Goal: Task Accomplishment & Management: Manage account settings

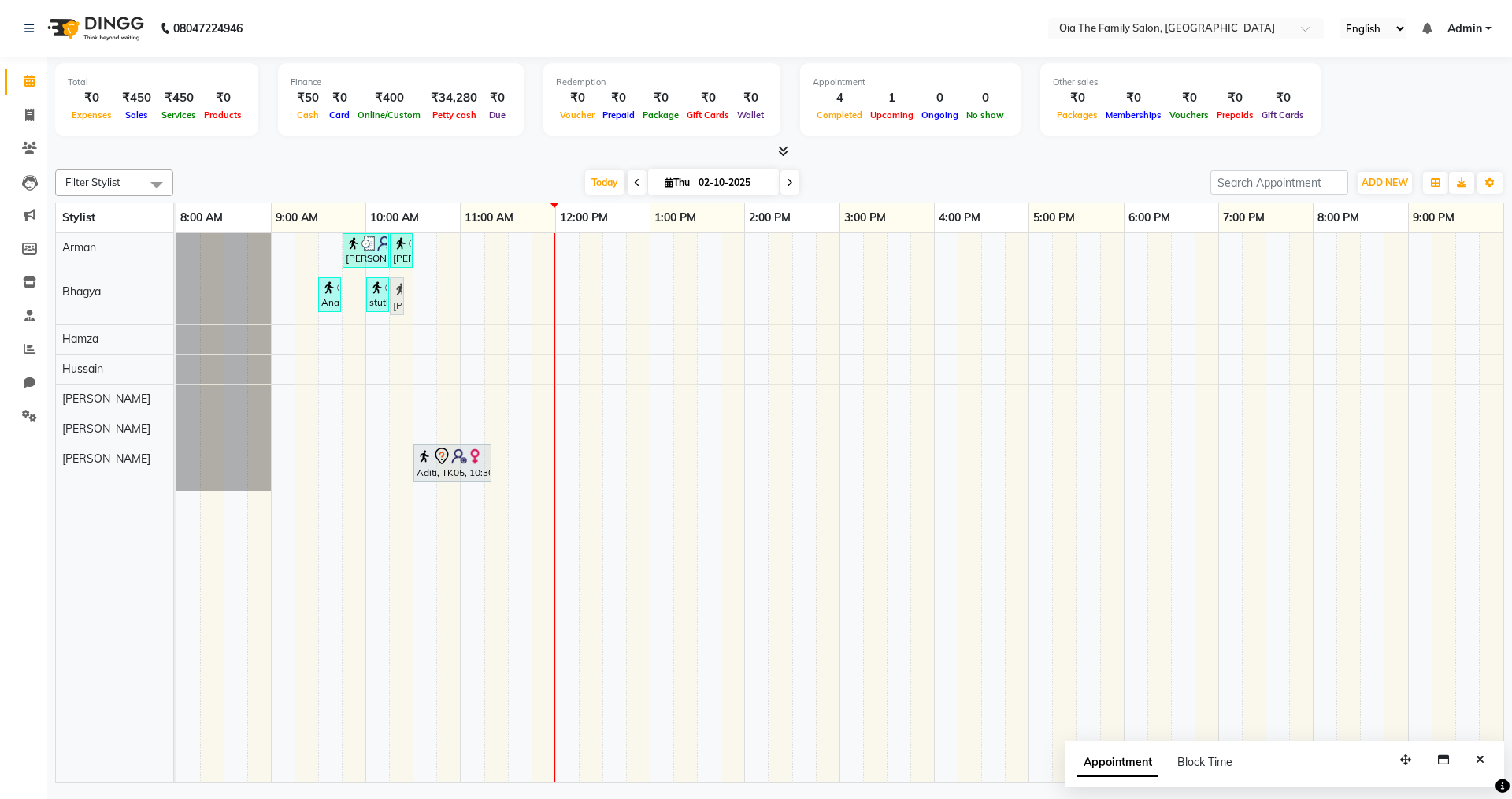
drag, startPoint x: 467, startPoint y: 296, endPoint x: 407, endPoint y: 304, distance: 60.5
click at [407, 304] on div "[PERSON_NAME], TK04, 09:45 AM-10:15 AM, Hair Styling-Hair Cut (Men) [PERSON_NAM…" at bounding box center [840, 508] width 1327 height 549
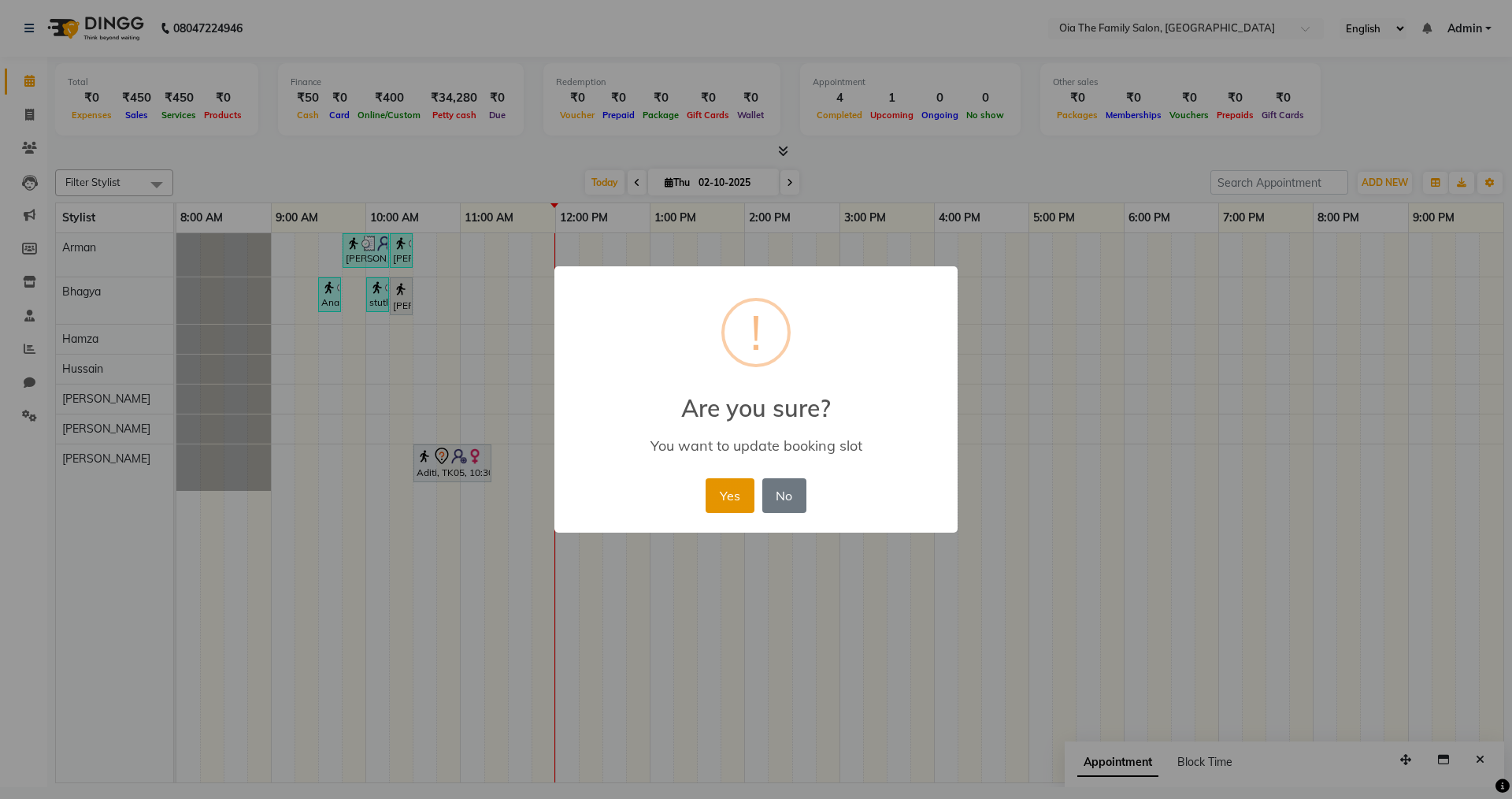
click at [739, 495] on button "Yes" at bounding box center [729, 495] width 48 height 35
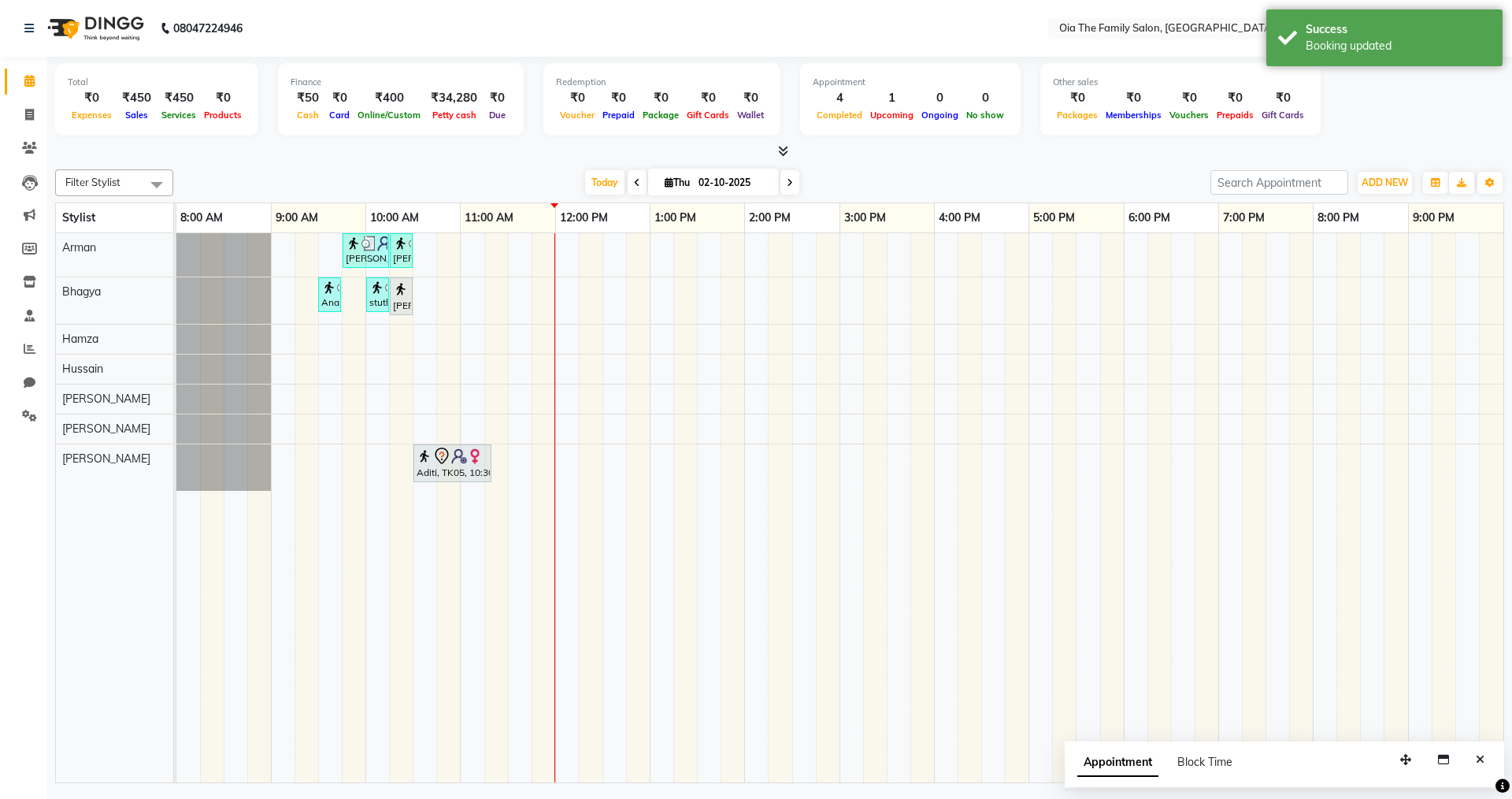
click at [452, 310] on div "[PERSON_NAME], TK04, 09:45 AM-10:15 AM, Hair Styling-Hair Cut (Men) [PERSON_NAM…" at bounding box center [840, 508] width 1327 height 549
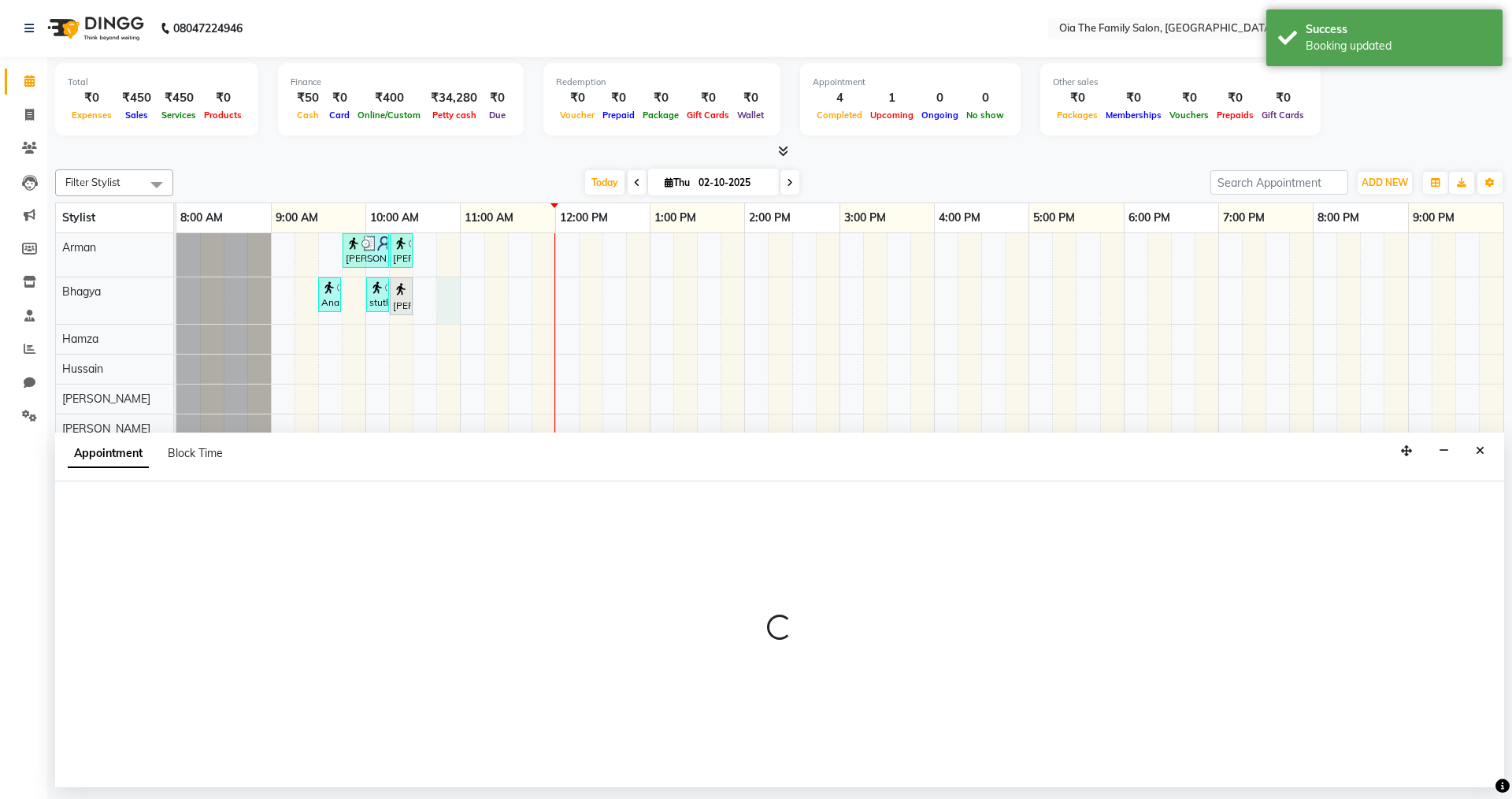
select select "93028"
select select "645"
select select "tentative"
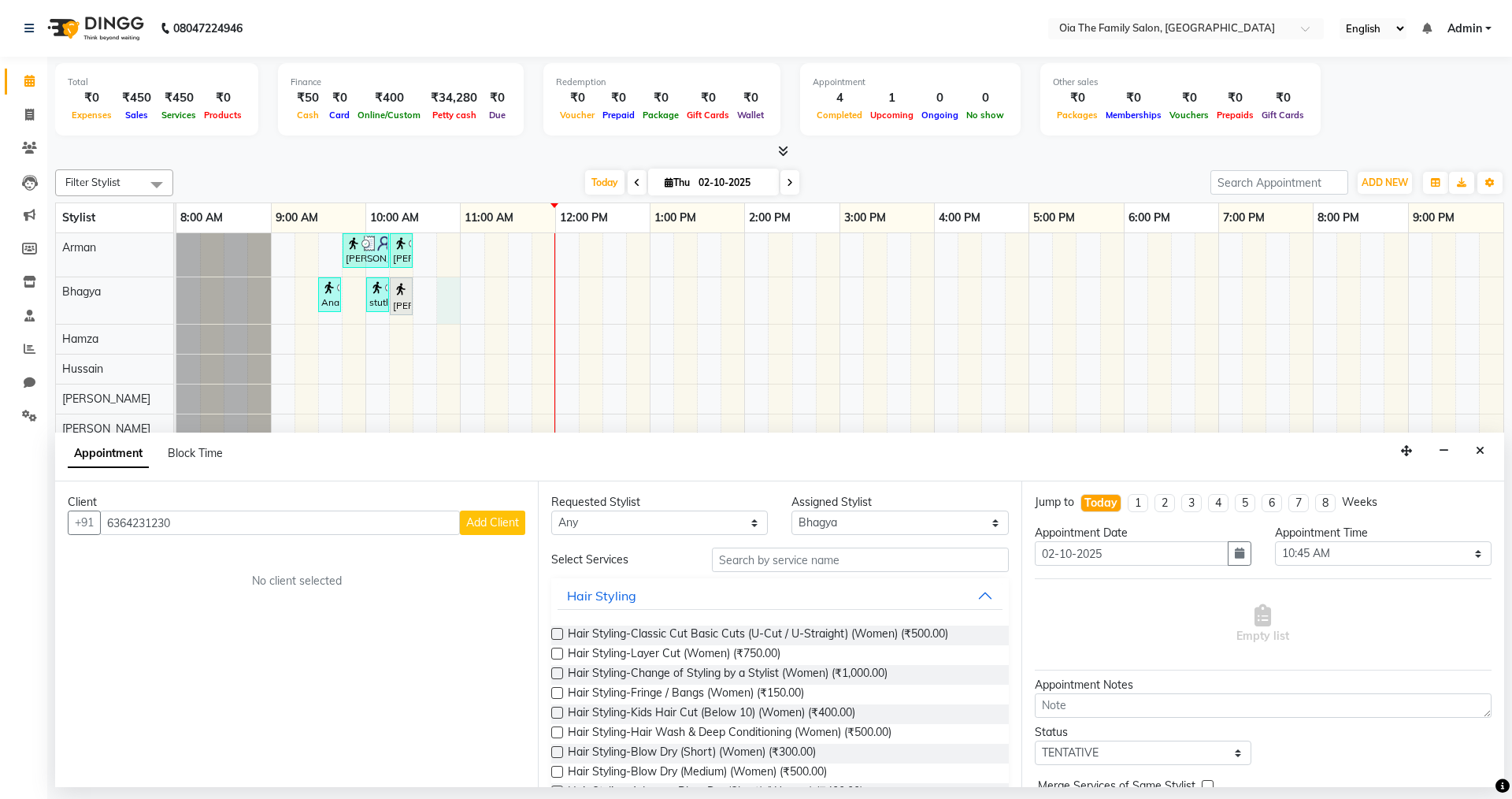
type input "6364231230"
click at [492, 526] on span "Add Client" at bounding box center [492, 522] width 53 height 14
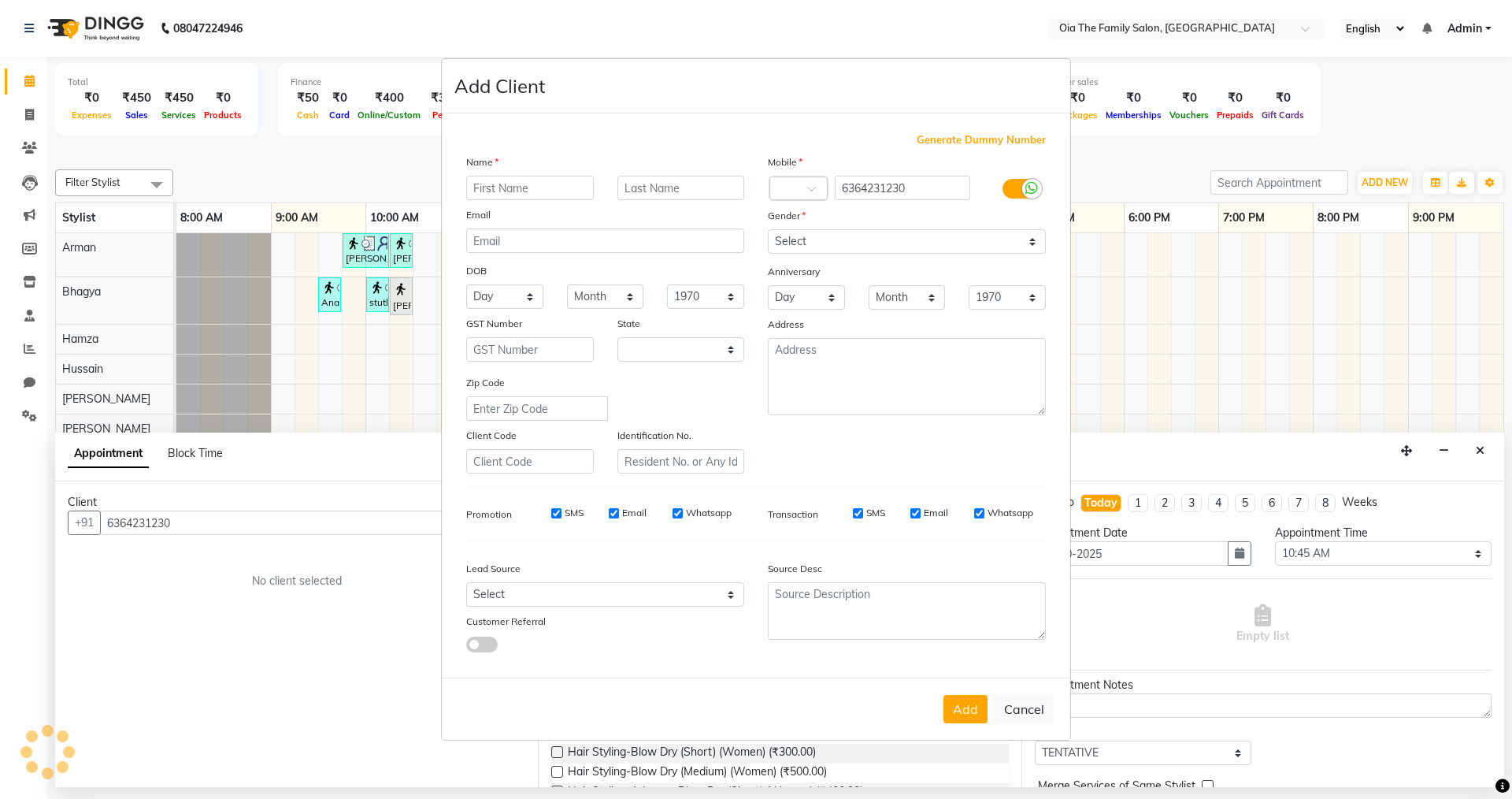
select select "22"
type input "[PERSON_NAME]"
click at [882, 235] on select "Select [DEMOGRAPHIC_DATA] [DEMOGRAPHIC_DATA] Other Prefer Not To Say" at bounding box center [908, 241] width 278 height 25
select select "[DEMOGRAPHIC_DATA]"
click at [768, 229] on select "Select [DEMOGRAPHIC_DATA] [DEMOGRAPHIC_DATA] Other Prefer Not To Say" at bounding box center [908, 241] width 278 height 25
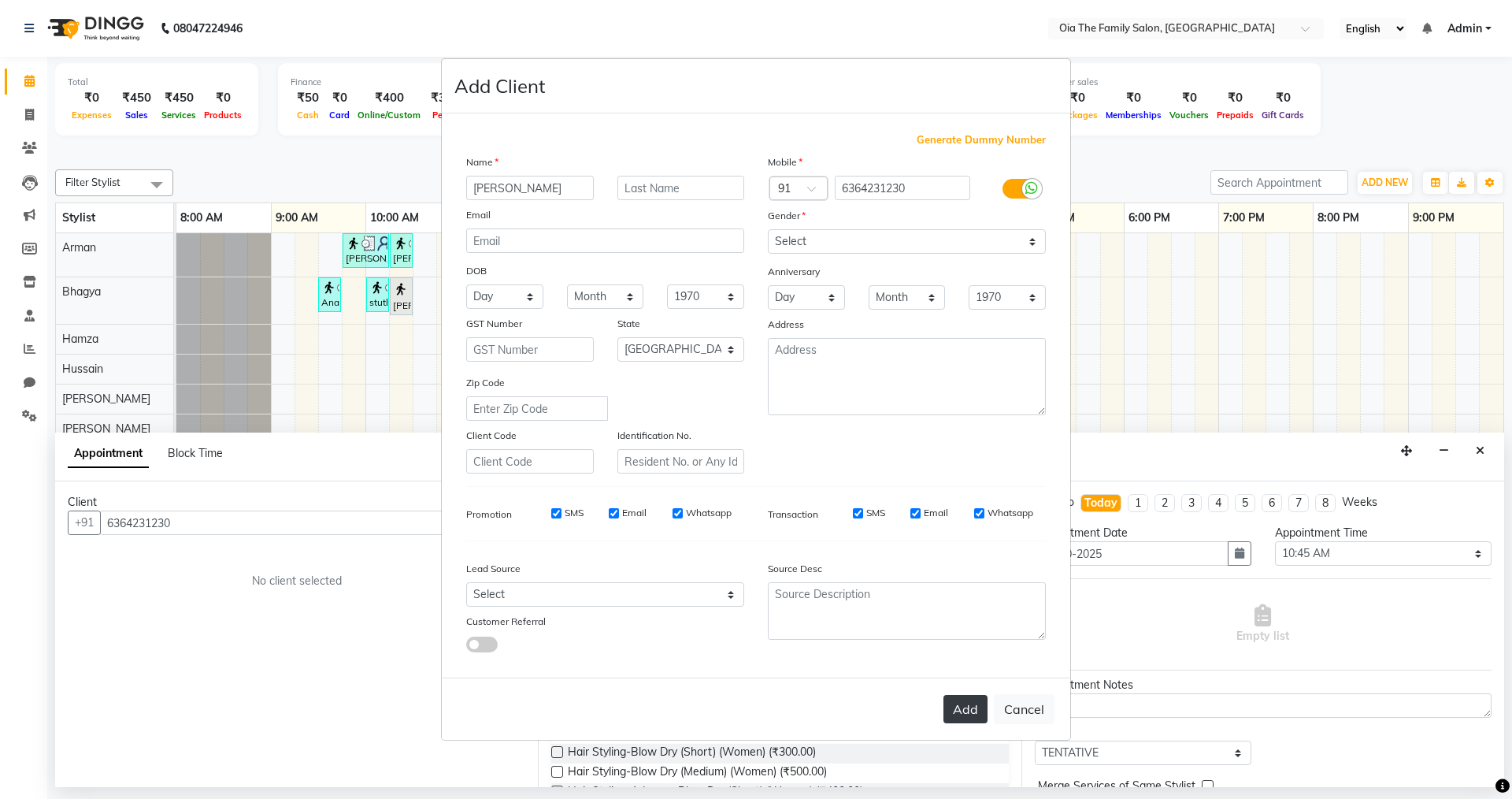
click at [968, 712] on button "Add" at bounding box center [966, 708] width 44 height 28
select select
select select "null"
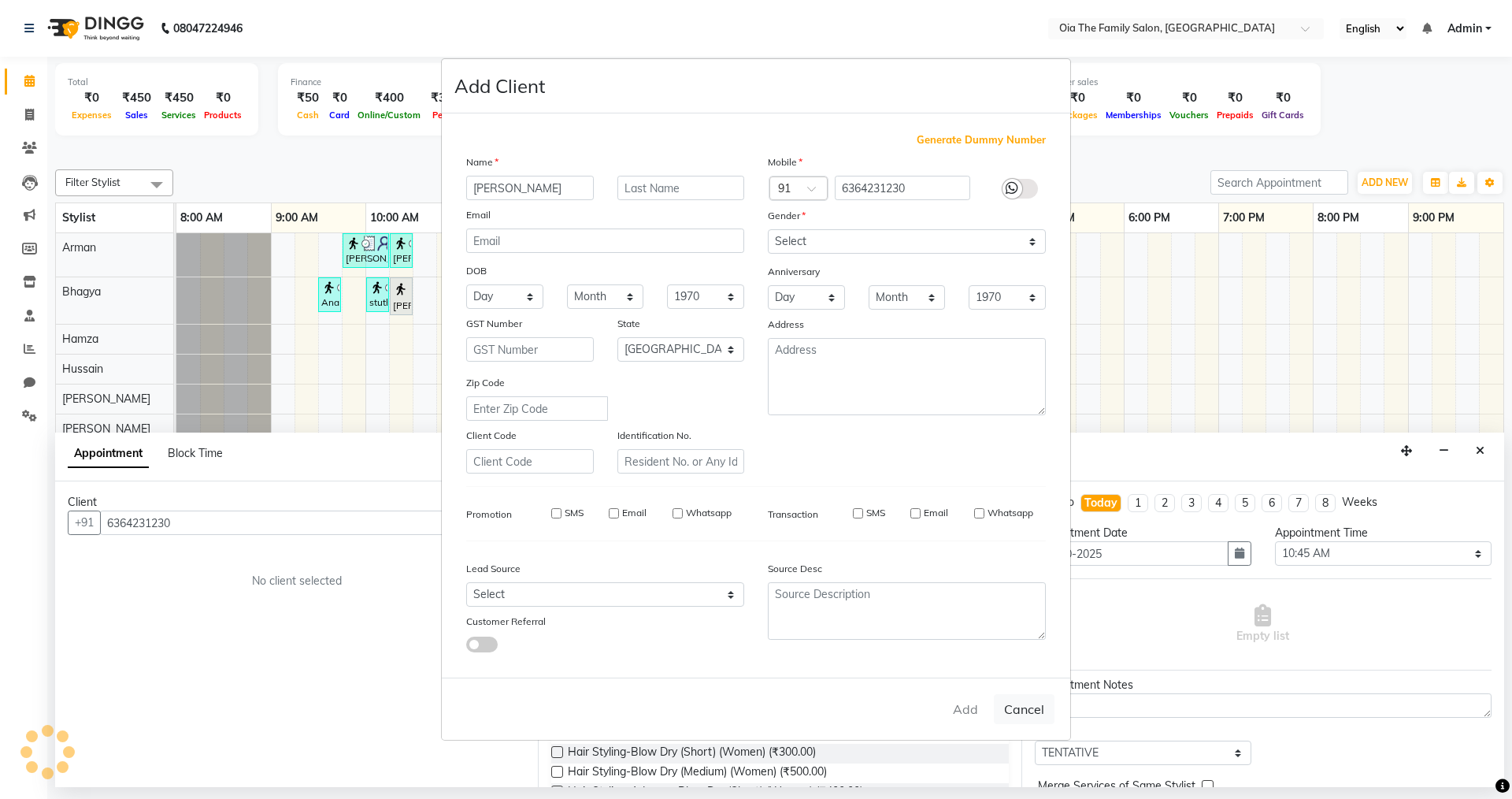
select select
checkbox input "false"
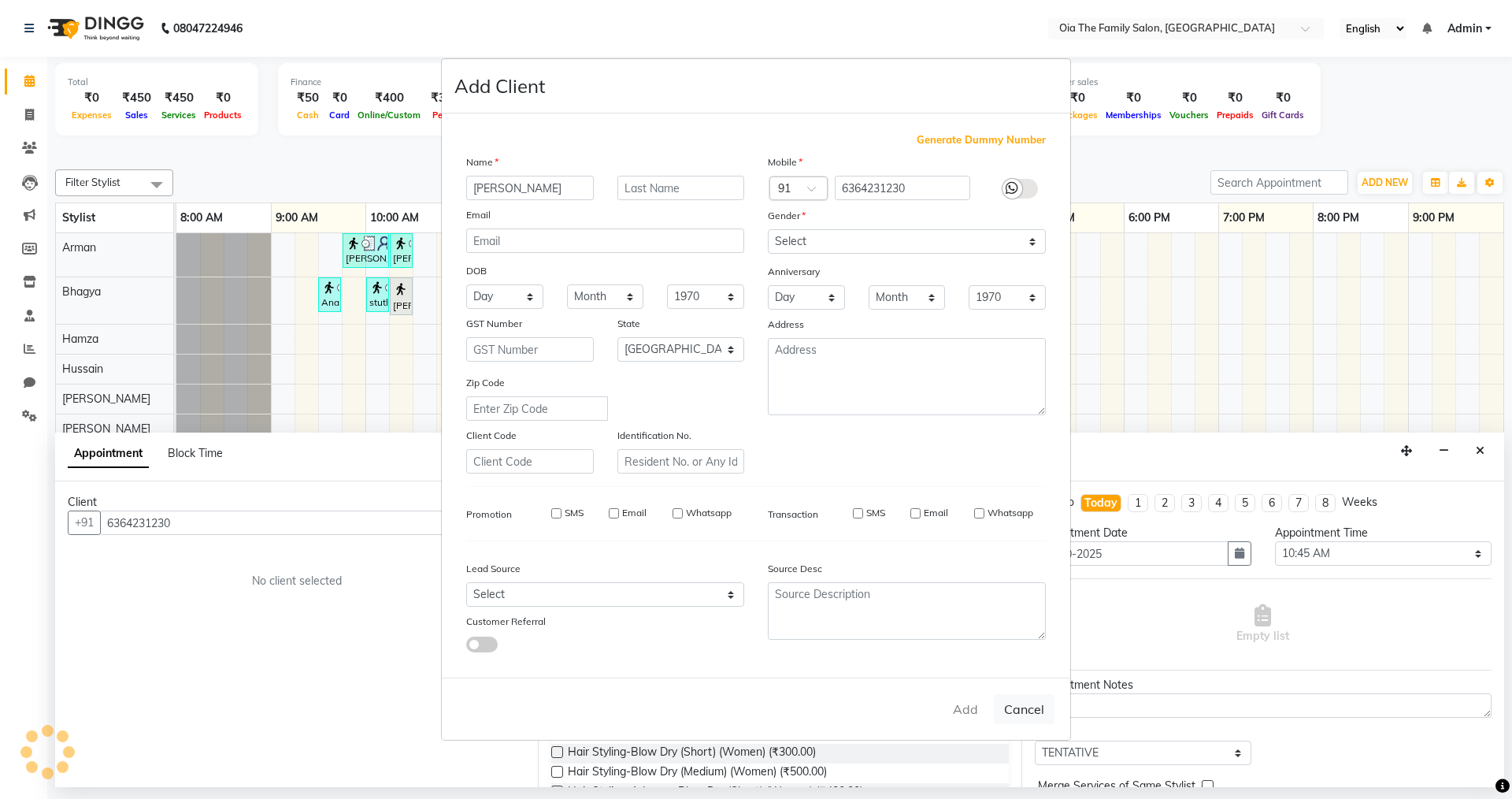
checkbox input "false"
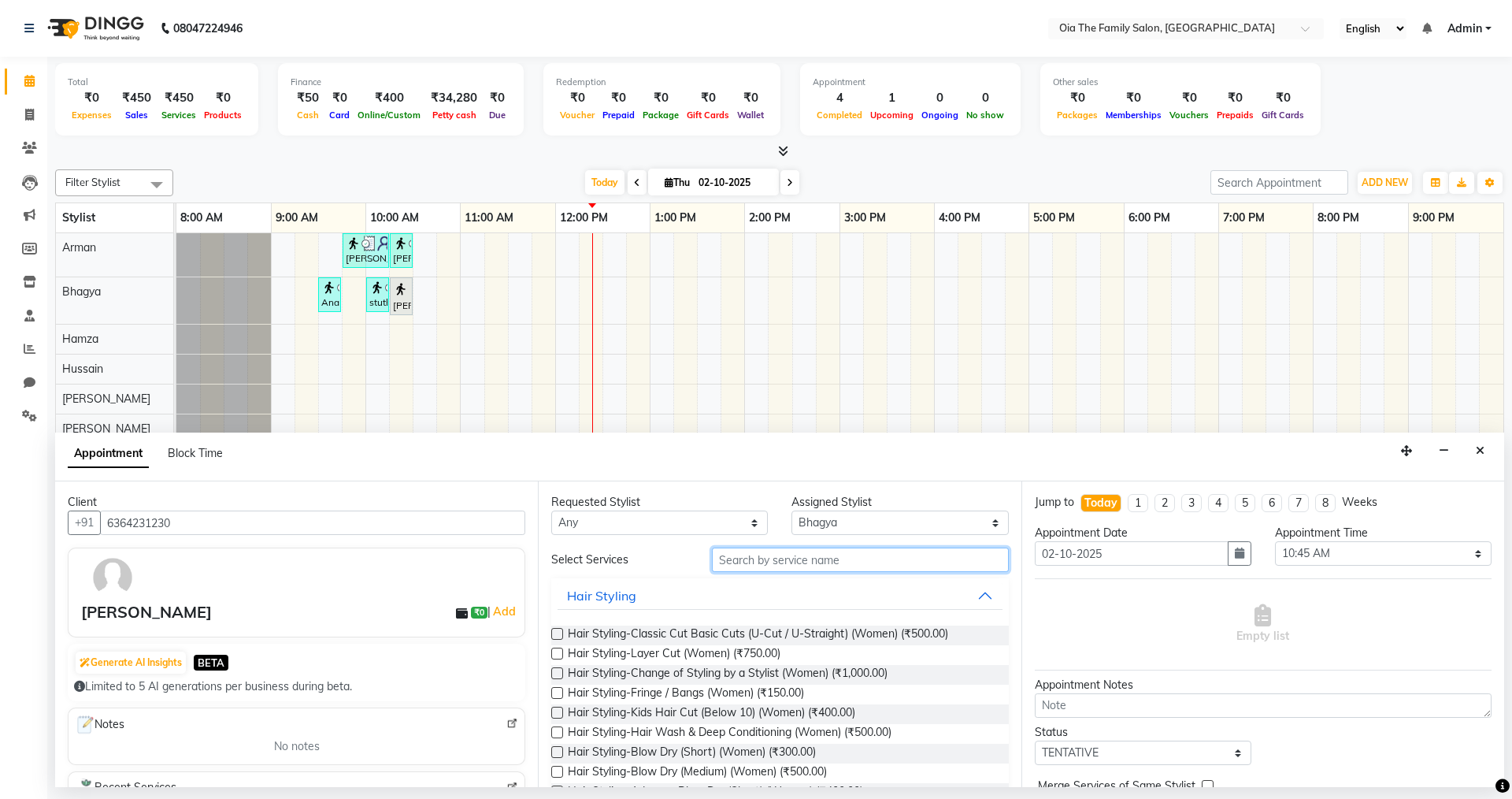
click at [726, 565] on input "text" at bounding box center [861, 560] width 297 height 25
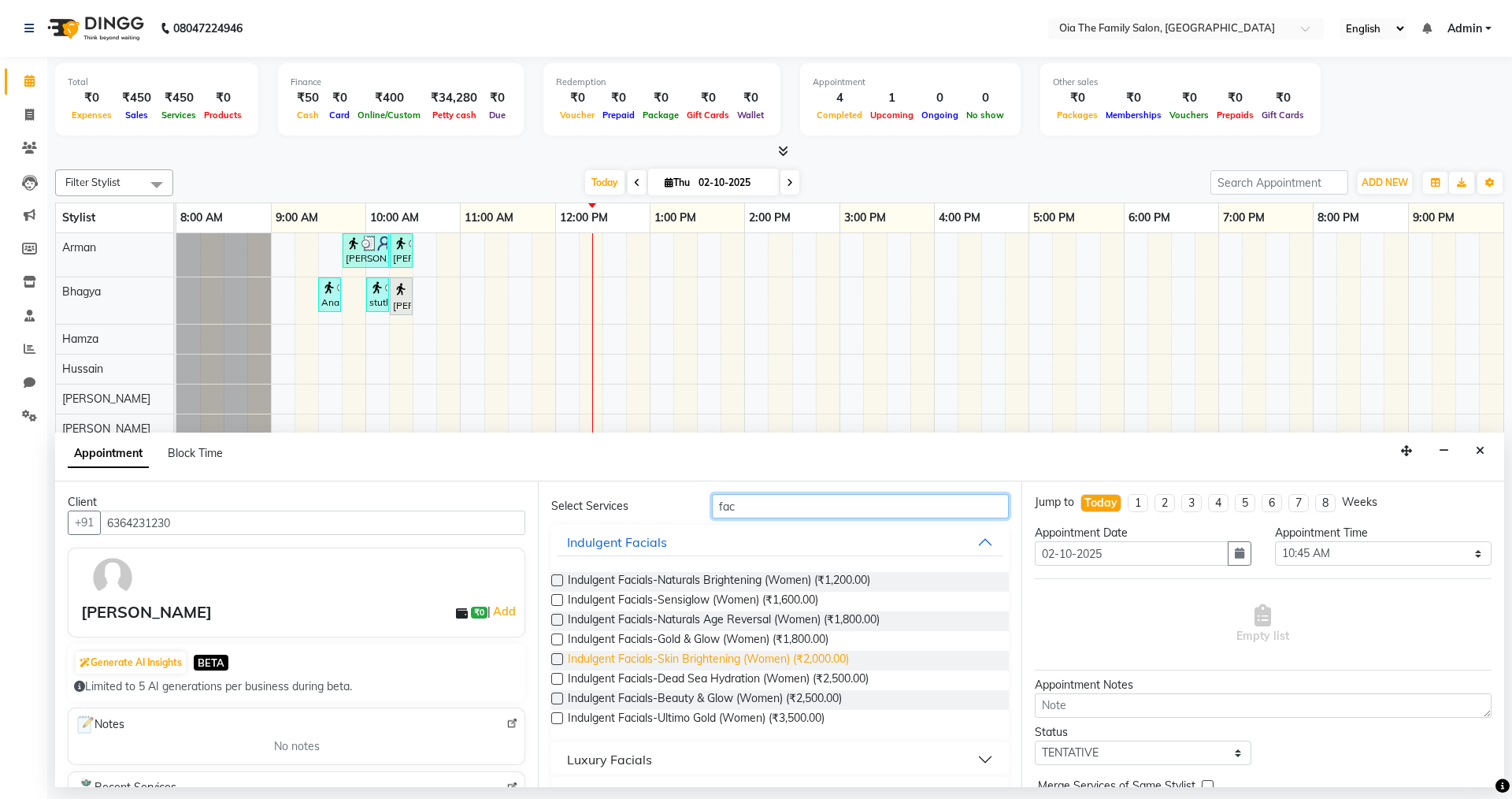
scroll to position [79, 0]
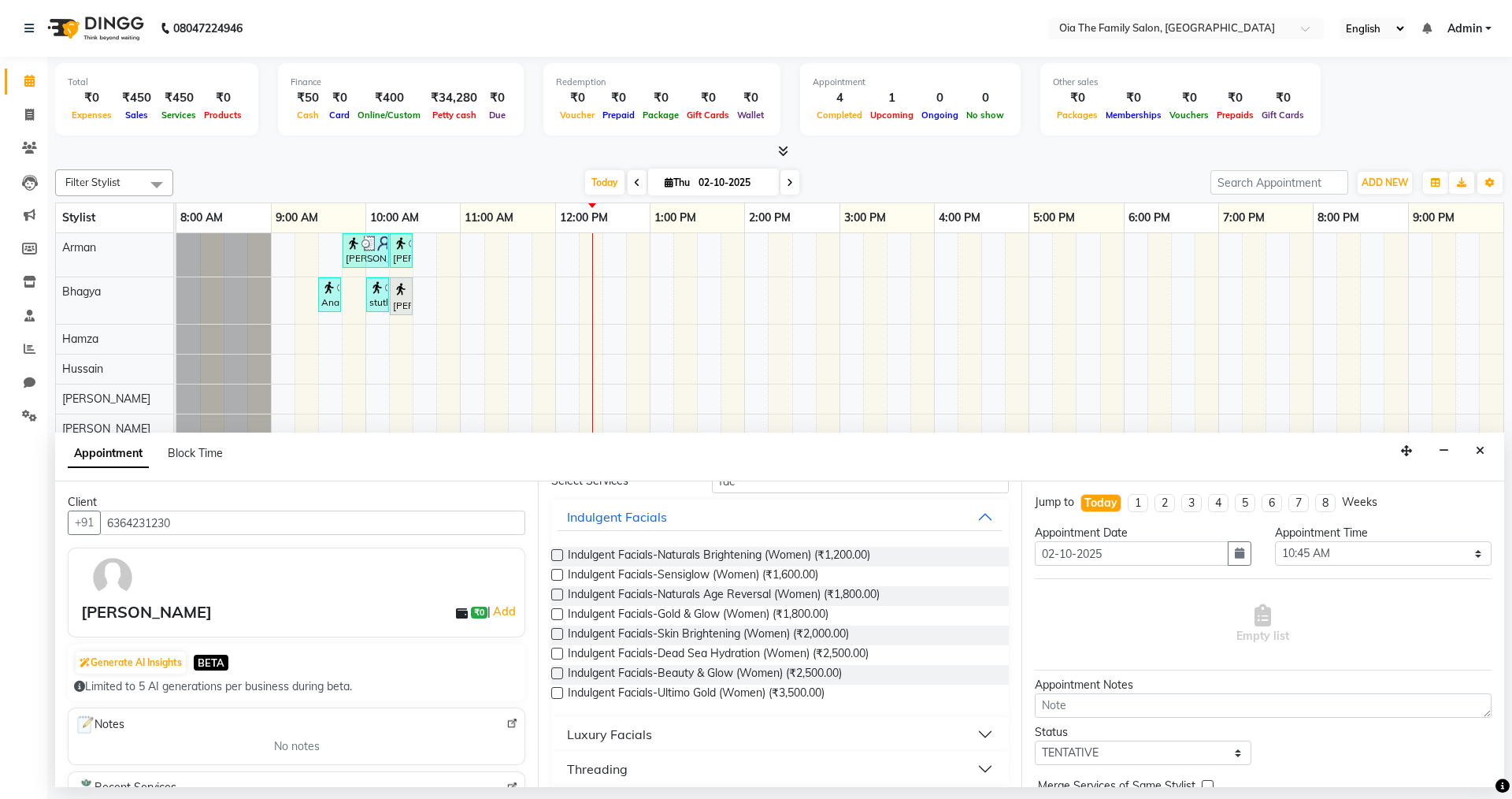
click at [683, 735] on button "Luxury Facials" at bounding box center [779, 734] width 444 height 28
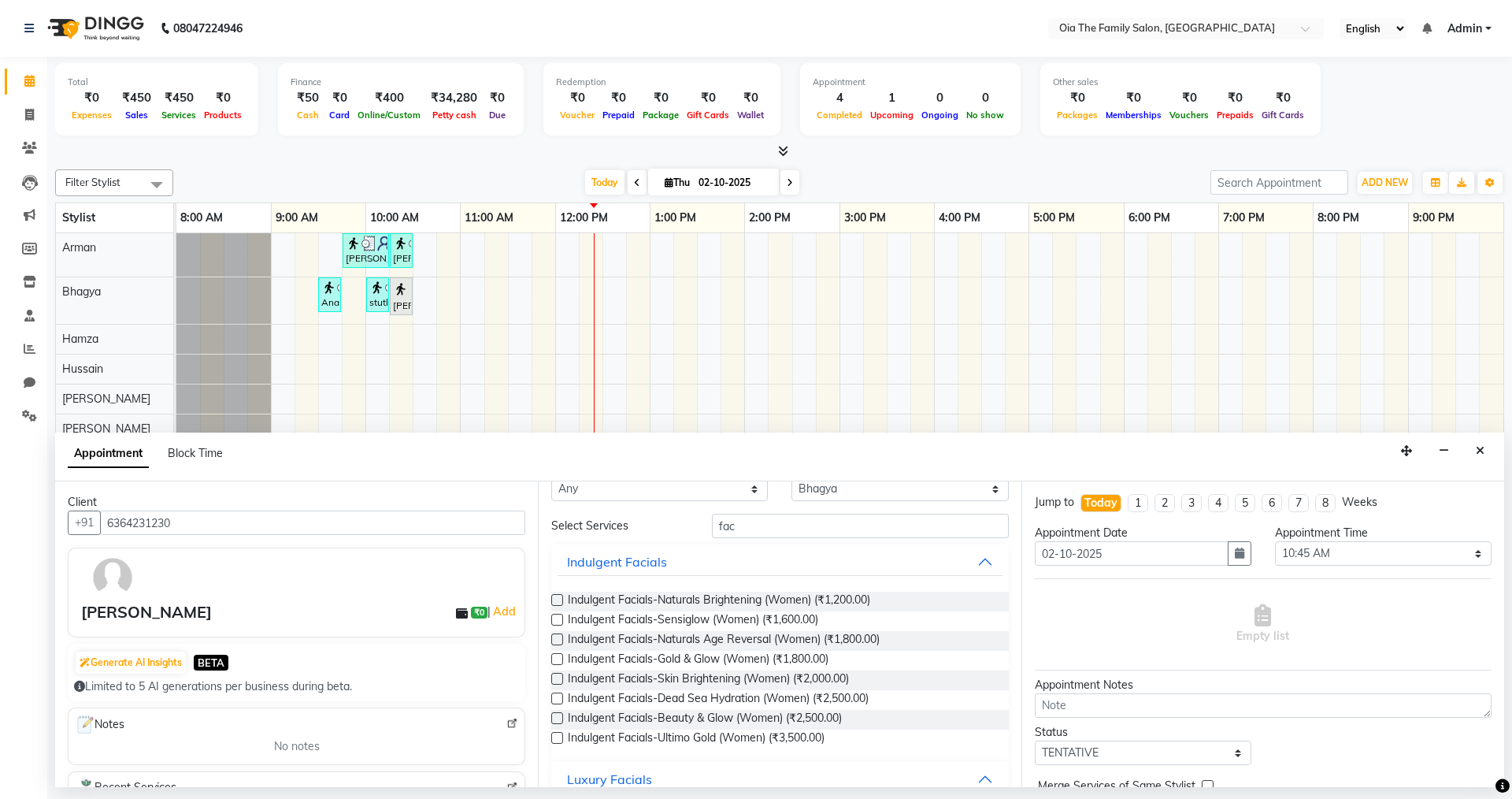
scroll to position [0, 0]
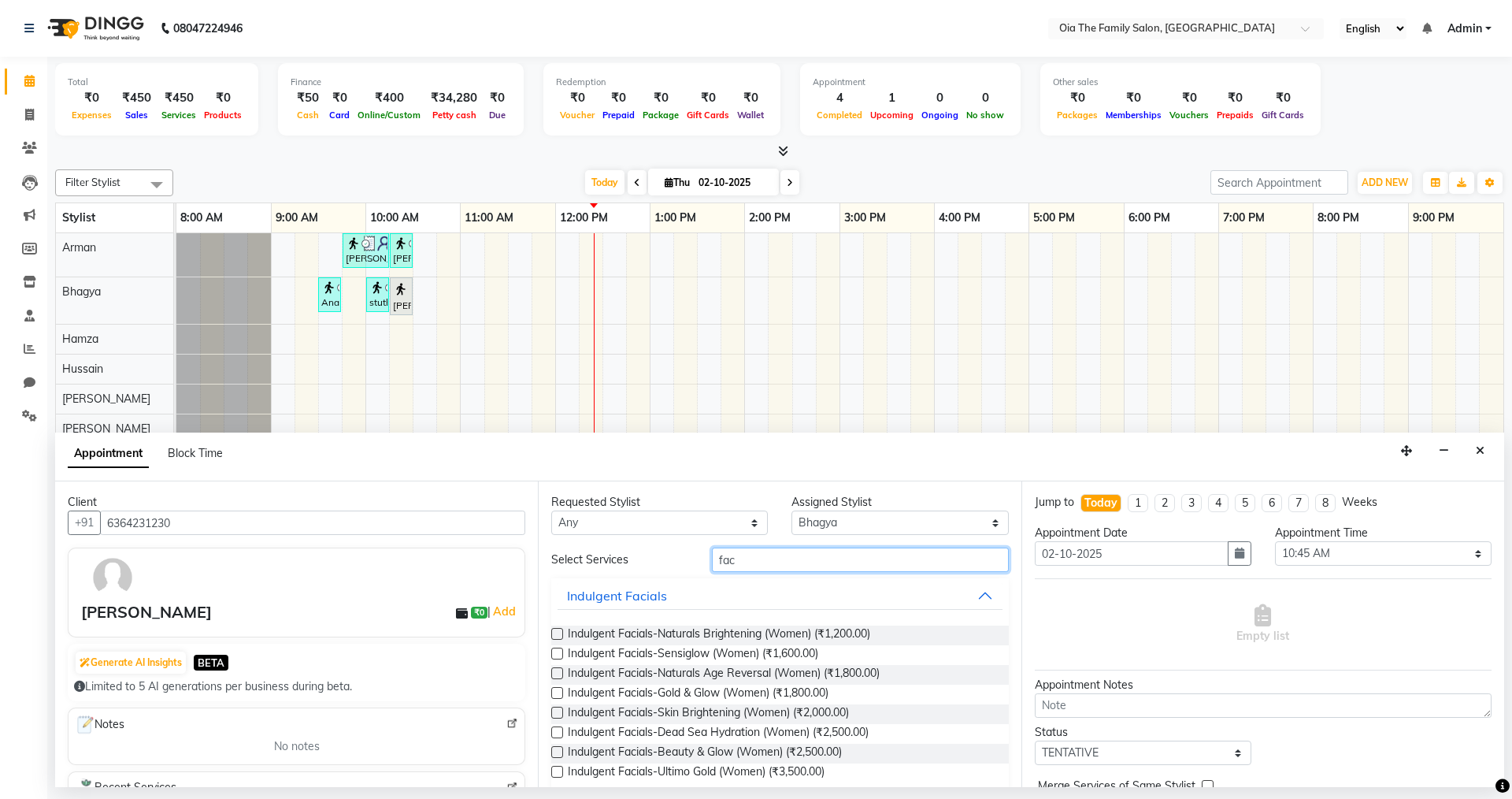
click at [762, 565] on input "fac" at bounding box center [861, 560] width 297 height 25
type input "f"
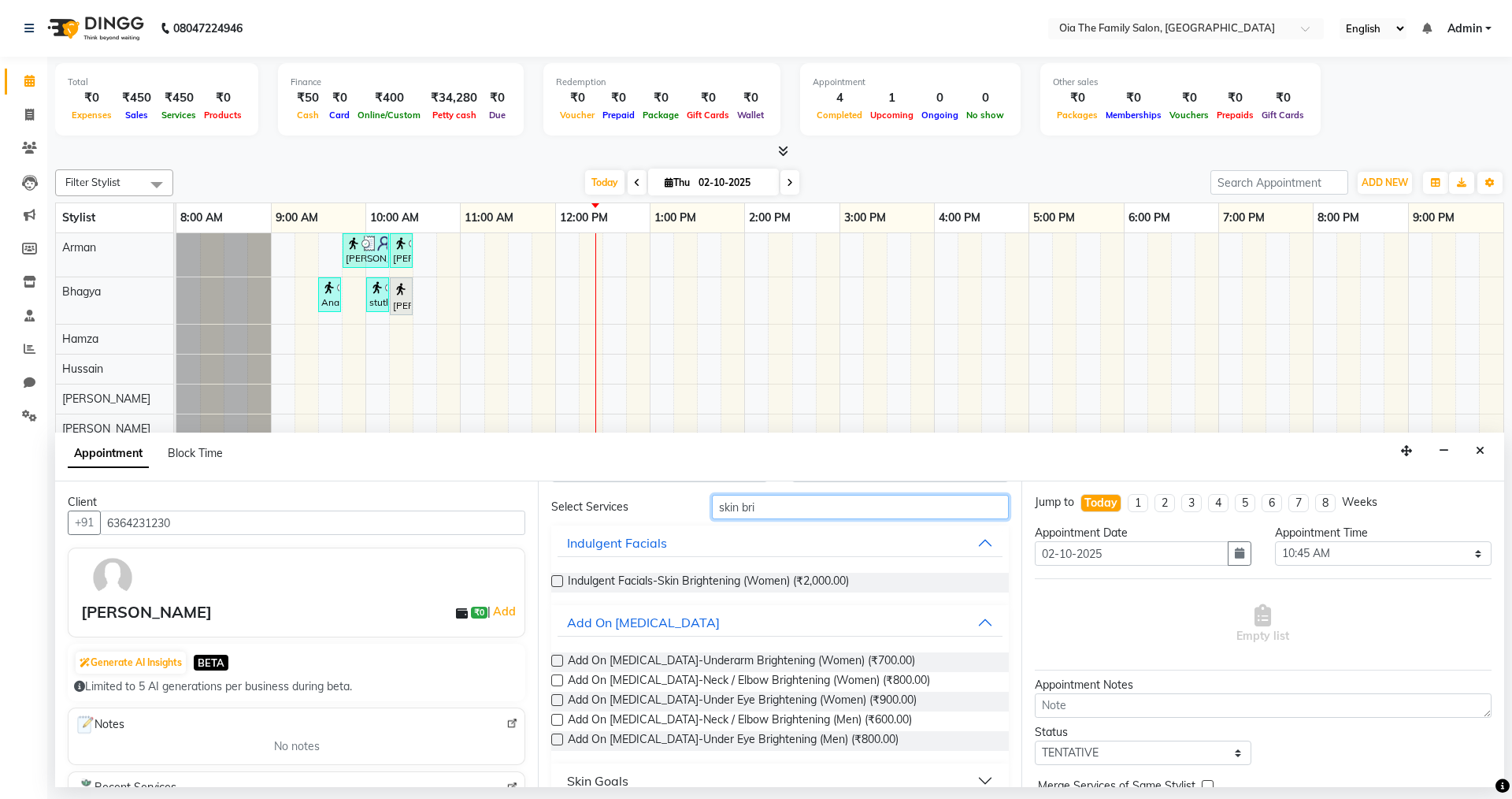
scroll to position [76, 0]
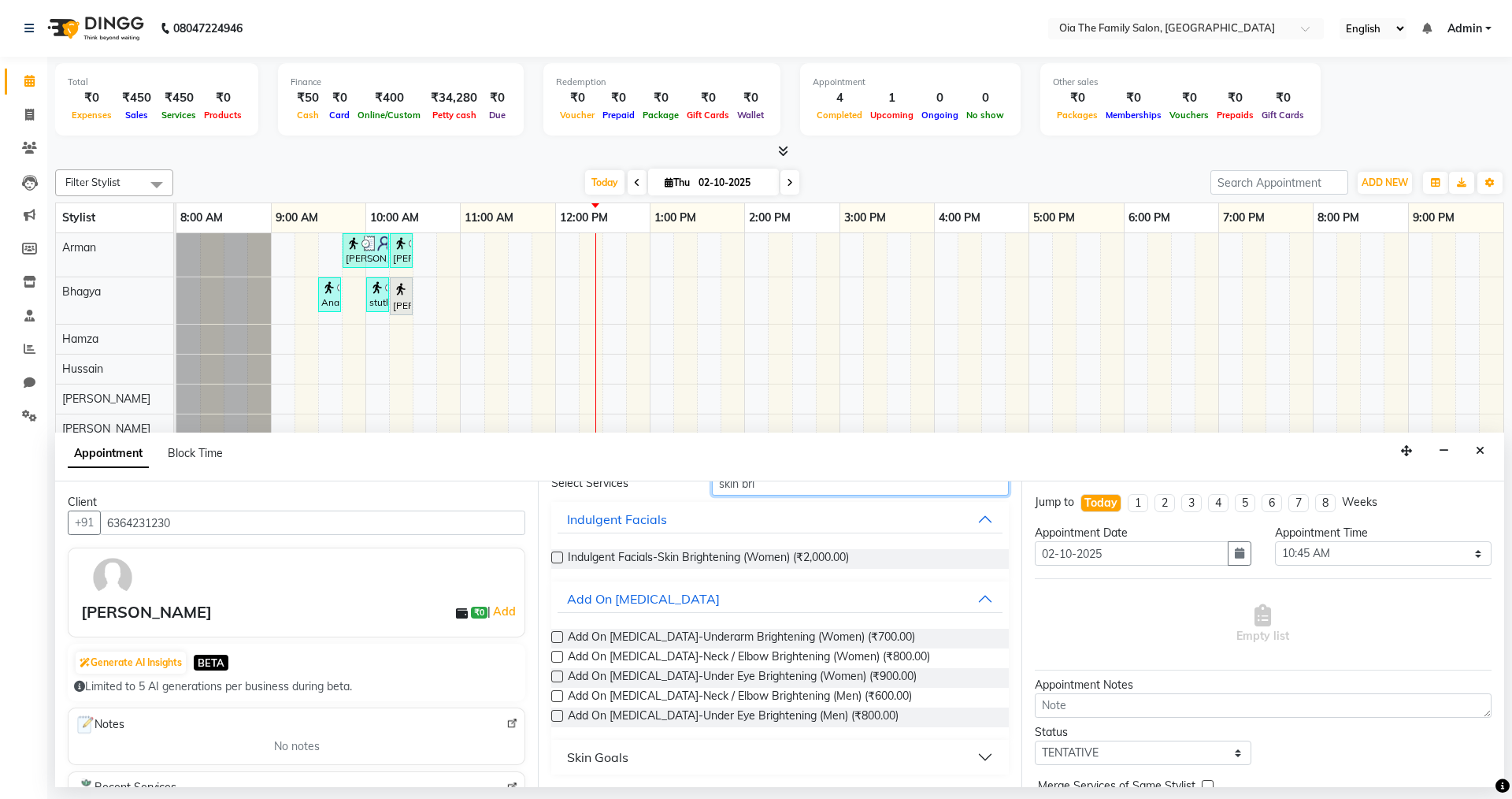
type input "skin bri"
click at [968, 752] on button "Skin Goals" at bounding box center [779, 757] width 444 height 28
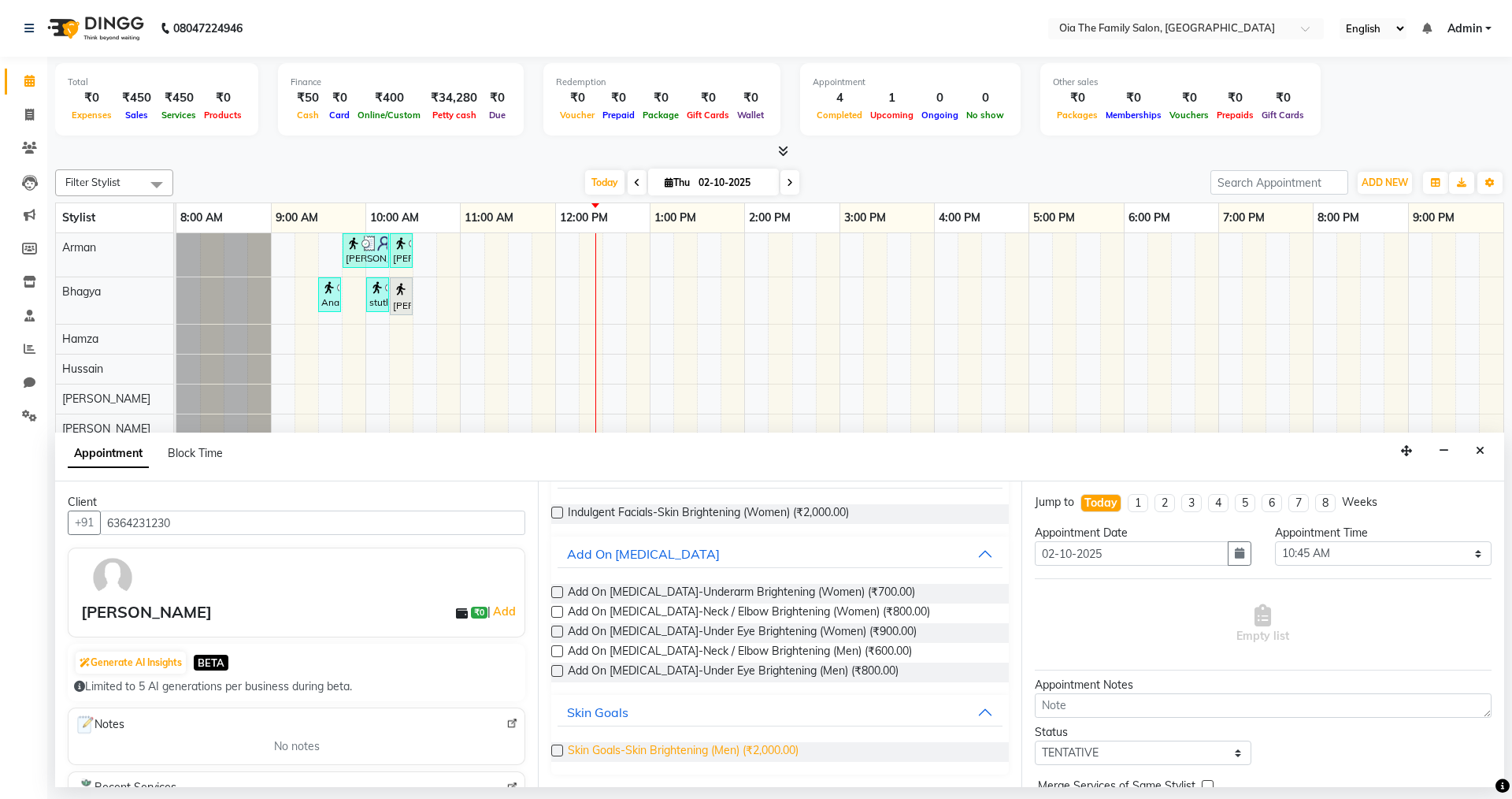
click at [784, 751] on span "Skin Goals-Skin Brightening (Men) (₹2,000.00)" at bounding box center [683, 751] width 231 height 20
checkbox input "false"
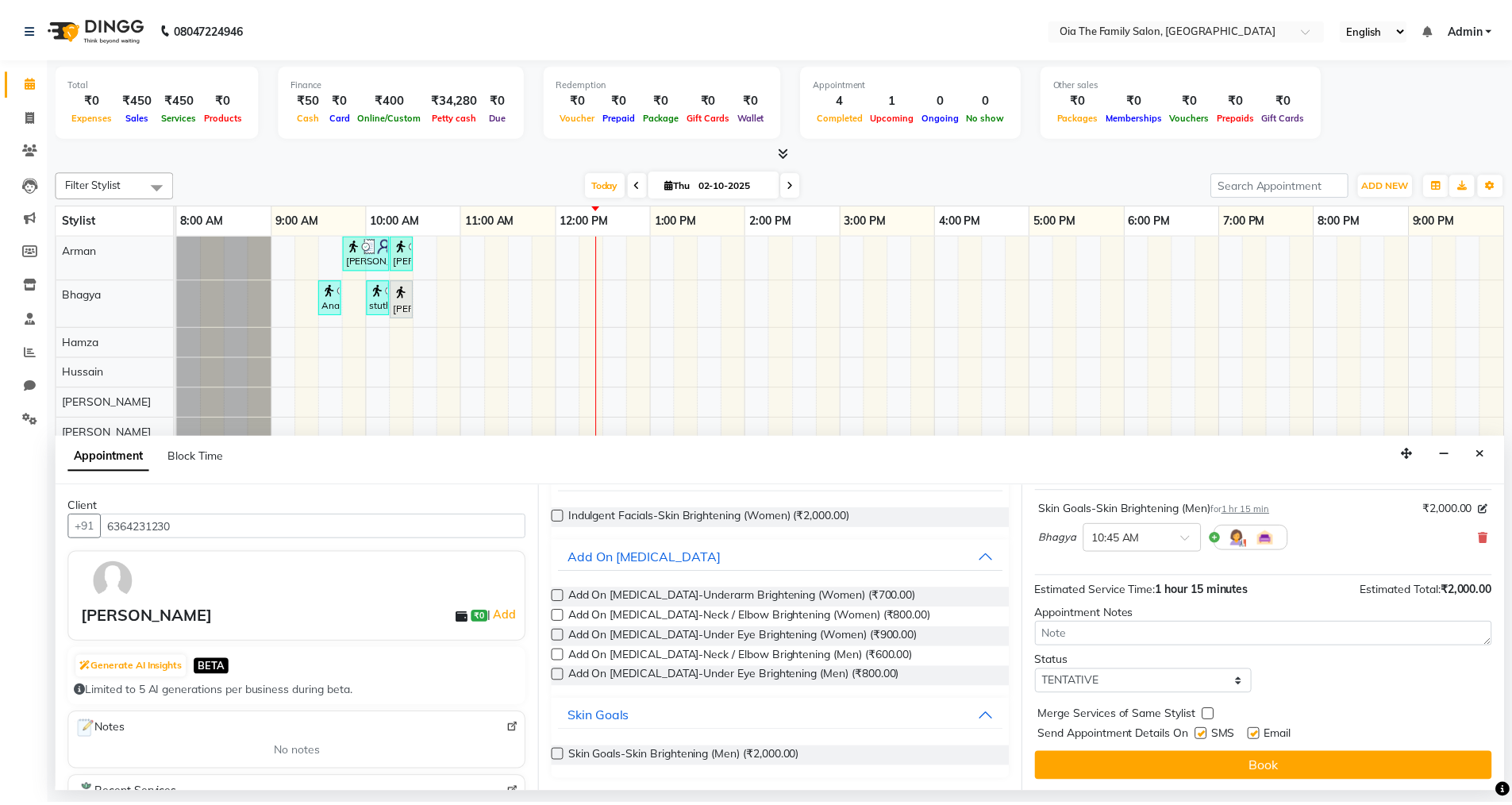
scroll to position [94, 0]
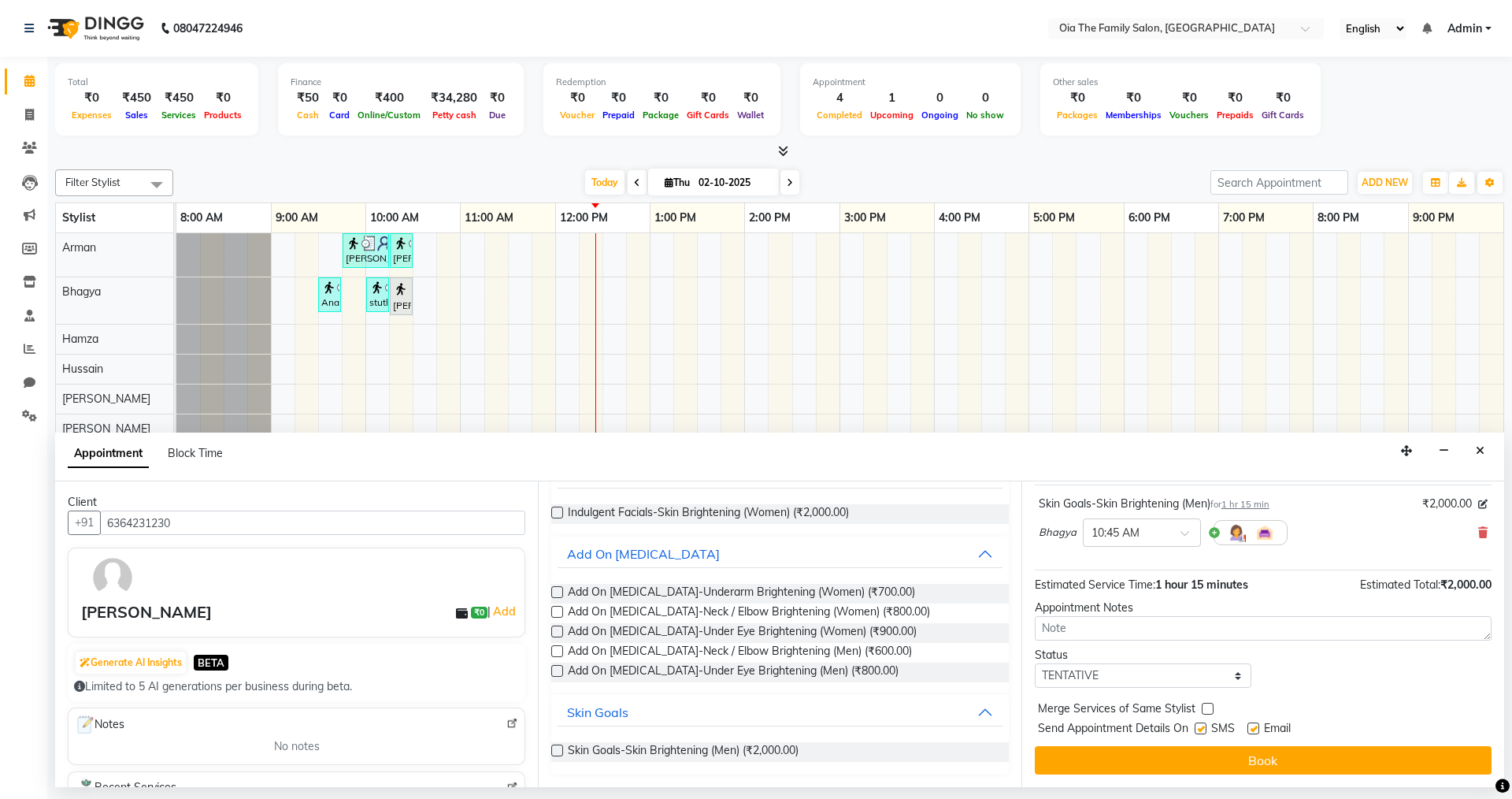
click at [1198, 730] on label at bounding box center [1201, 729] width 12 height 12
click at [1198, 730] on input "checkbox" at bounding box center [1200, 730] width 10 height 10
checkbox input "false"
click at [1252, 727] on label at bounding box center [1254, 729] width 12 height 12
click at [1252, 727] on input "checkbox" at bounding box center [1253, 730] width 10 height 10
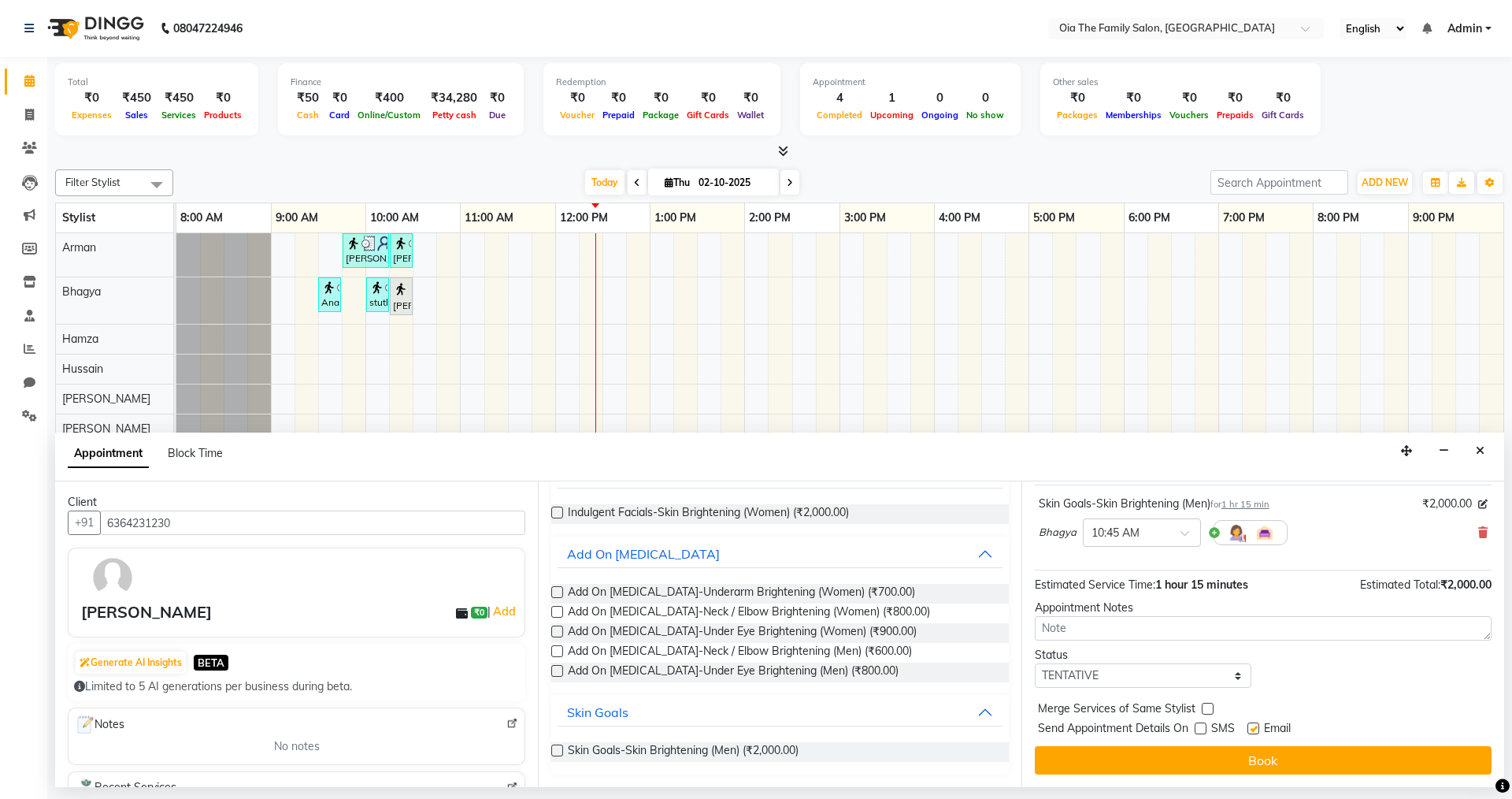
checkbox input "false"
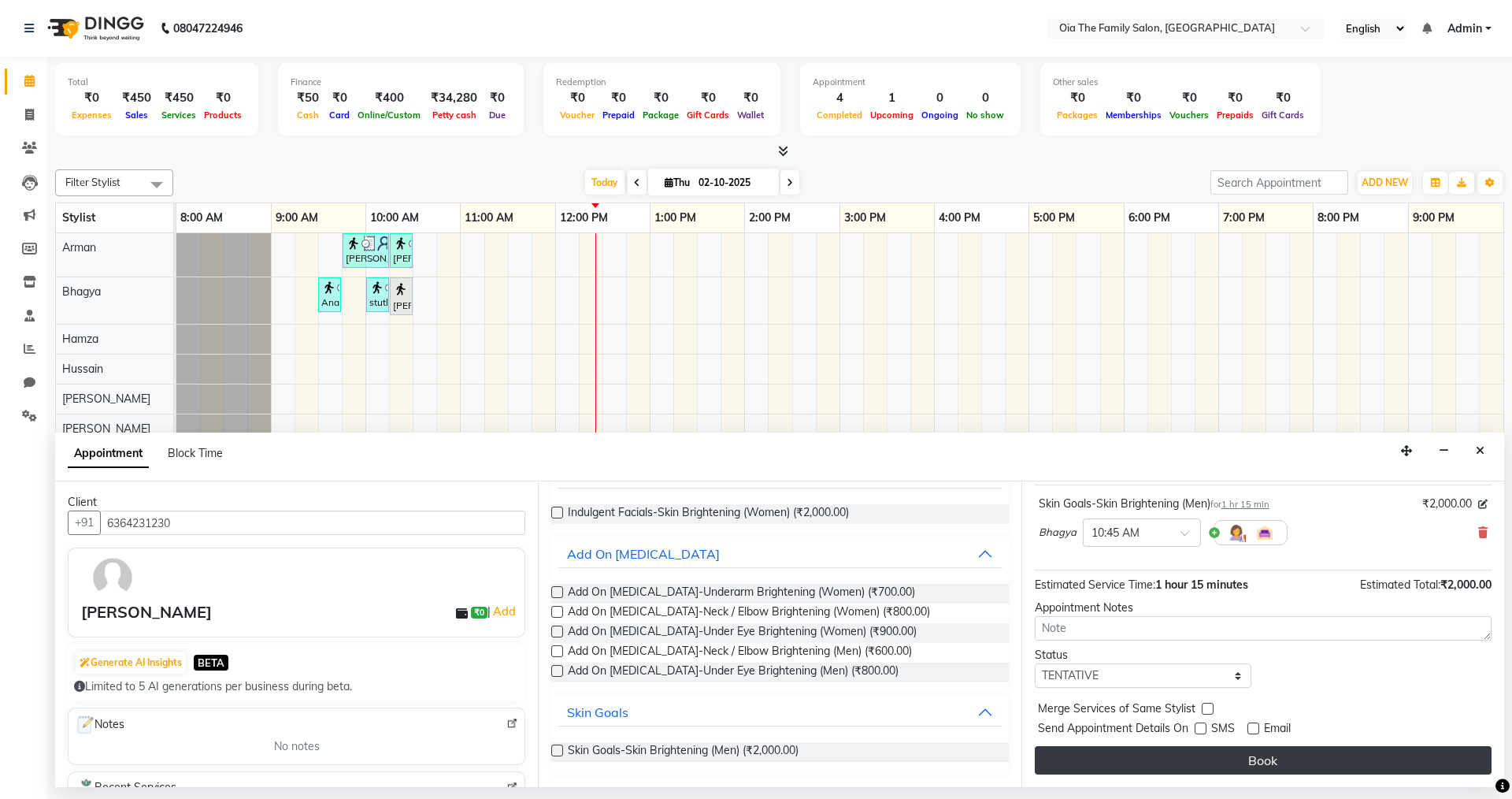
click at [1230, 759] on button "Book" at bounding box center [1263, 760] width 457 height 28
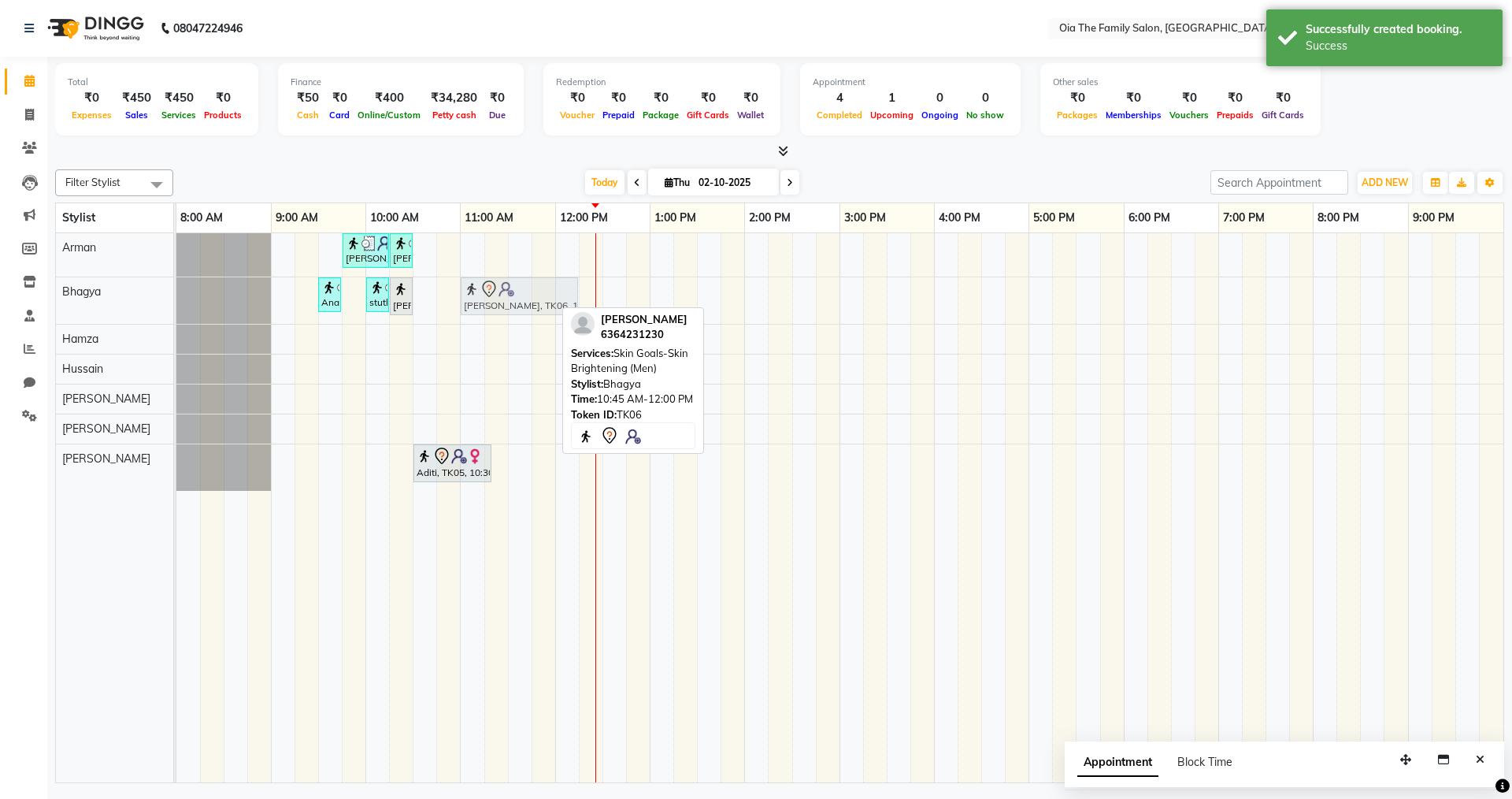
drag, startPoint x: 515, startPoint y: 284, endPoint x: 540, endPoint y: 293, distance: 26.6
click at [177, 293] on div "Anandi, TK02, 09:30 AM-09:40 AM, Threading-Eyebrow (Women) stuthi, TK03, 10:00 …" at bounding box center [177, 301] width 0 height 47
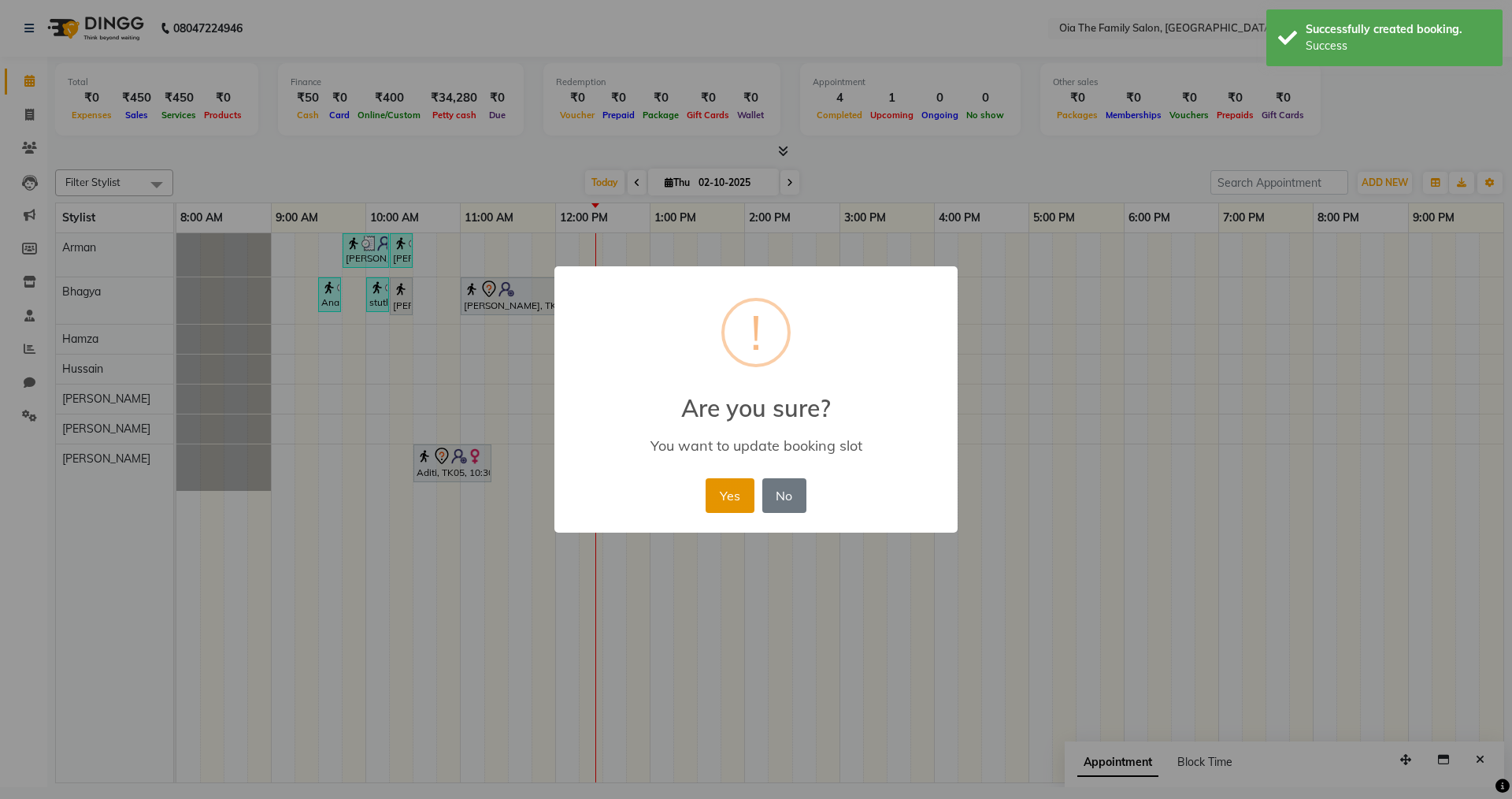
click at [742, 489] on button "Yes" at bounding box center [729, 495] width 48 height 35
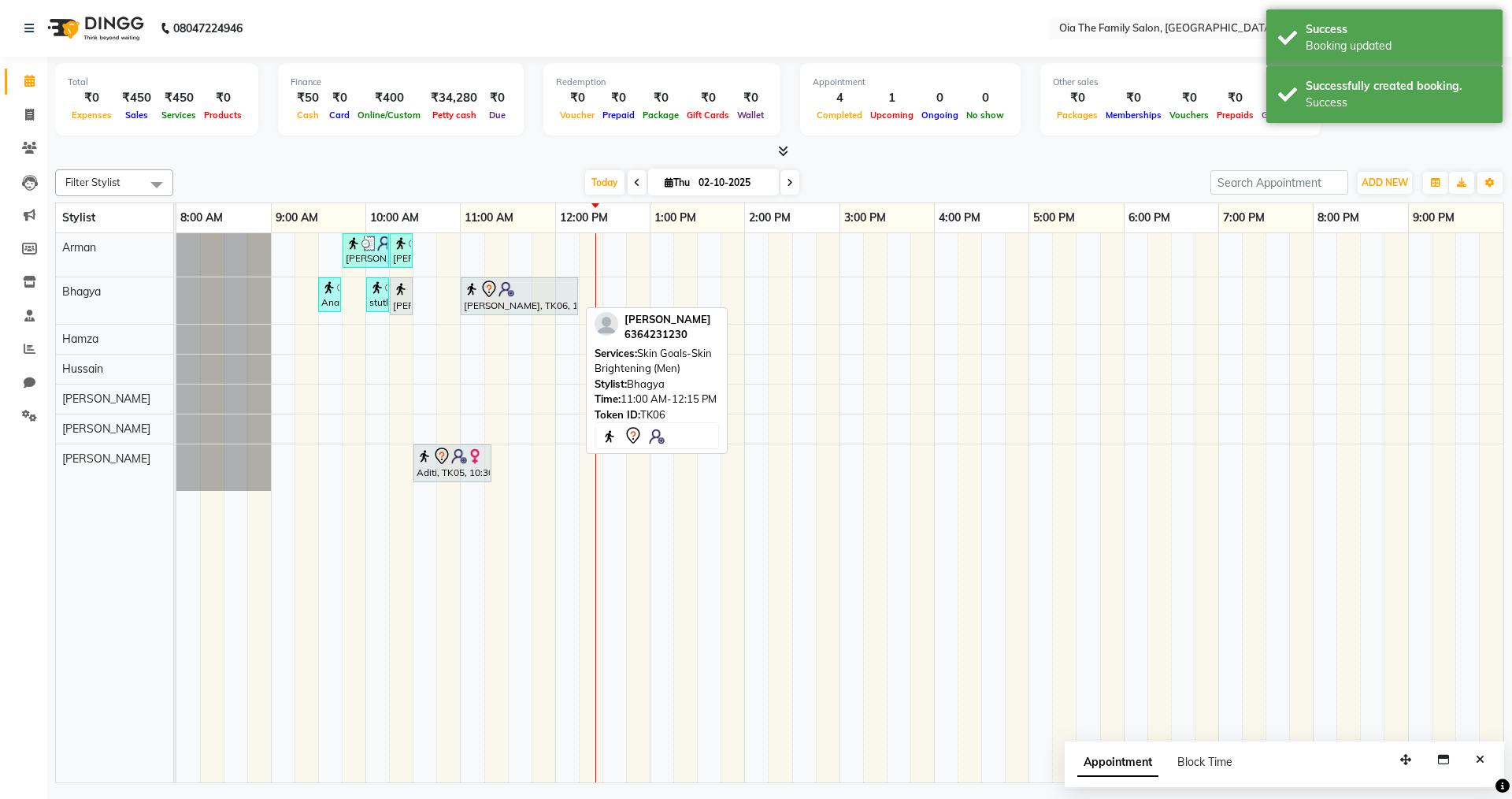
click at [515, 299] on div "[PERSON_NAME], TK06, 11:00 AM-12:15 PM, Skin Goals-Skin Brightening (Men)" at bounding box center [520, 295] width 115 height 33
click at [549, 293] on div at bounding box center [520, 289] width 111 height 19
select select "7"
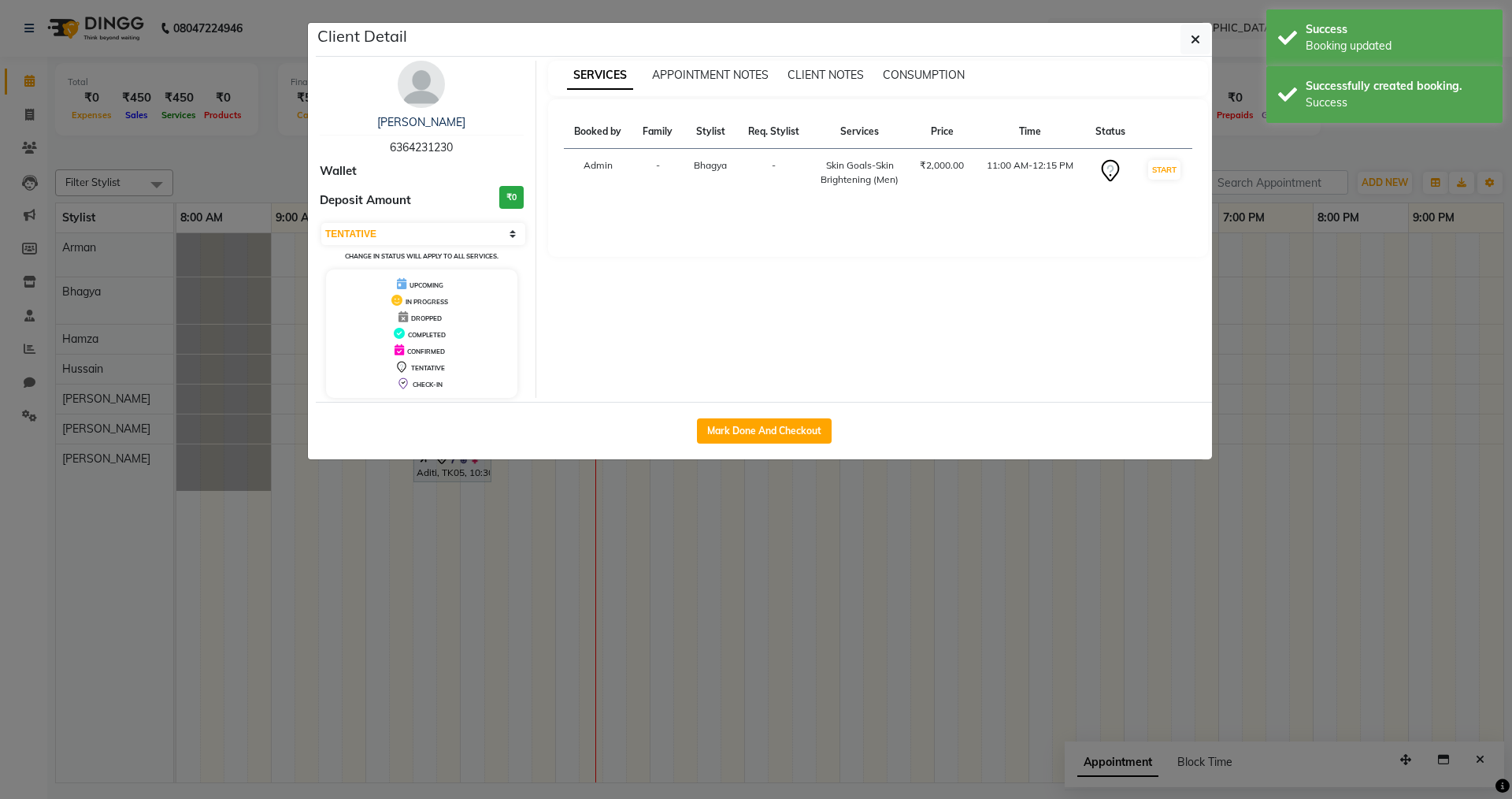
click at [805, 445] on div "Mark Done And Checkout" at bounding box center [764, 430] width 897 height 58
click at [807, 438] on button "Mark Done And Checkout" at bounding box center [764, 431] width 135 height 25
select select "service"
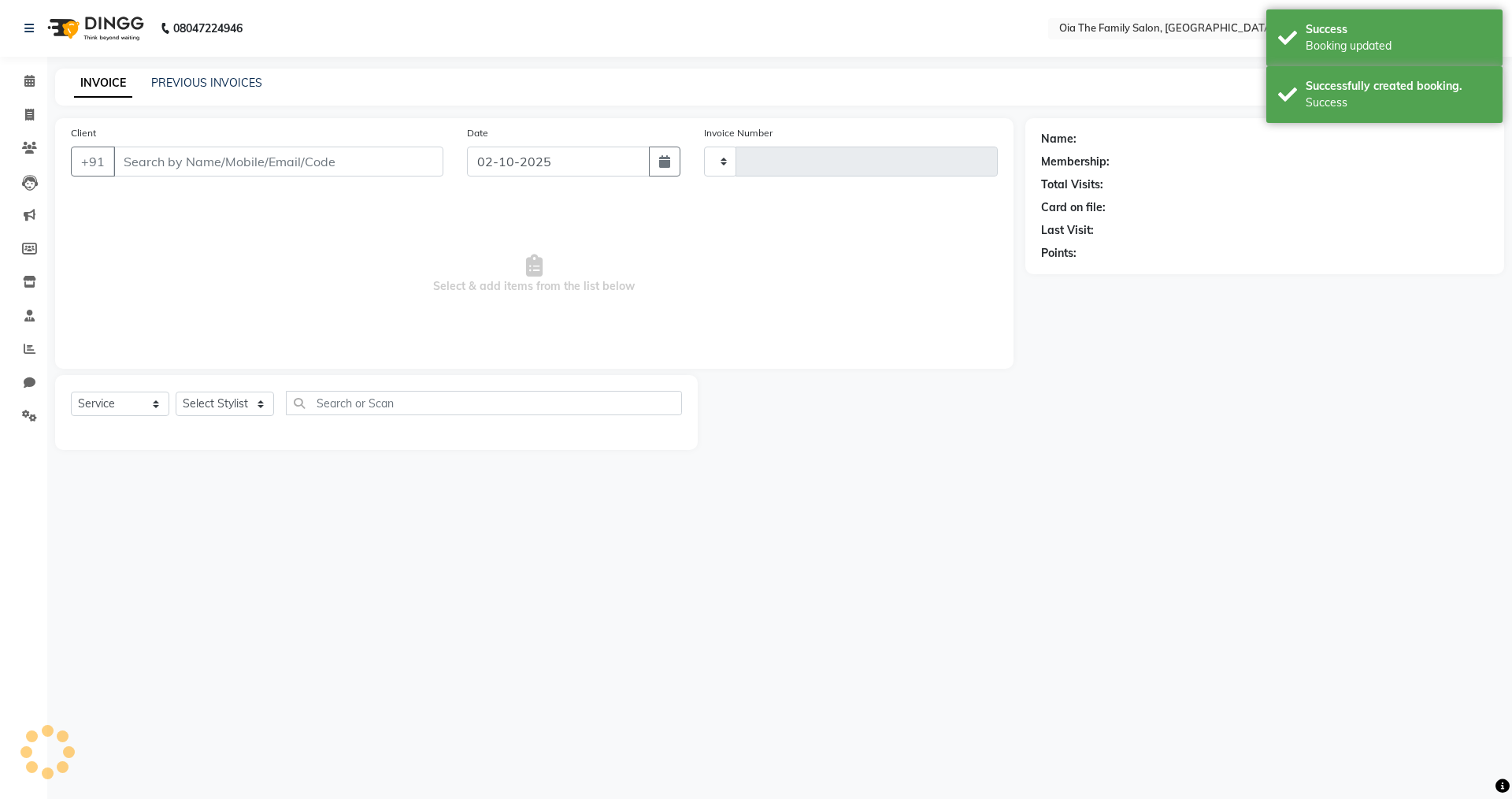
type input "0111"
select select "9113"
type input "6364231230"
select select "93028"
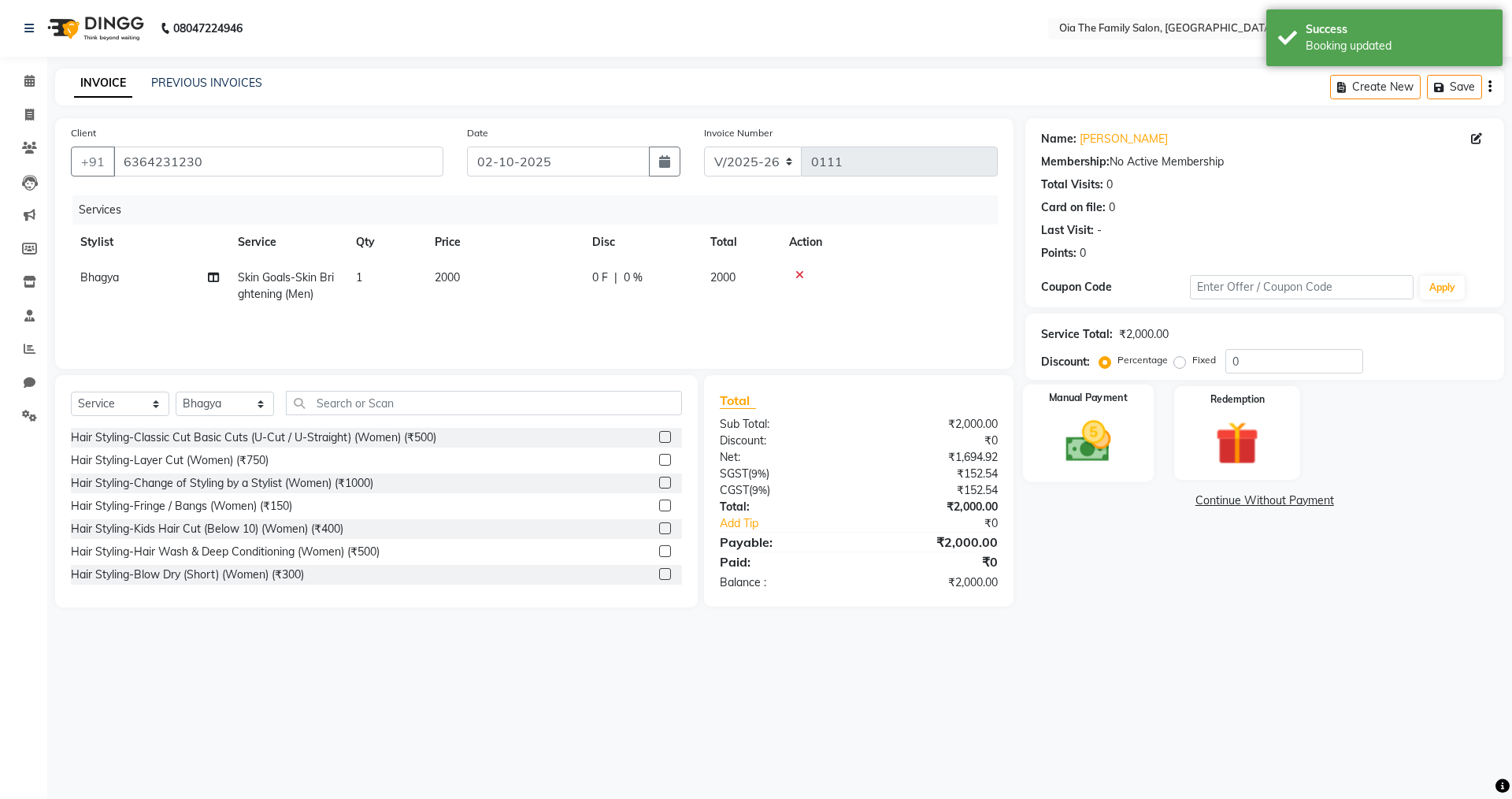
click at [1078, 446] on img at bounding box center [1088, 441] width 73 height 52
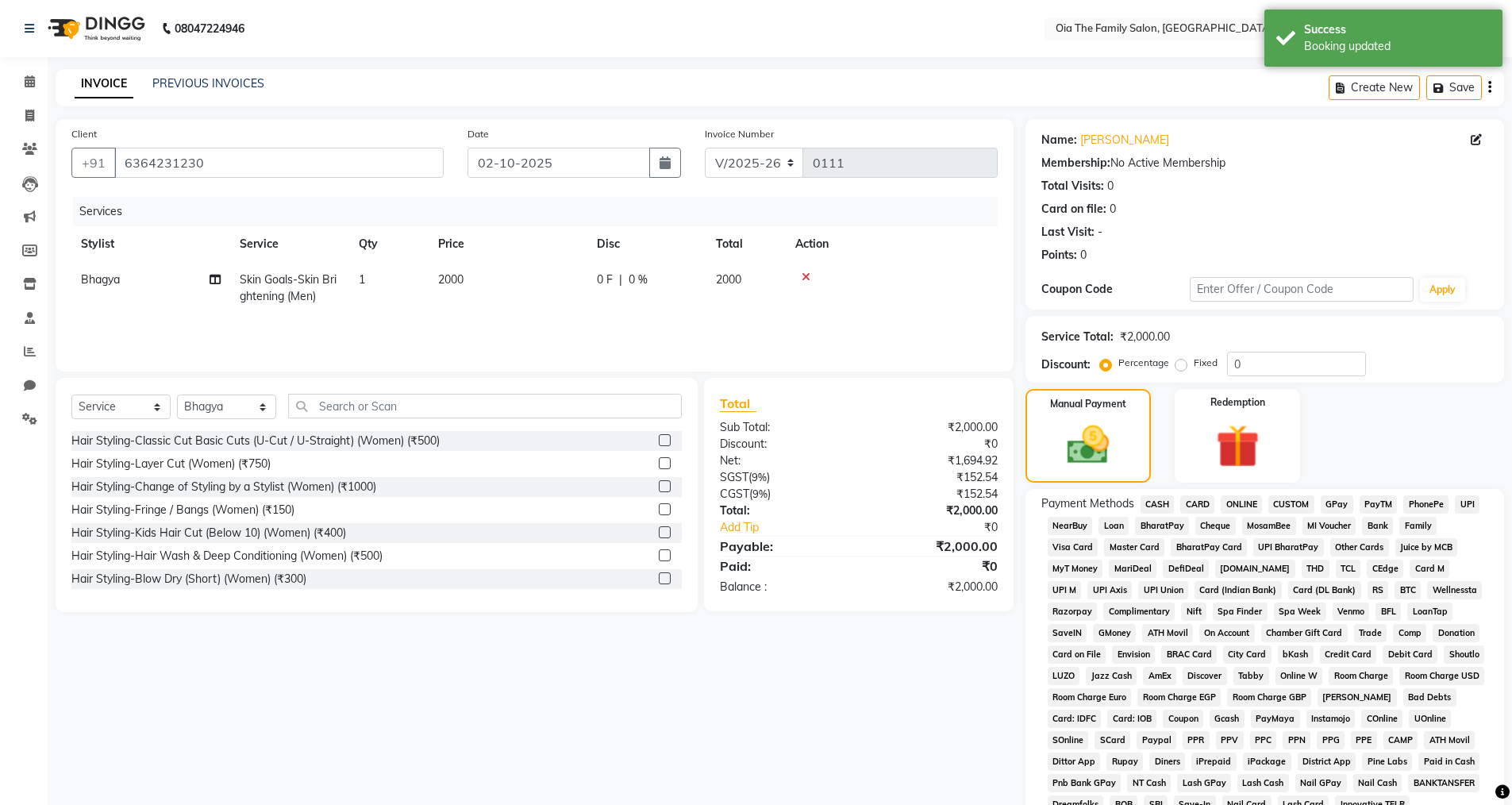
click at [1468, 510] on span "UPI" at bounding box center [1467, 504] width 25 height 18
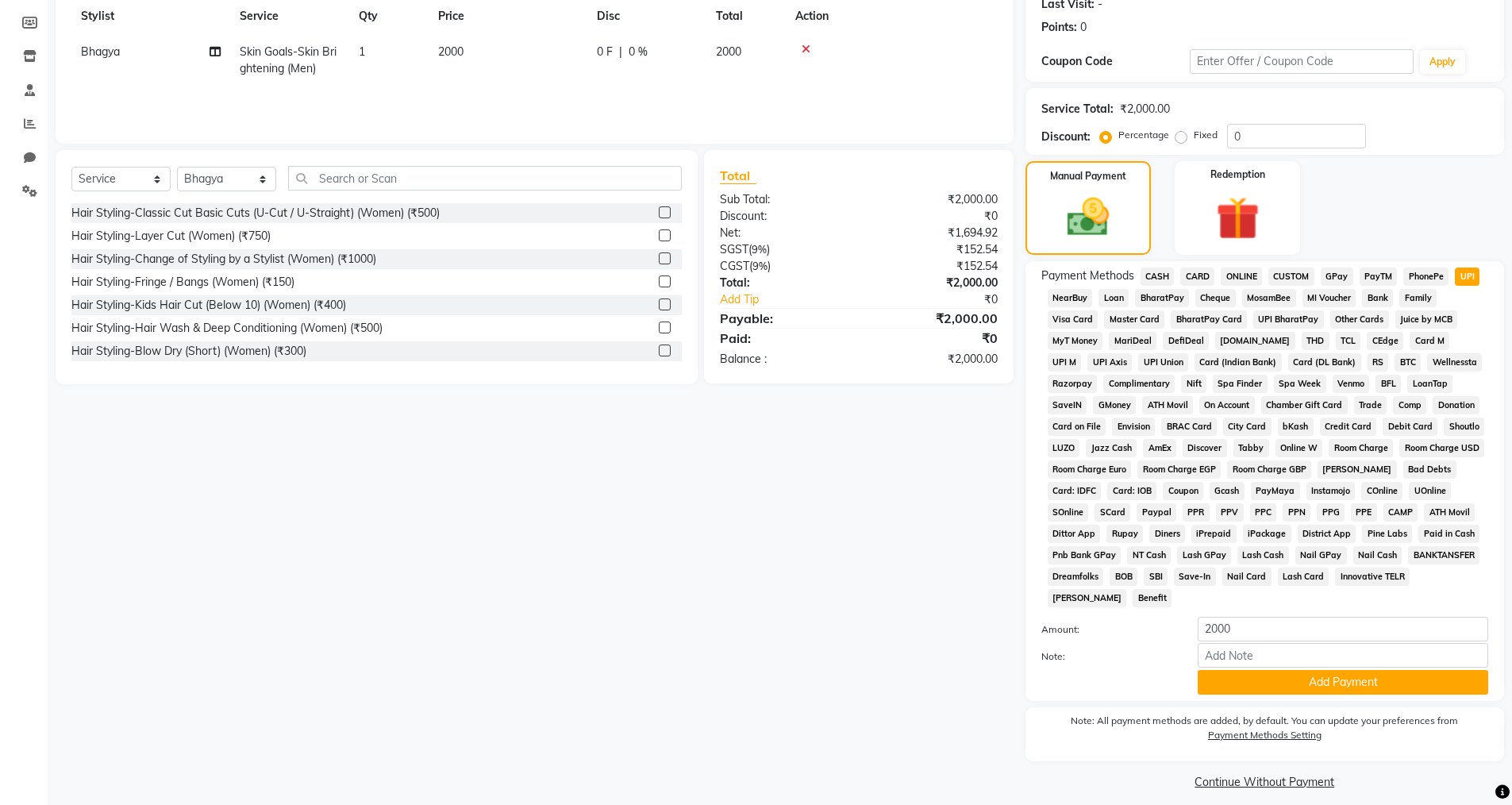
scroll to position [240, 0]
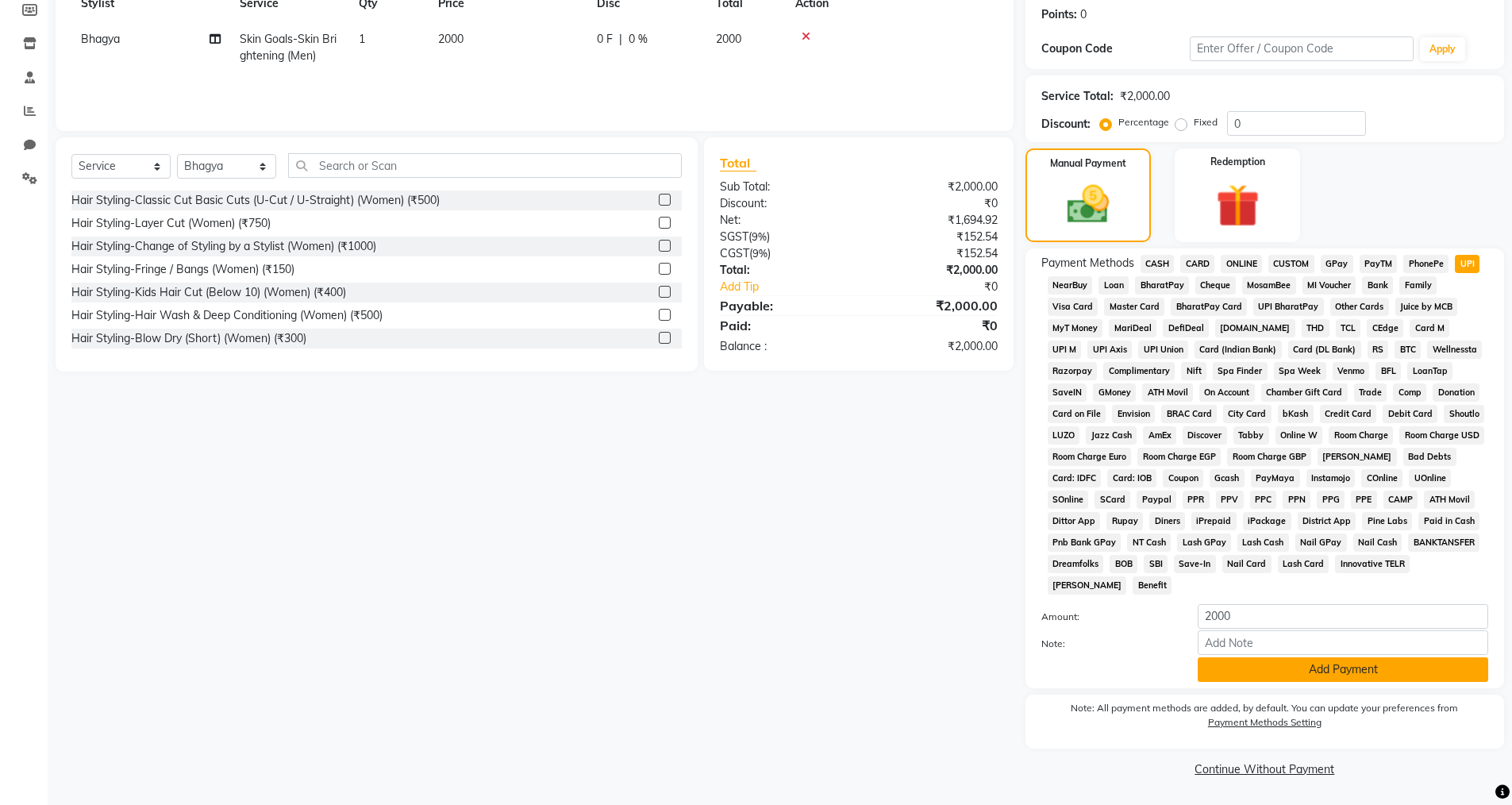
click at [1292, 666] on button "Add Payment" at bounding box center [1343, 669] width 291 height 25
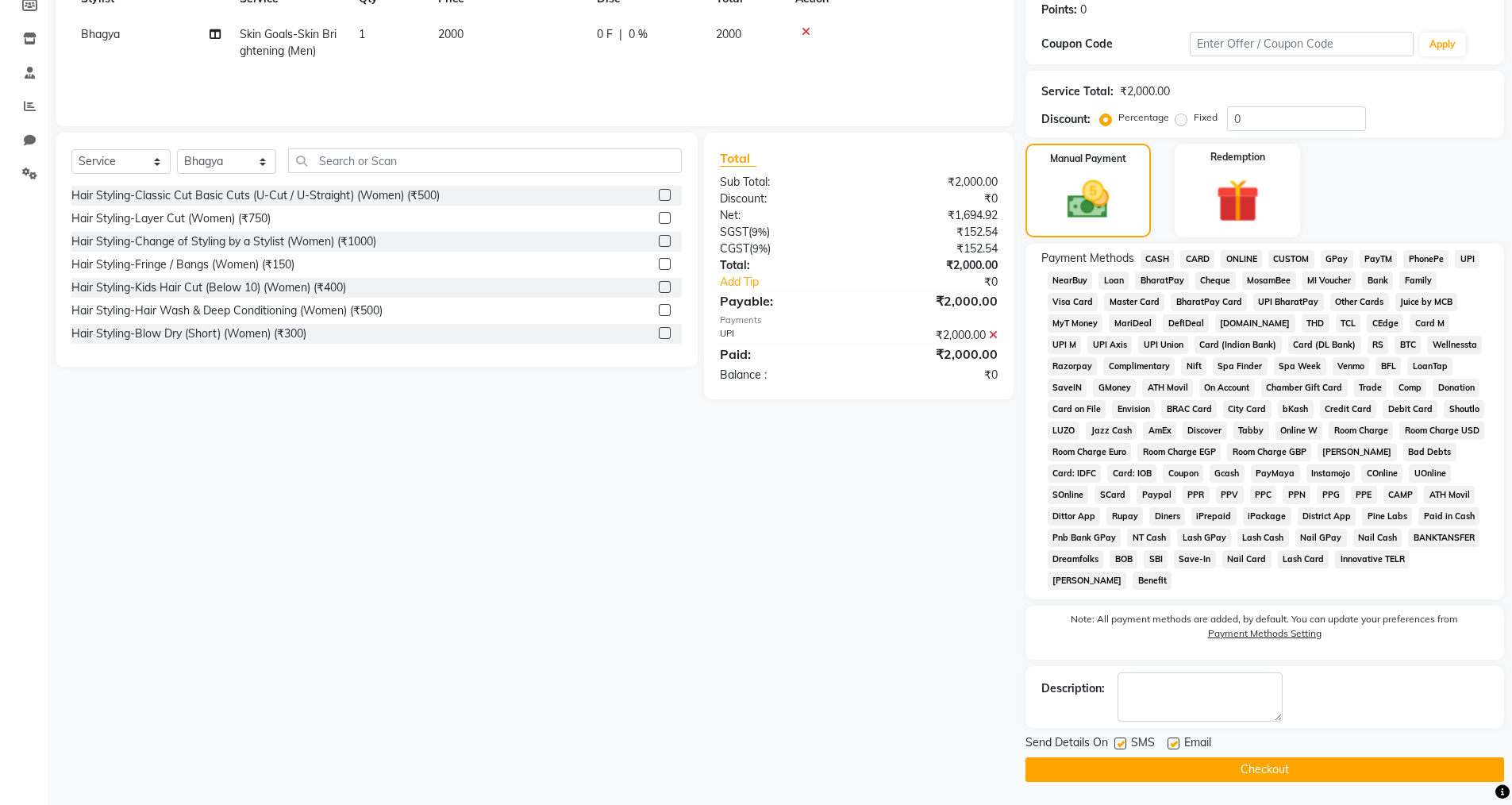
scroll to position [246, 0]
click at [1170, 746] on label at bounding box center [1173, 743] width 12 height 12
click at [1170, 746] on input "checkbox" at bounding box center [1172, 743] width 10 height 10
checkbox input "false"
click at [1124, 737] on label at bounding box center [1120, 743] width 12 height 12
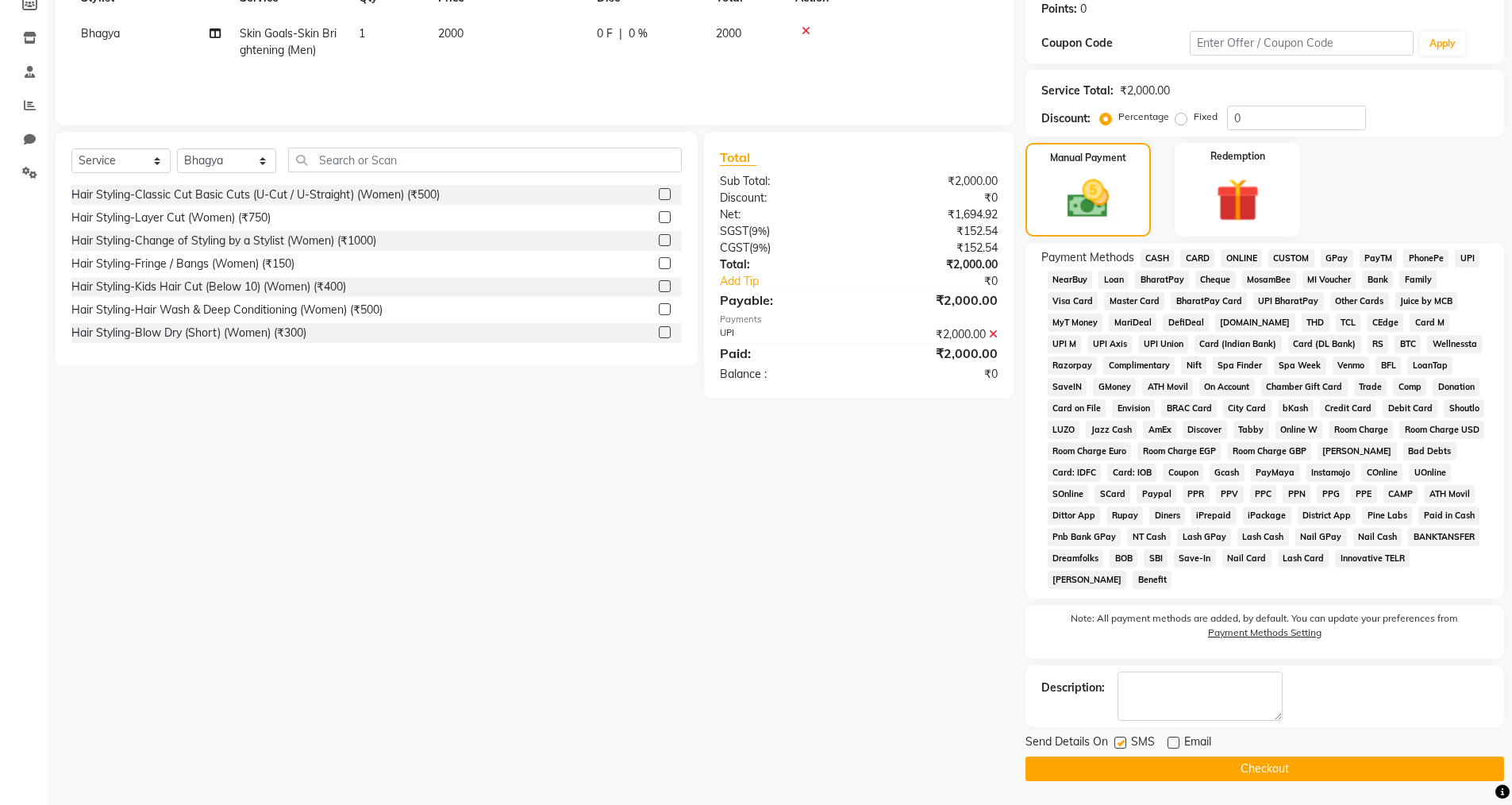
click at [1124, 738] on input "checkbox" at bounding box center [1119, 743] width 10 height 10
checkbox input "false"
click at [1127, 763] on button "Checkout" at bounding box center [1264, 768] width 478 height 25
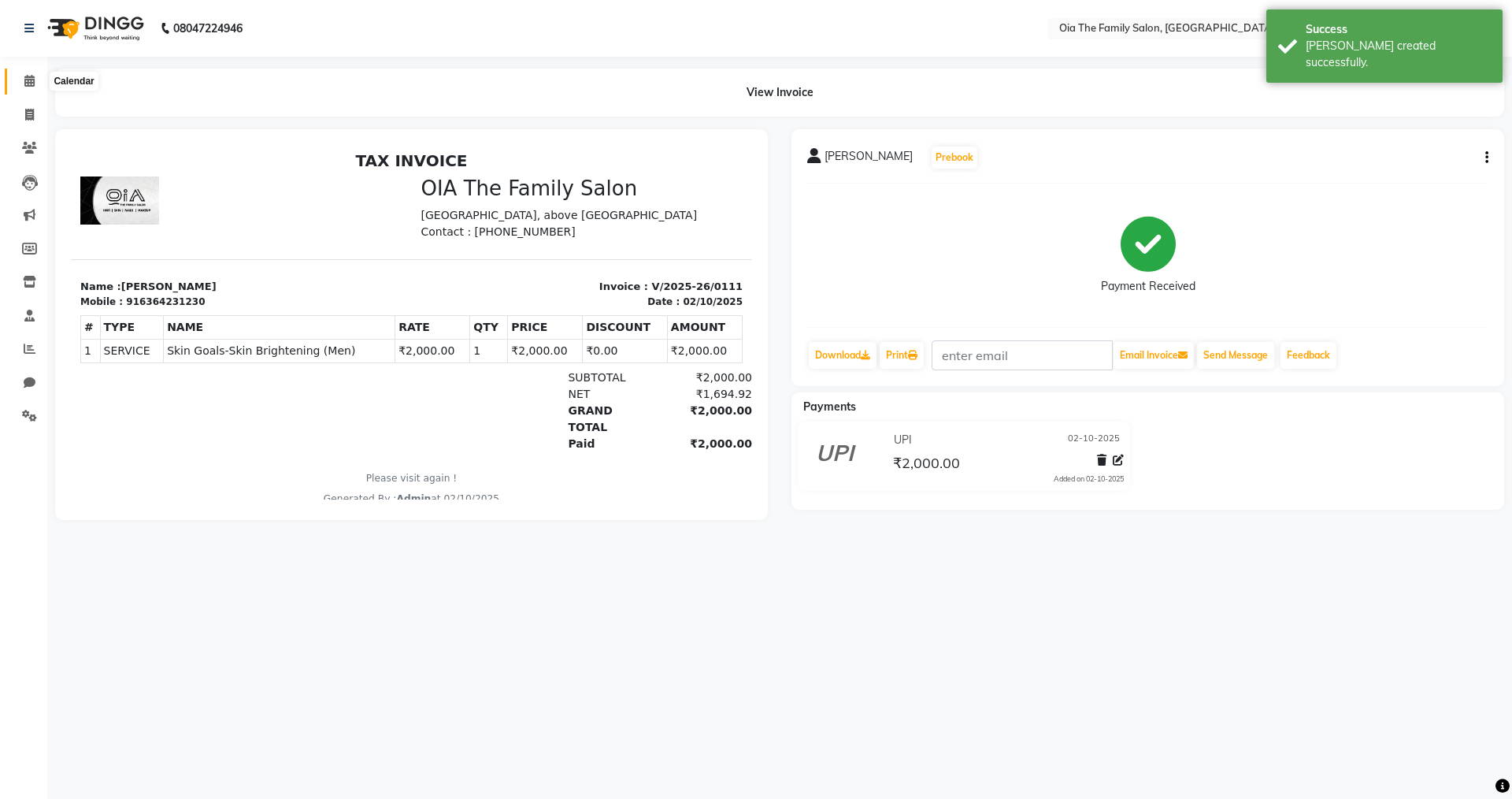
click at [35, 88] on span at bounding box center [30, 81] width 27 height 18
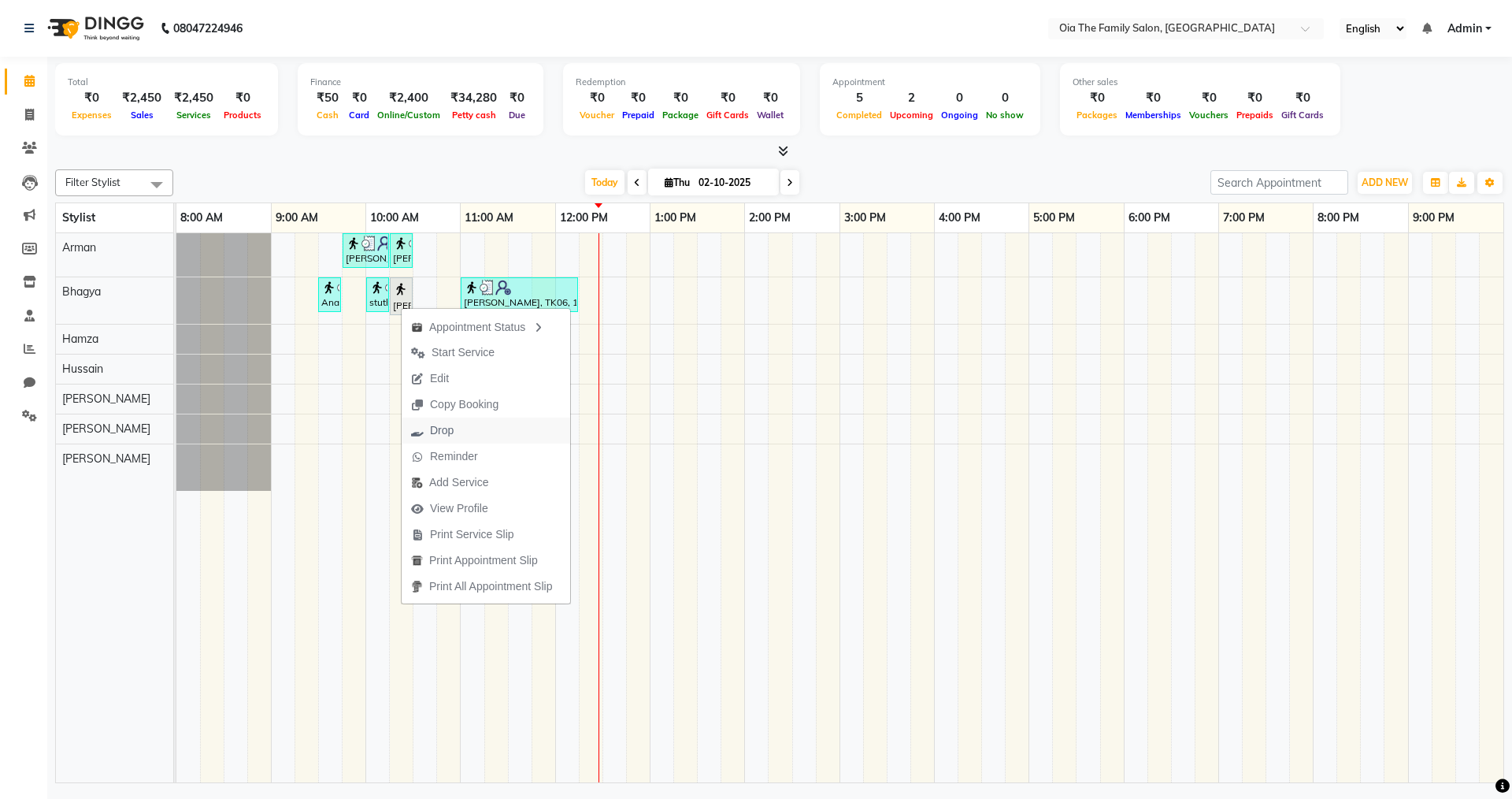
click at [478, 433] on button "Drop" at bounding box center [486, 430] width 169 height 26
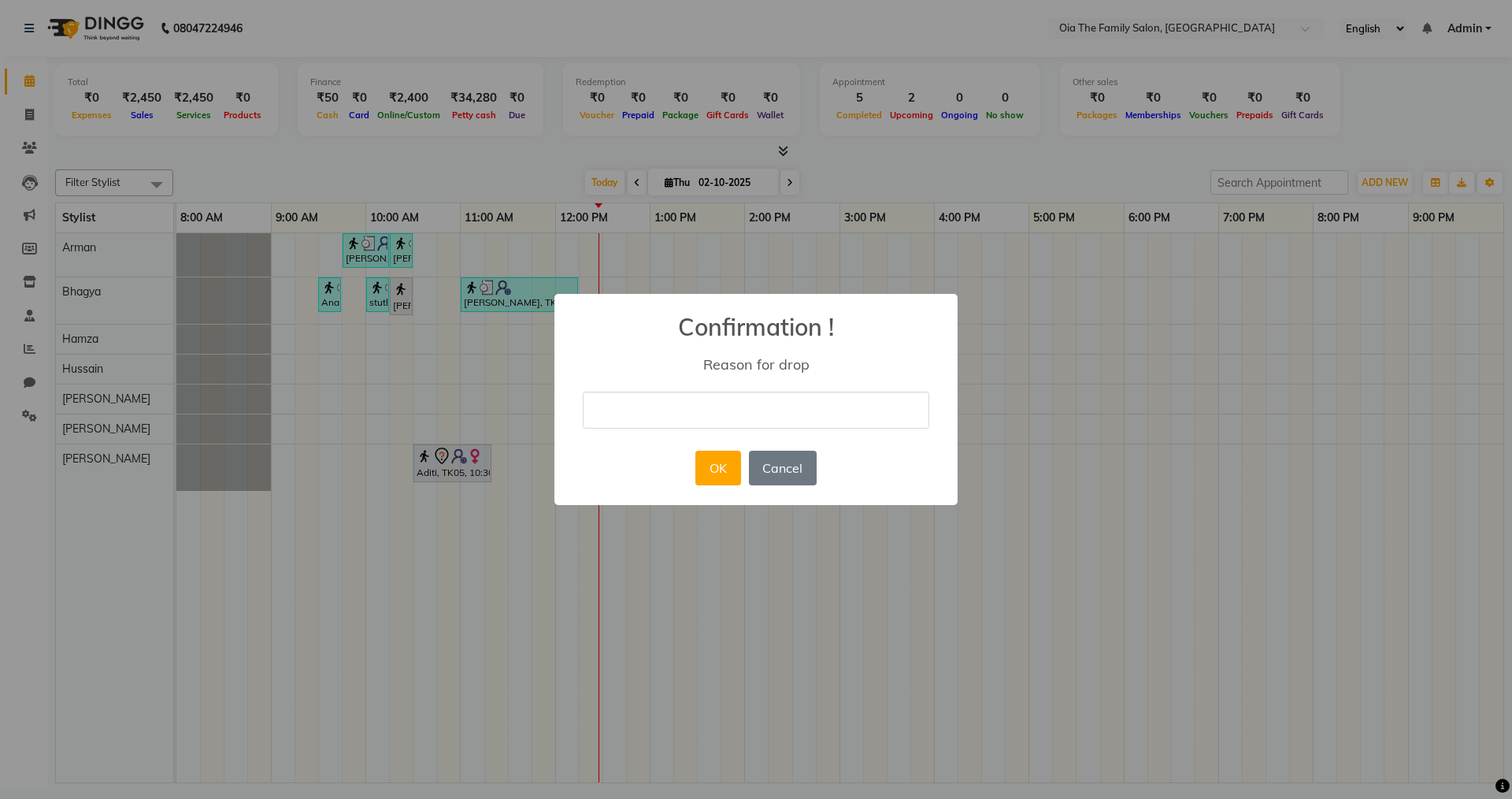
drag, startPoint x: 592, startPoint y: 412, endPoint x: 605, endPoint y: 447, distance: 37.3
click at [604, 442] on div "× Confirmation ! Reason for drop OK No Cancel" at bounding box center [756, 400] width 403 height 212
type input "not conform"
click at [718, 478] on button "OK" at bounding box center [717, 468] width 45 height 35
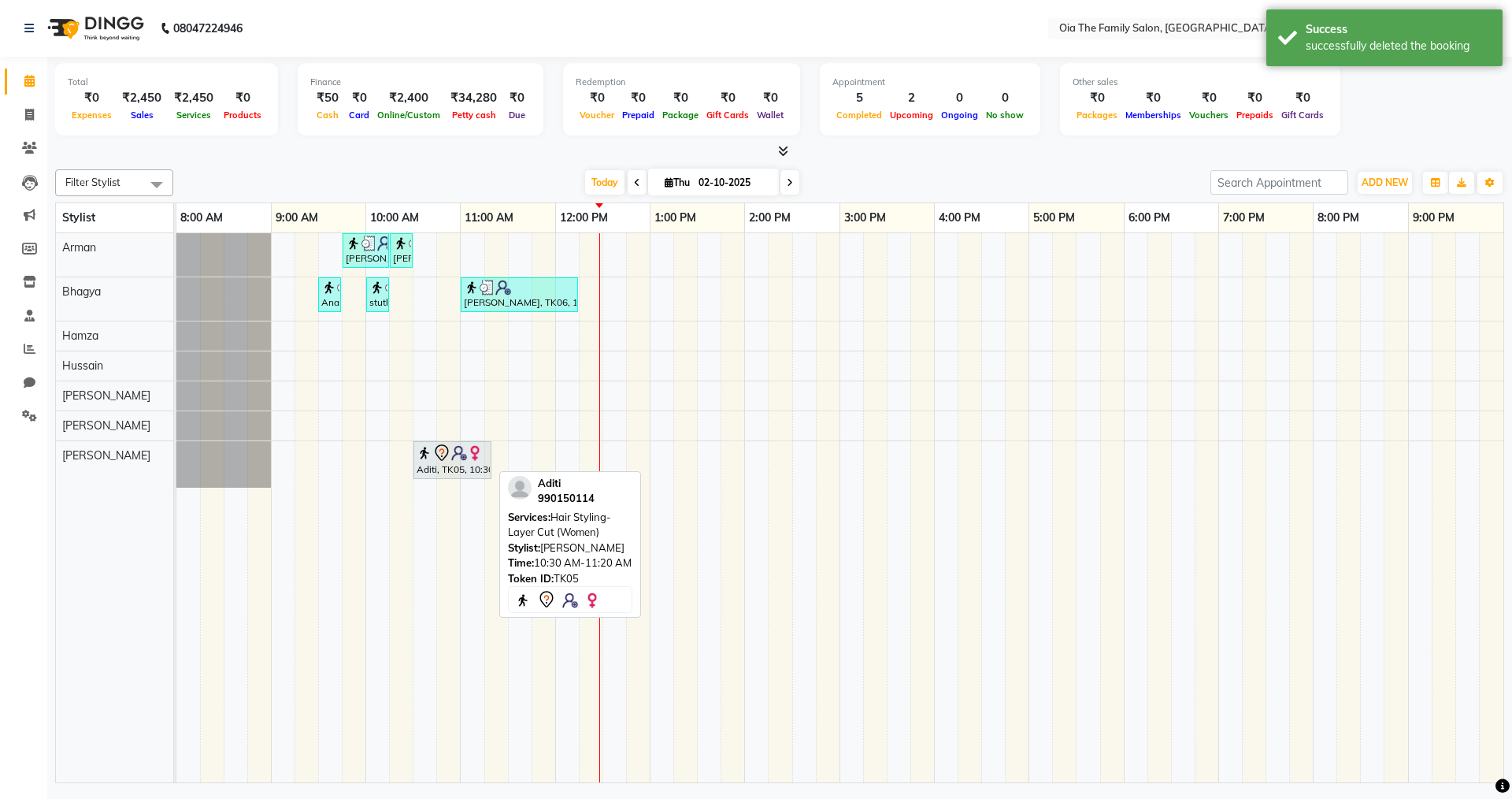
click at [471, 474] on div "Aditi, TK05, 10:30 AM-11:20 AM, Hair Styling-Layer Cut (Women)" at bounding box center [452, 459] width 75 height 33
select select "7"
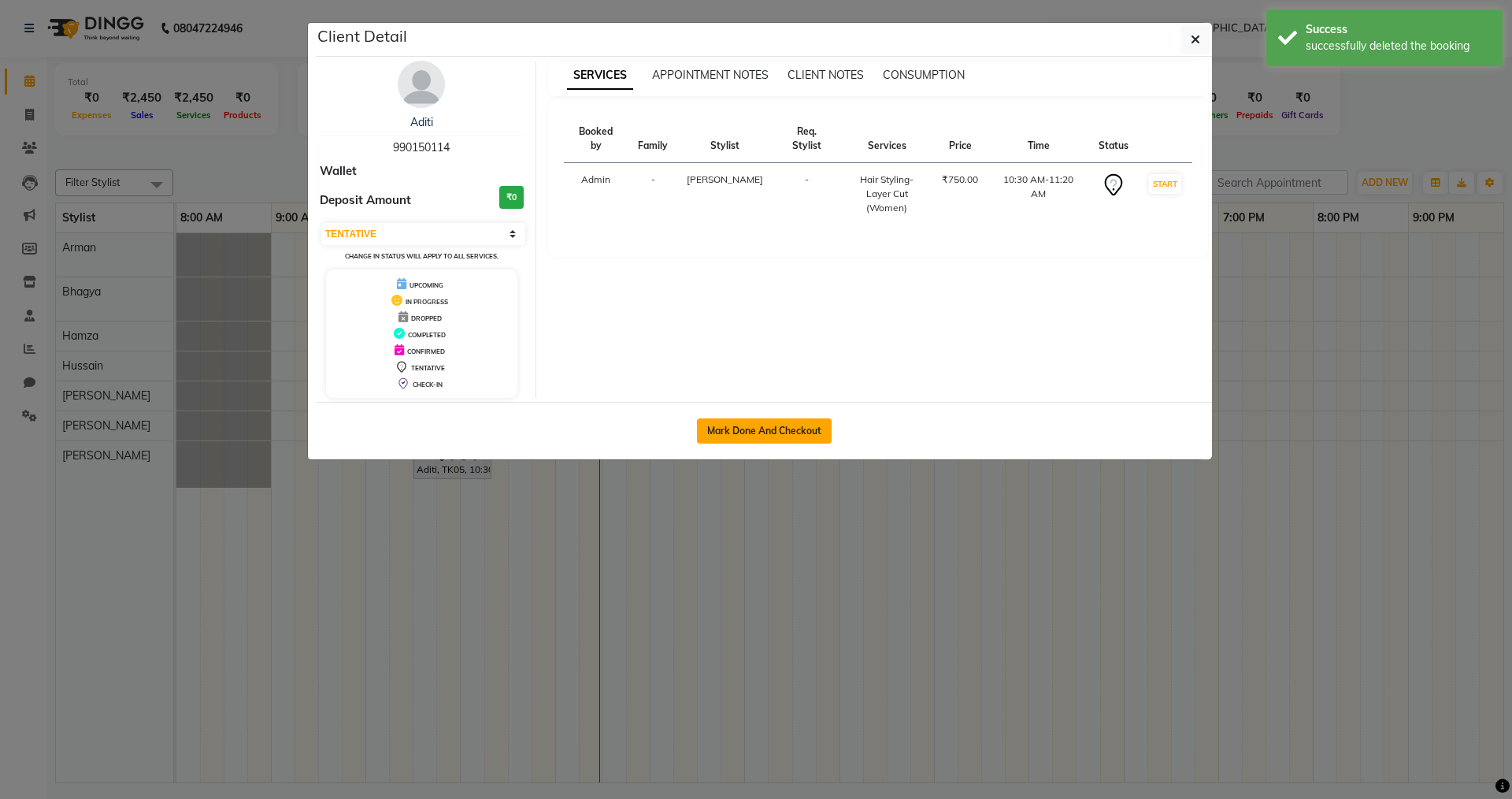
click at [767, 425] on button "Mark Done And Checkout" at bounding box center [764, 431] width 135 height 25
select select "9113"
select select "service"
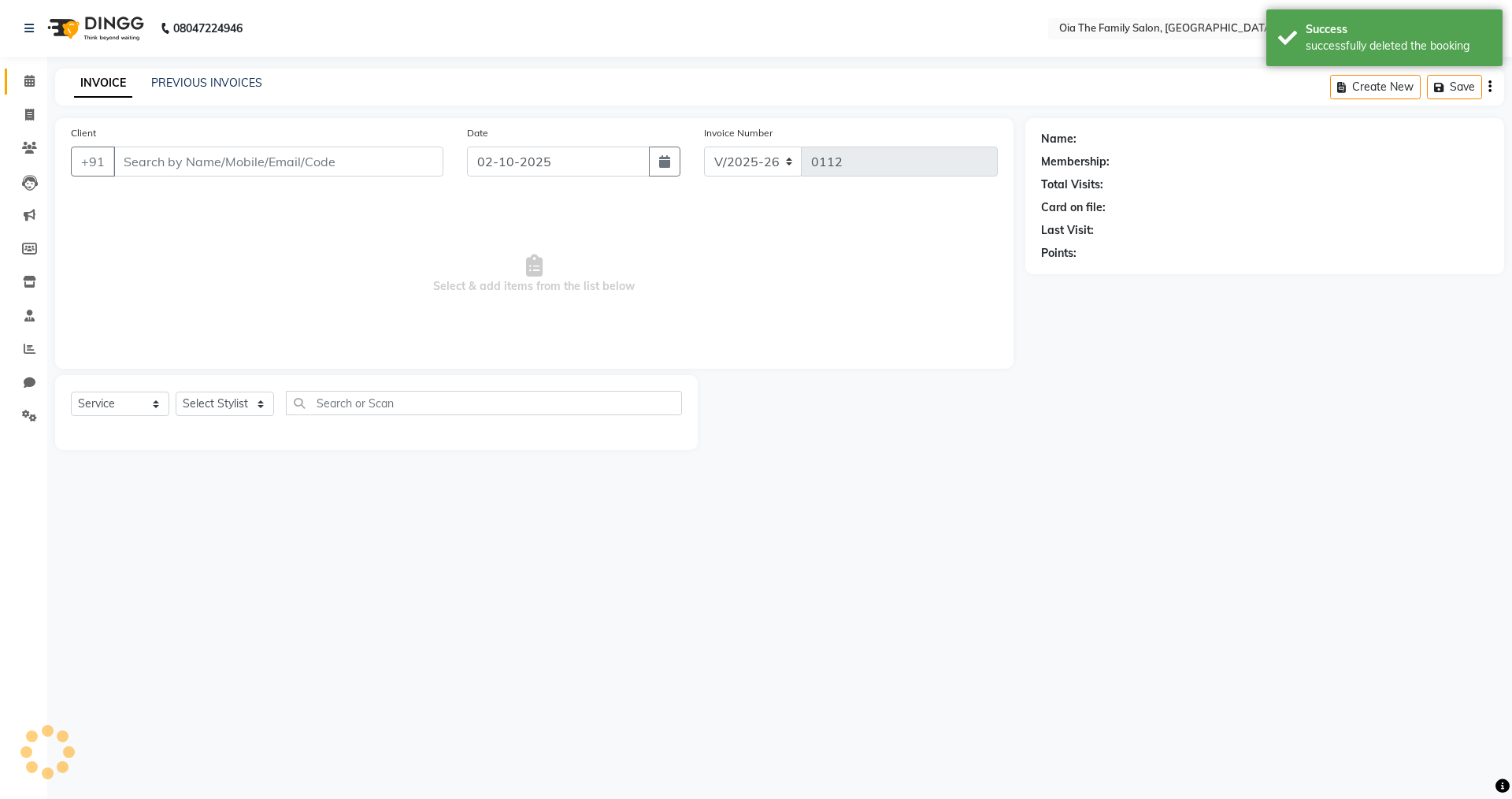
type input "990150114"
select select "93025"
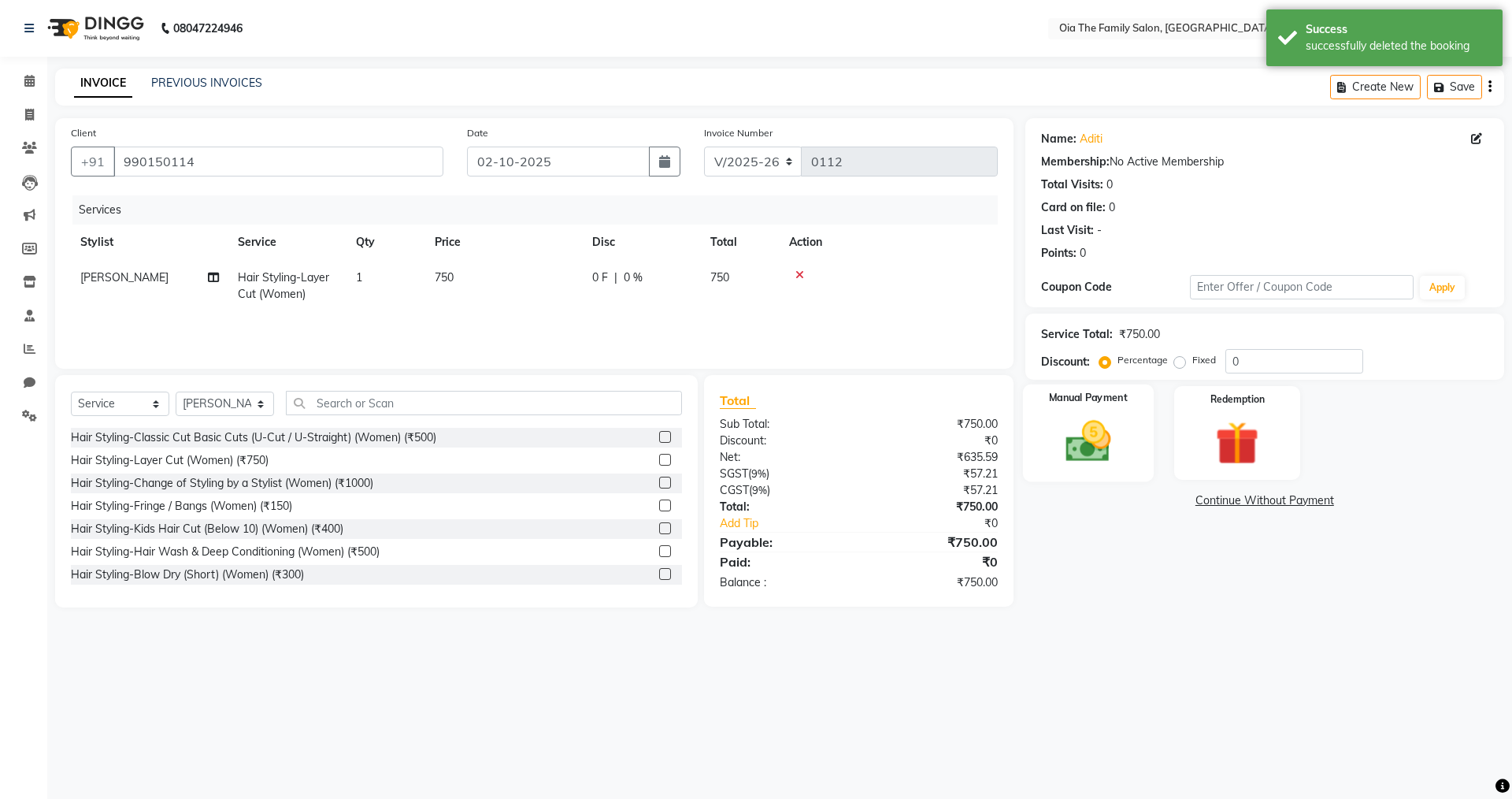
click at [1065, 453] on img at bounding box center [1088, 441] width 73 height 52
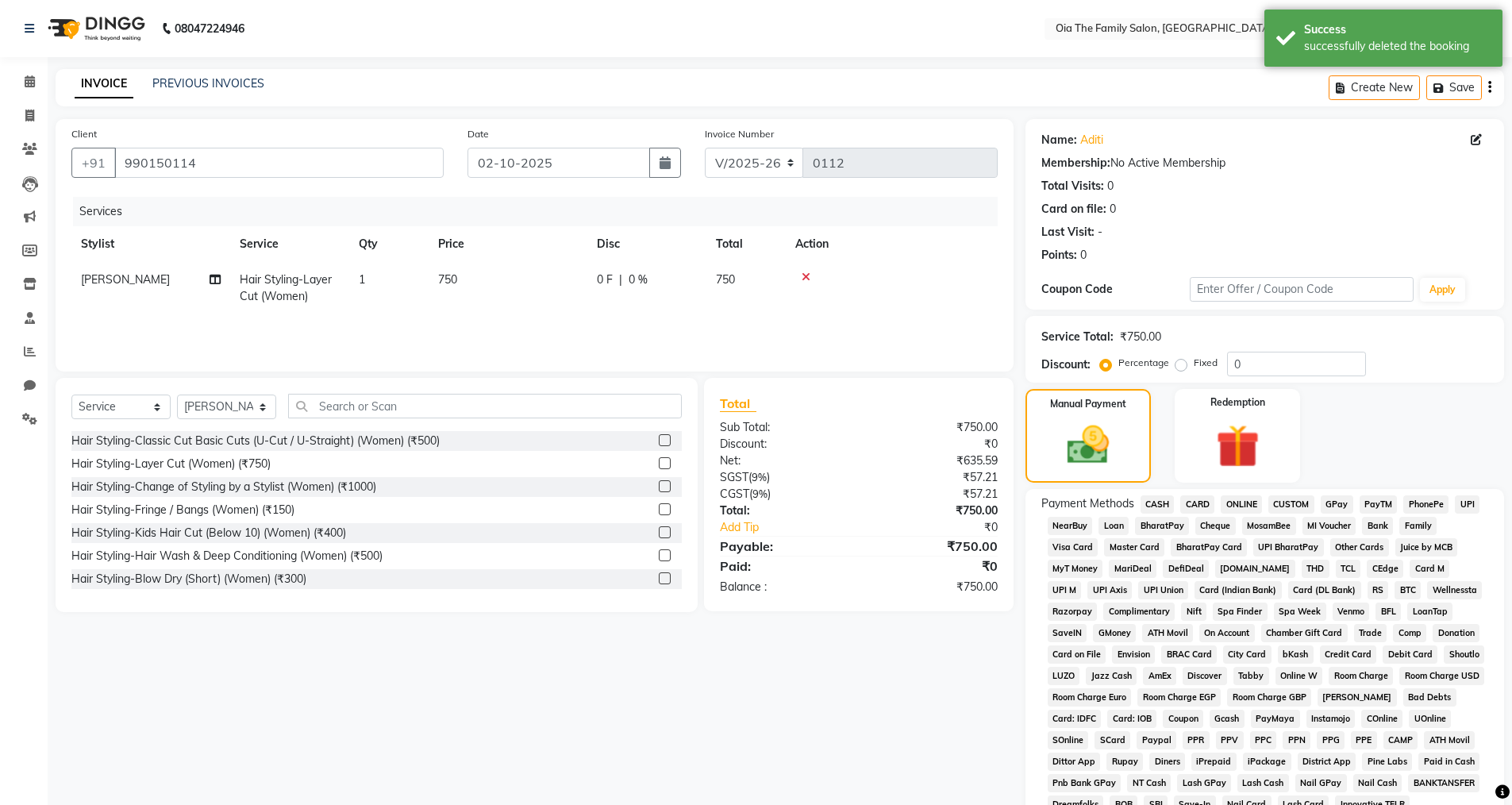
click at [1152, 501] on span "CASH" at bounding box center [1157, 504] width 34 height 18
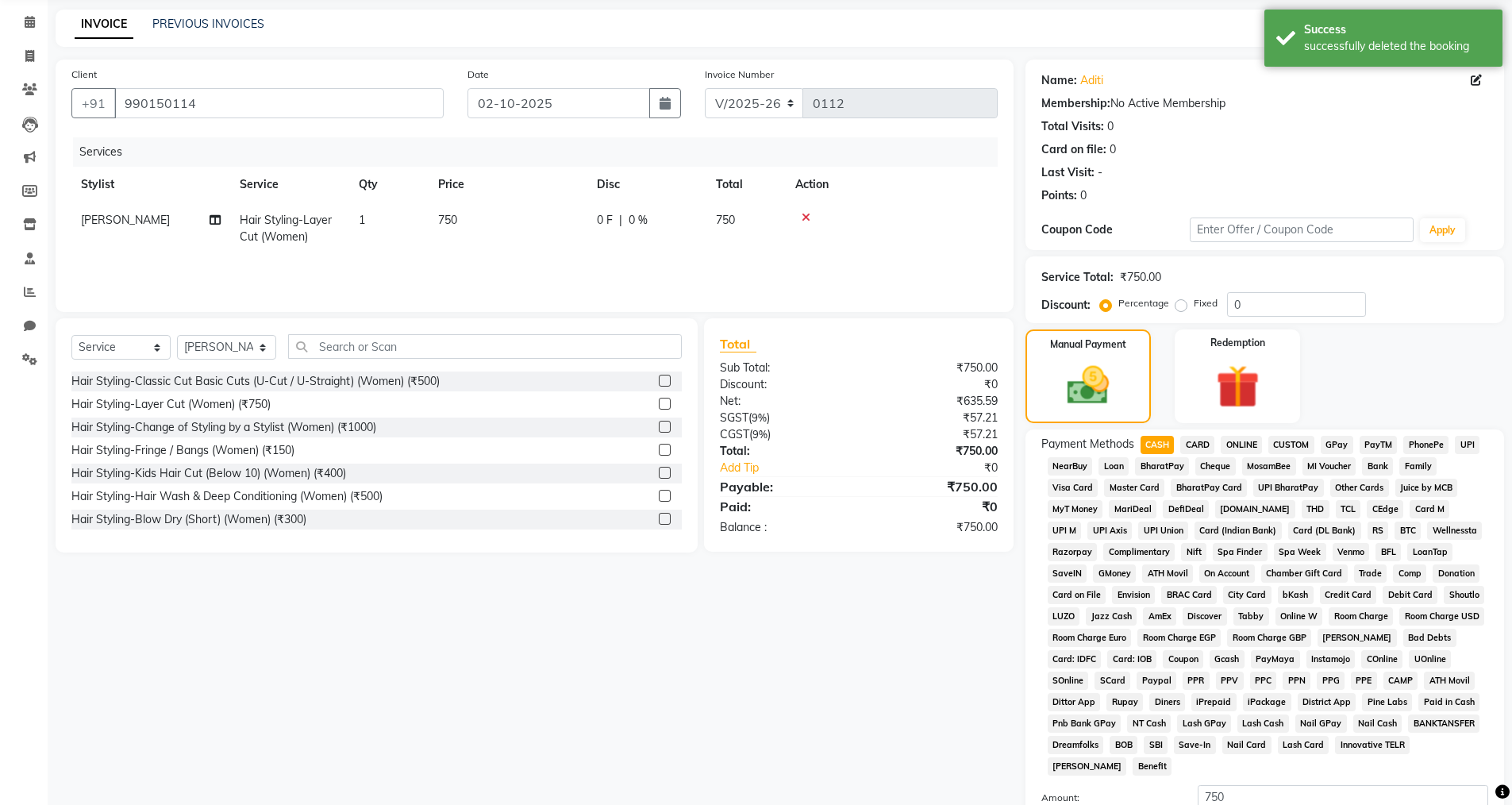
scroll to position [159, 0]
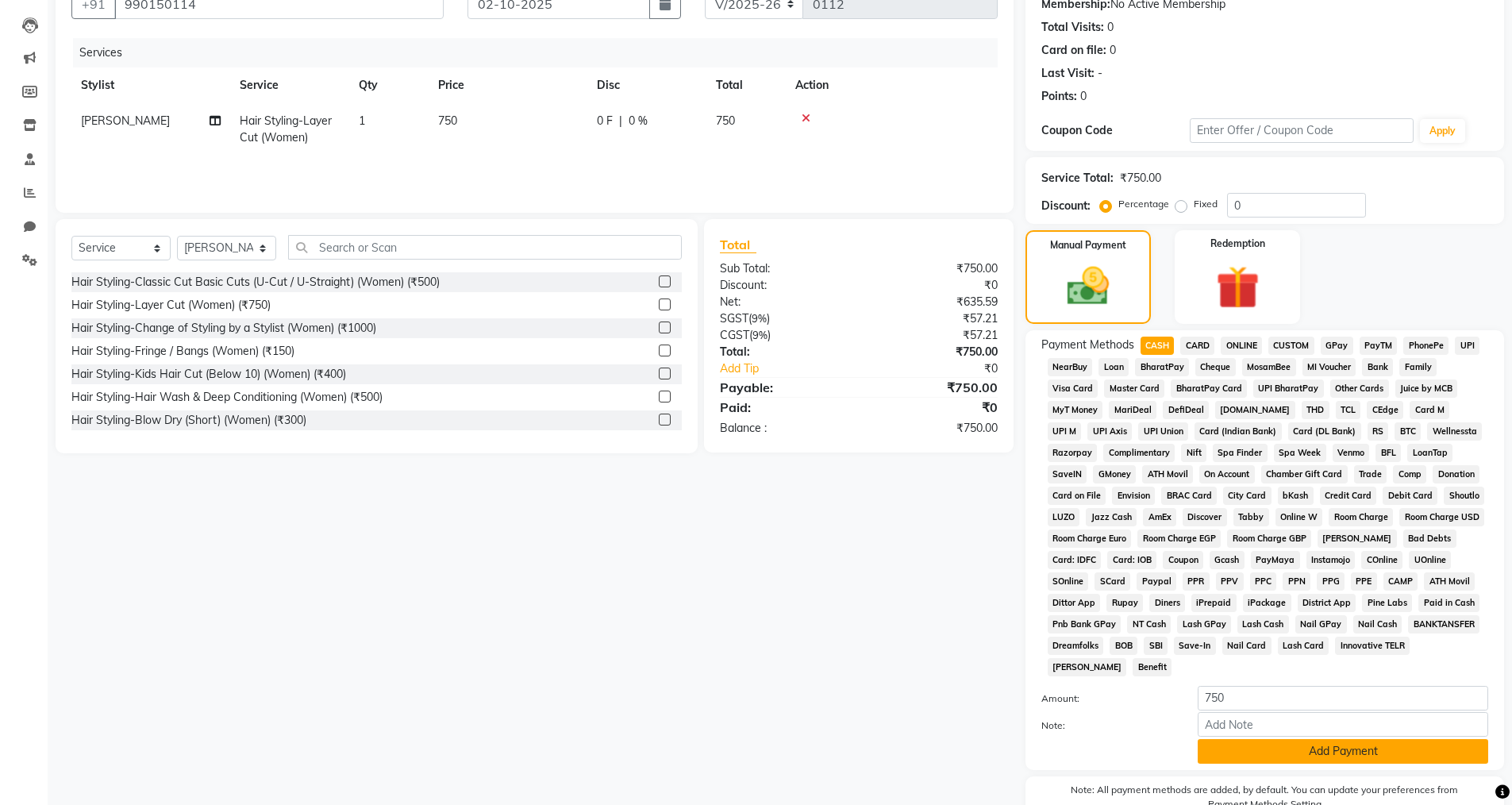
click at [1231, 756] on button "Add Payment" at bounding box center [1343, 751] width 291 height 25
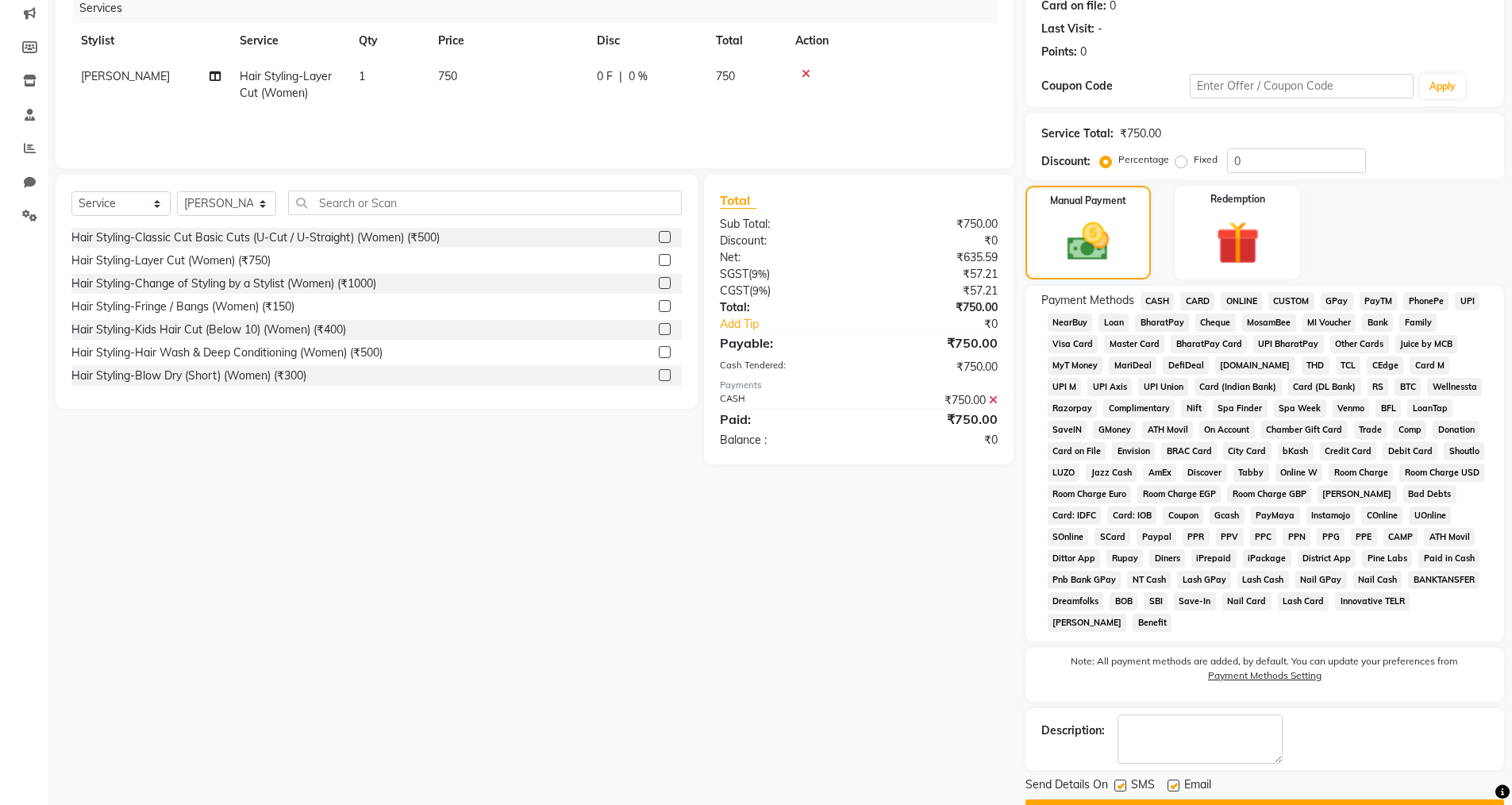
scroll to position [246, 0]
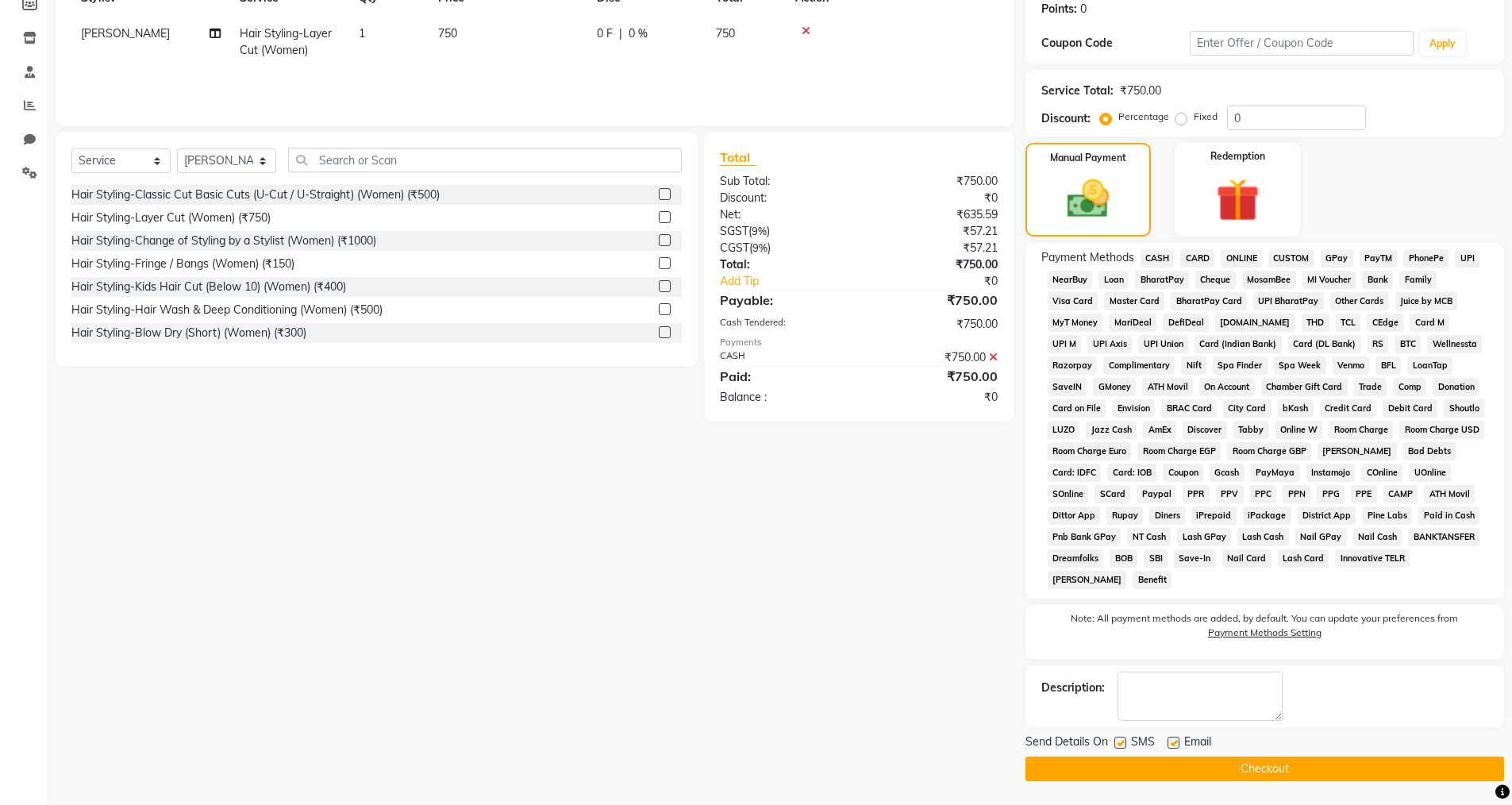
click at [1172, 741] on label at bounding box center [1173, 743] width 12 height 12
click at [1172, 741] on input "checkbox" at bounding box center [1172, 743] width 10 height 10
checkbox input "false"
click at [1125, 742] on label at bounding box center [1120, 743] width 12 height 12
click at [1125, 742] on input "checkbox" at bounding box center [1119, 743] width 10 height 10
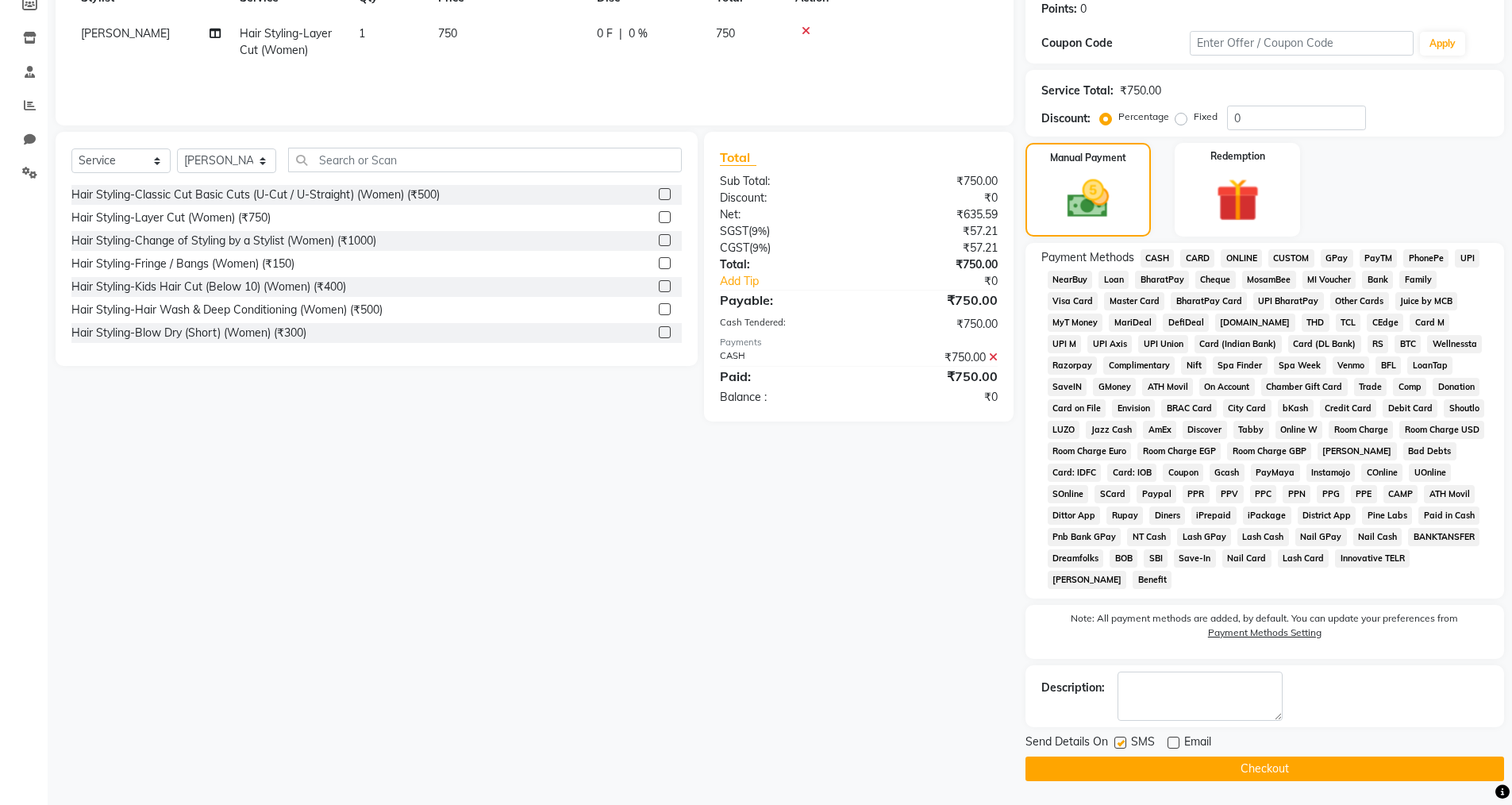
checkbox input "false"
click at [1124, 758] on button "Checkout" at bounding box center [1264, 768] width 478 height 25
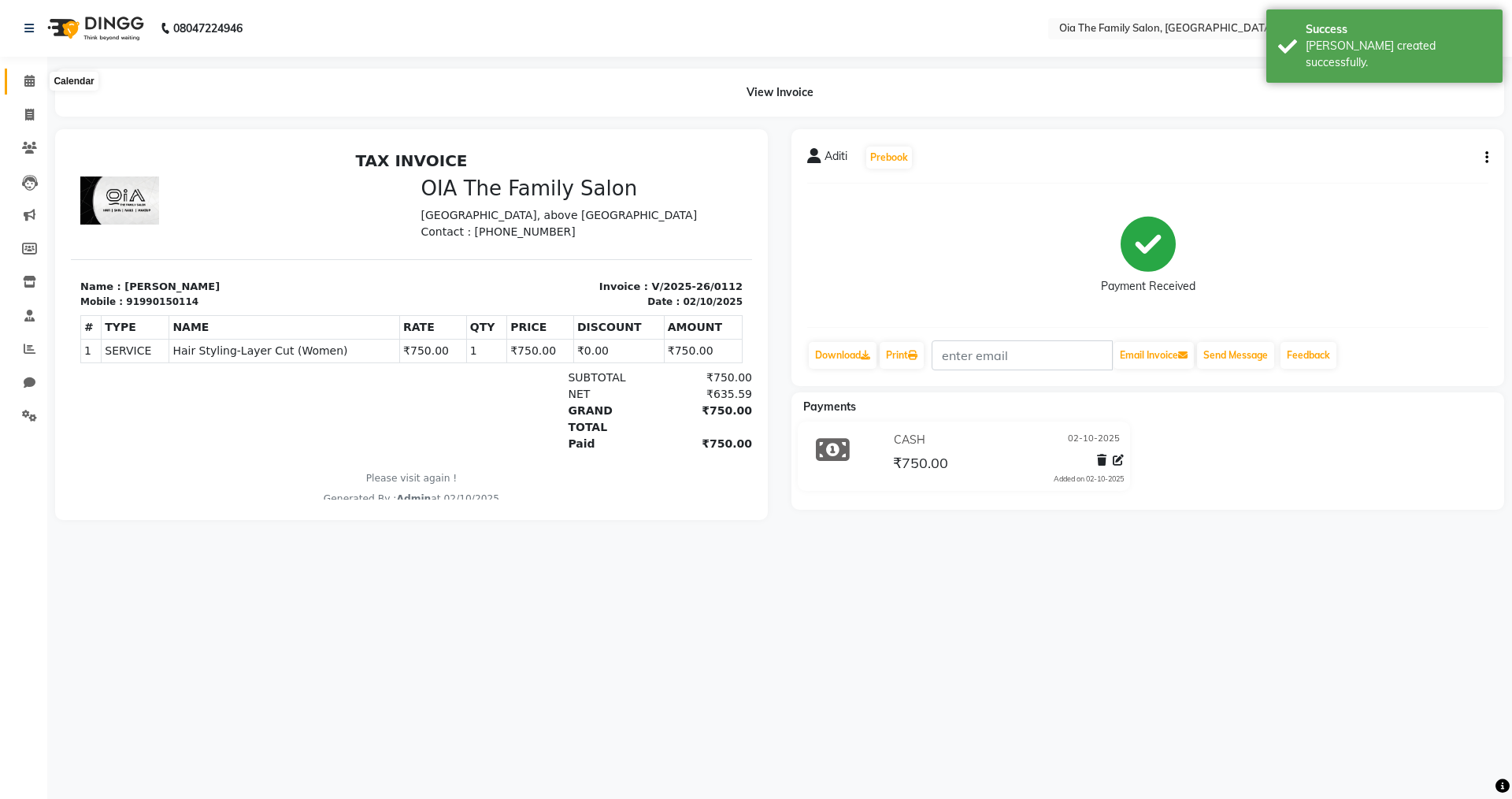
click at [22, 82] on span at bounding box center [30, 81] width 27 height 18
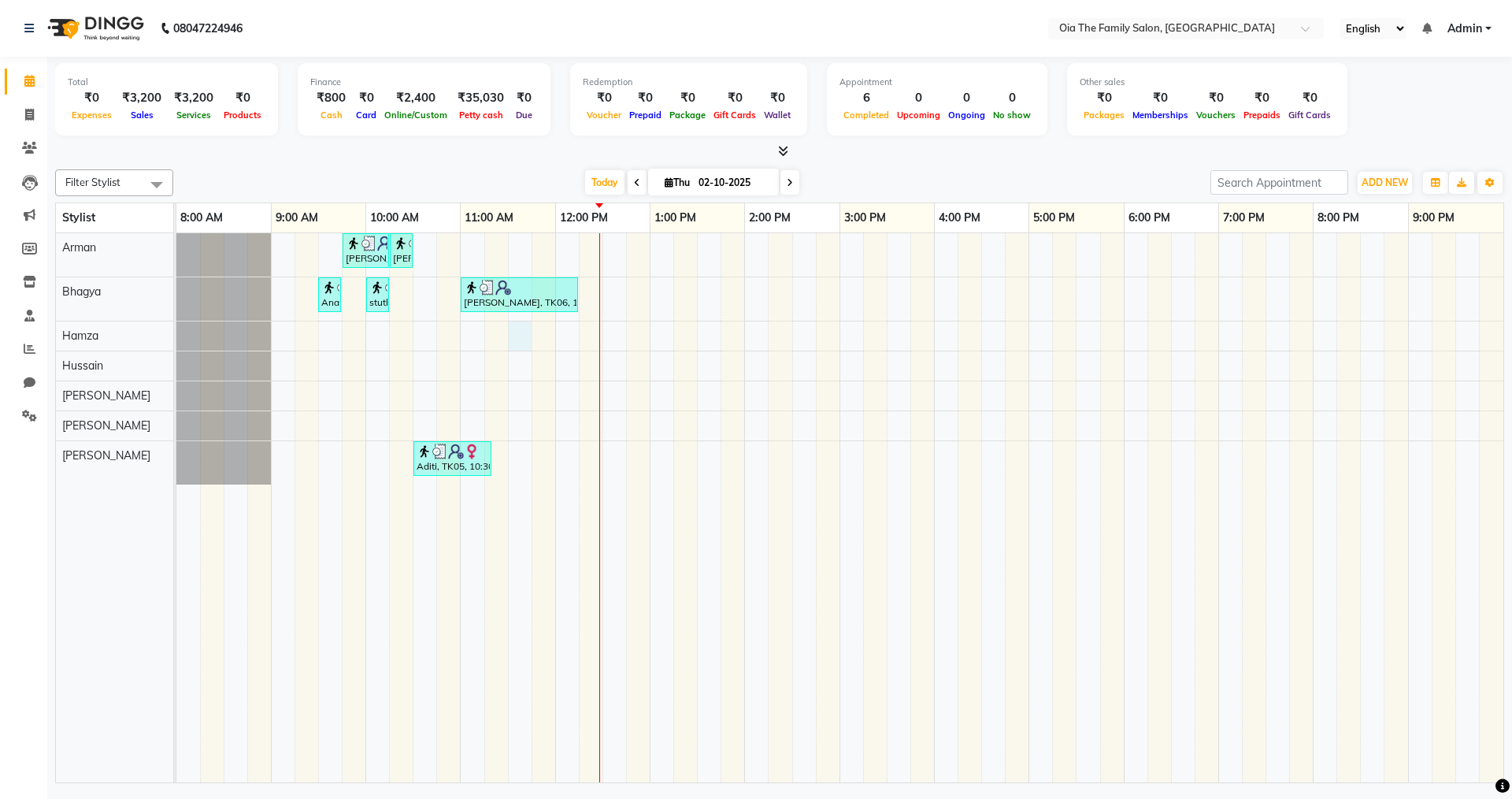
click at [519, 341] on div "[PERSON_NAME], TK04, 09:45 AM-10:15 AM, Hair Styling-Hair Cut (Men) [PERSON_NAM…" at bounding box center [840, 508] width 1327 height 549
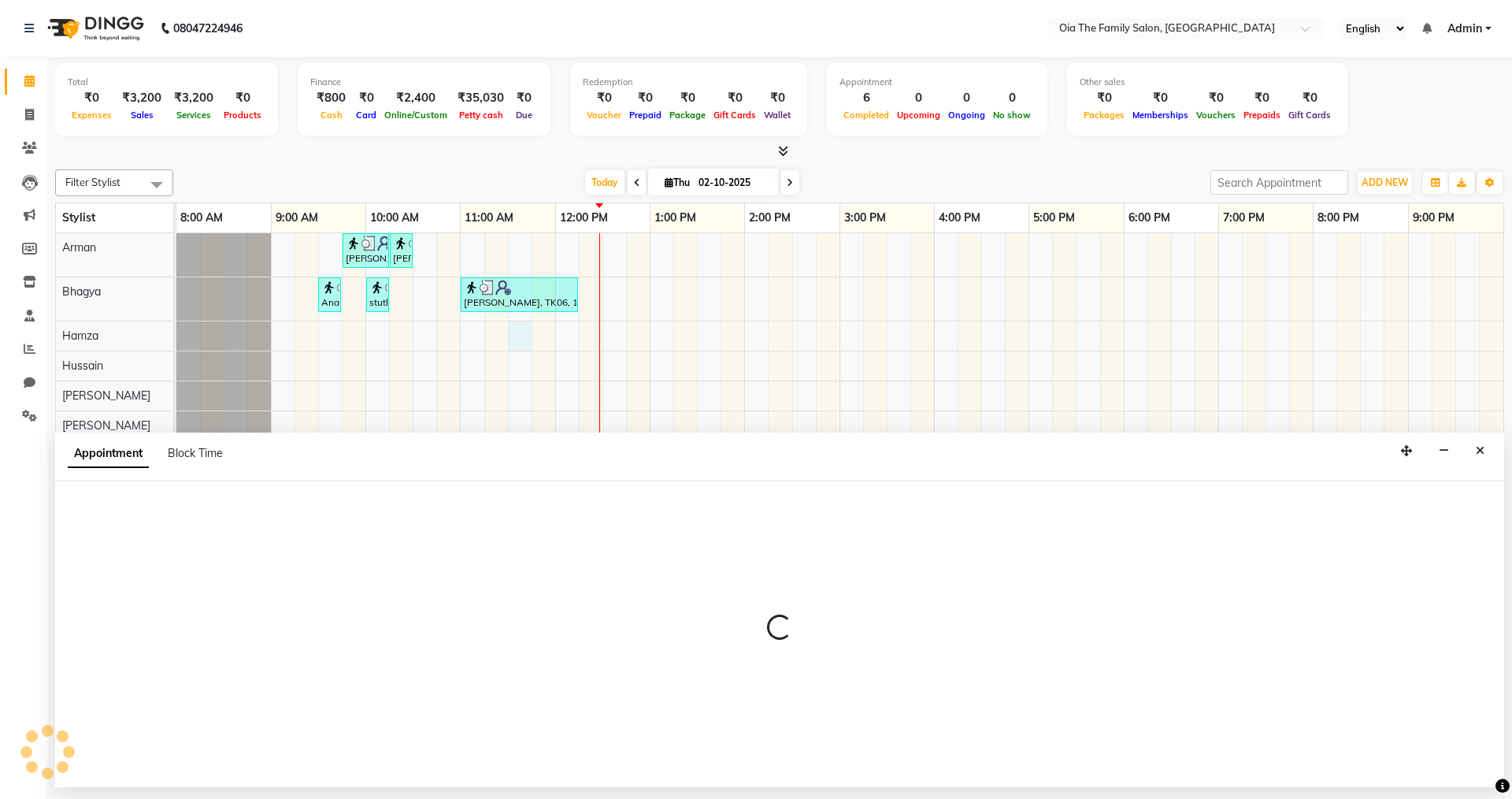
select select "93029"
select select "690"
select select "tentative"
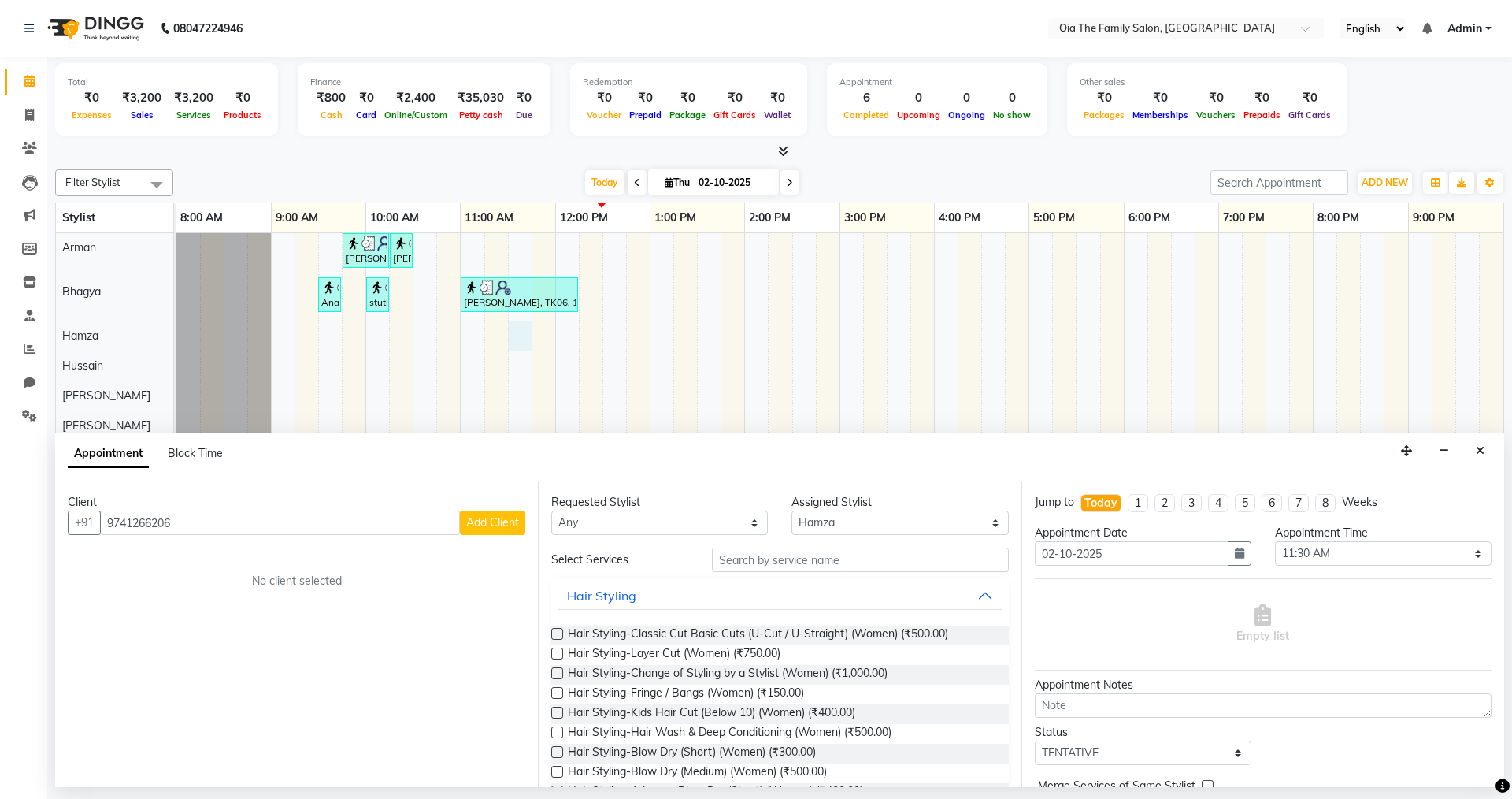
type input "9741266206"
click at [480, 520] on span "Add Client" at bounding box center [492, 522] width 53 height 14
select select
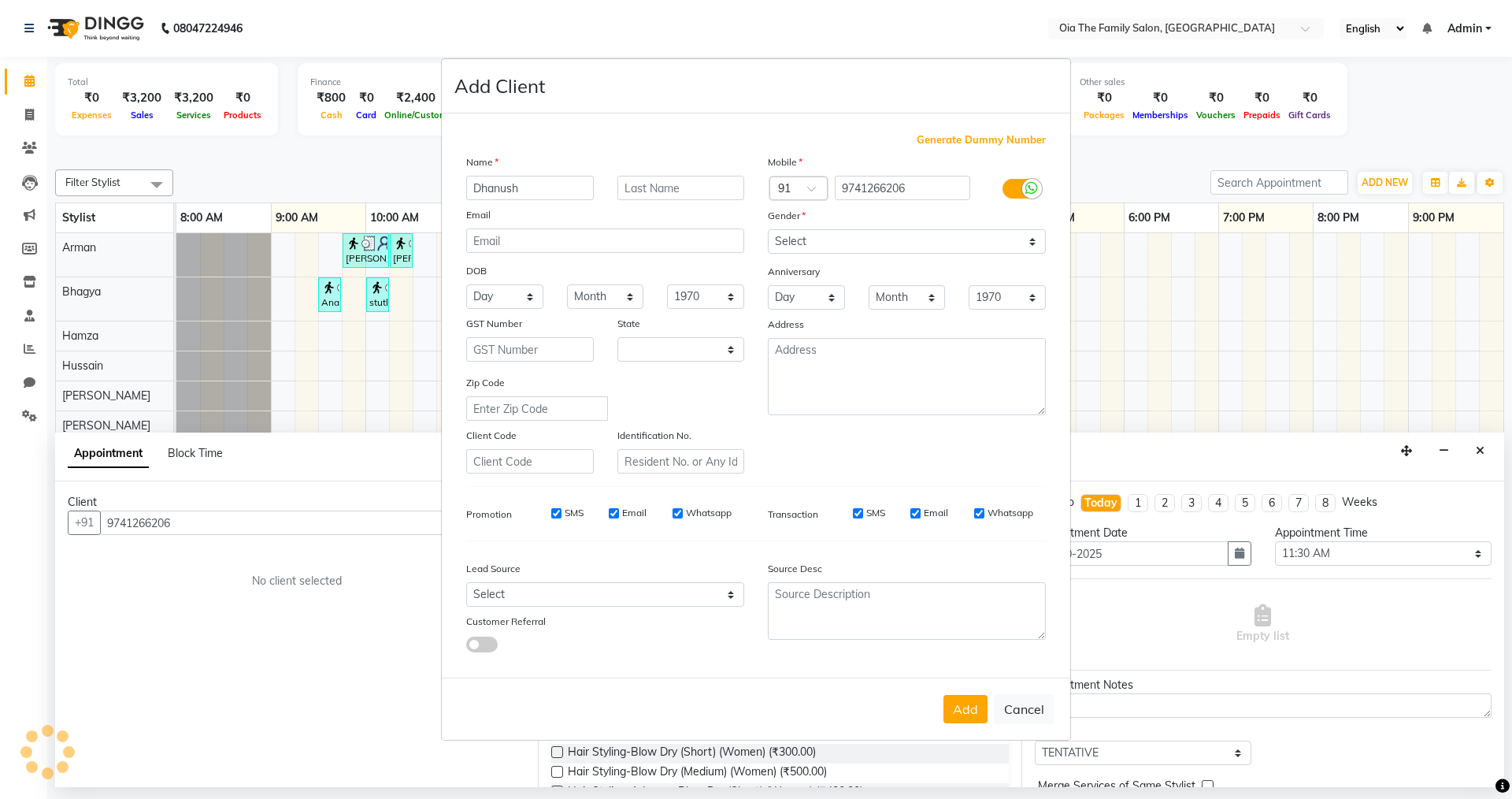
type input "Dhanush"
click at [799, 234] on select "Select [DEMOGRAPHIC_DATA] [DEMOGRAPHIC_DATA] Other Prefer Not To Say" at bounding box center [908, 241] width 278 height 25
select select "22"
select select "[DEMOGRAPHIC_DATA]"
click at [768, 229] on select "Select [DEMOGRAPHIC_DATA] [DEMOGRAPHIC_DATA] Other Prefer Not To Say" at bounding box center [908, 241] width 278 height 25
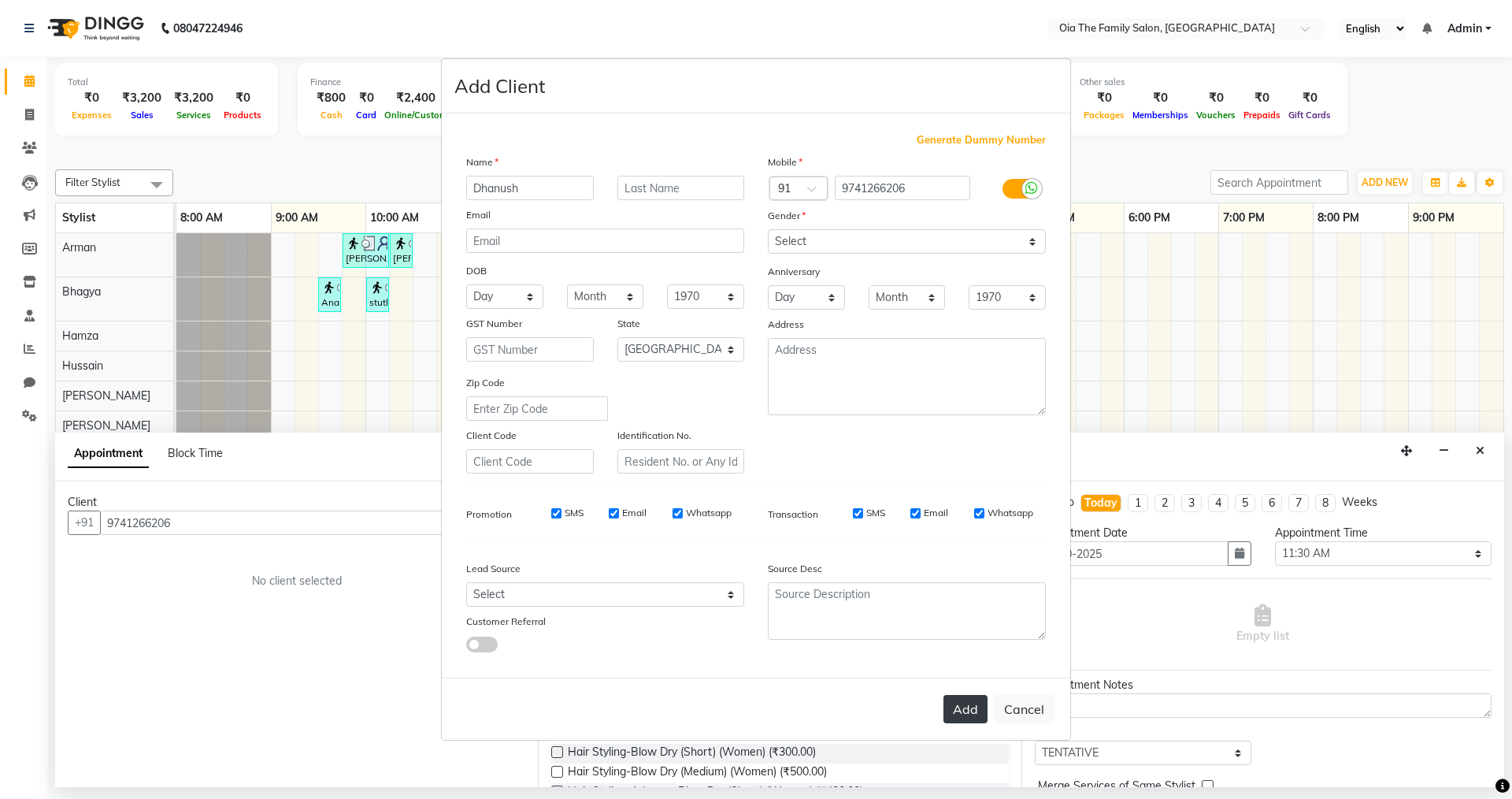
click at [970, 717] on button "Add" at bounding box center [966, 708] width 44 height 28
select select
select select "null"
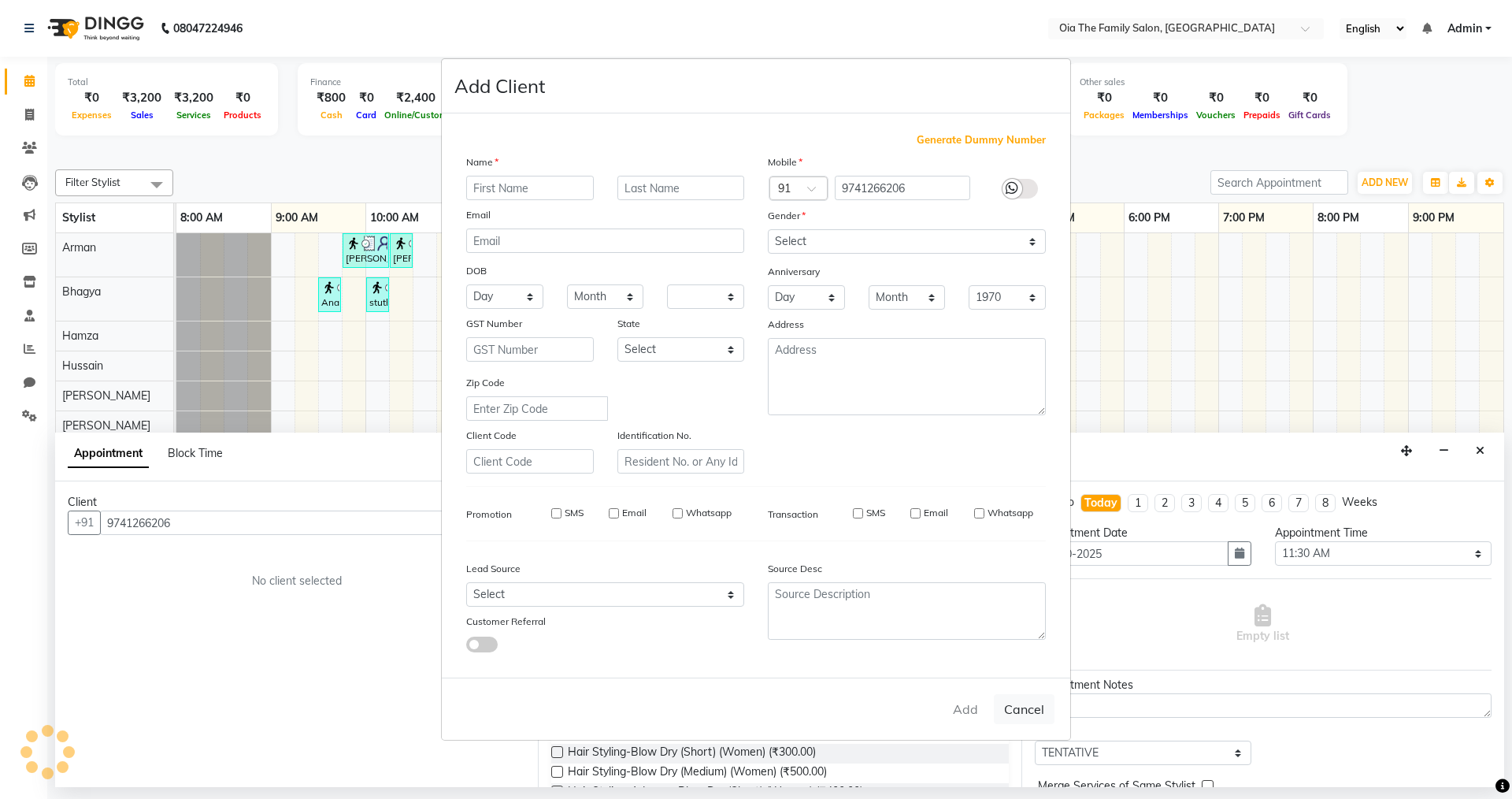
select select
checkbox input "false"
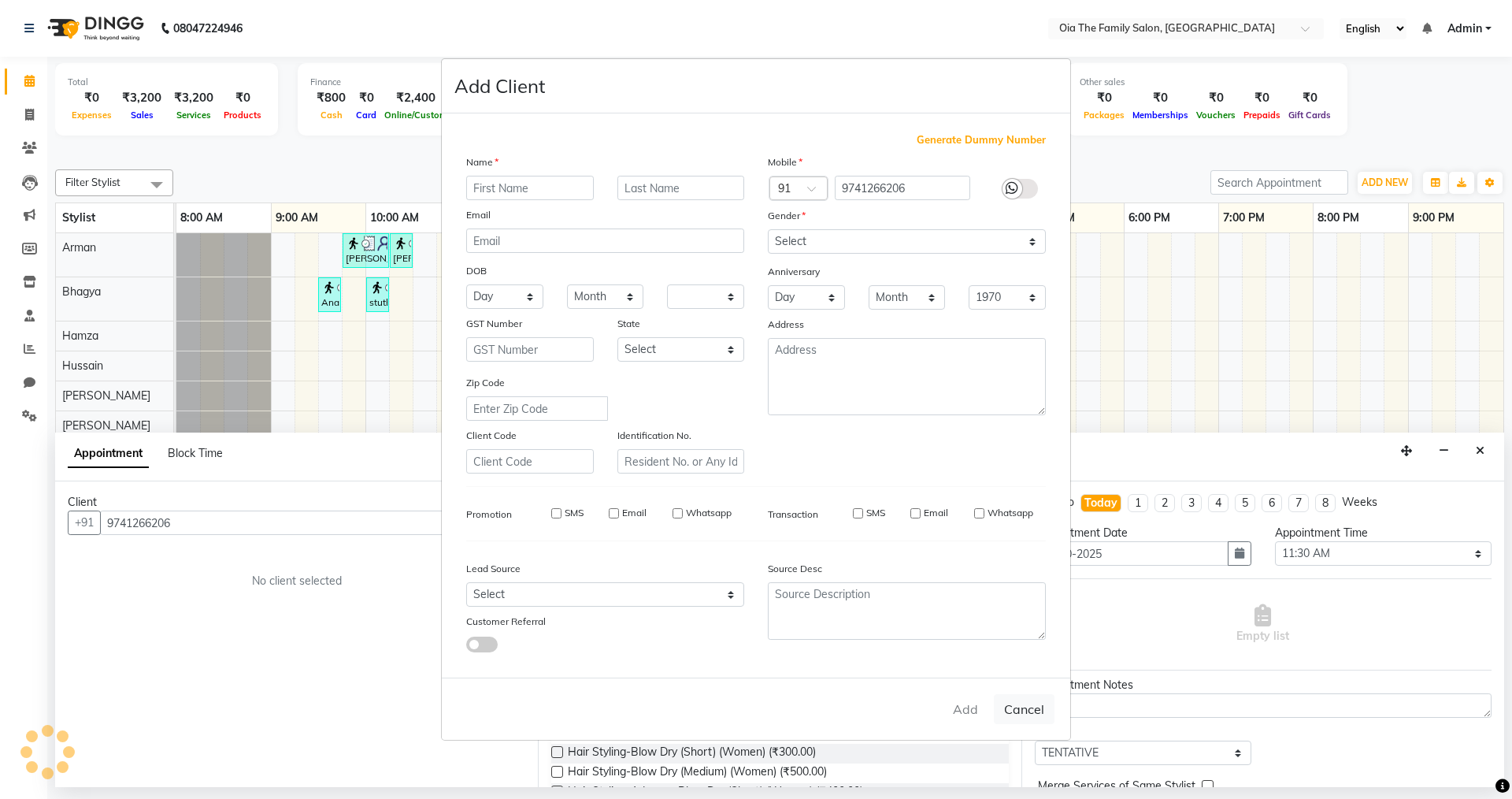
checkbox input "false"
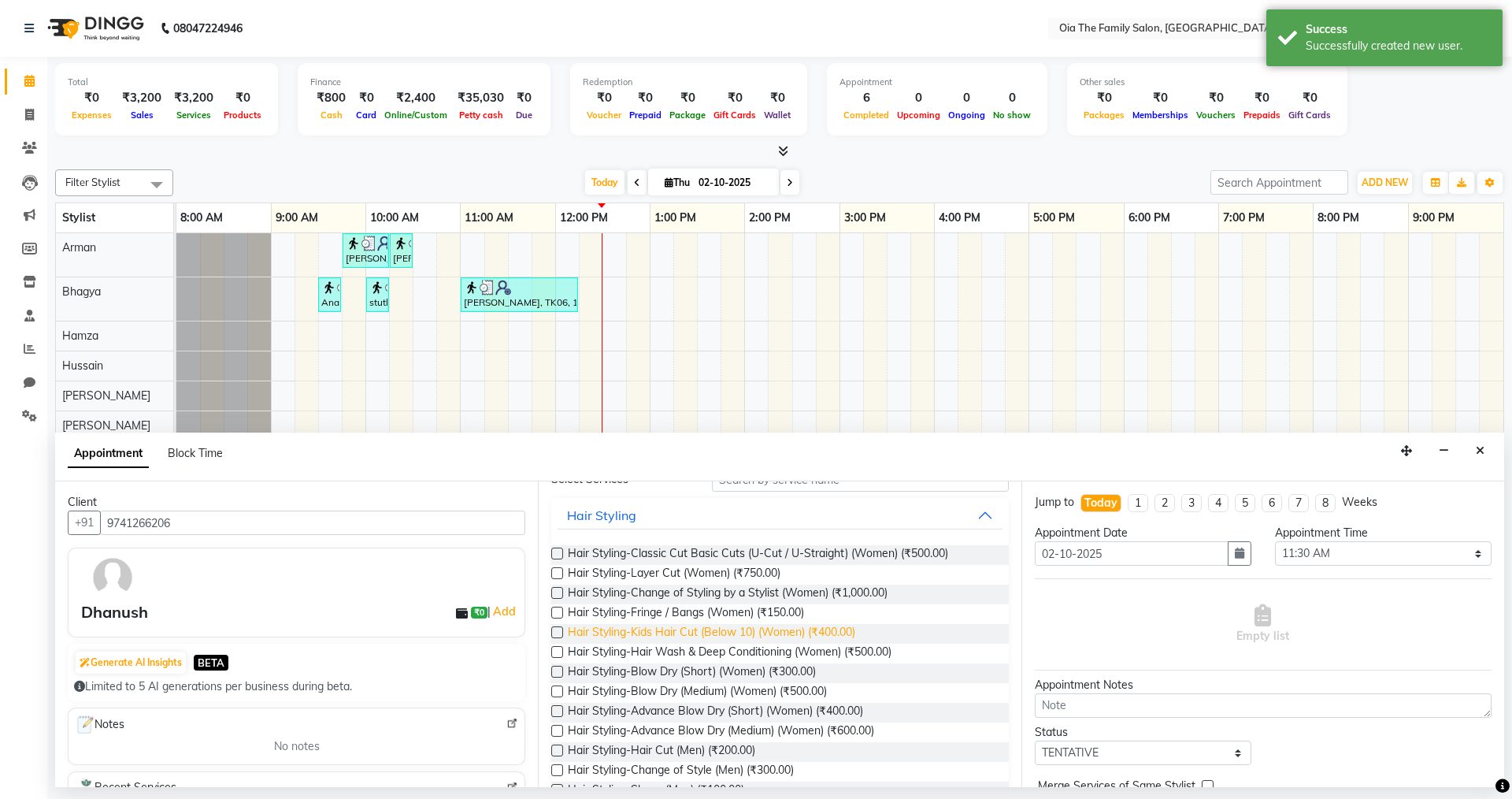
scroll to position [158, 0]
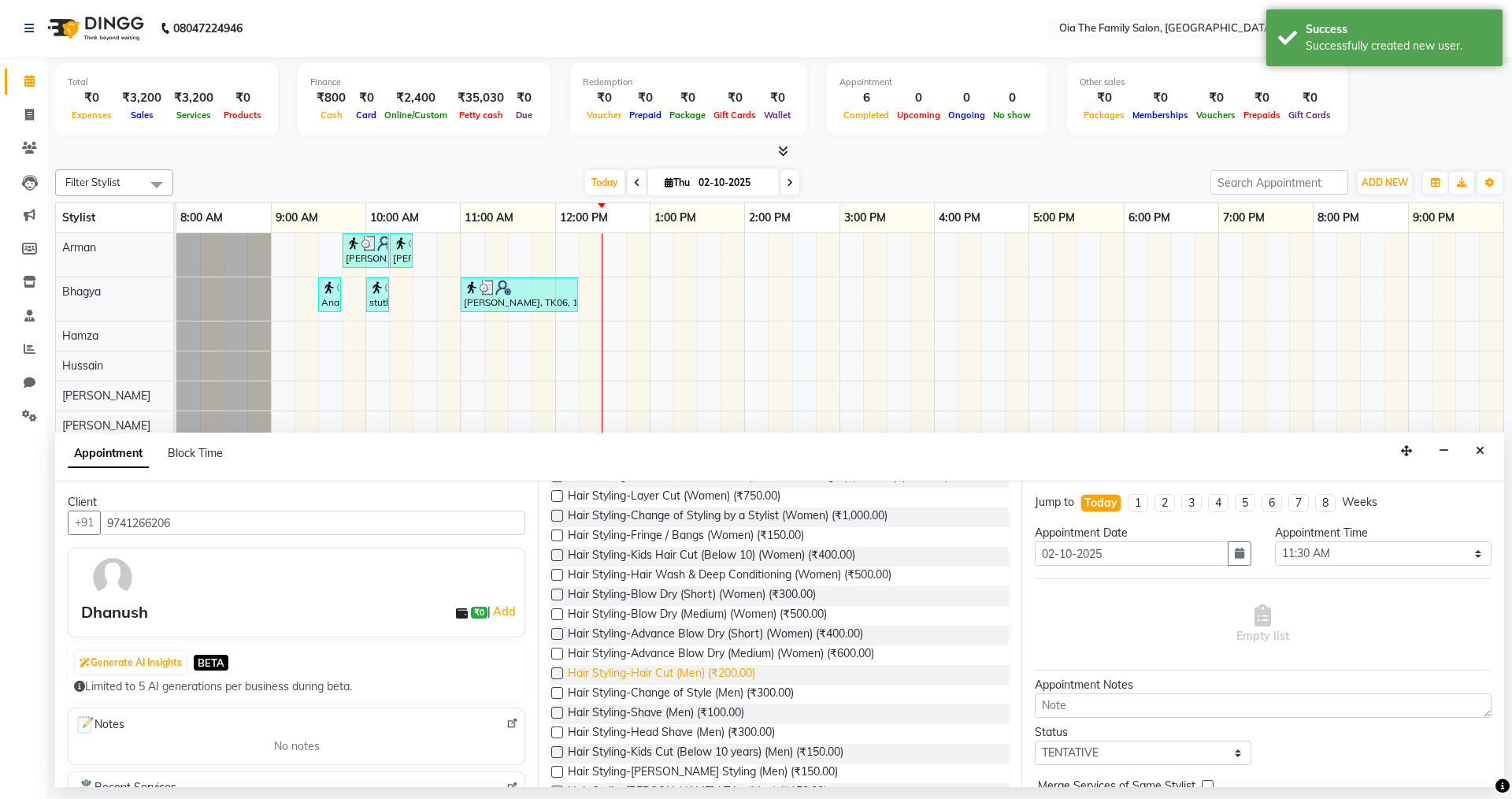
click at [705, 667] on span "Hair Styling-Hair Cut (Men) (₹200.00)" at bounding box center [661, 674] width 188 height 20
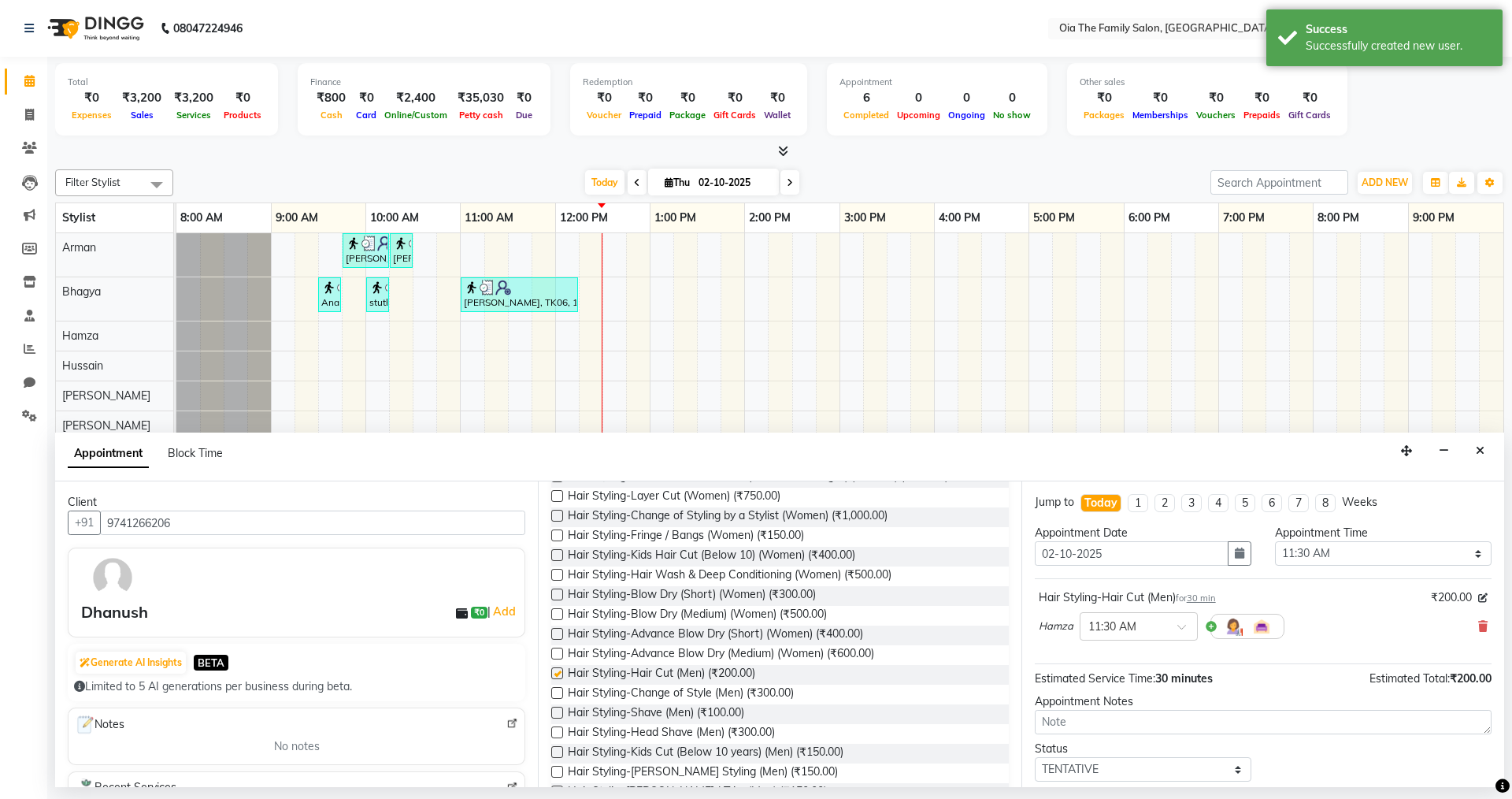
checkbox input "false"
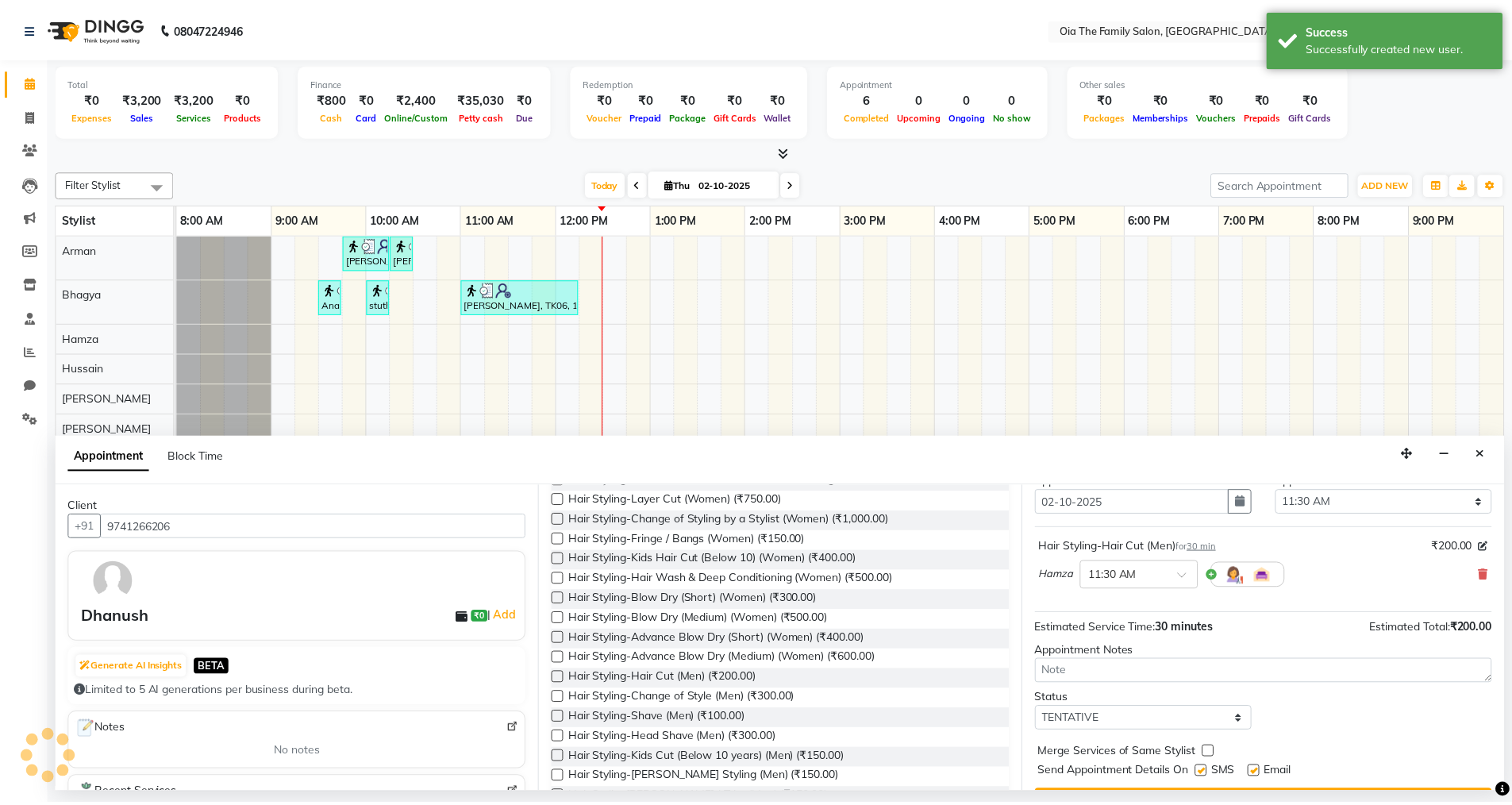
scroll to position [94, 0]
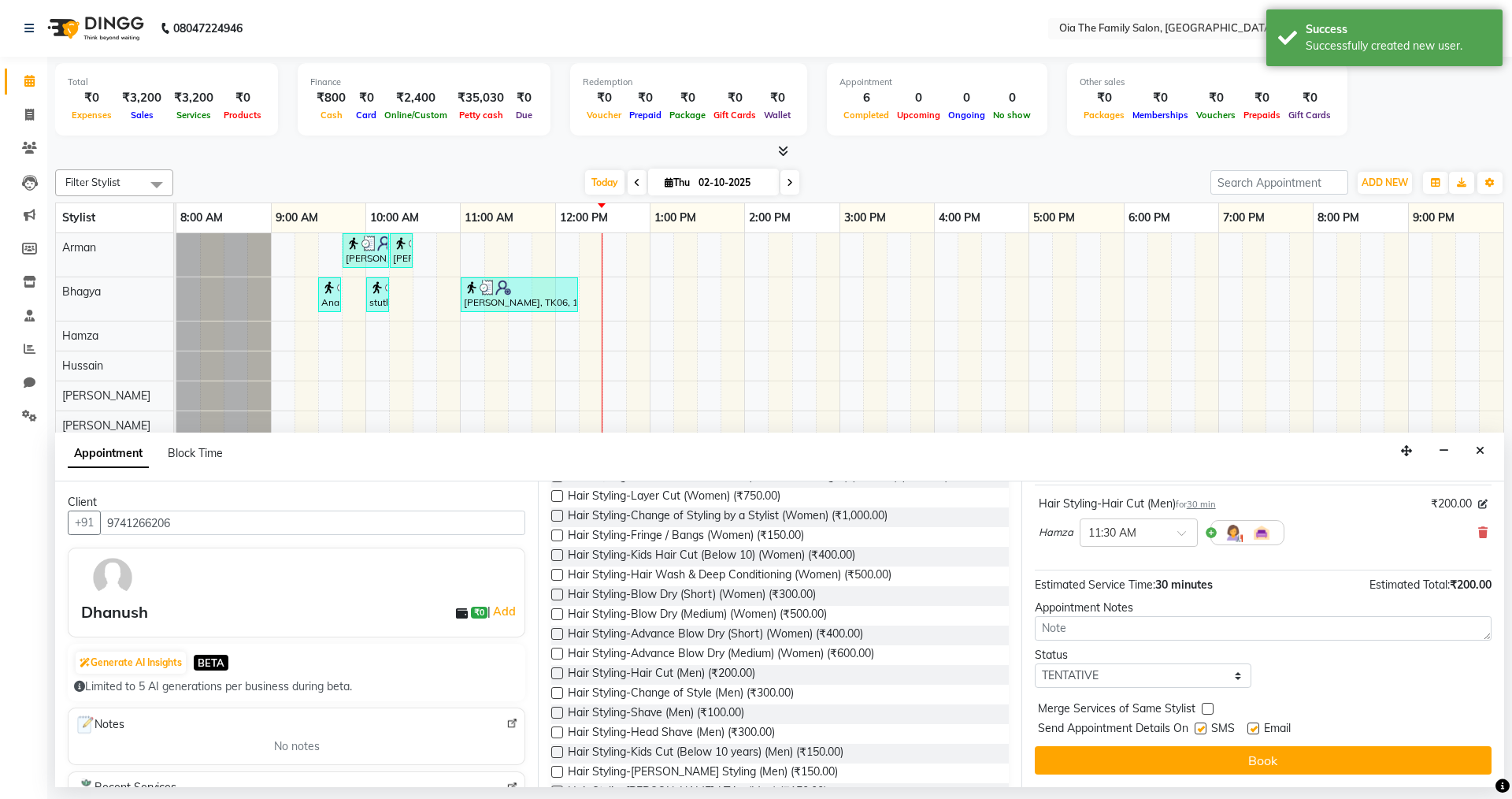
click at [1199, 729] on label at bounding box center [1201, 729] width 12 height 12
click at [1199, 729] on input "checkbox" at bounding box center [1200, 730] width 10 height 10
checkbox input "false"
click at [1256, 732] on label at bounding box center [1254, 729] width 12 height 12
click at [1256, 732] on input "checkbox" at bounding box center [1253, 730] width 10 height 10
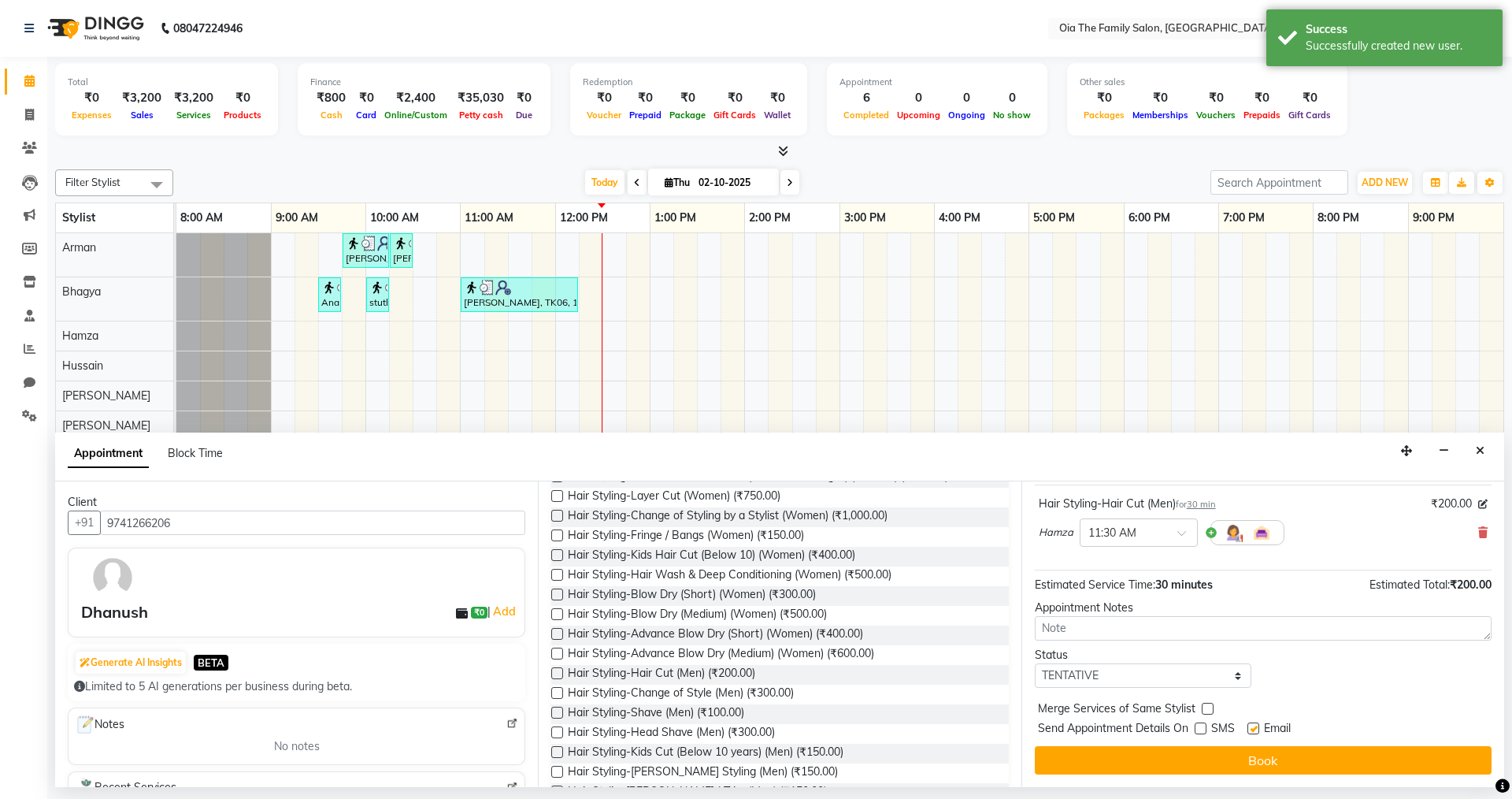
checkbox input "false"
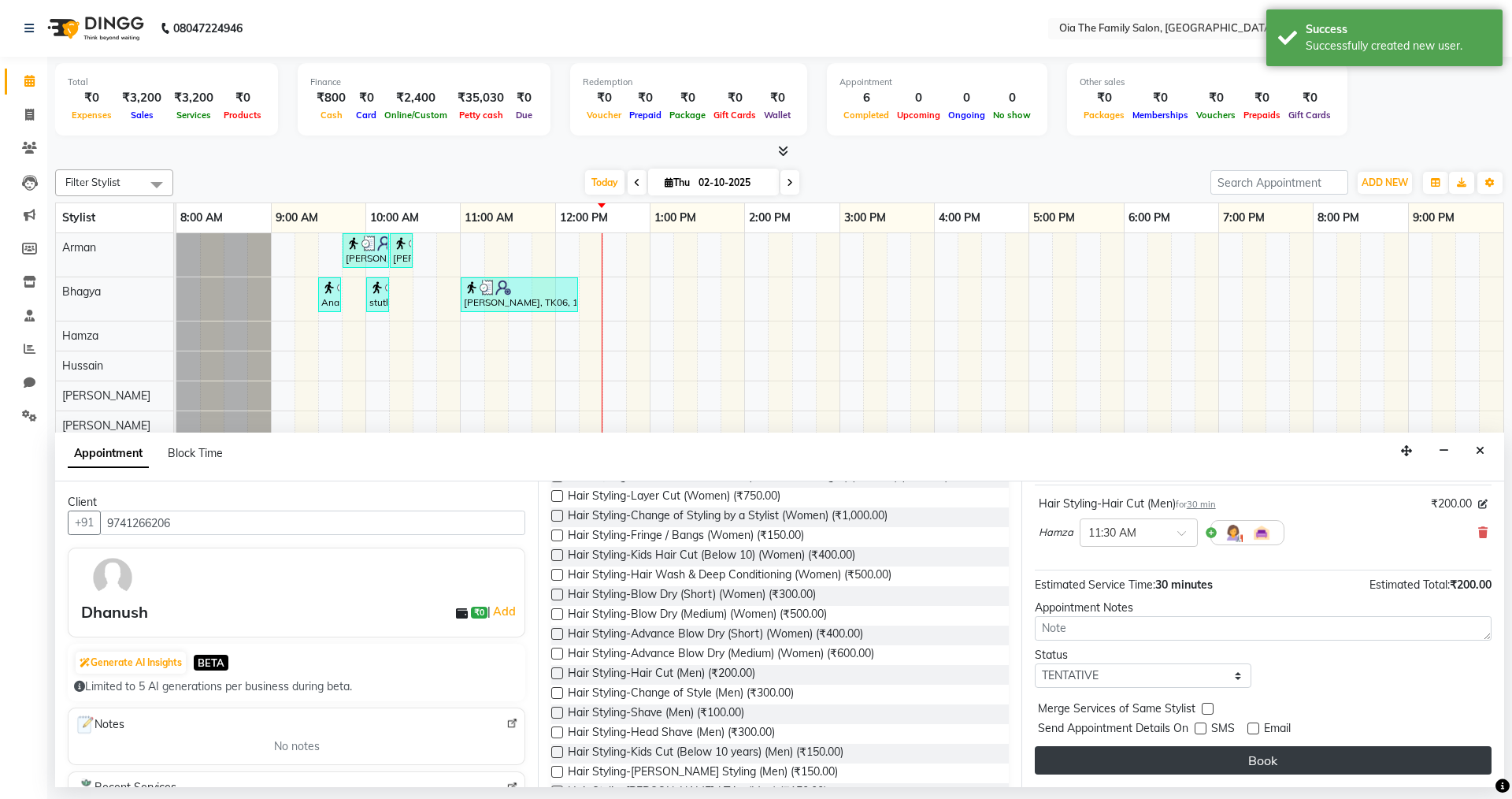
click at [1244, 766] on button "Book" at bounding box center [1263, 760] width 457 height 28
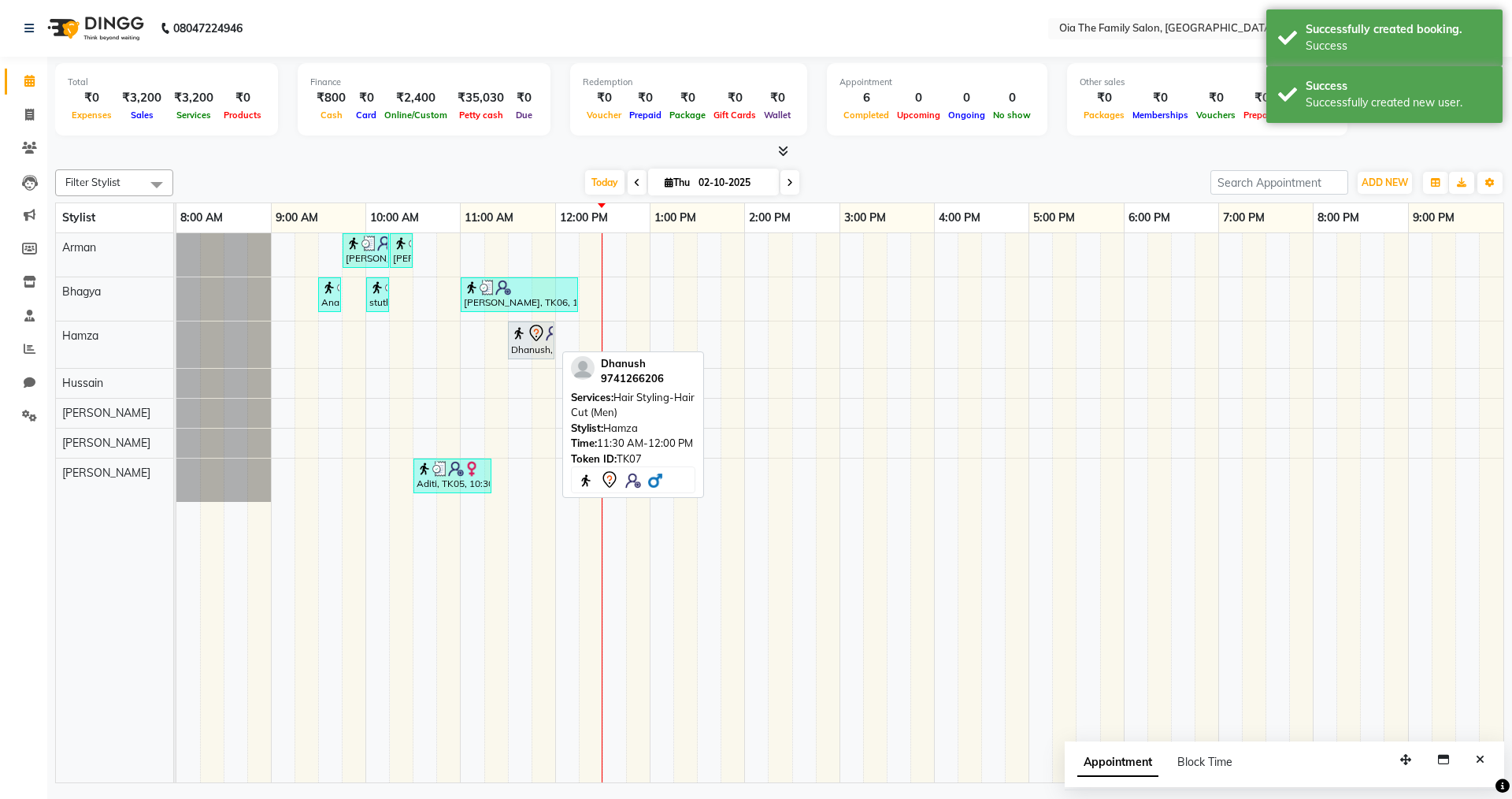
click at [528, 346] on div "Dhanush, TK07, 11:30 AM-12:00 PM, Hair Styling-Hair Cut (Men)" at bounding box center [531, 340] width 43 height 33
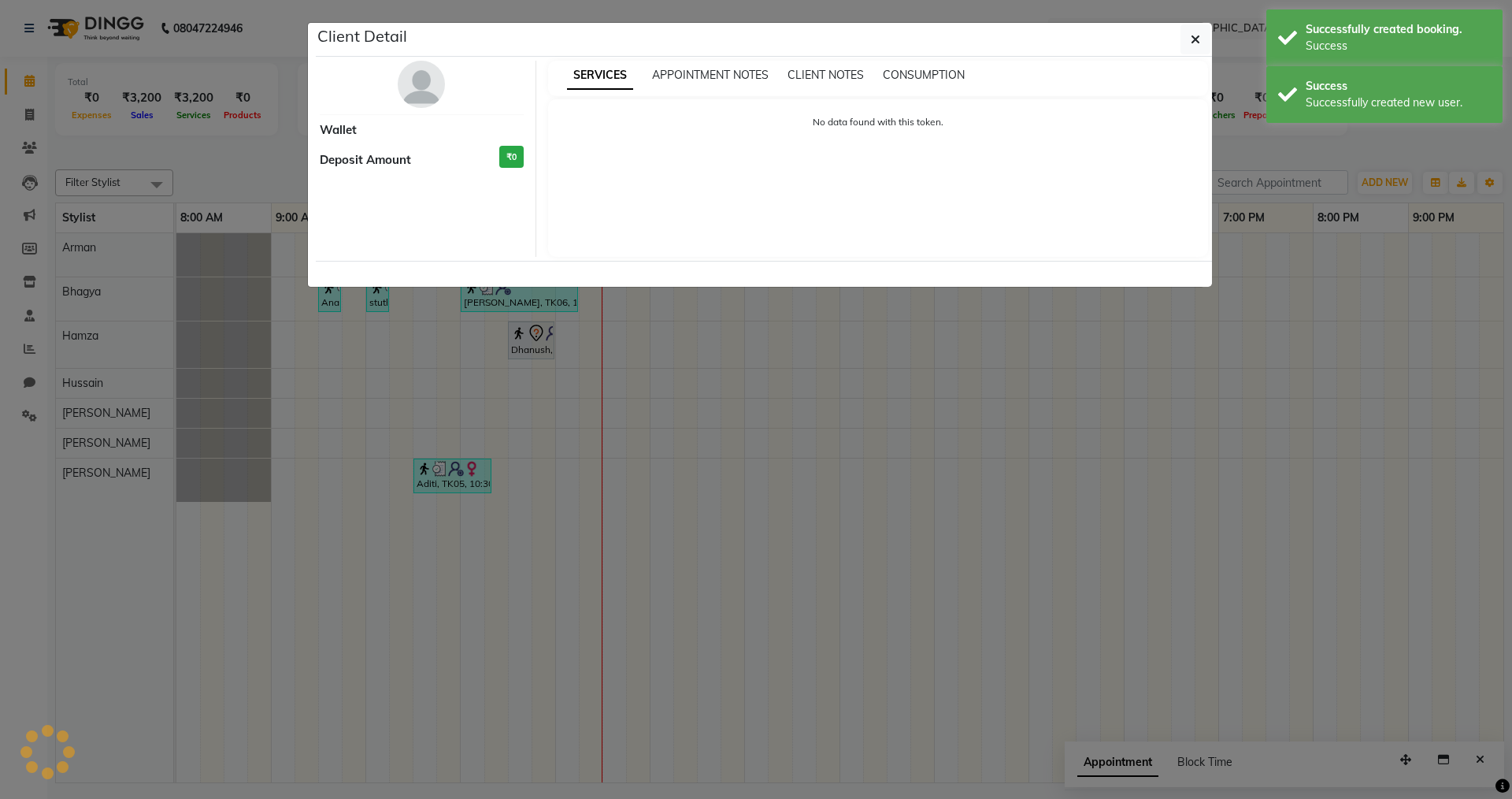
select select "7"
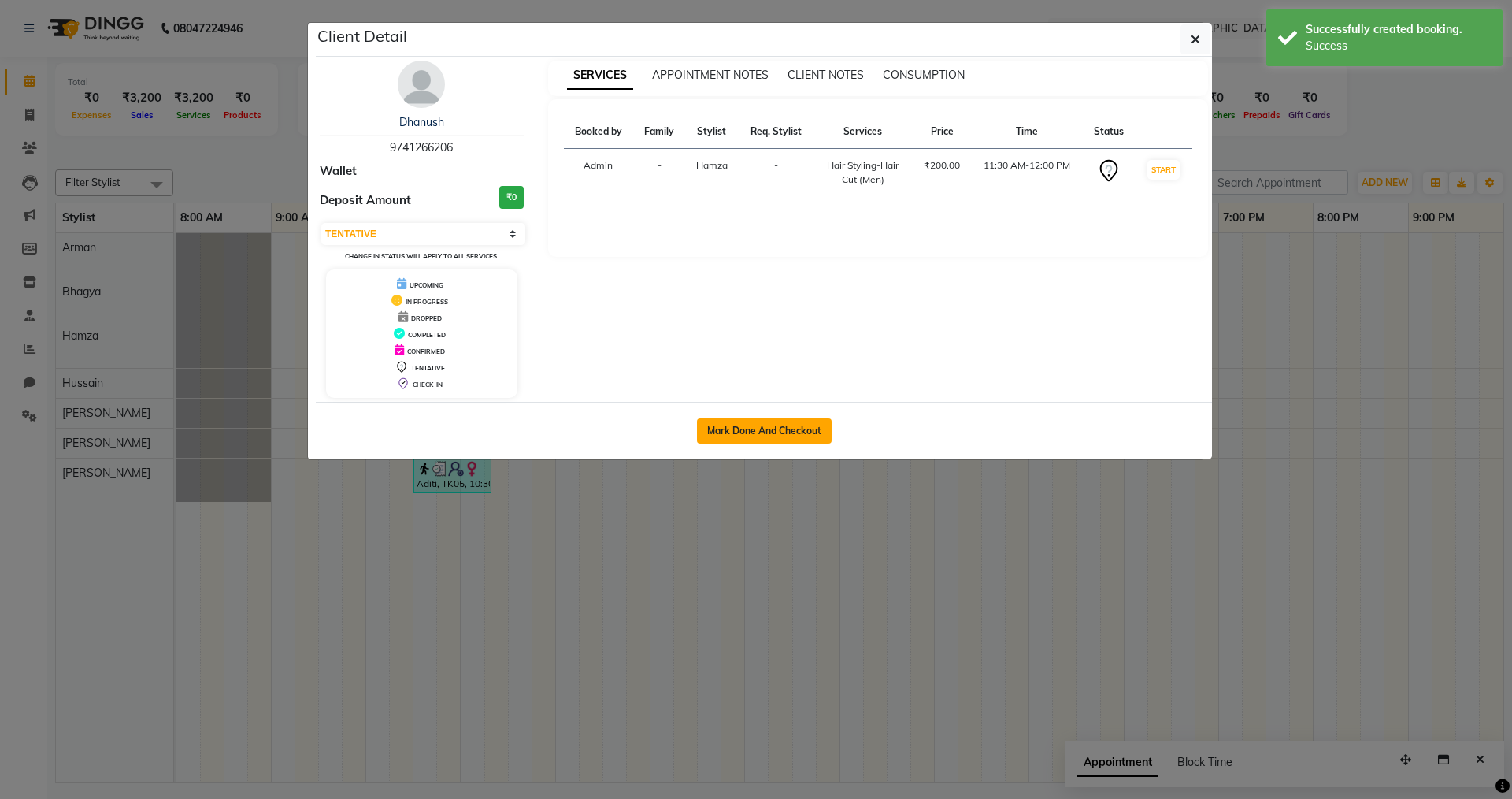
click at [761, 426] on button "Mark Done And Checkout" at bounding box center [764, 431] width 135 height 25
select select "9113"
select select "service"
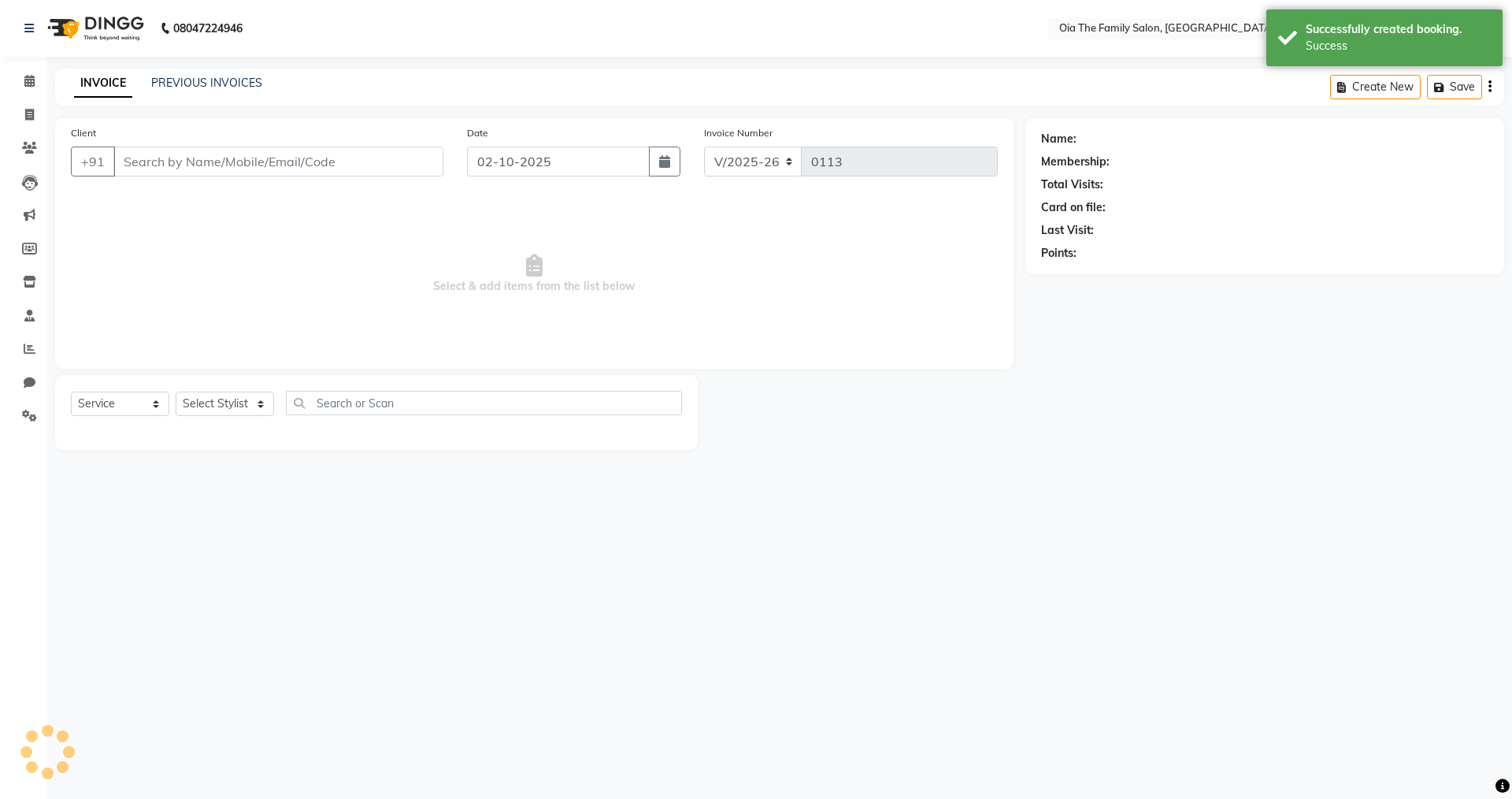
type input "9741266206"
select select "93029"
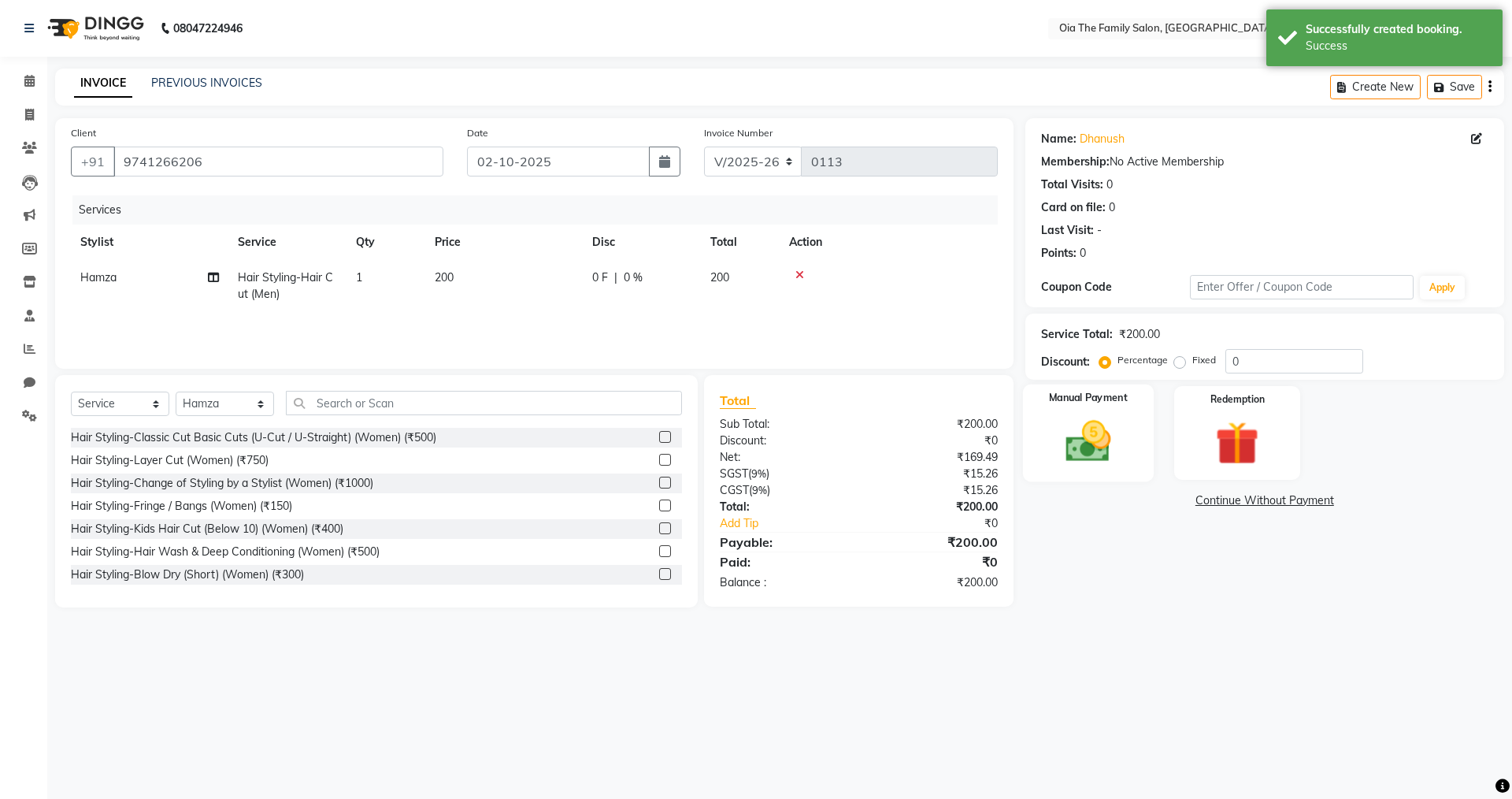
click at [1071, 449] on img at bounding box center [1088, 441] width 73 height 52
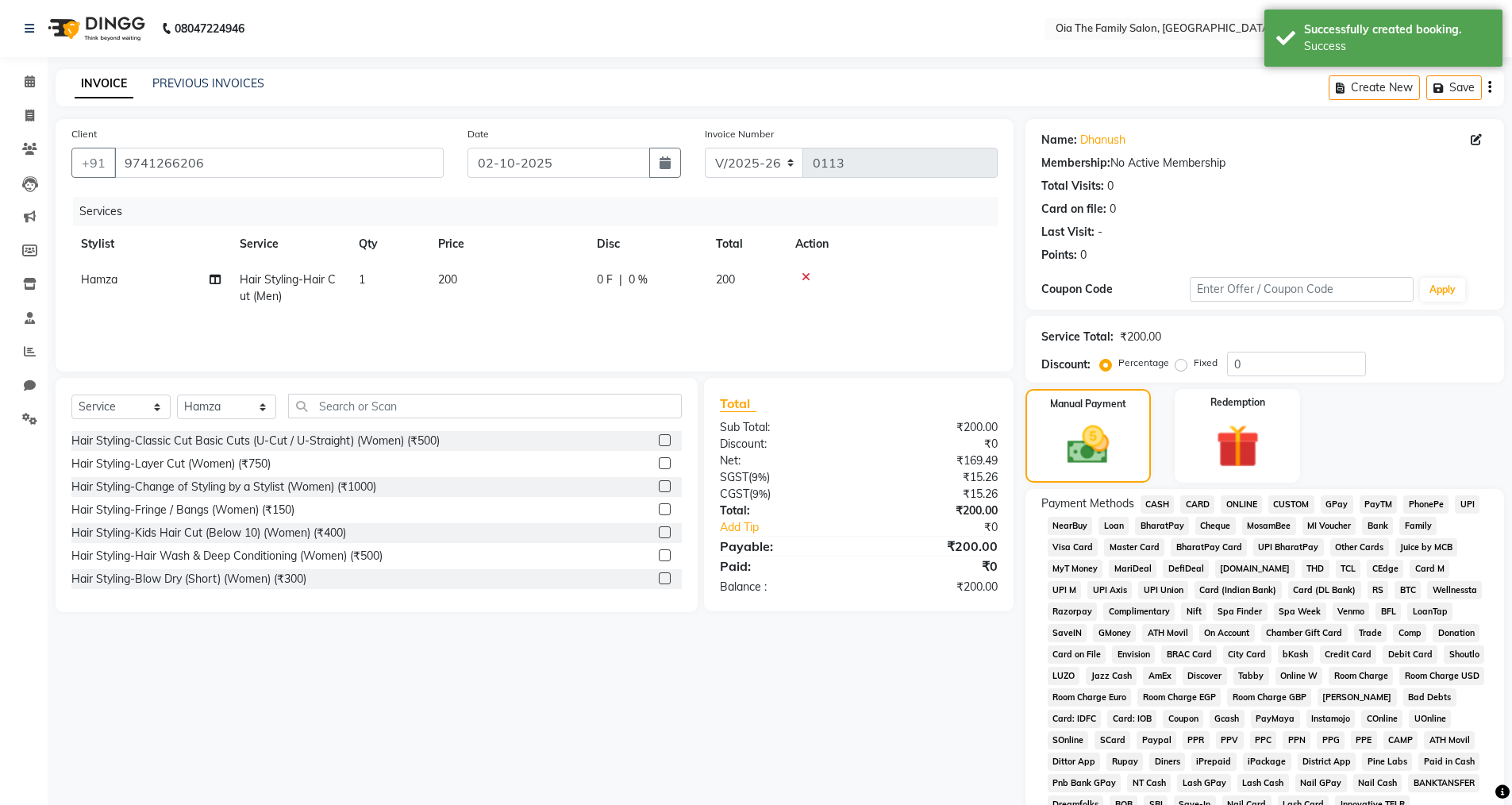
click at [1163, 500] on span "CASH" at bounding box center [1157, 504] width 34 height 18
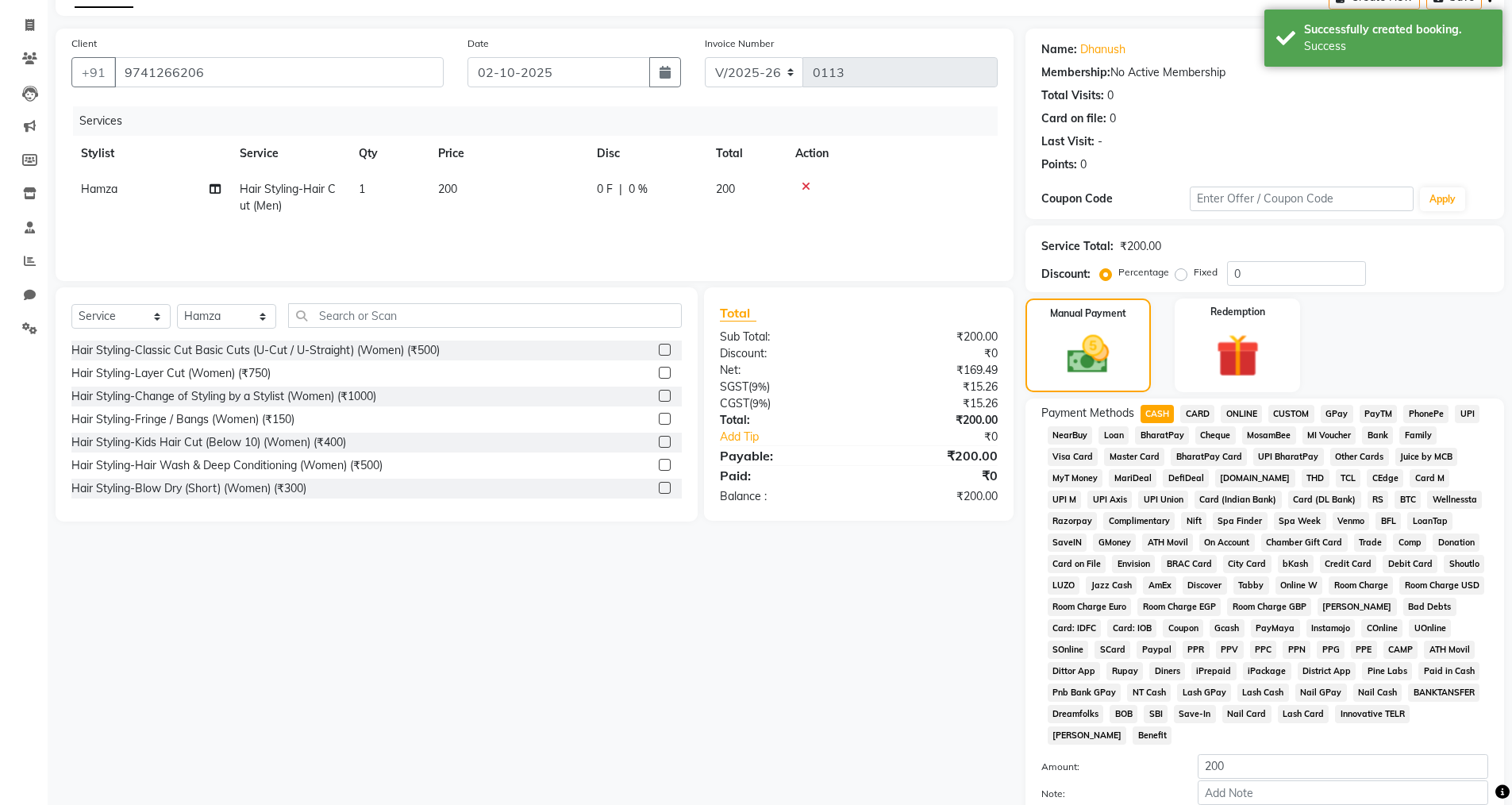
scroll to position [240, 0]
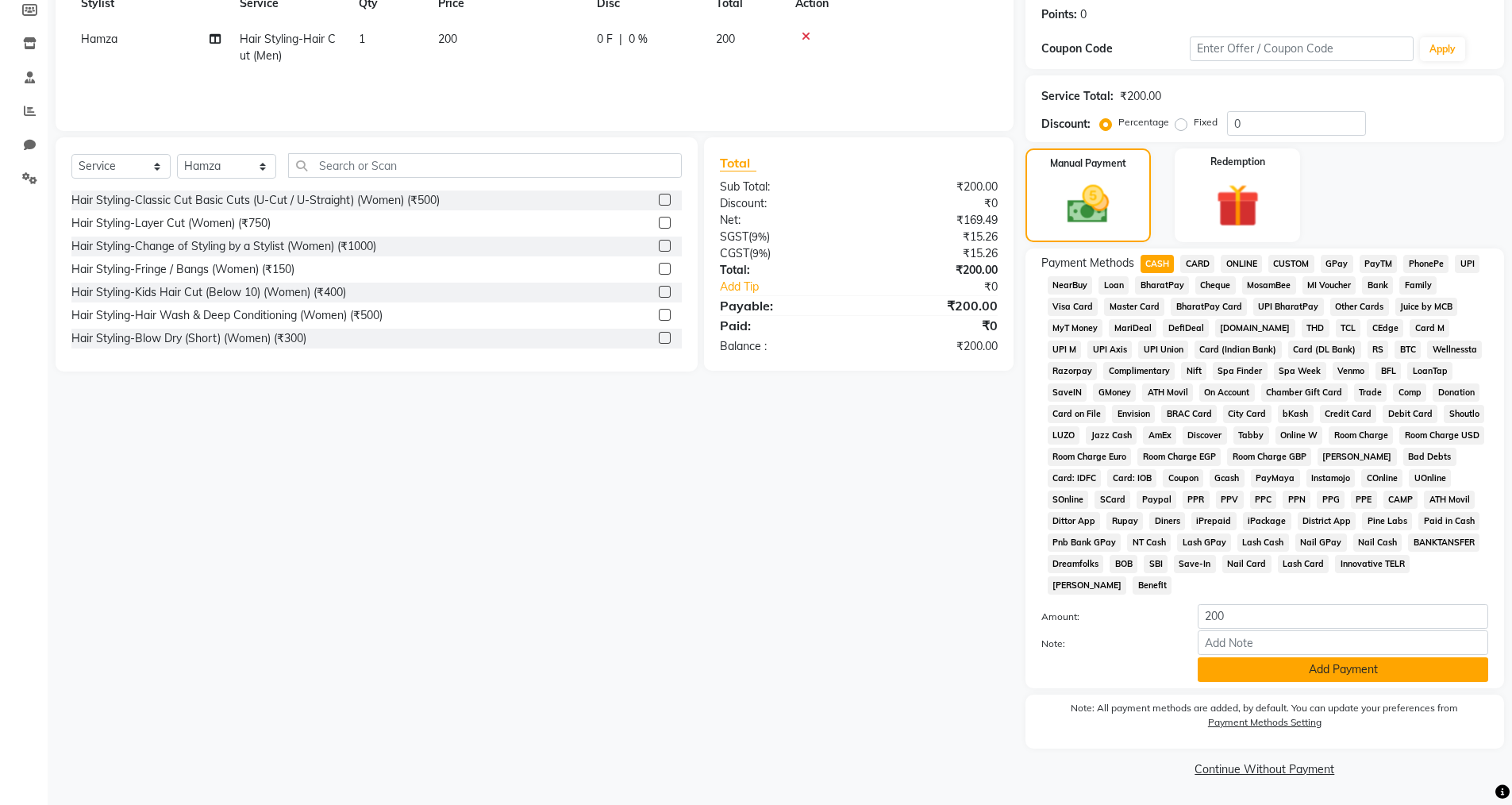
click at [1252, 662] on button "Add Payment" at bounding box center [1343, 669] width 291 height 25
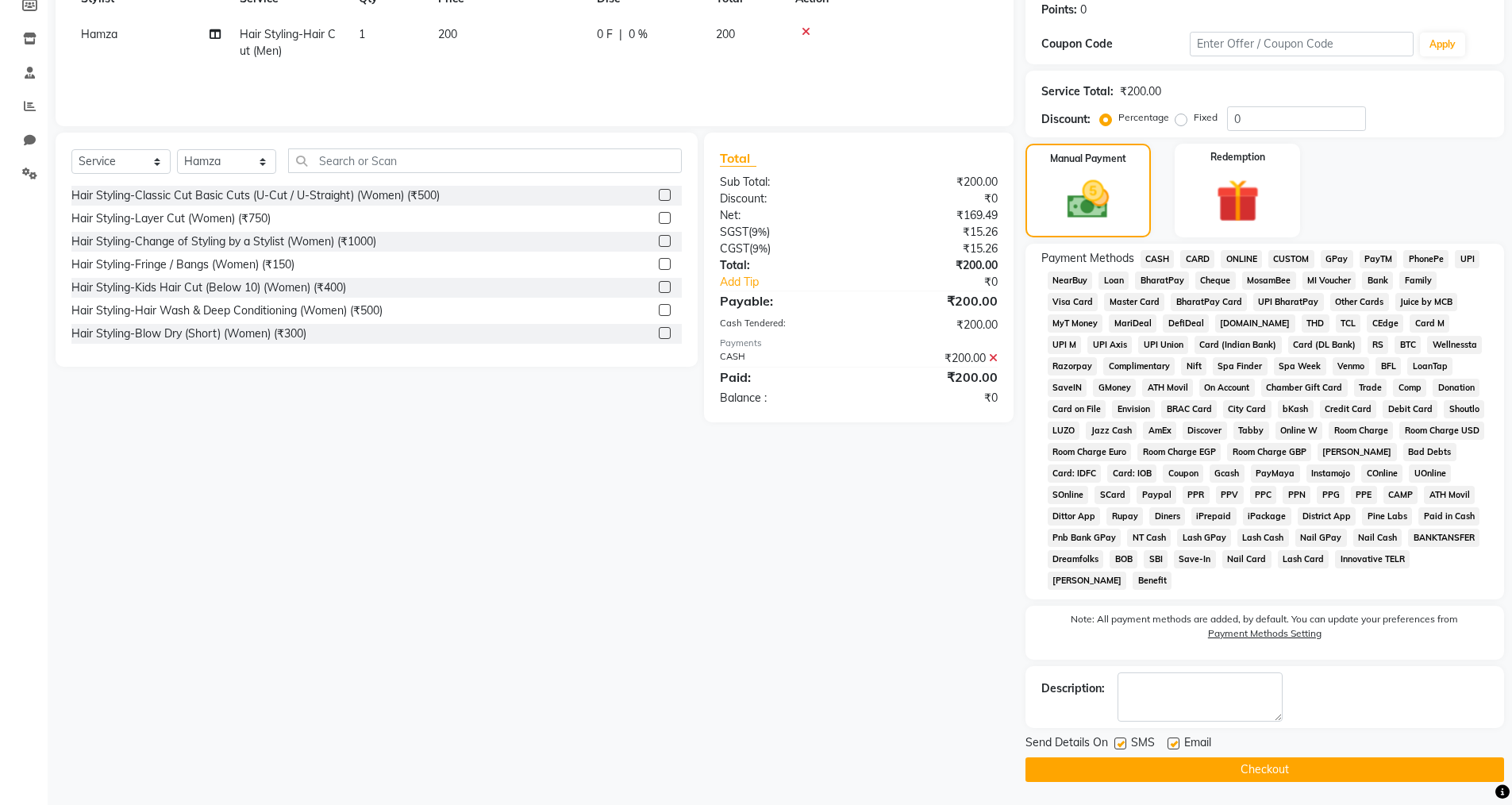
scroll to position [246, 0]
click at [1178, 746] on label at bounding box center [1173, 743] width 12 height 12
click at [1178, 746] on input "checkbox" at bounding box center [1172, 743] width 10 height 10
checkbox input "false"
click at [1120, 743] on label at bounding box center [1120, 743] width 12 height 12
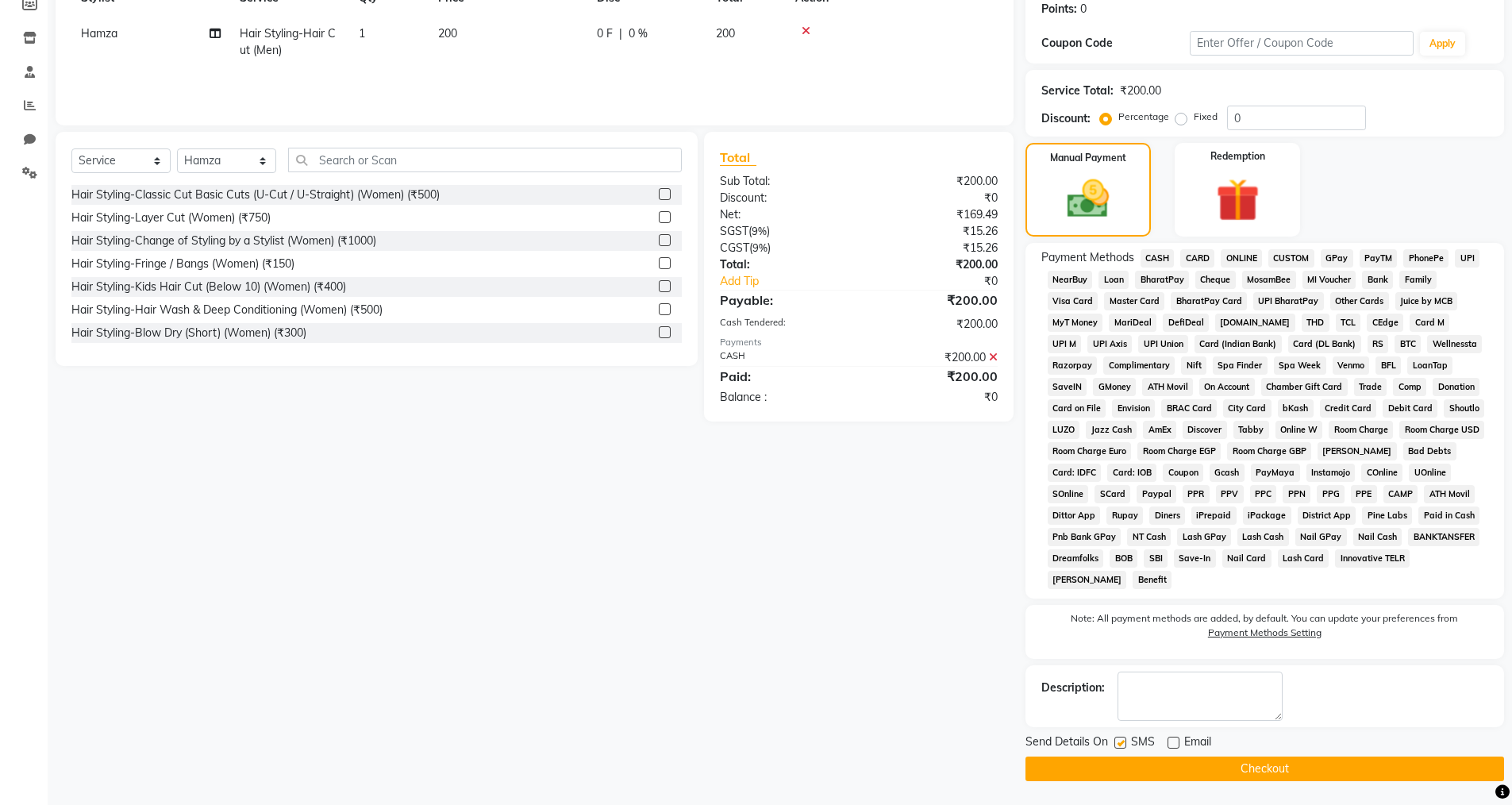
click at [1120, 743] on input "checkbox" at bounding box center [1119, 743] width 10 height 10
checkbox input "false"
click at [1119, 754] on div "Send Details On SMS Email Checkout" at bounding box center [1264, 757] width 478 height 48
click at [1123, 767] on button "Checkout" at bounding box center [1264, 768] width 478 height 25
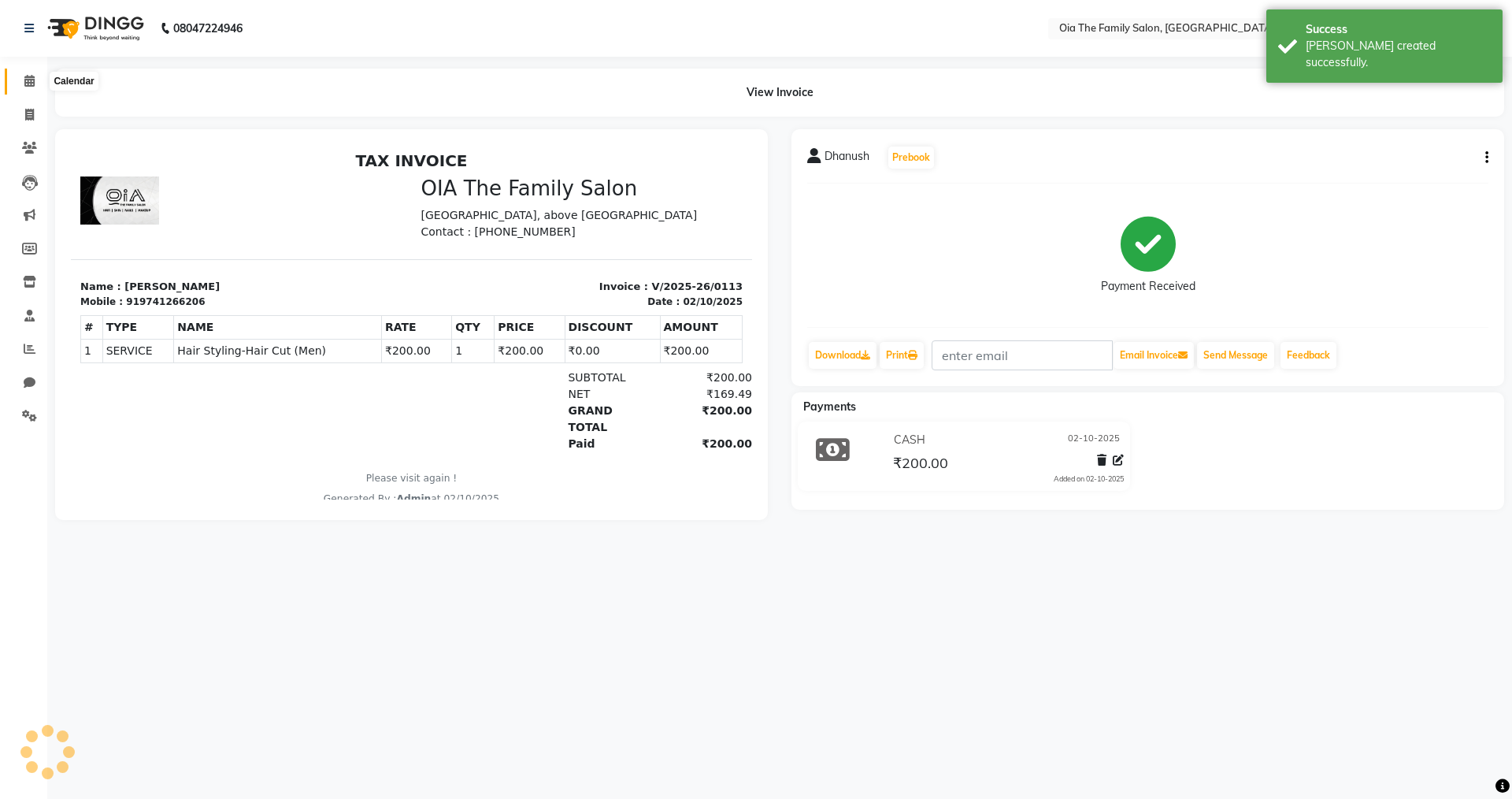
click at [37, 86] on span at bounding box center [30, 81] width 27 height 18
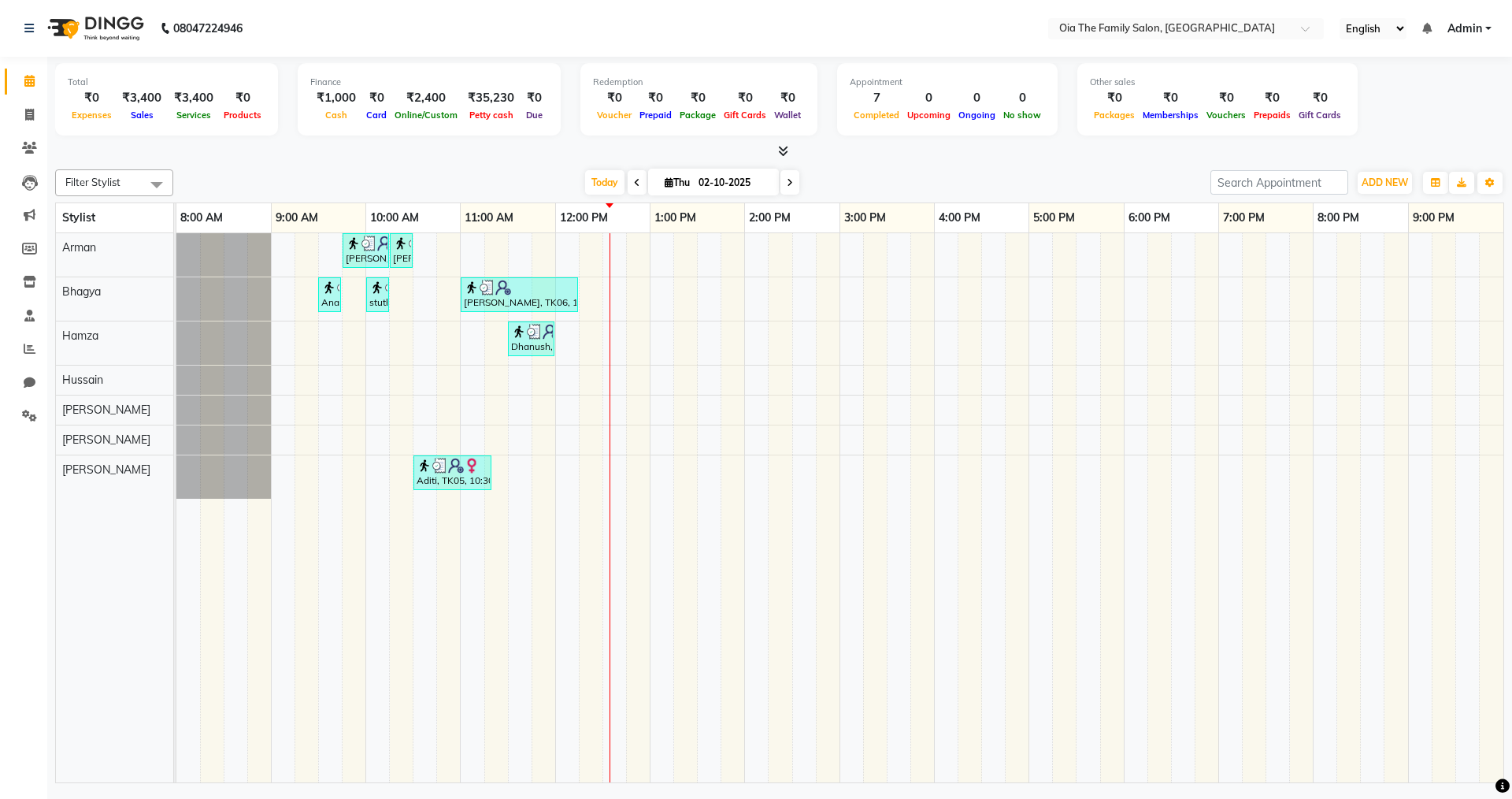
click at [542, 243] on div "[PERSON_NAME], TK04, 09:45 AM-10:15 AM, Hair Styling-Hair Cut (Men) [PERSON_NAM…" at bounding box center [840, 508] width 1327 height 549
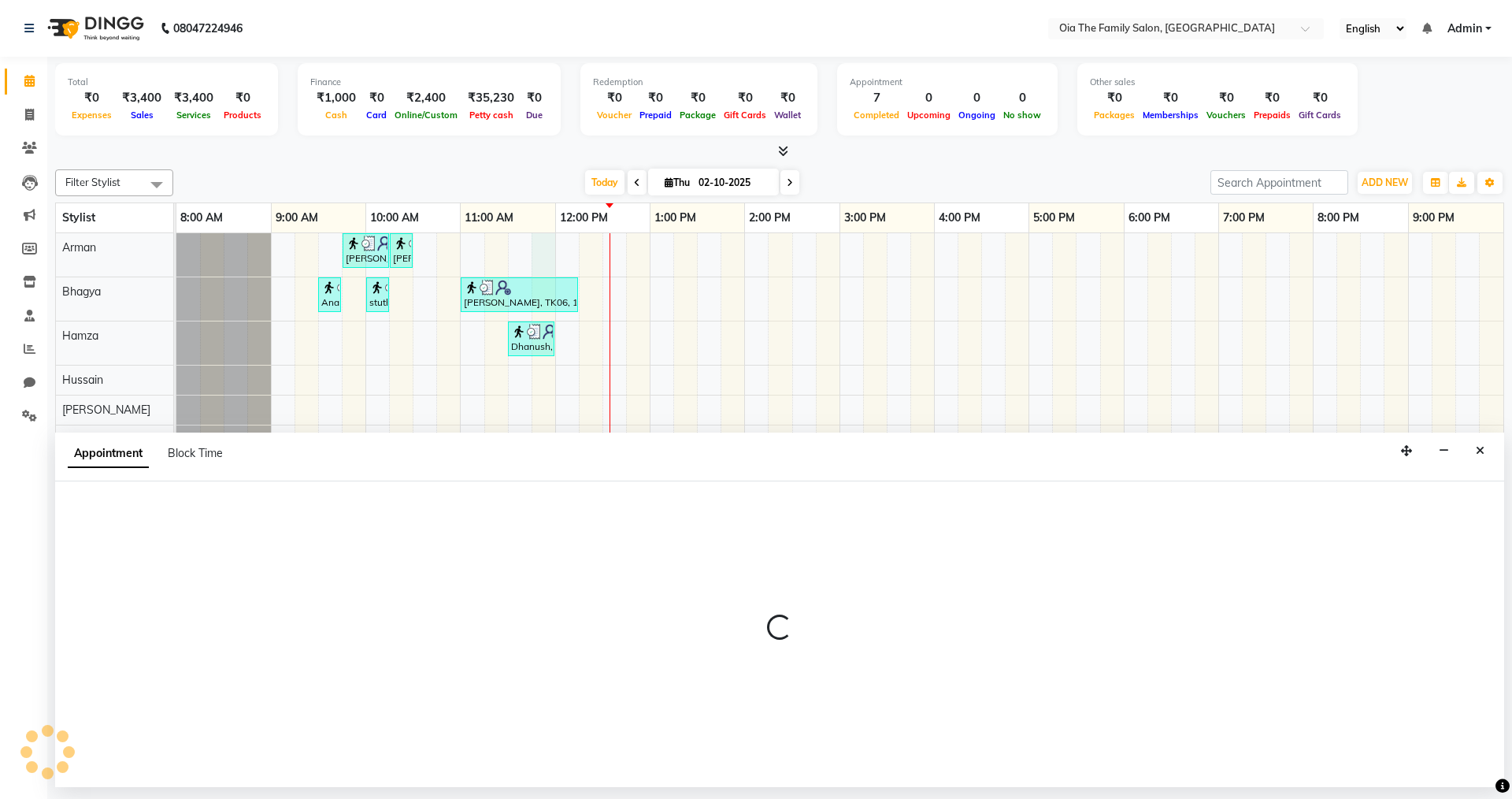
select select "93027"
select select "tentative"
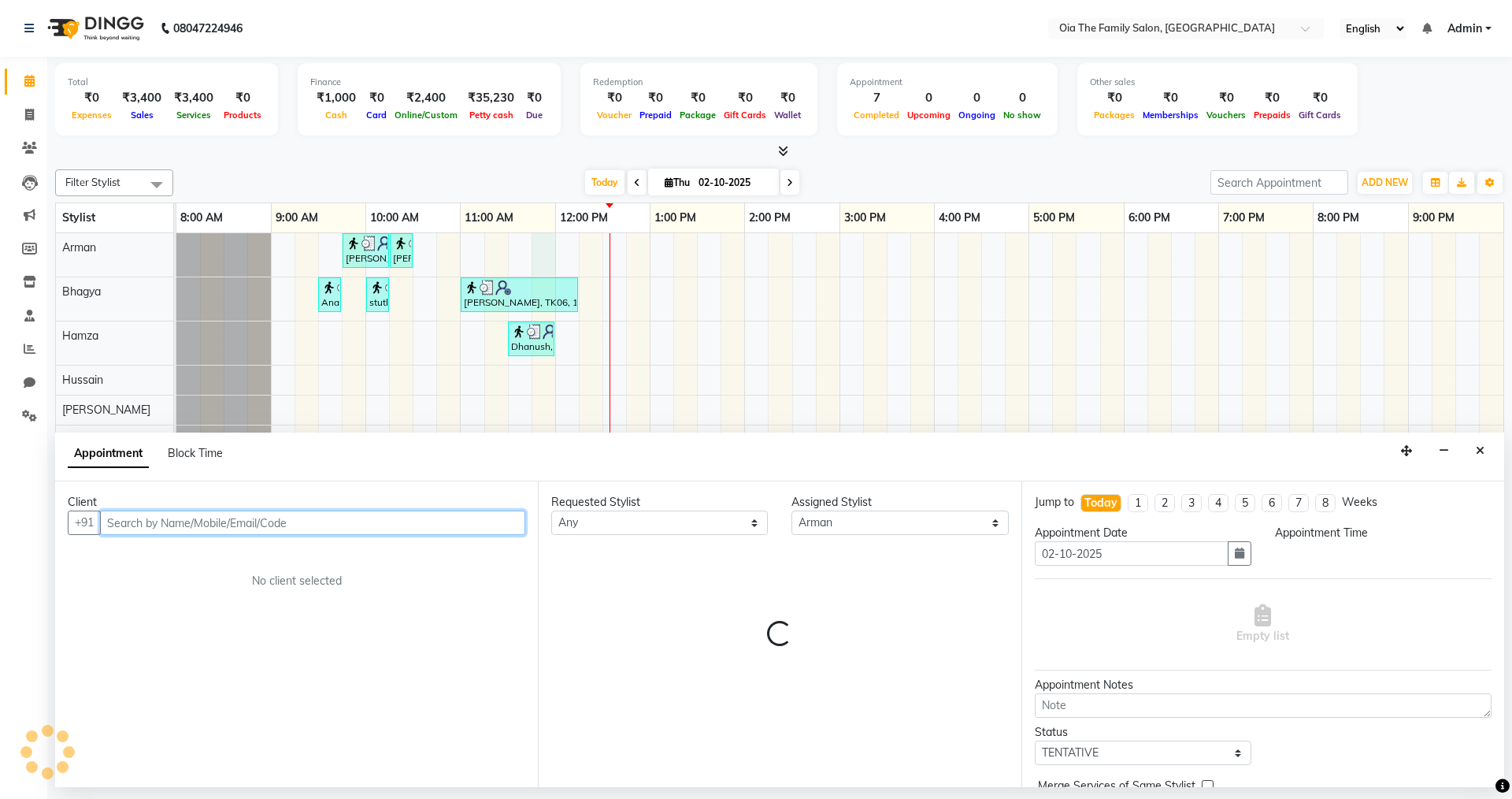
select select "705"
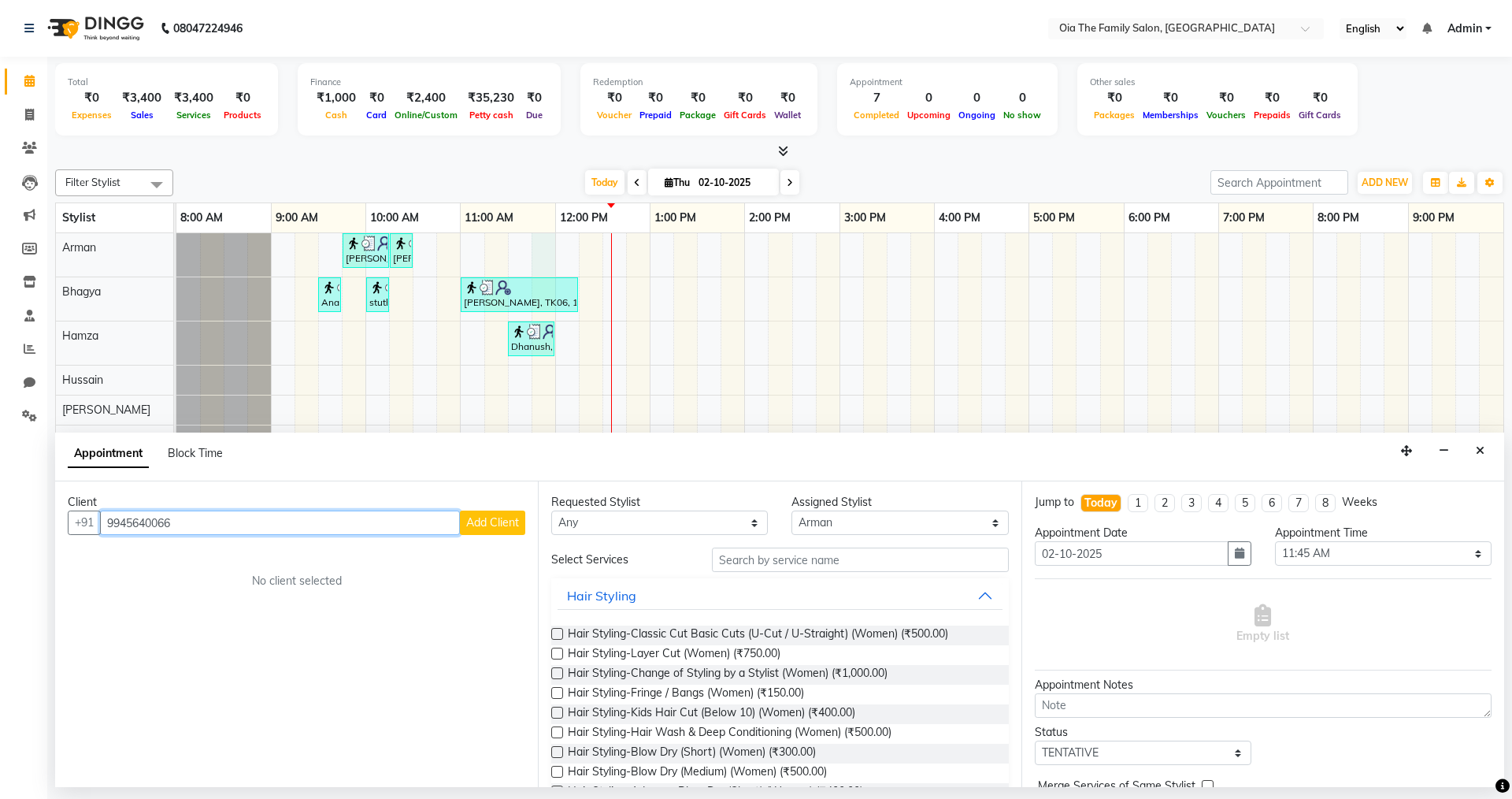
type input "9945640066"
click at [510, 519] on span "Add Client" at bounding box center [492, 522] width 53 height 14
select select "22"
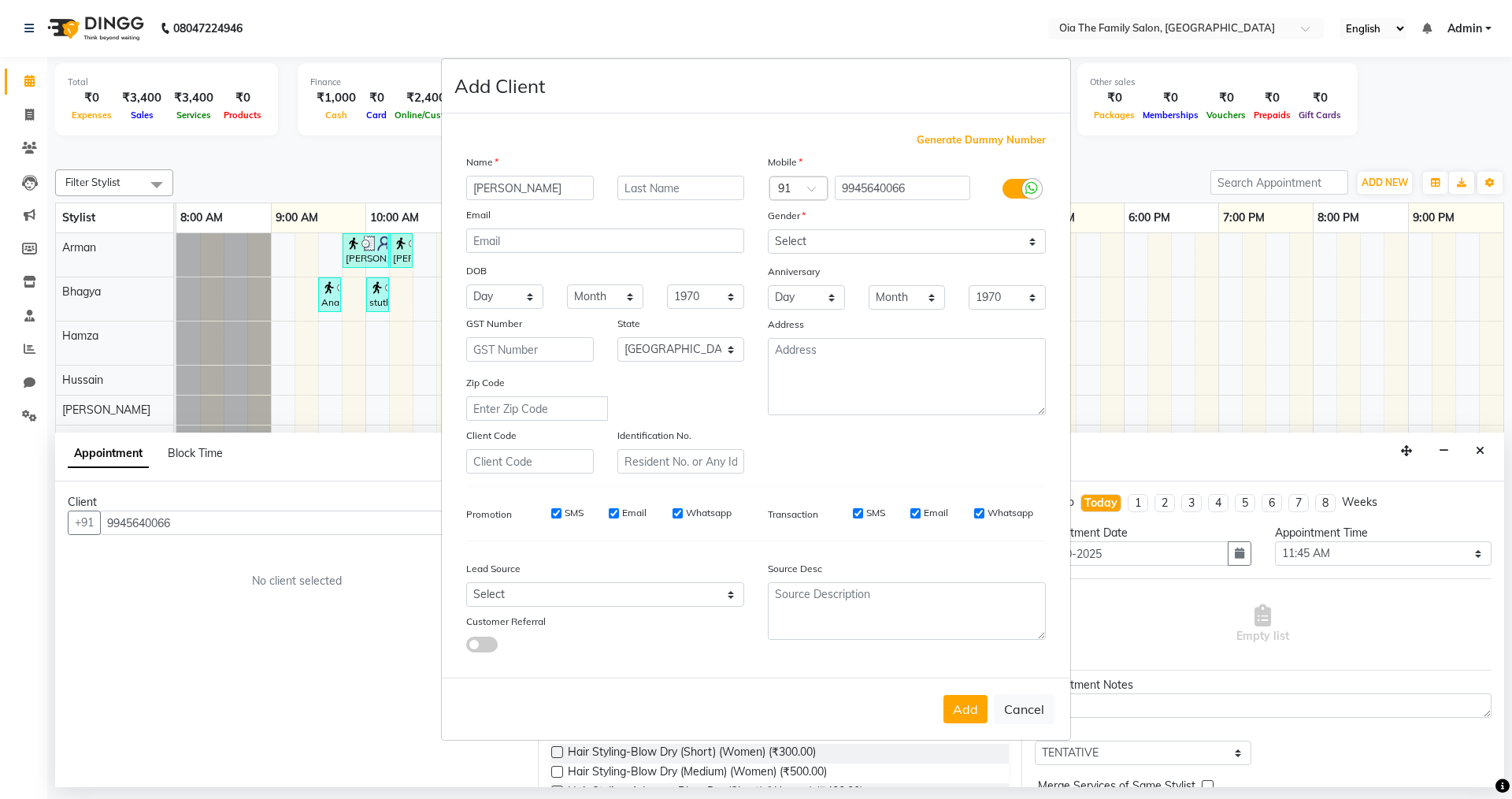
type input "[PERSON_NAME]"
click at [879, 236] on select "Select [DEMOGRAPHIC_DATA] [DEMOGRAPHIC_DATA] Other Prefer Not To Say" at bounding box center [908, 241] width 278 height 25
select select "[DEMOGRAPHIC_DATA]"
click at [768, 229] on select "Select [DEMOGRAPHIC_DATA] [DEMOGRAPHIC_DATA] Other Prefer Not To Say" at bounding box center [908, 241] width 278 height 25
click at [975, 712] on button "Add" at bounding box center [966, 708] width 44 height 28
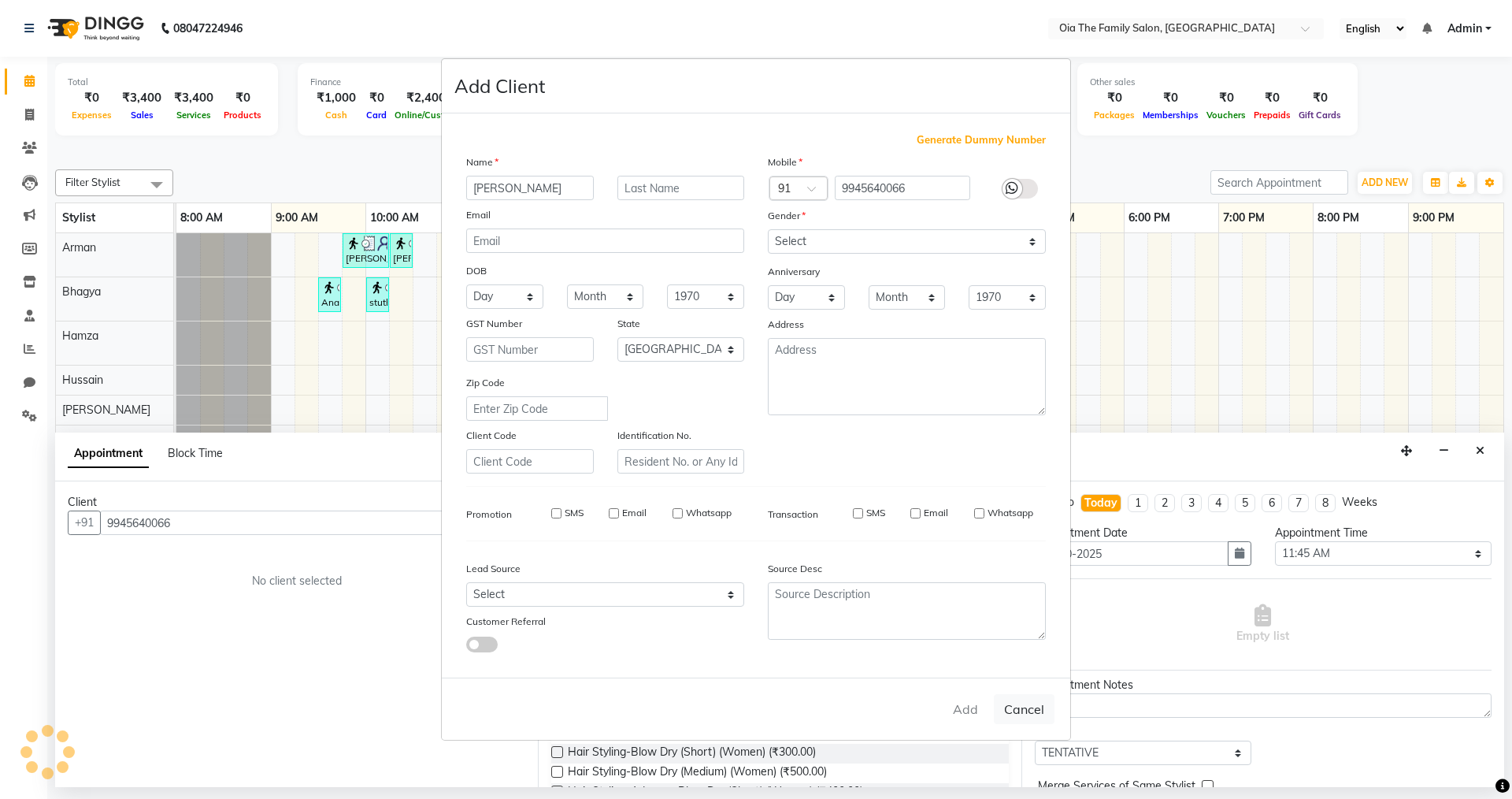
select select
select select "null"
select select
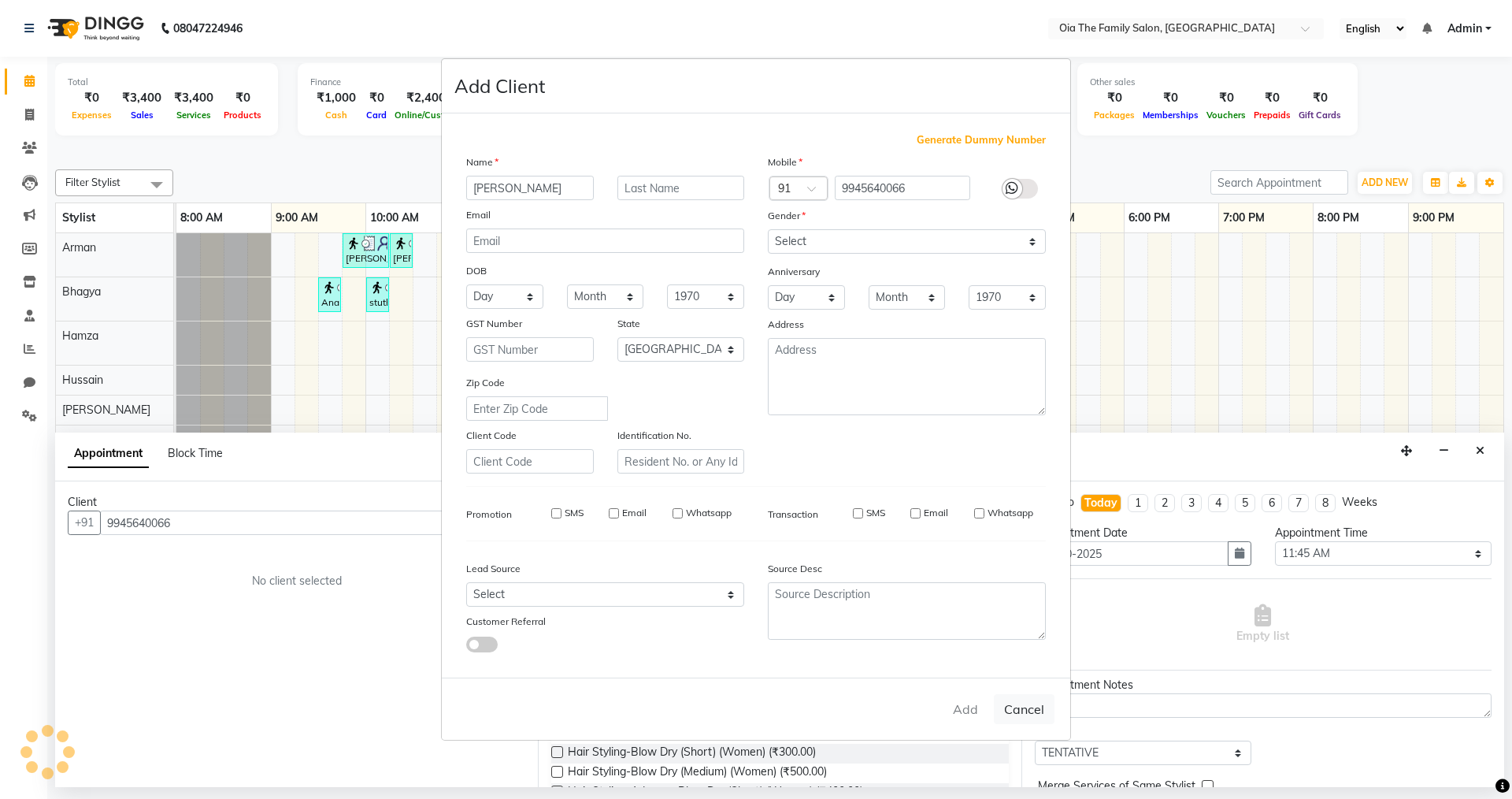
select select
checkbox input "false"
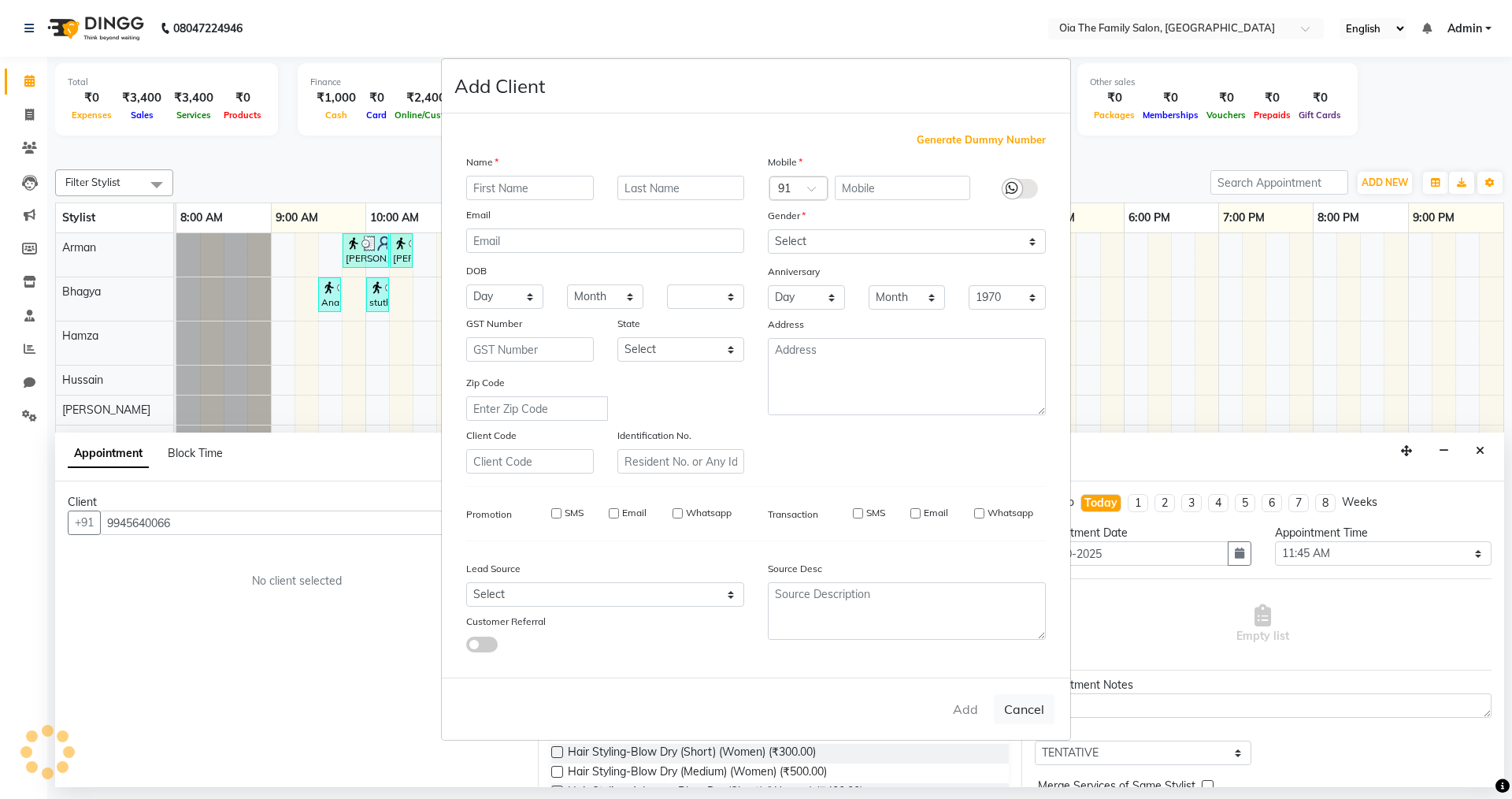
checkbox input "false"
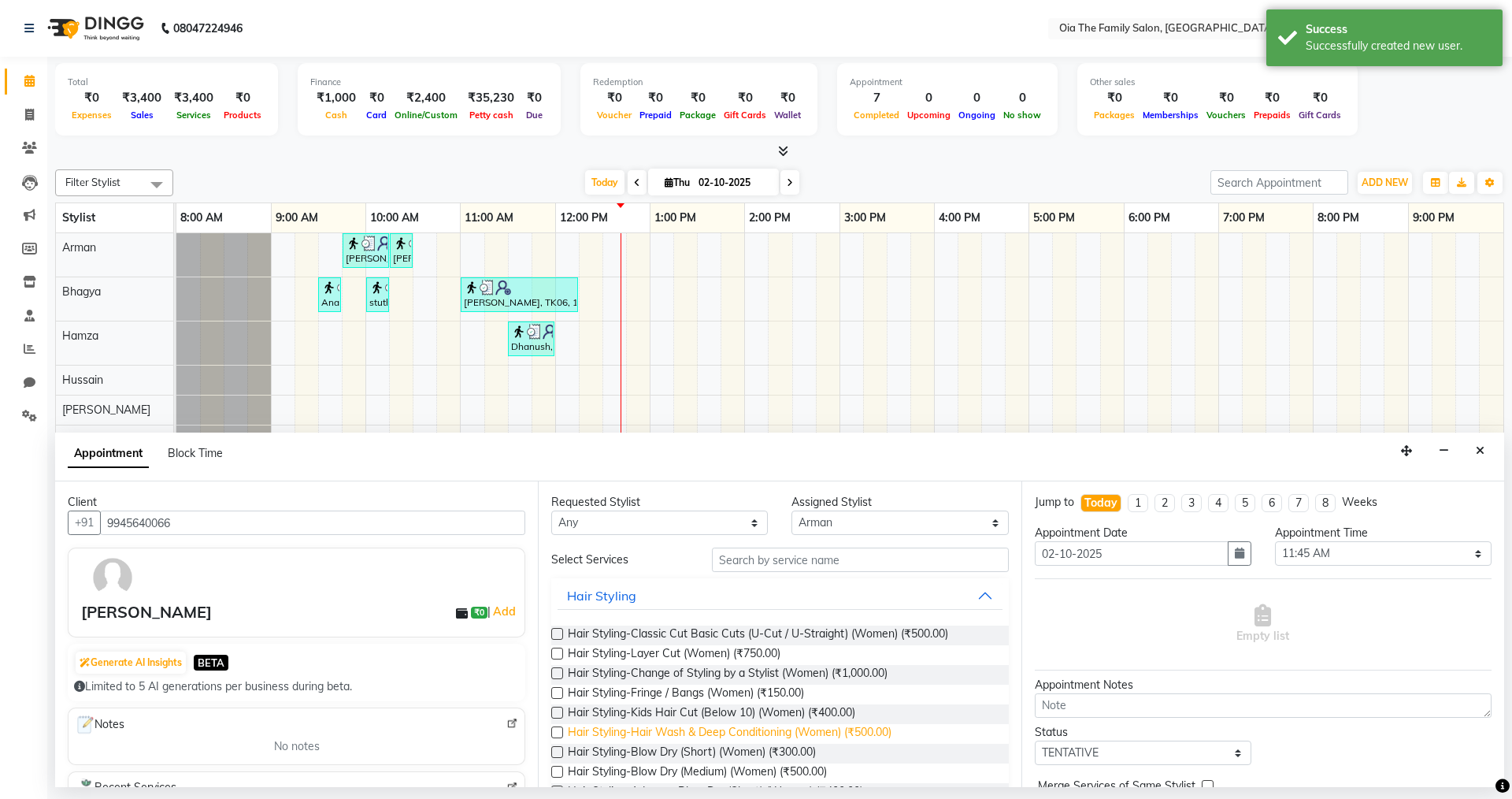
scroll to position [158, 0]
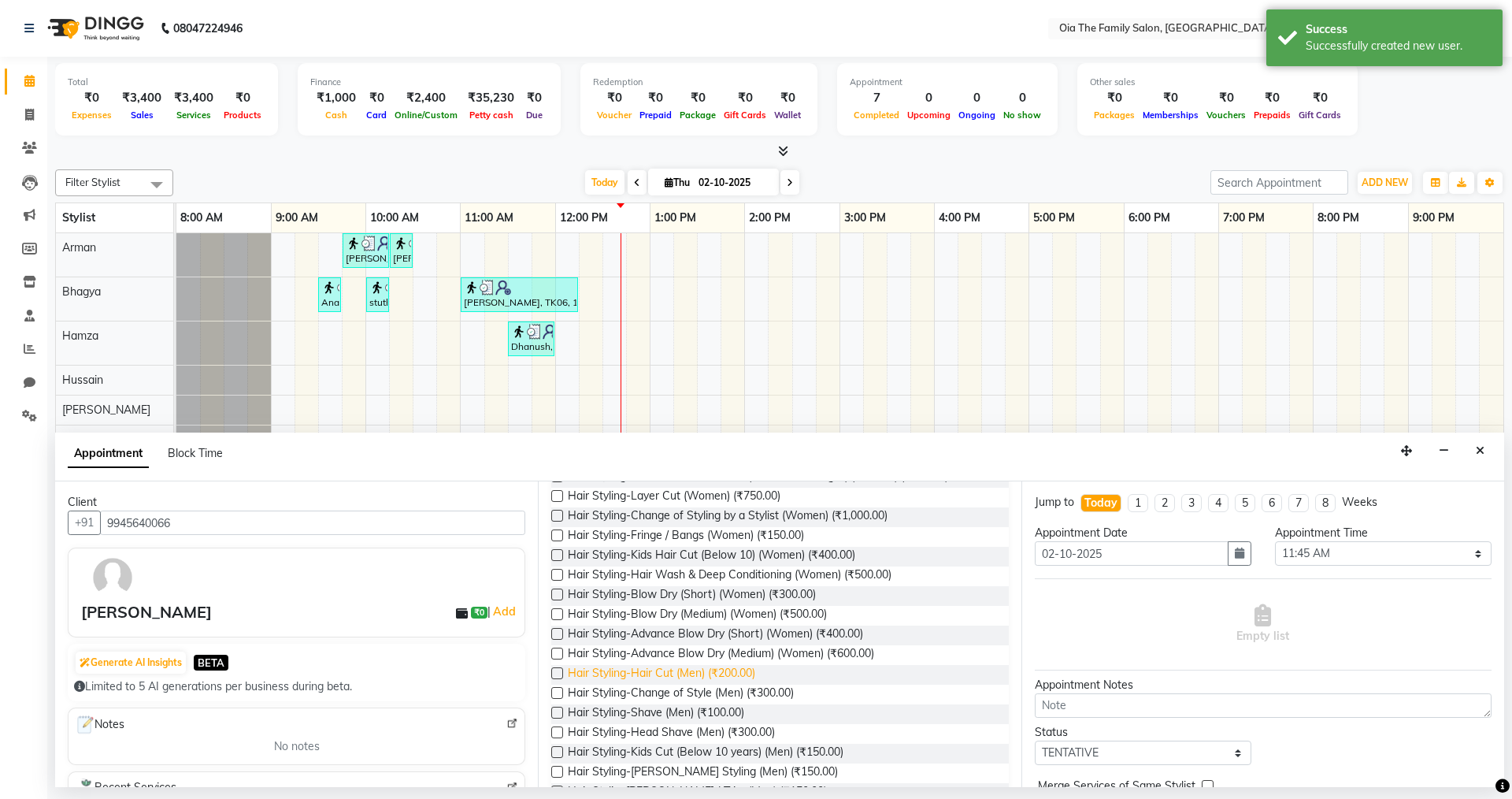
click at [702, 670] on span "Hair Styling-Hair Cut (Men) (₹200.00)" at bounding box center [661, 674] width 188 height 20
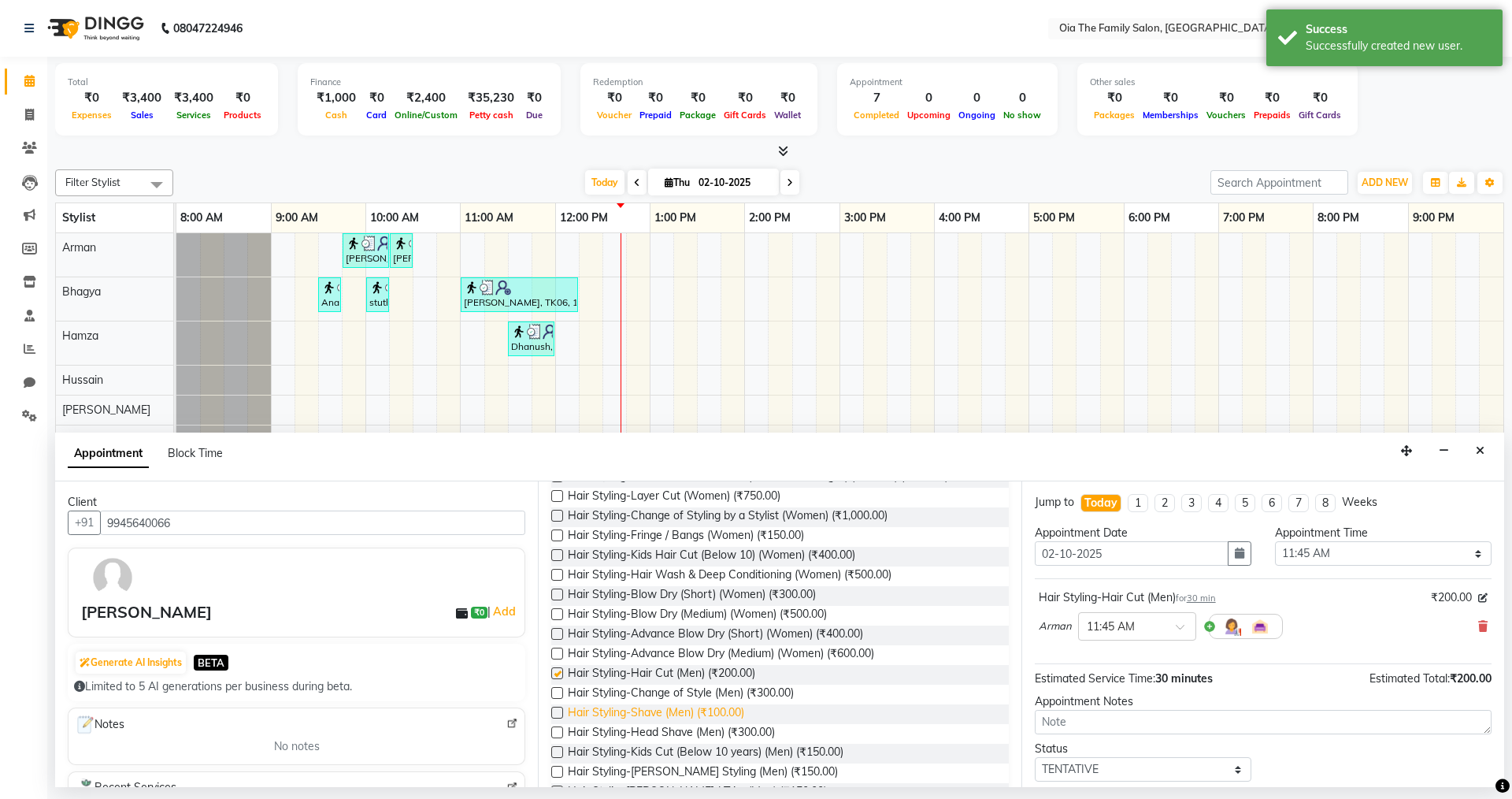
checkbox input "false"
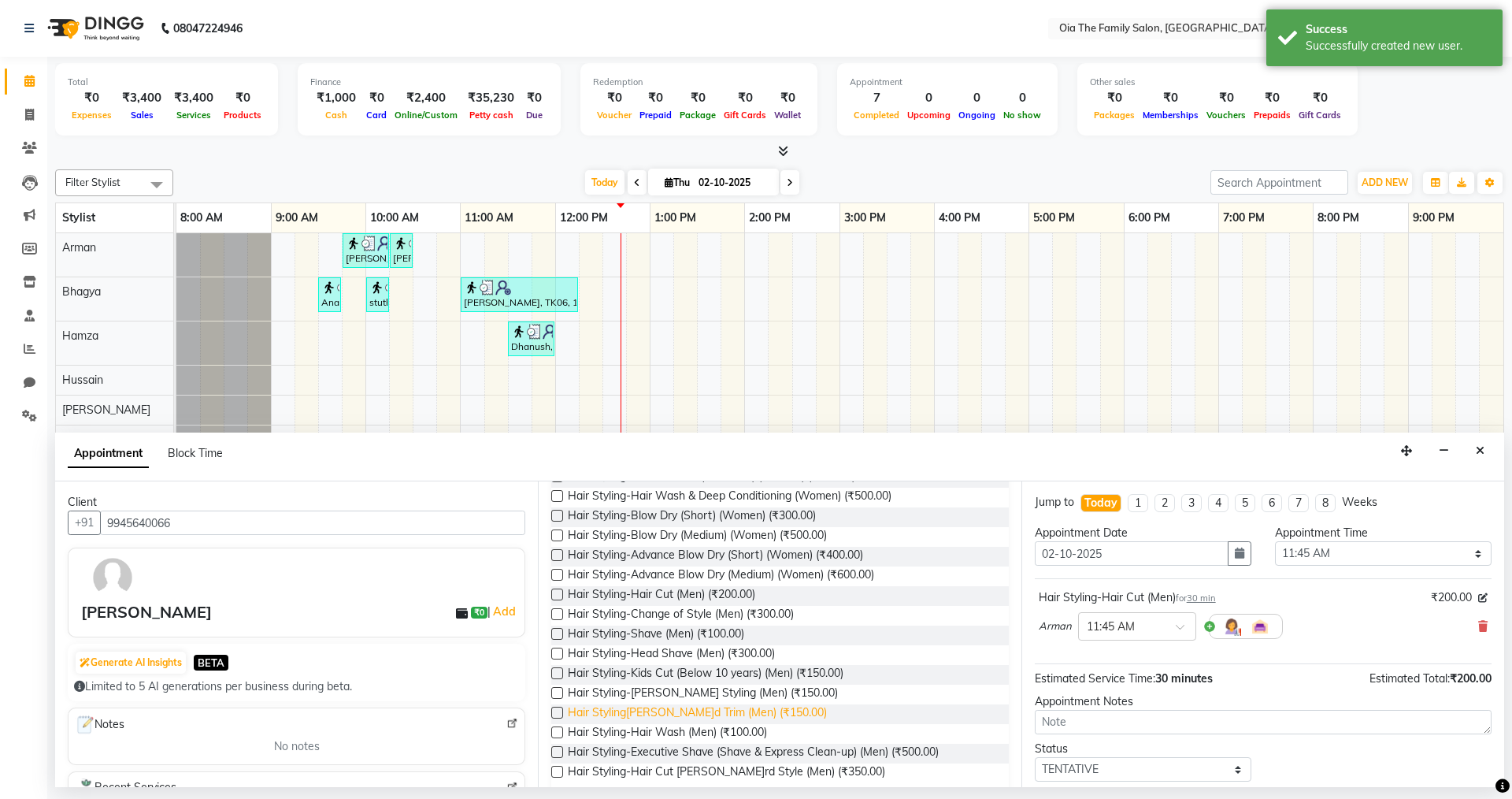
click at [668, 714] on span "Hair Styling[PERSON_NAME]d Trim (Men) (₹150.00)" at bounding box center [697, 714] width 259 height 20
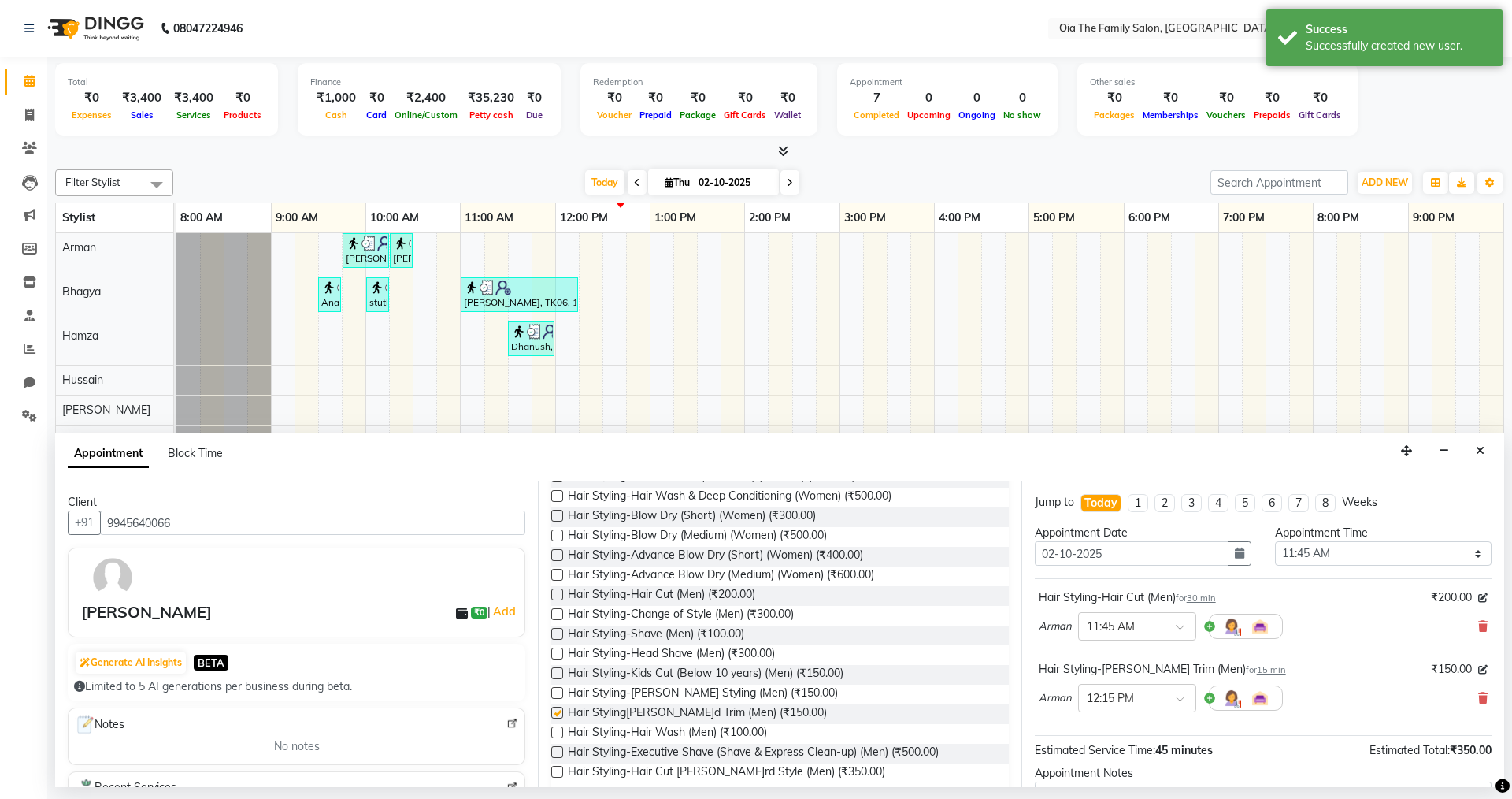
checkbox input "false"
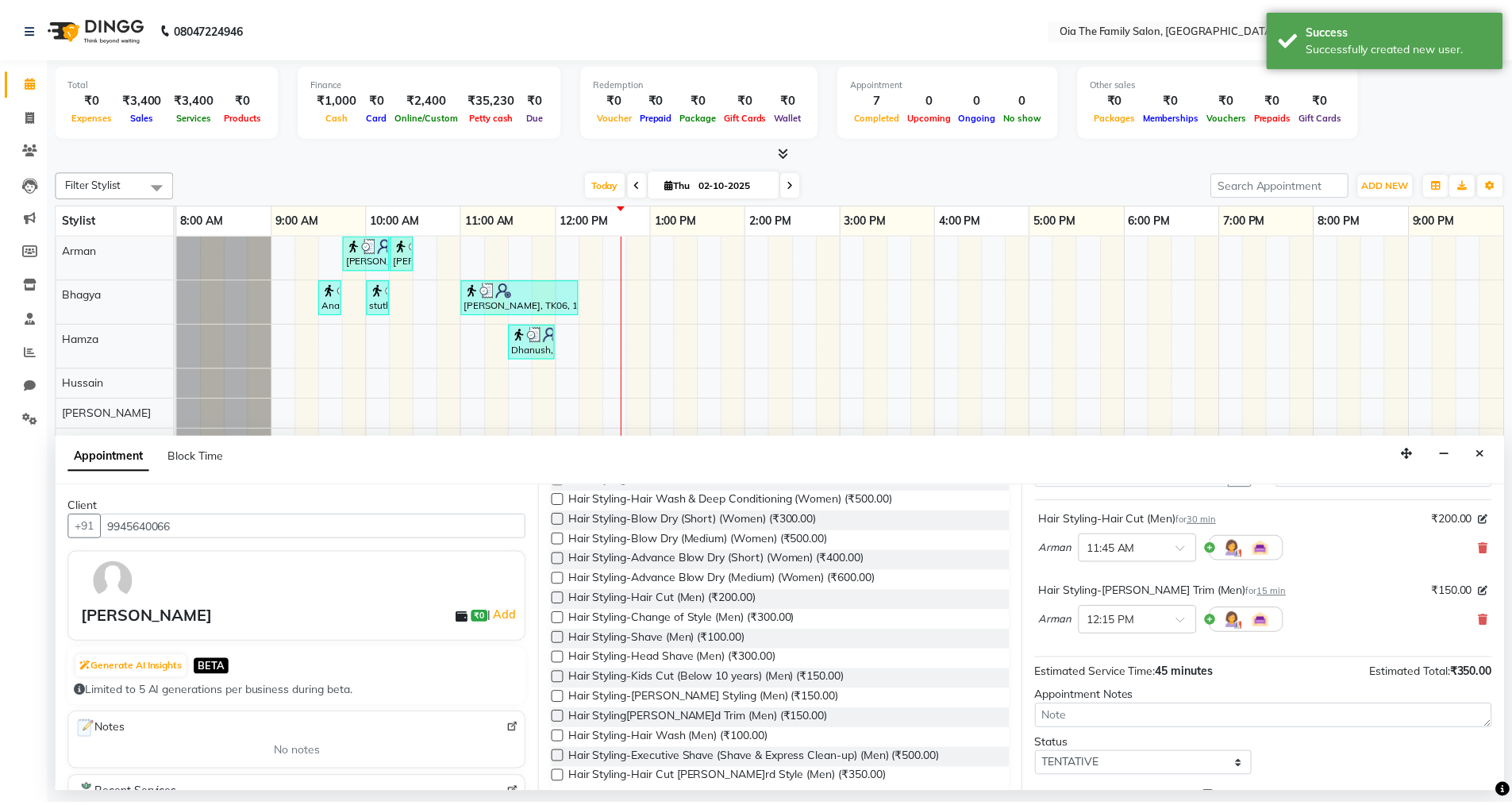
scroll to position [167, 0]
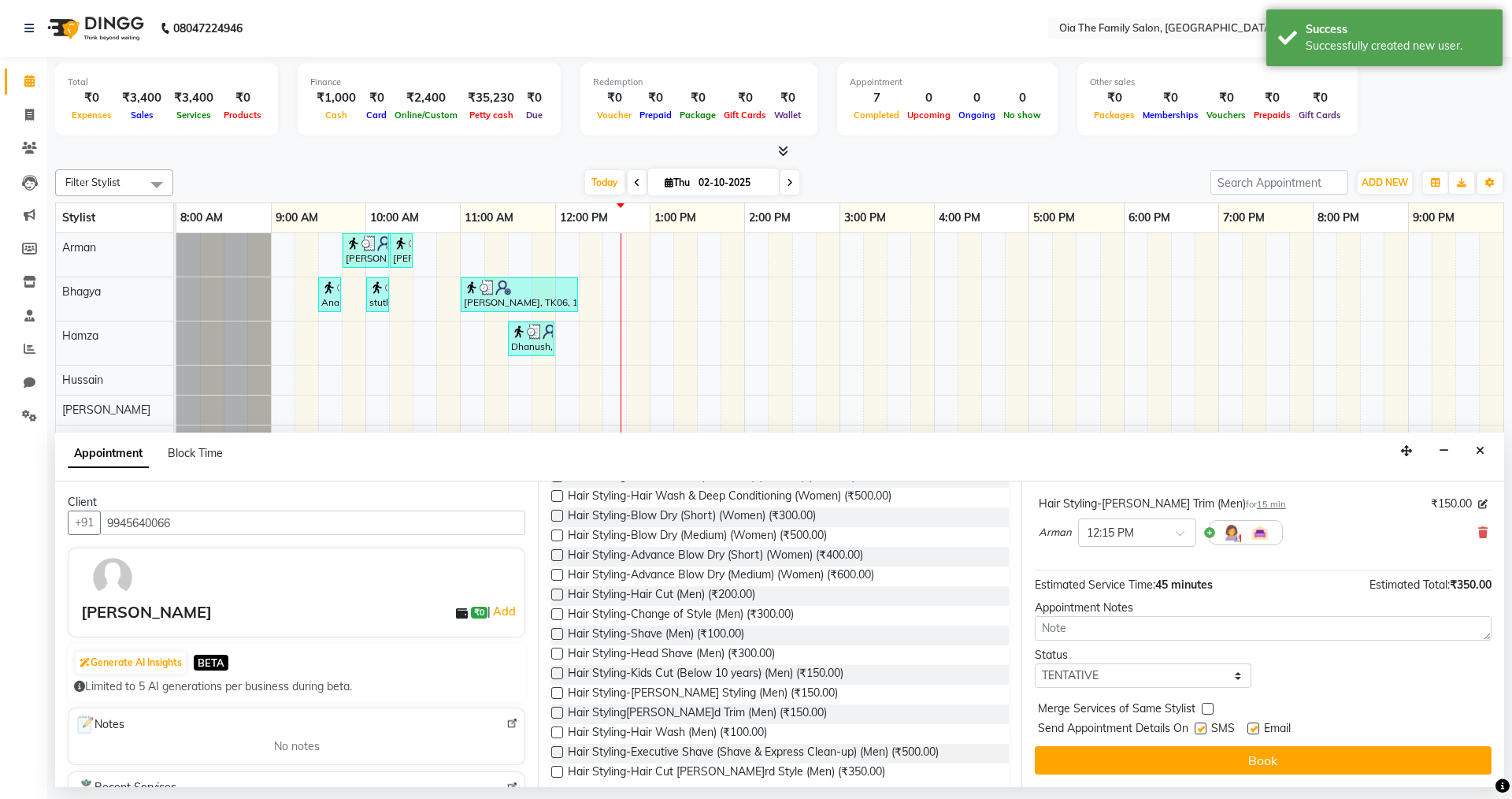
click at [1204, 726] on label at bounding box center [1201, 729] width 12 height 12
click at [1204, 726] on input "checkbox" at bounding box center [1200, 730] width 10 height 10
checkbox input "false"
click at [1258, 731] on label at bounding box center [1254, 729] width 12 height 12
click at [1258, 731] on input "checkbox" at bounding box center [1253, 730] width 10 height 10
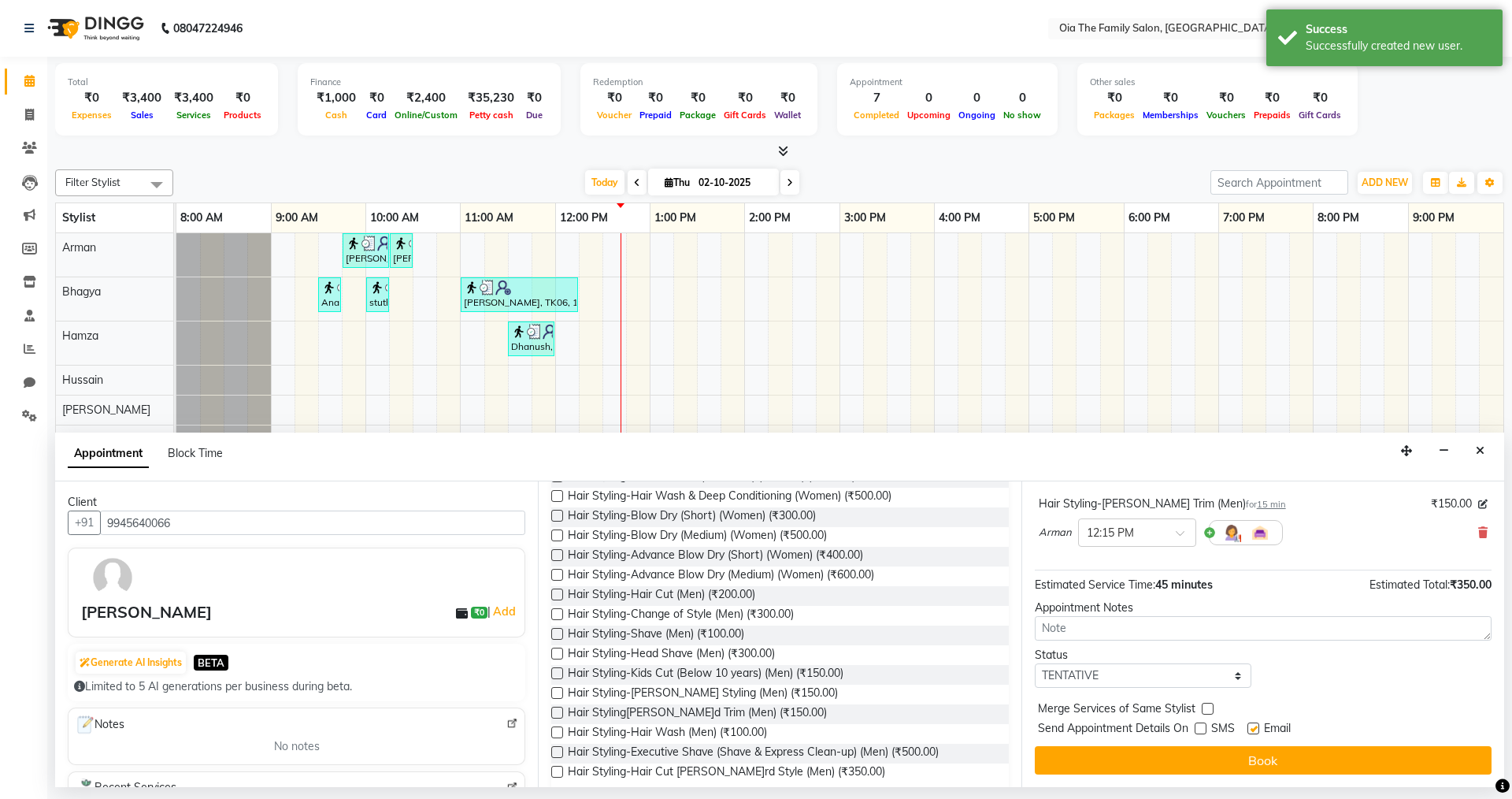
checkbox input "false"
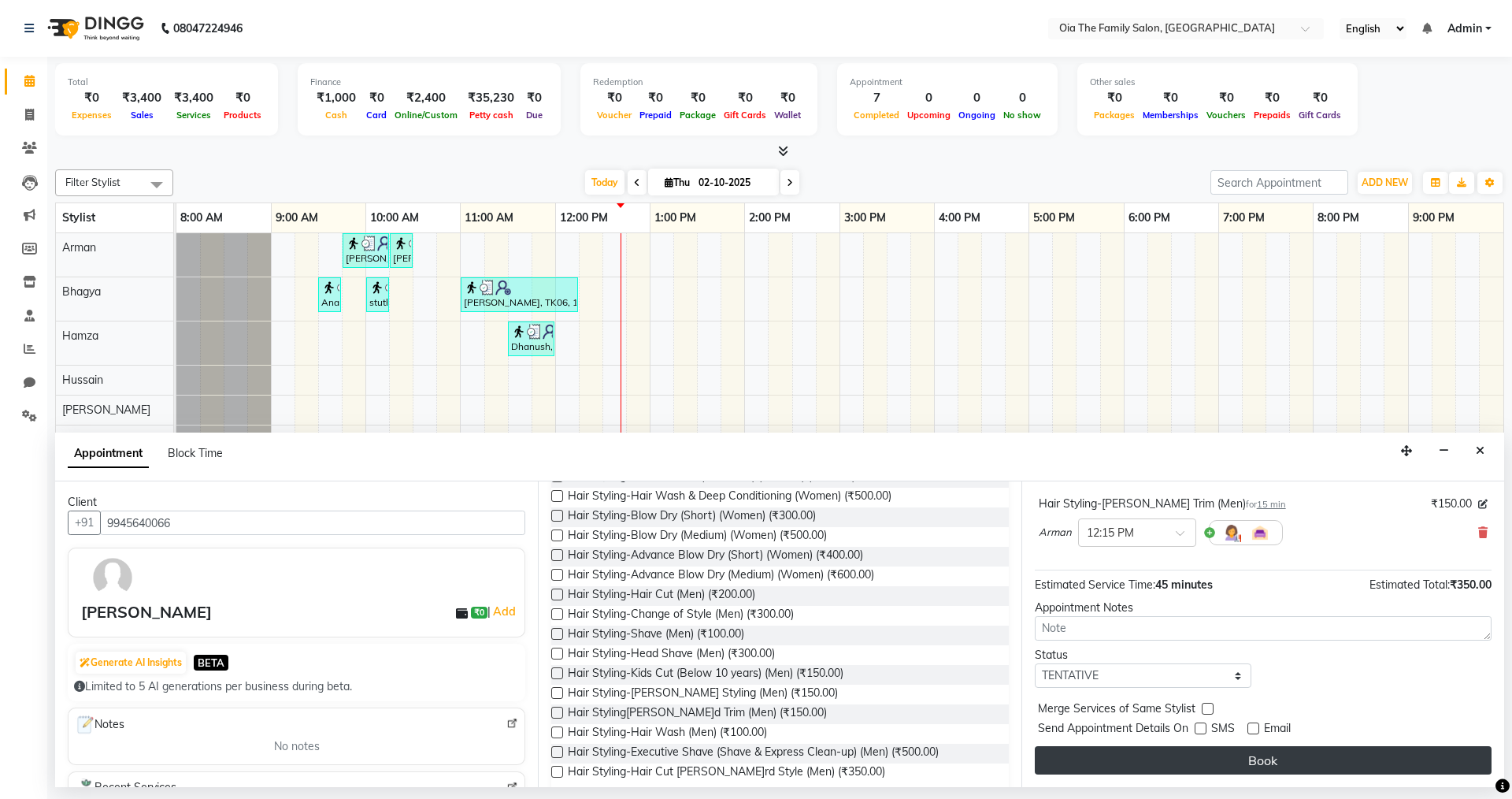
click at [1249, 757] on button "Book" at bounding box center [1263, 760] width 457 height 28
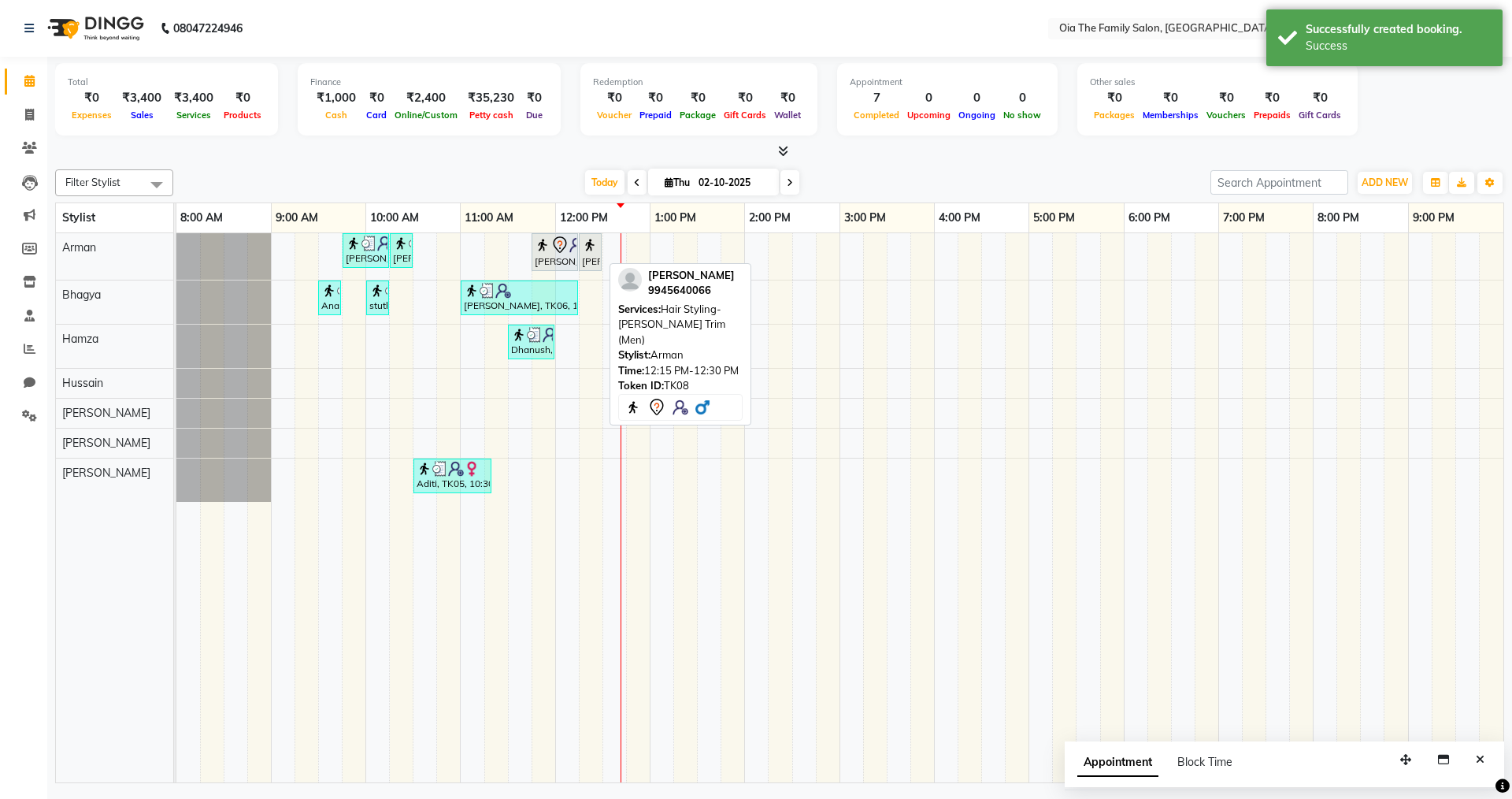
click at [586, 262] on div "[PERSON_NAME], TK08, 12:15 PM-12:30 PM, Hair Styling-[PERSON_NAME] Trim (Men)" at bounding box center [590, 251] width 20 height 33
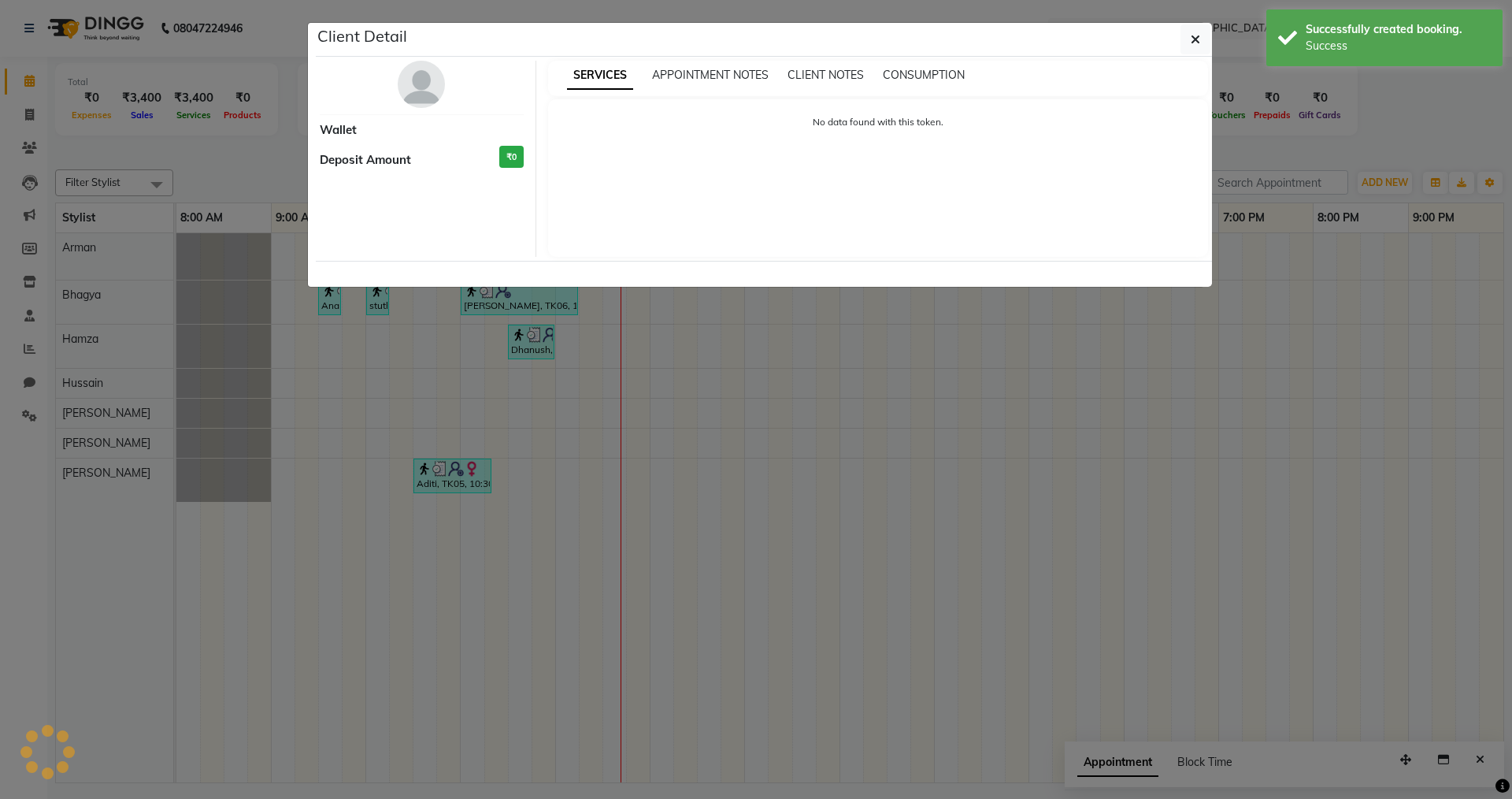
select select "7"
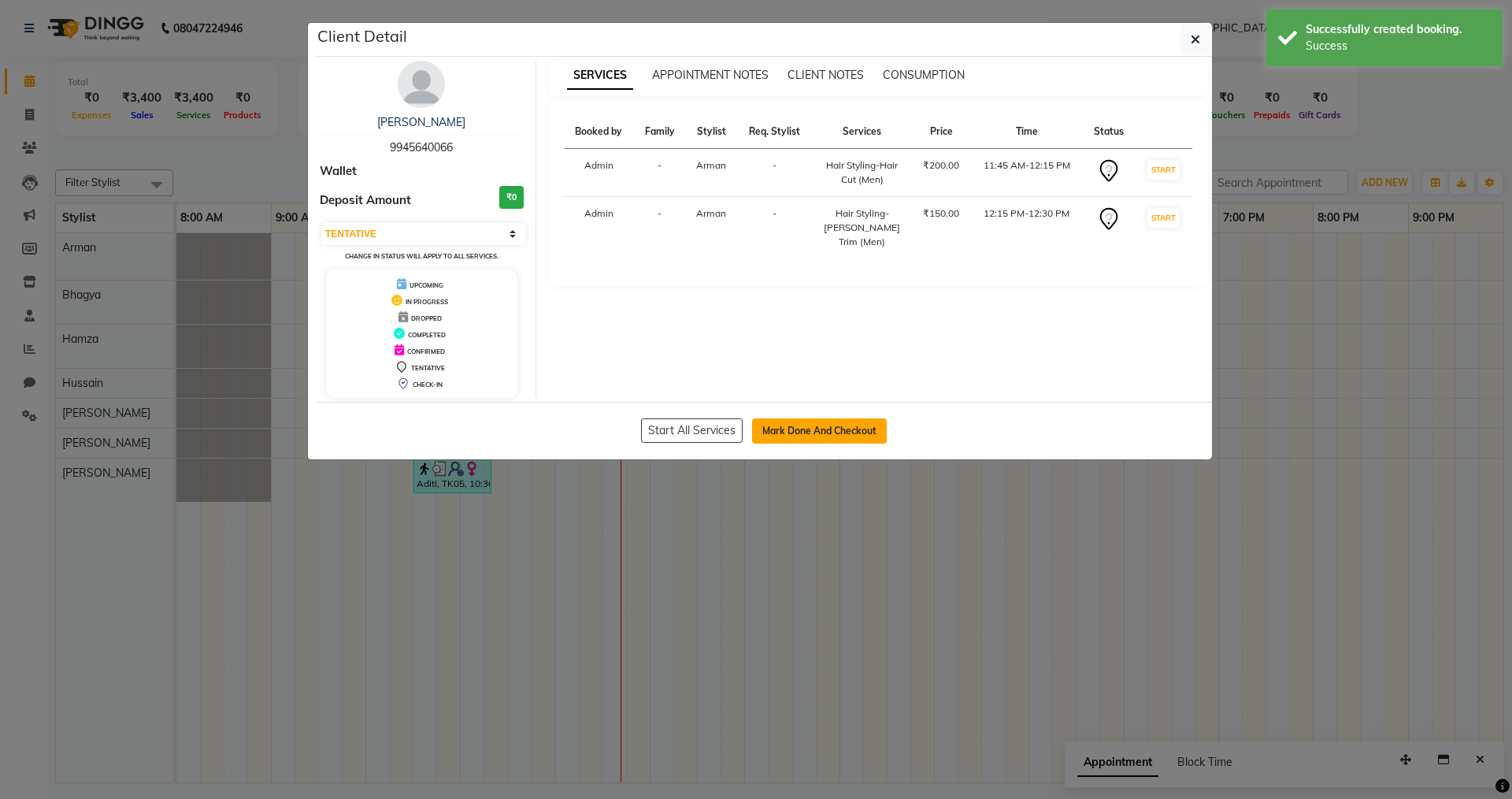
click at [795, 427] on button "Mark Done And Checkout" at bounding box center [819, 431] width 135 height 25
select select "service"
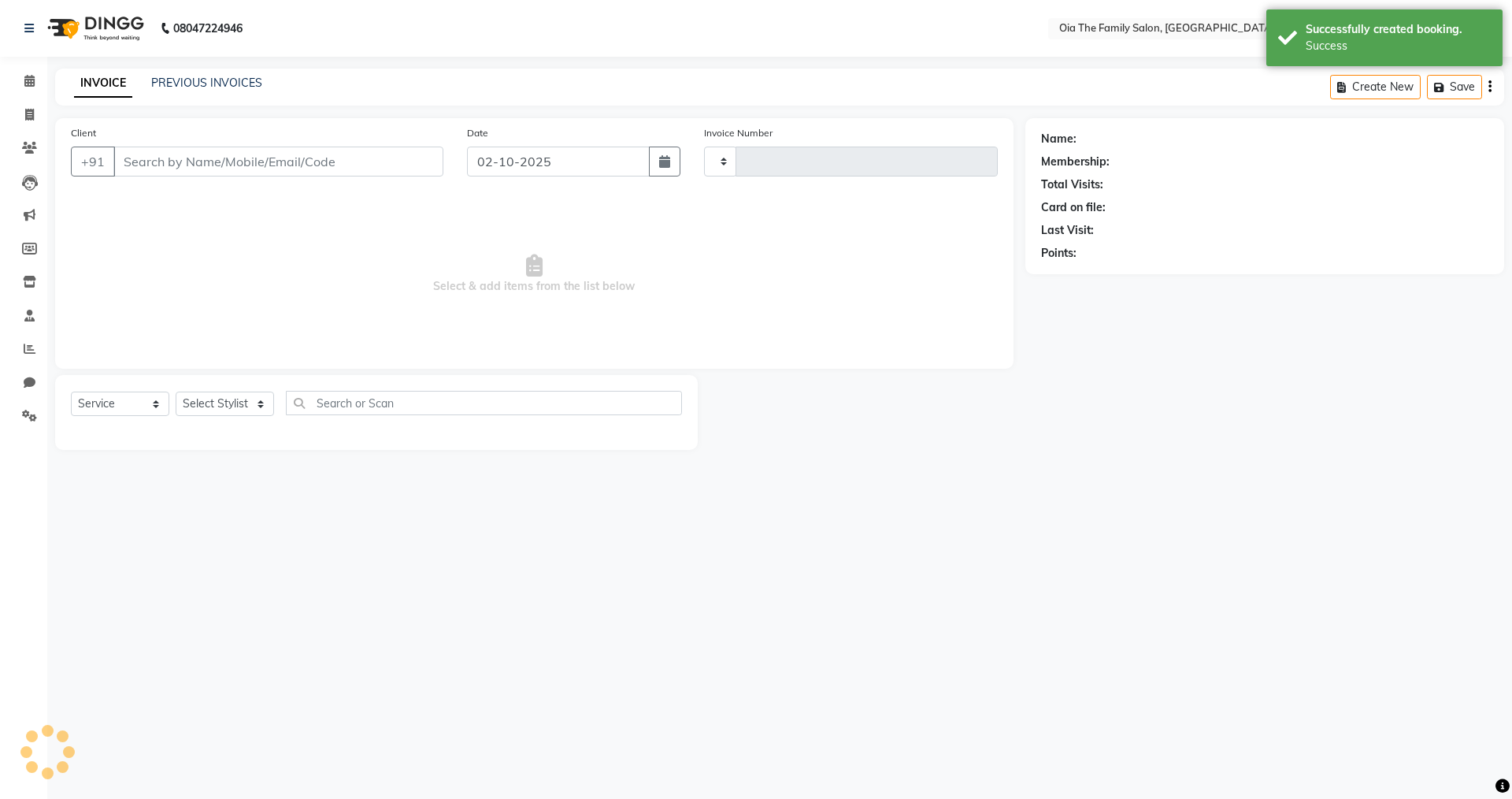
type input "0114"
select select "9113"
type input "9945640066"
select select "93027"
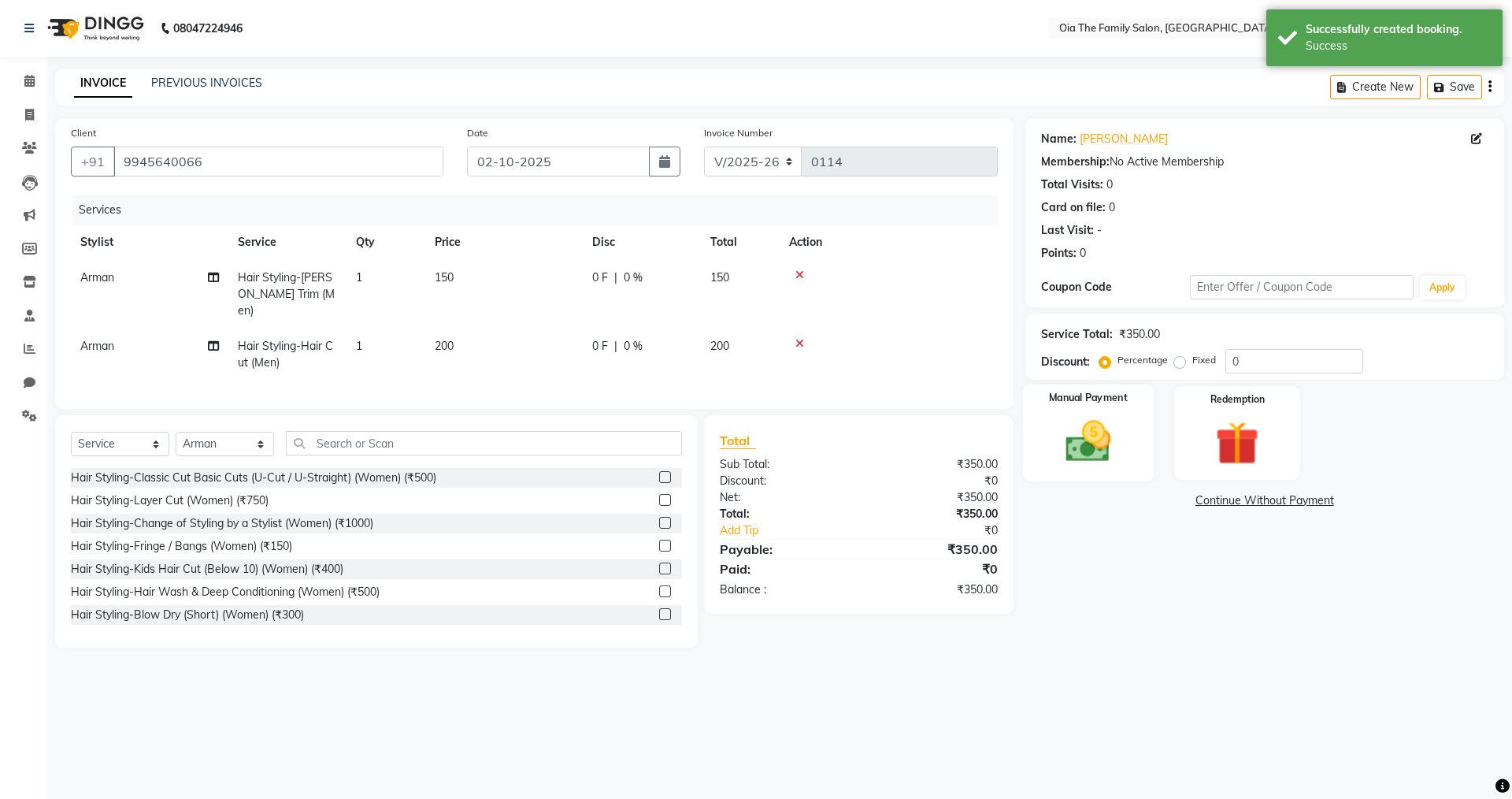
click at [1103, 434] on img at bounding box center [1088, 441] width 73 height 52
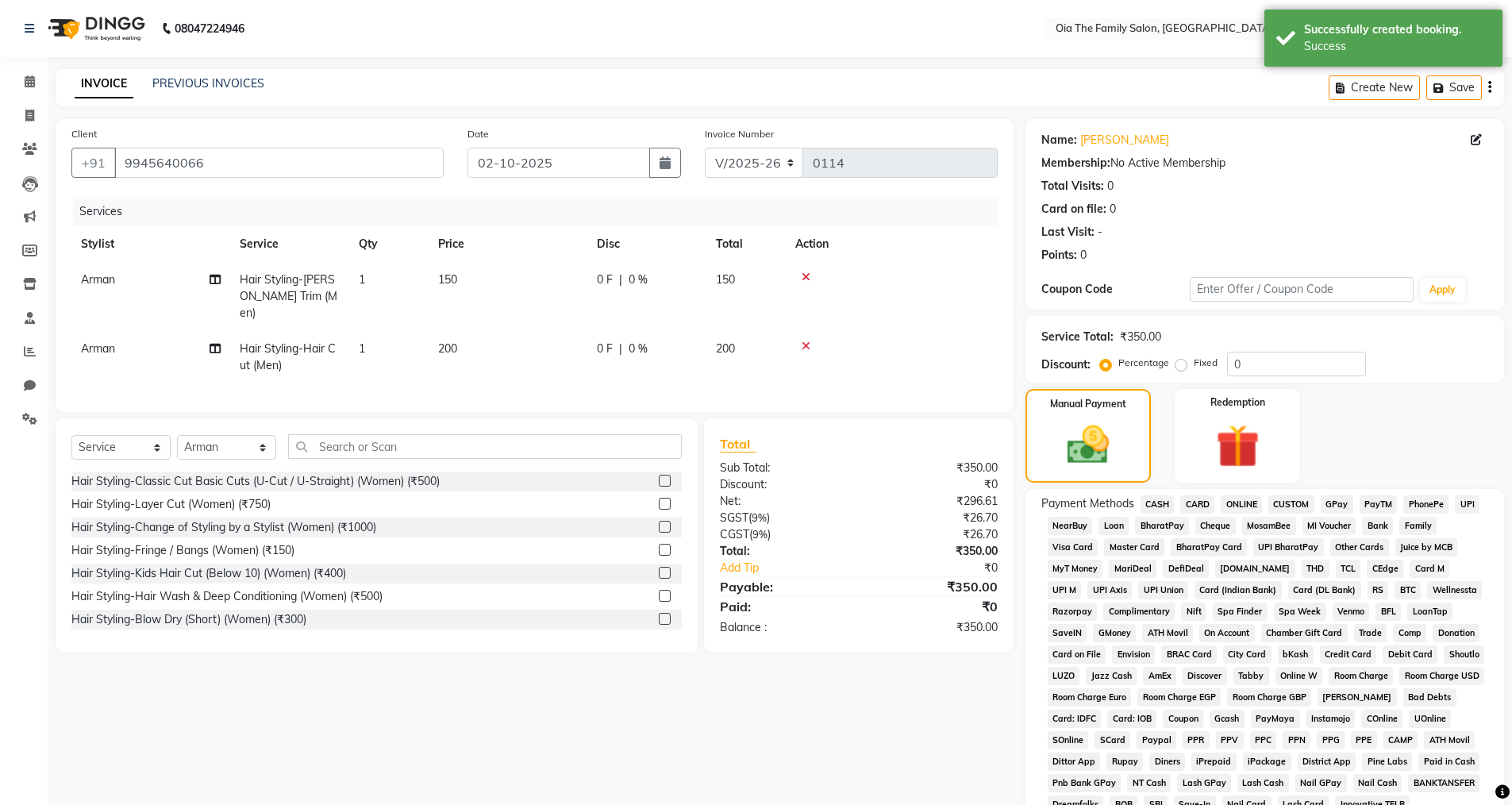
click at [1160, 503] on span "CASH" at bounding box center [1157, 504] width 34 height 18
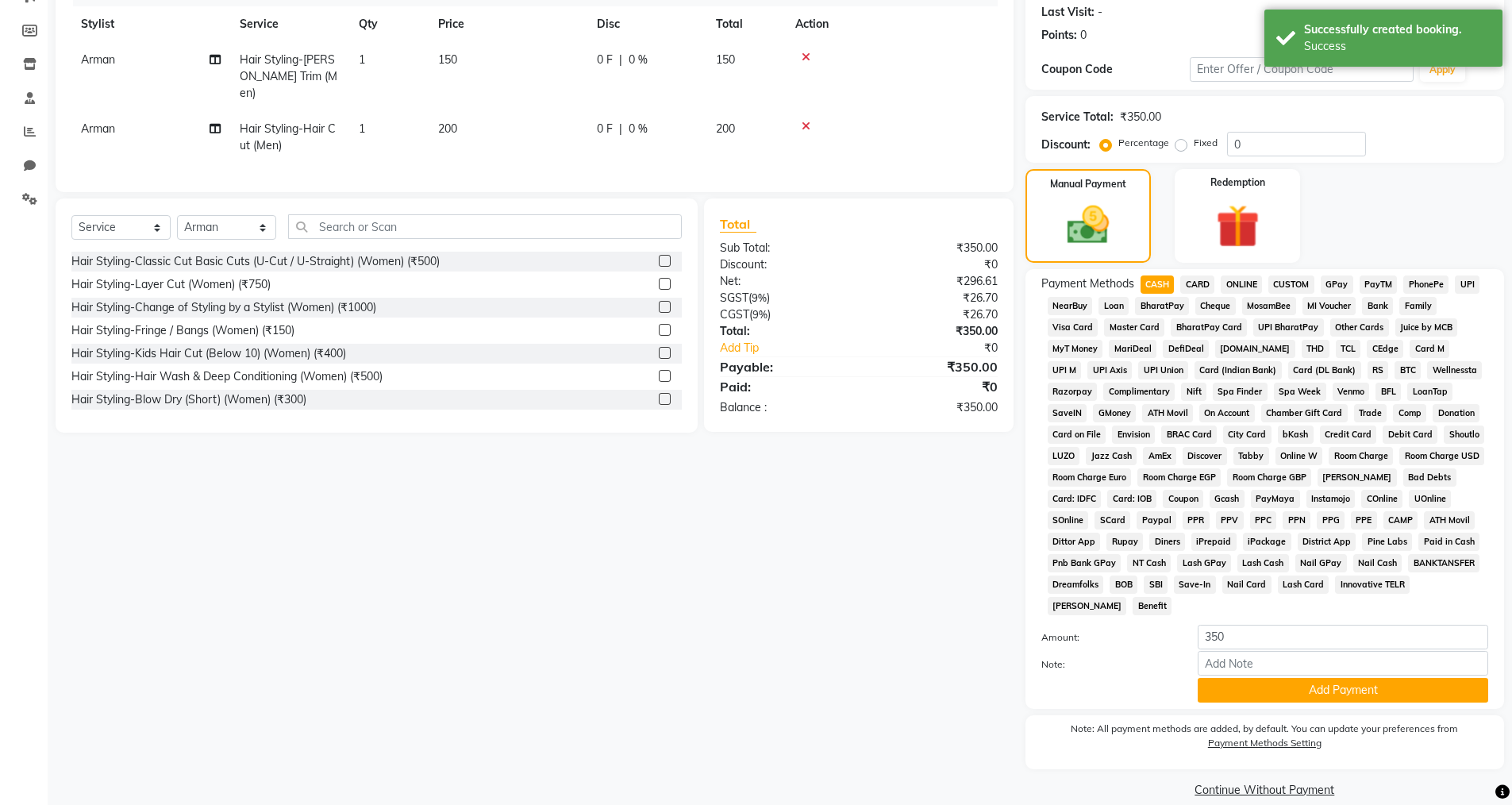
scroll to position [238, 0]
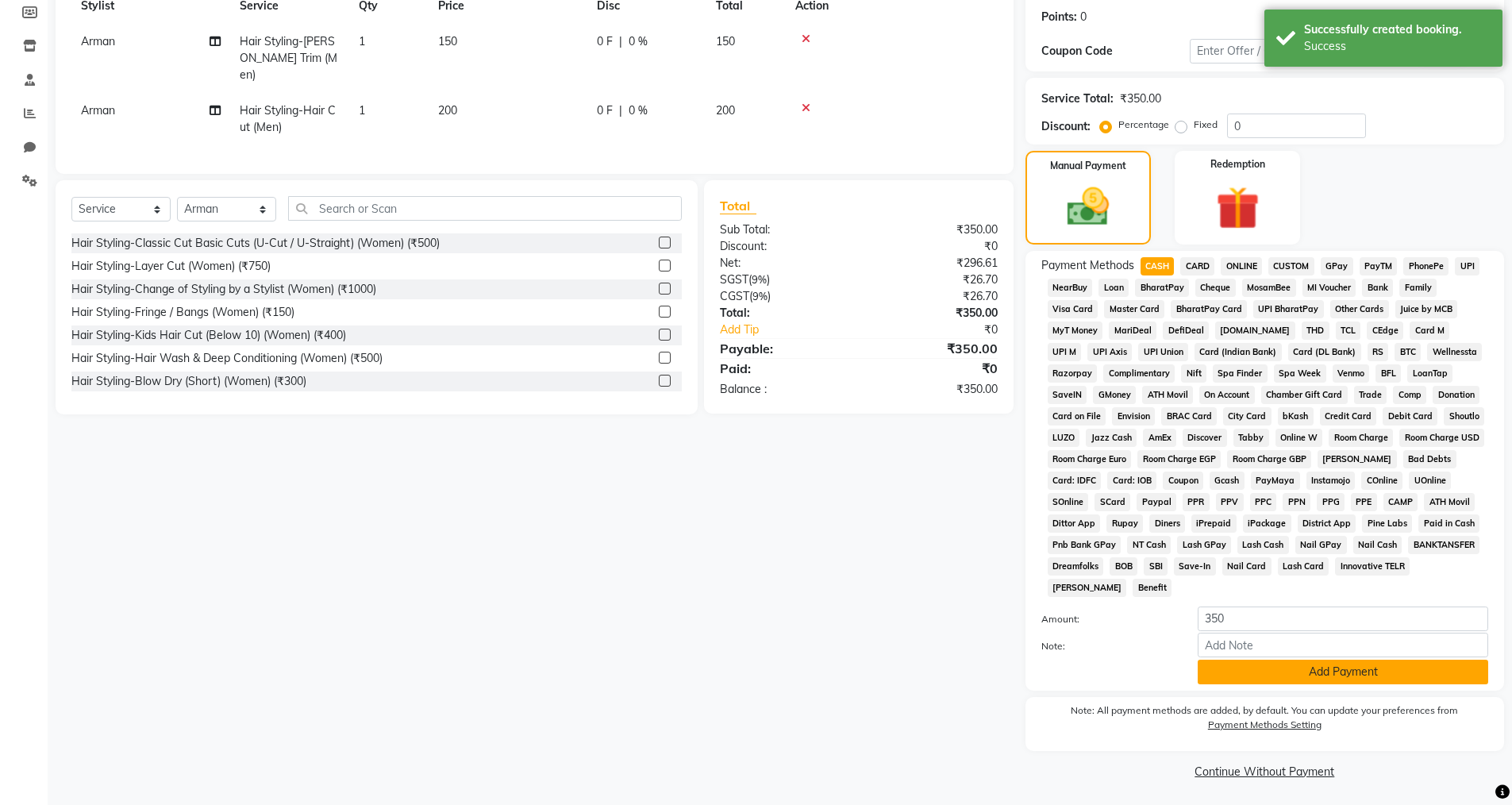
click at [1217, 679] on button "Add Payment" at bounding box center [1343, 672] width 291 height 25
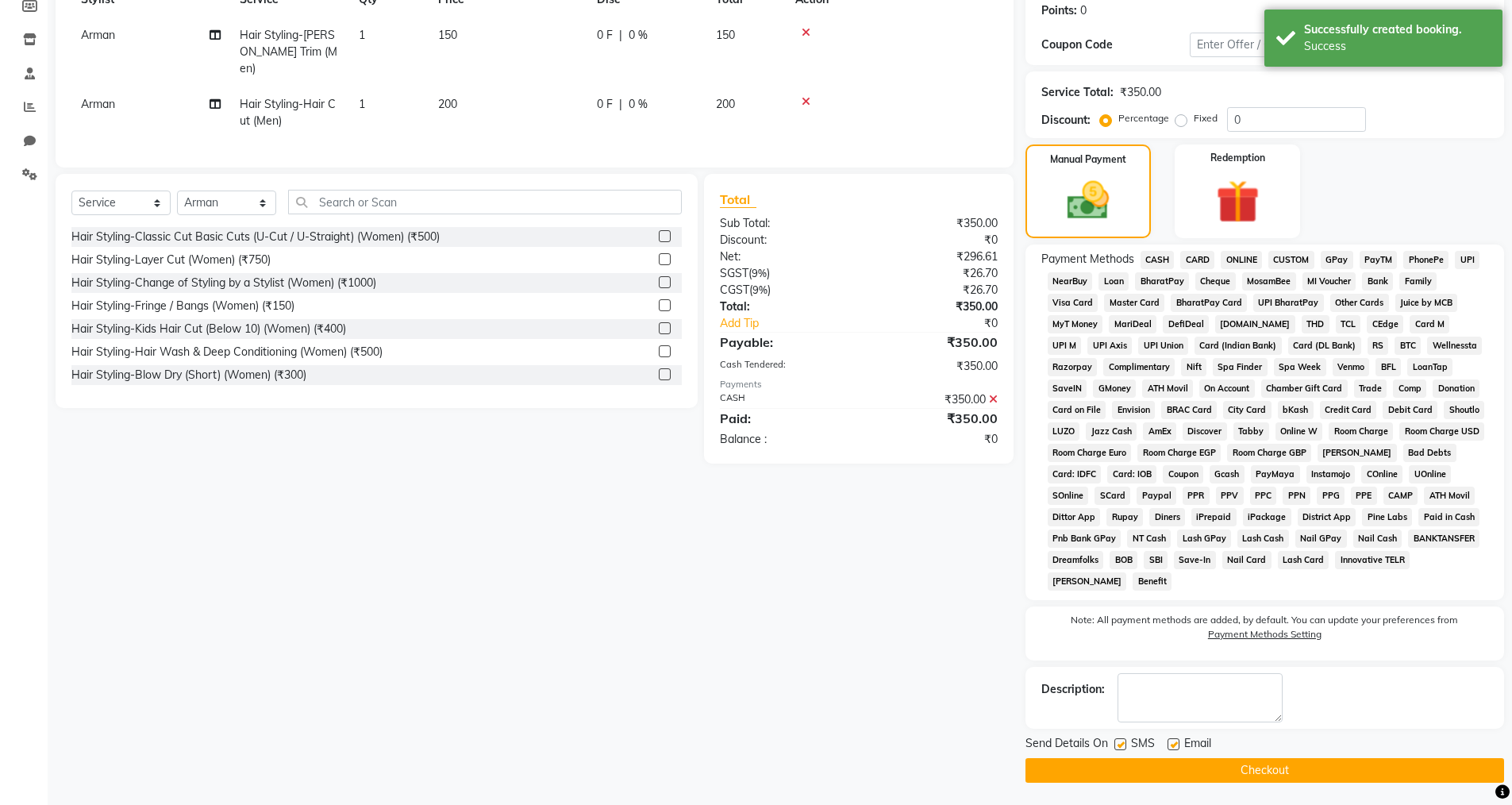
scroll to position [246, 0]
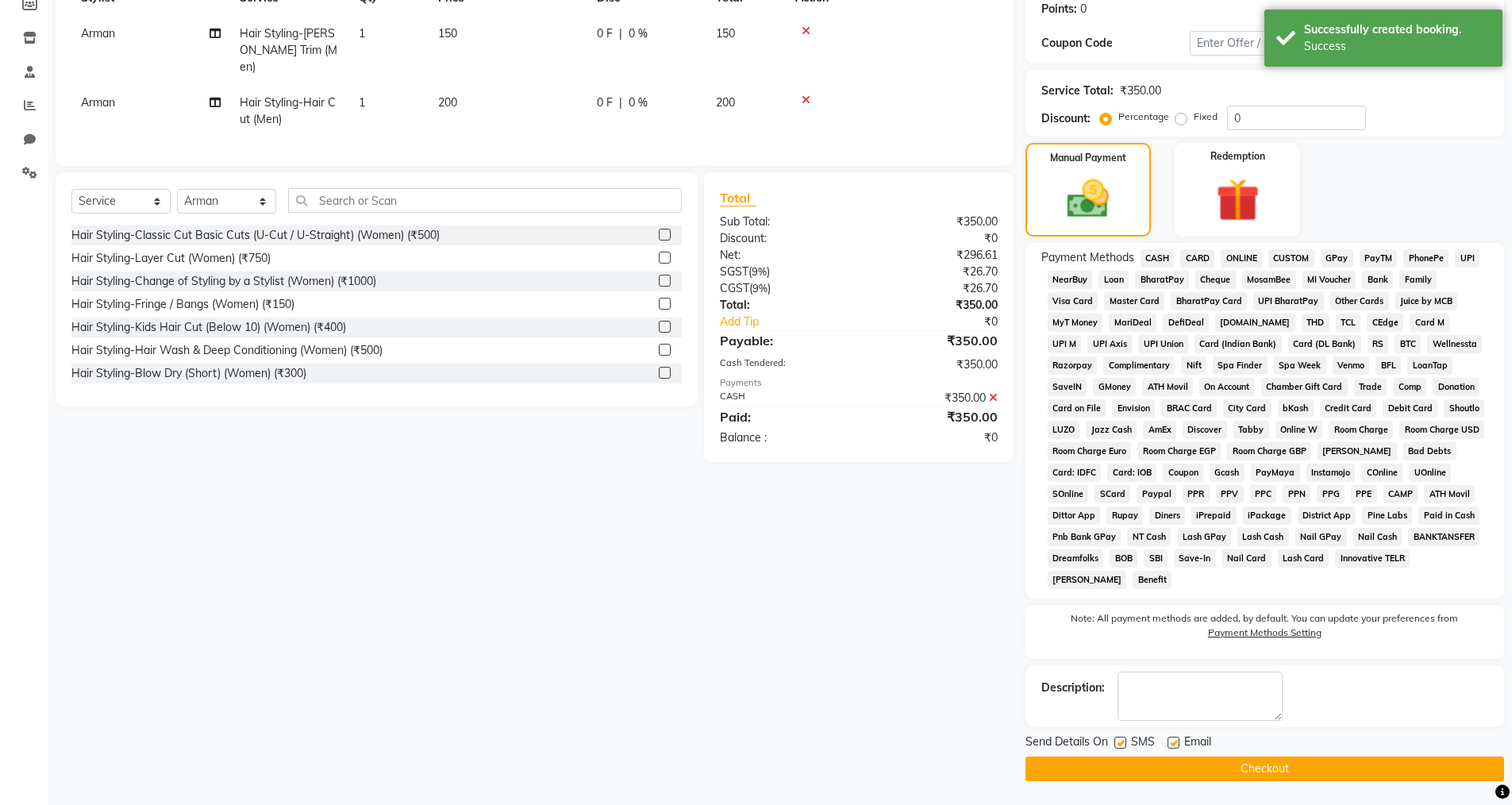
click at [1175, 743] on label at bounding box center [1173, 743] width 12 height 12
click at [1175, 743] on input "checkbox" at bounding box center [1172, 743] width 10 height 10
checkbox input "false"
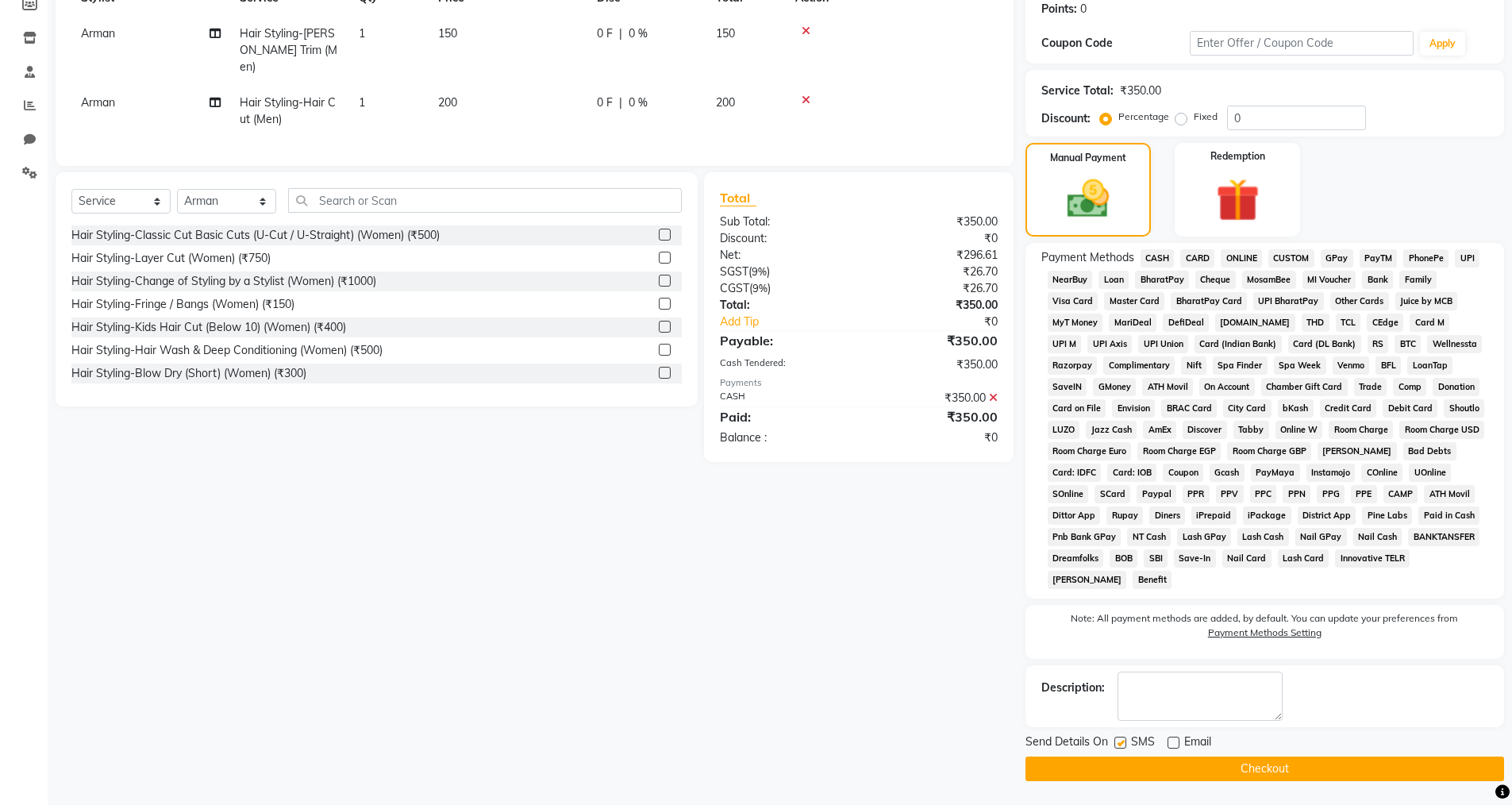
click at [1175, 759] on button "Checkout" at bounding box center [1264, 768] width 478 height 25
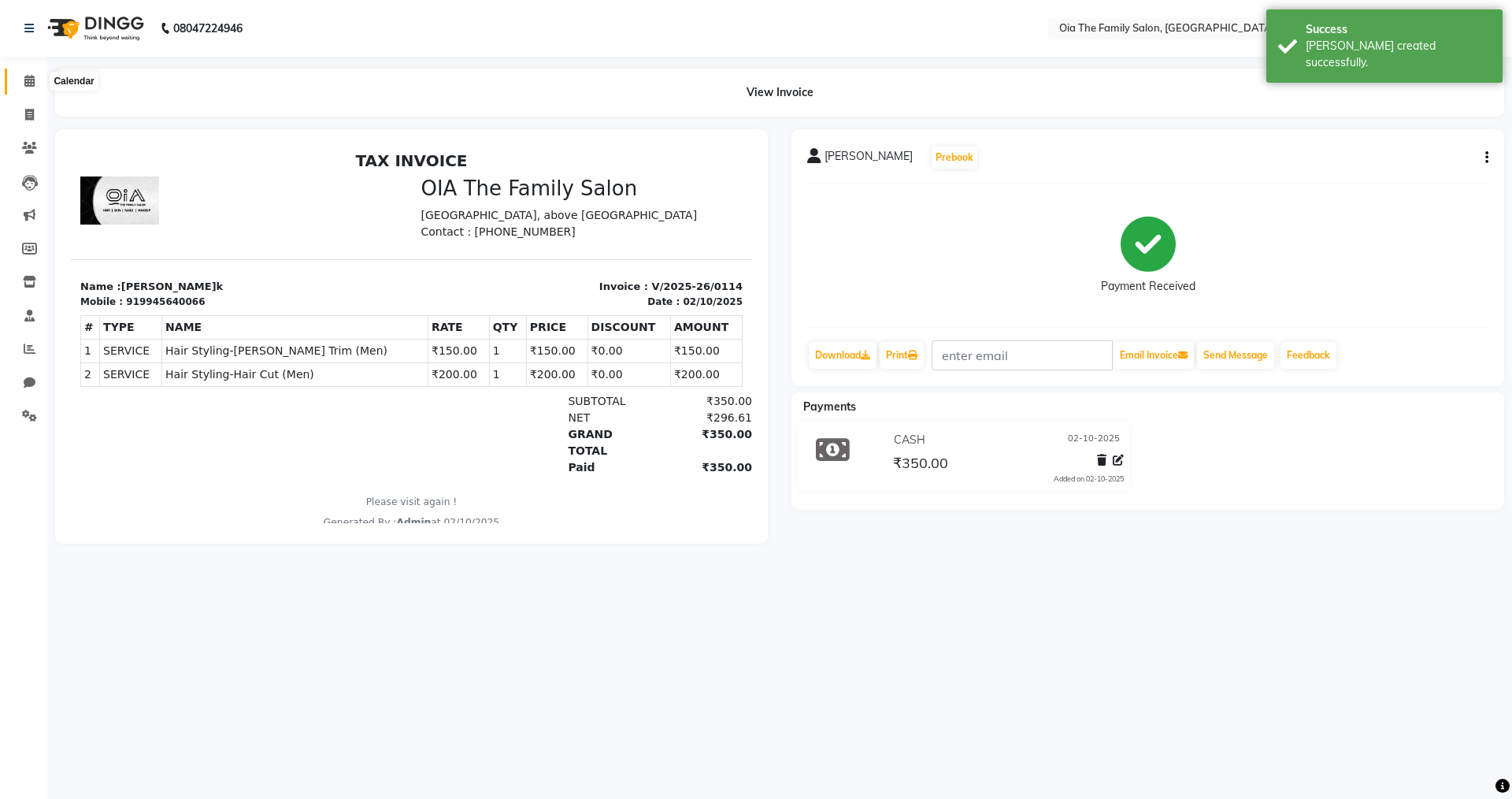
click at [34, 83] on icon at bounding box center [30, 81] width 10 height 12
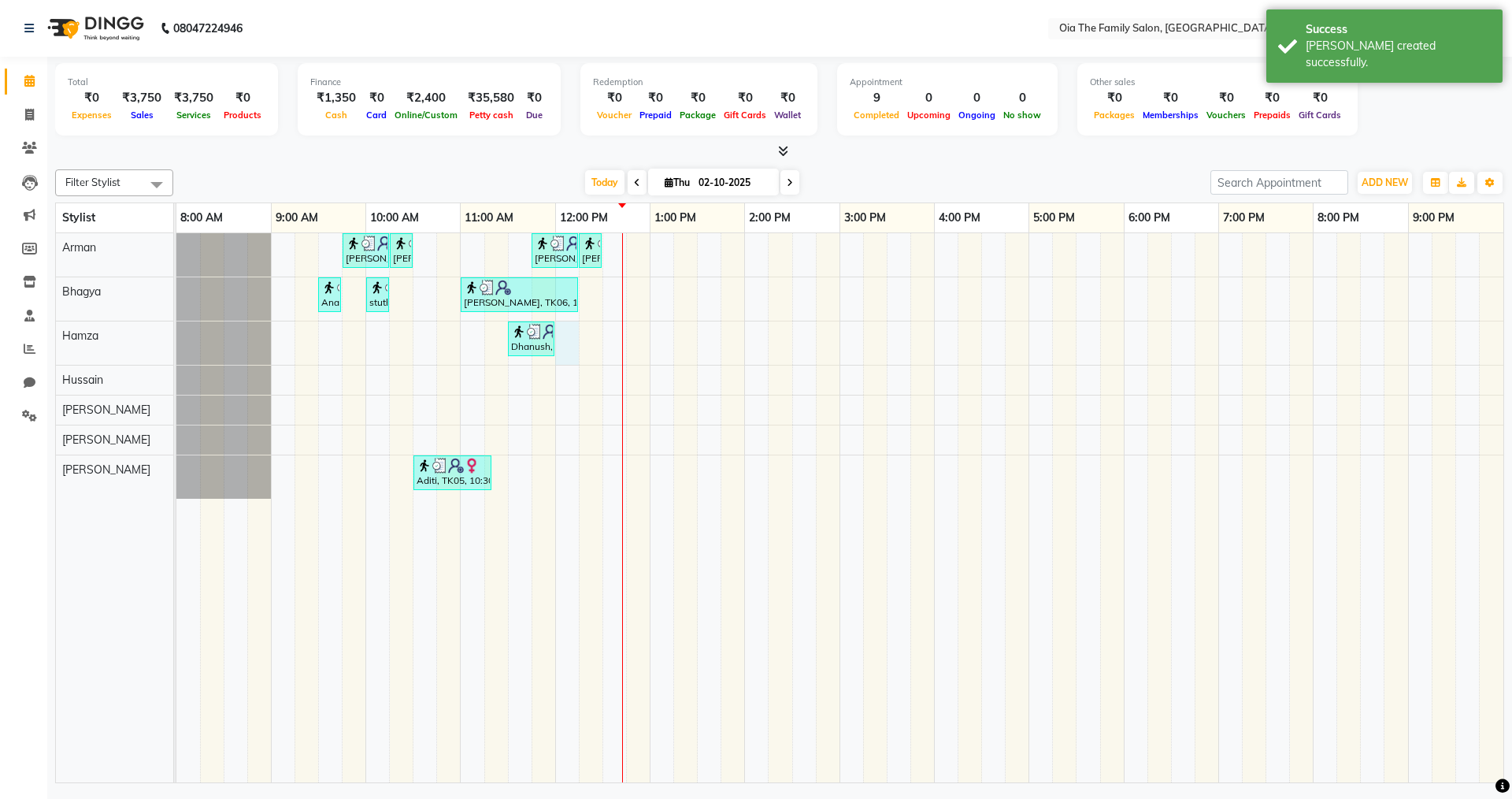
click at [577, 339] on div "[PERSON_NAME], TK04, 09:45 AM-10:15 AM, Hair Styling-Hair Cut (Men) [PERSON_NAM…" at bounding box center [840, 508] width 1327 height 549
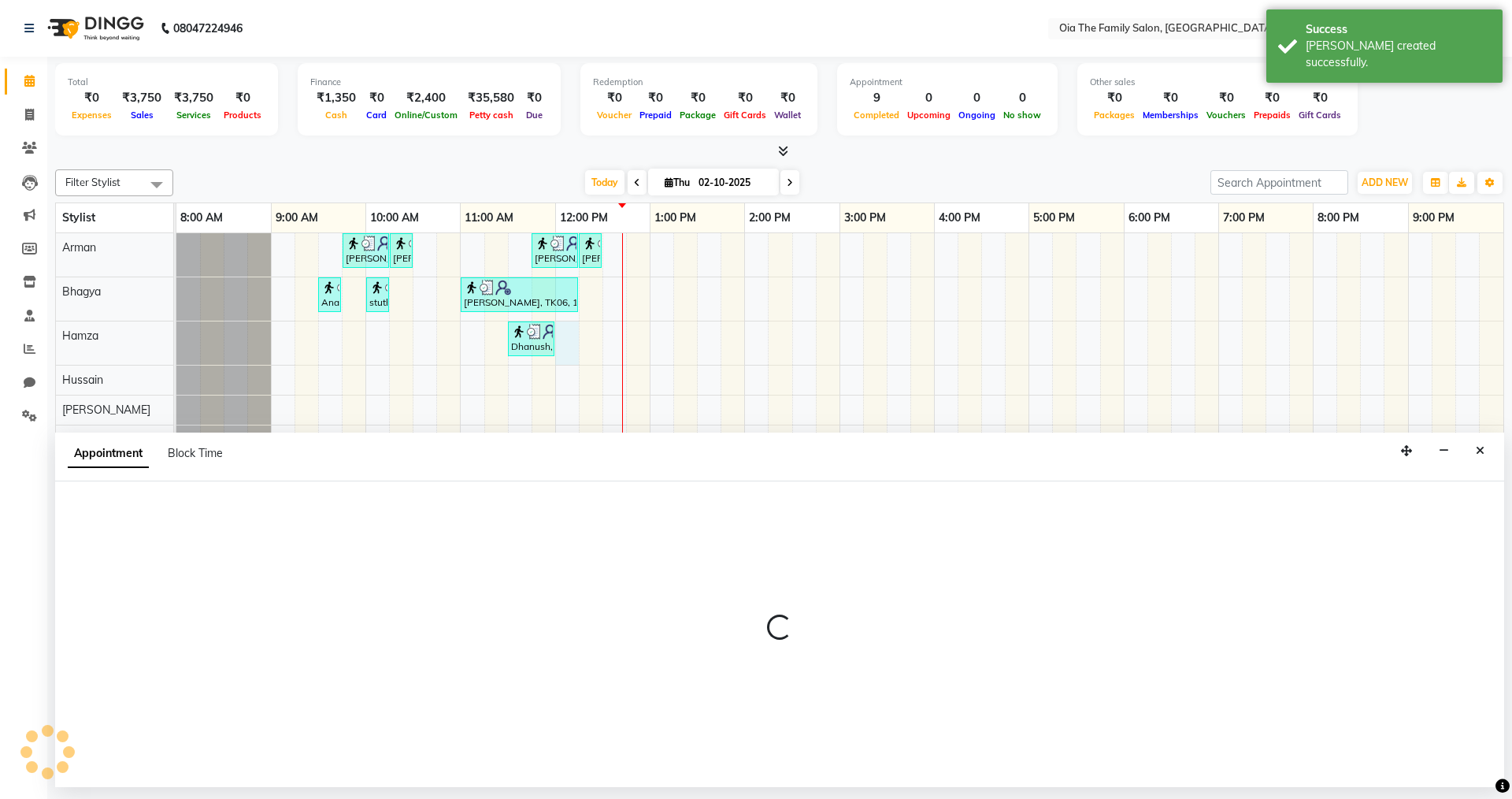
select select "93029"
select select "720"
select select "tentative"
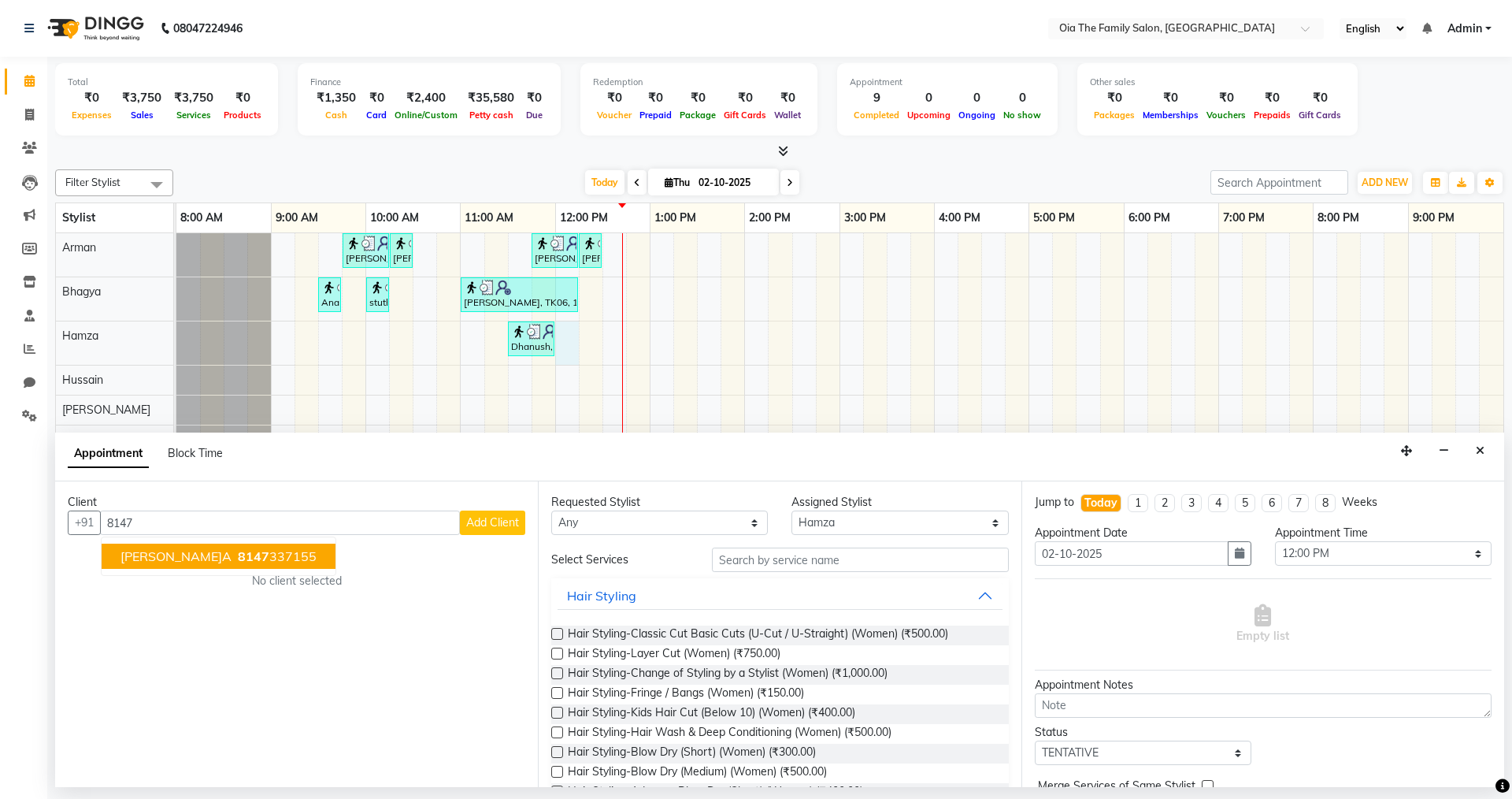
click at [251, 547] on button "[PERSON_NAME]ma 8147 337155" at bounding box center [219, 556] width 234 height 25
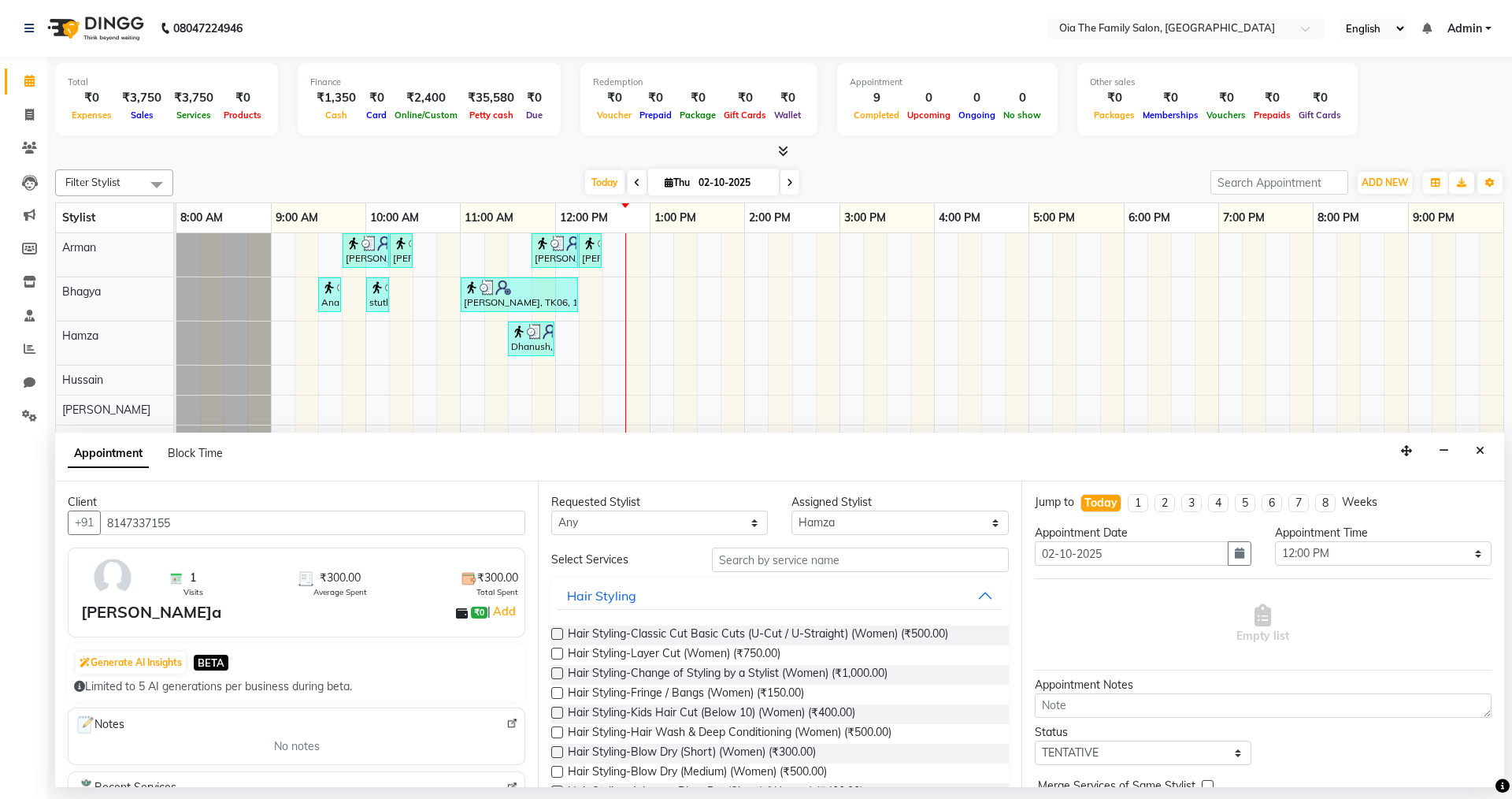
type input "8147337155"
click at [791, 566] on input "text" at bounding box center [861, 560] width 297 height 25
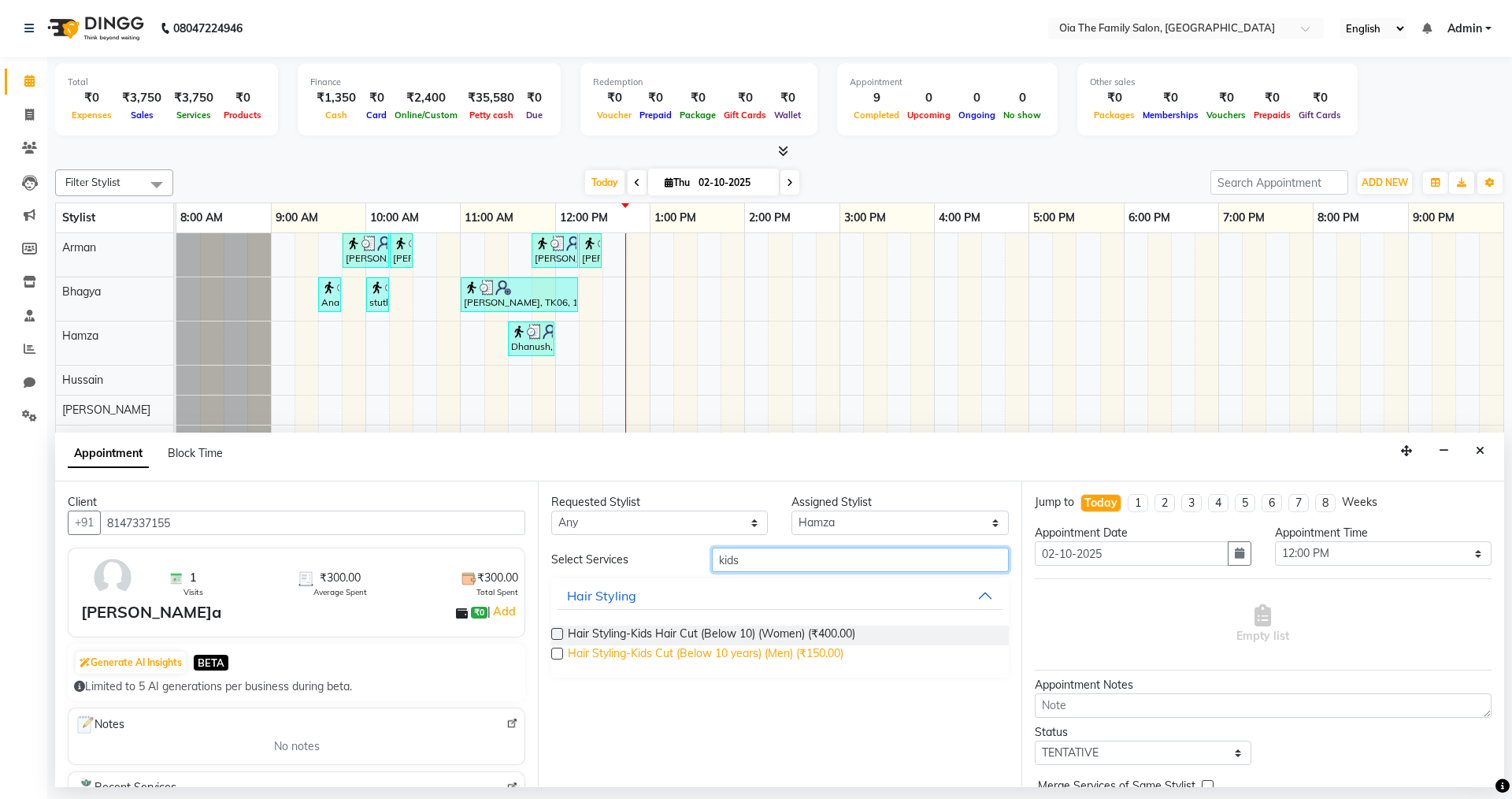
type input "kids"
click at [731, 661] on span "Hair Styling-Kids Cut (Below 10 years) (Men) (₹150.00)" at bounding box center [705, 655] width 276 height 20
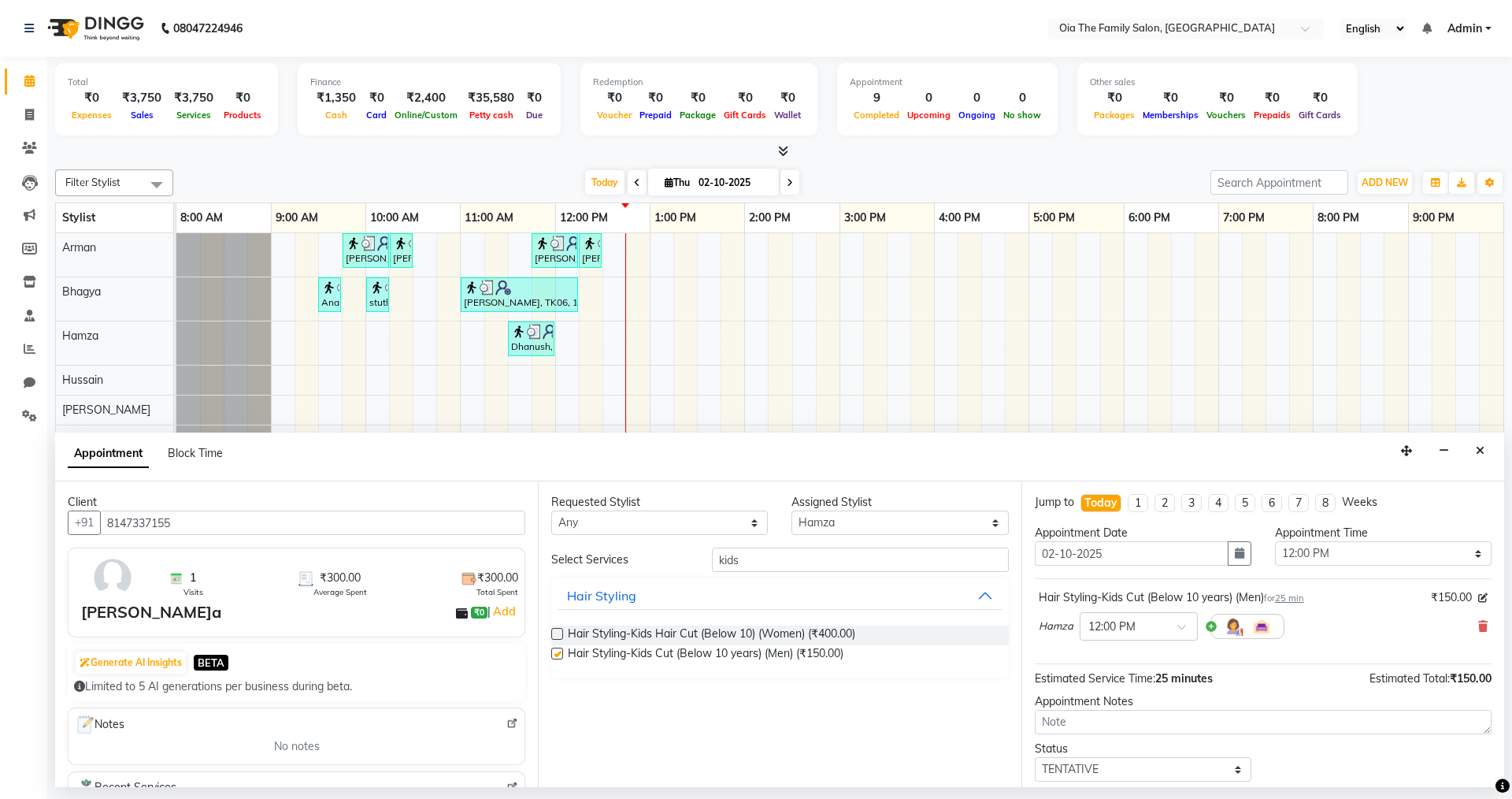
checkbox input "false"
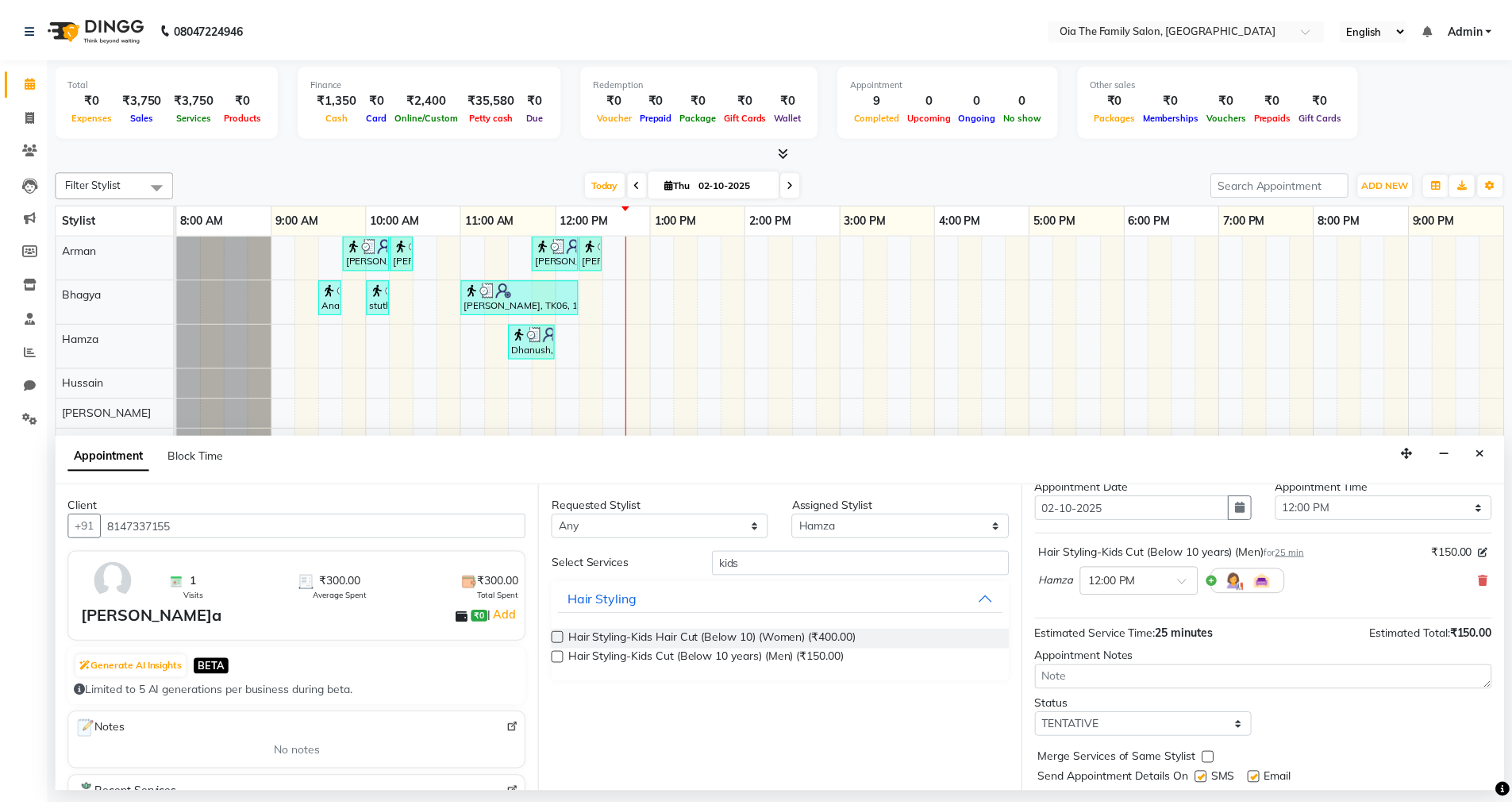
scroll to position [94, 0]
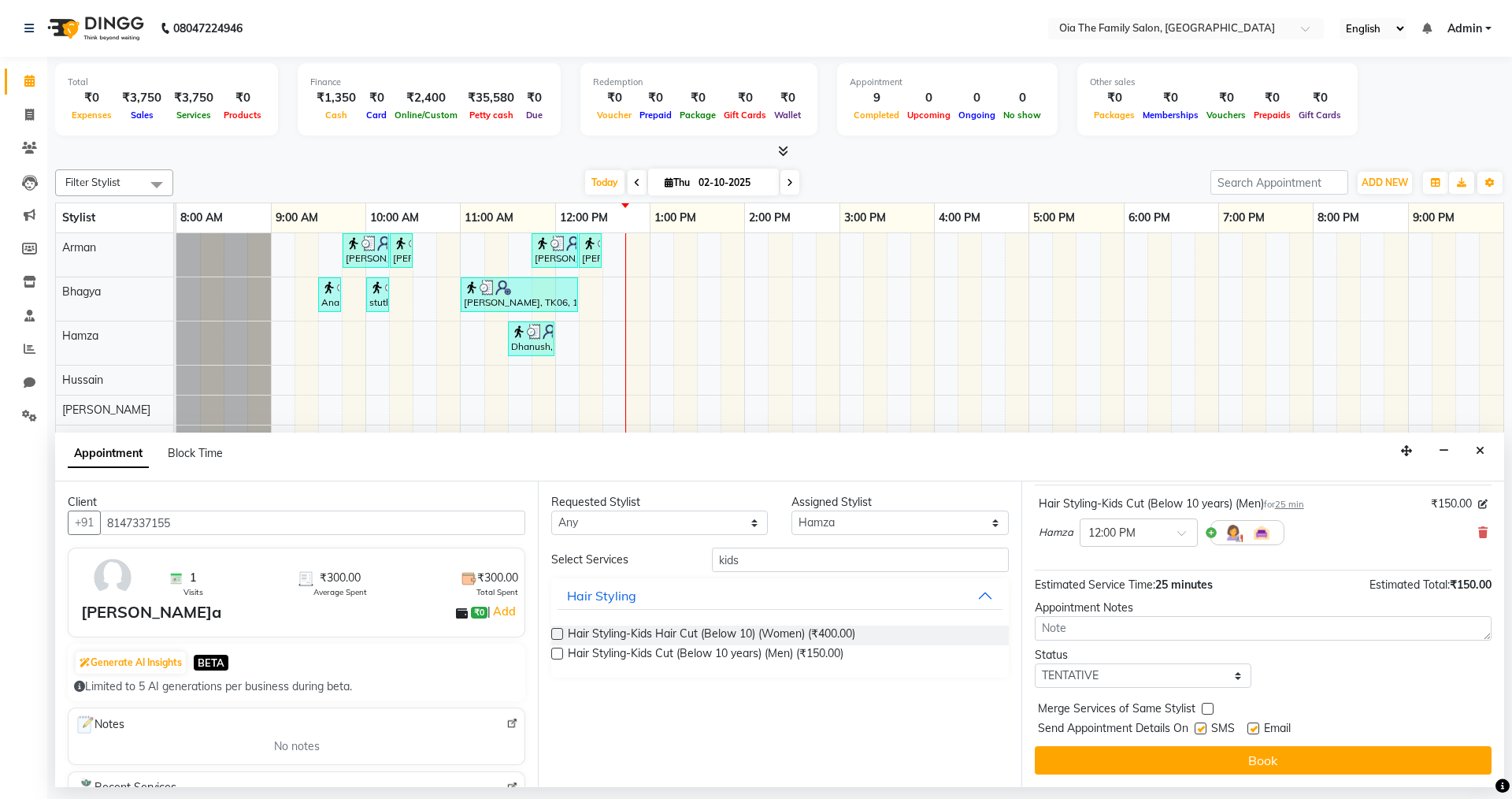
click at [1201, 726] on label at bounding box center [1201, 729] width 12 height 12
click at [1201, 726] on input "checkbox" at bounding box center [1200, 730] width 10 height 10
checkbox input "false"
click at [1252, 732] on label at bounding box center [1254, 729] width 12 height 12
click at [1252, 732] on input "checkbox" at bounding box center [1253, 730] width 10 height 10
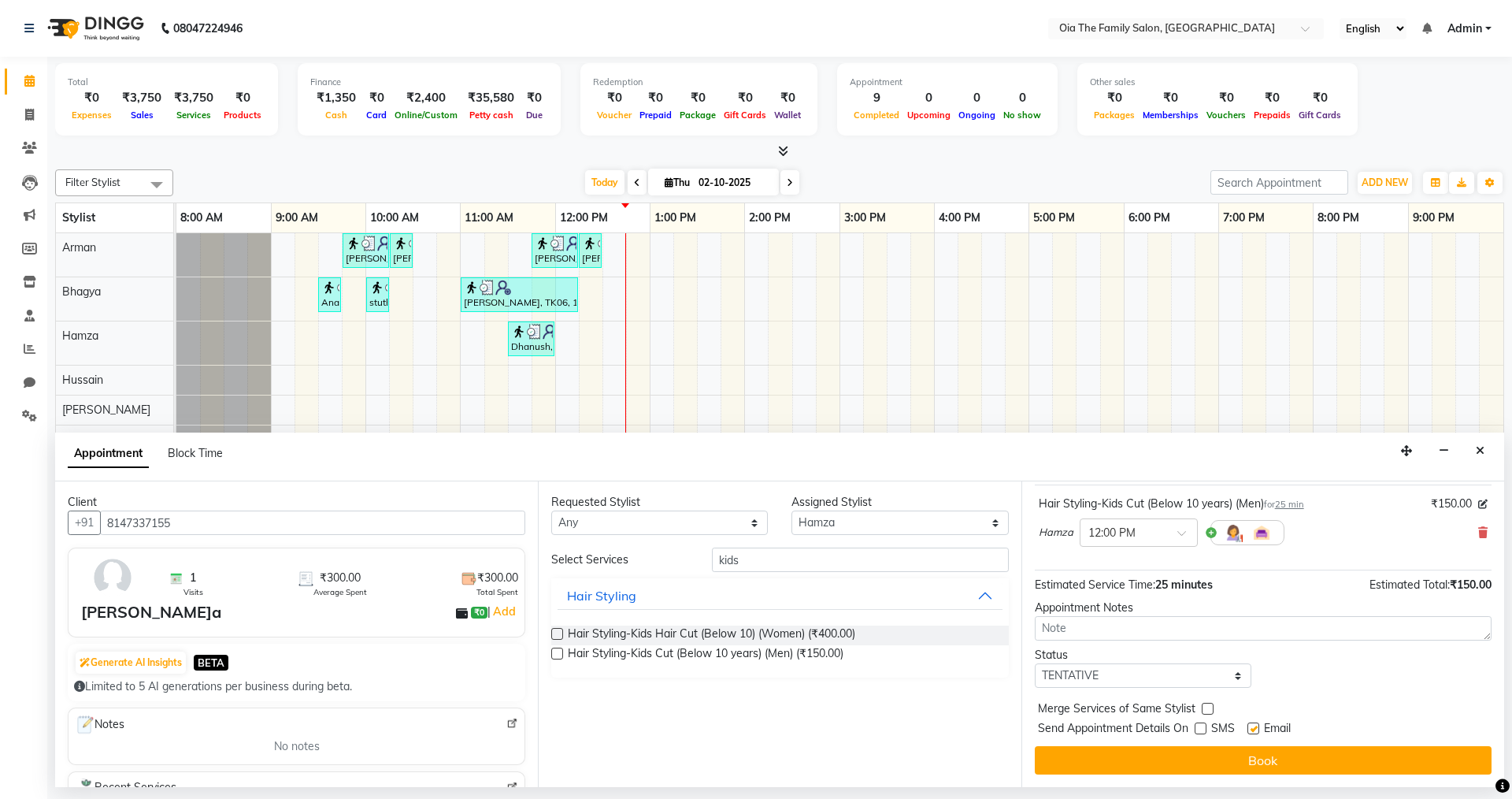
checkbox input "false"
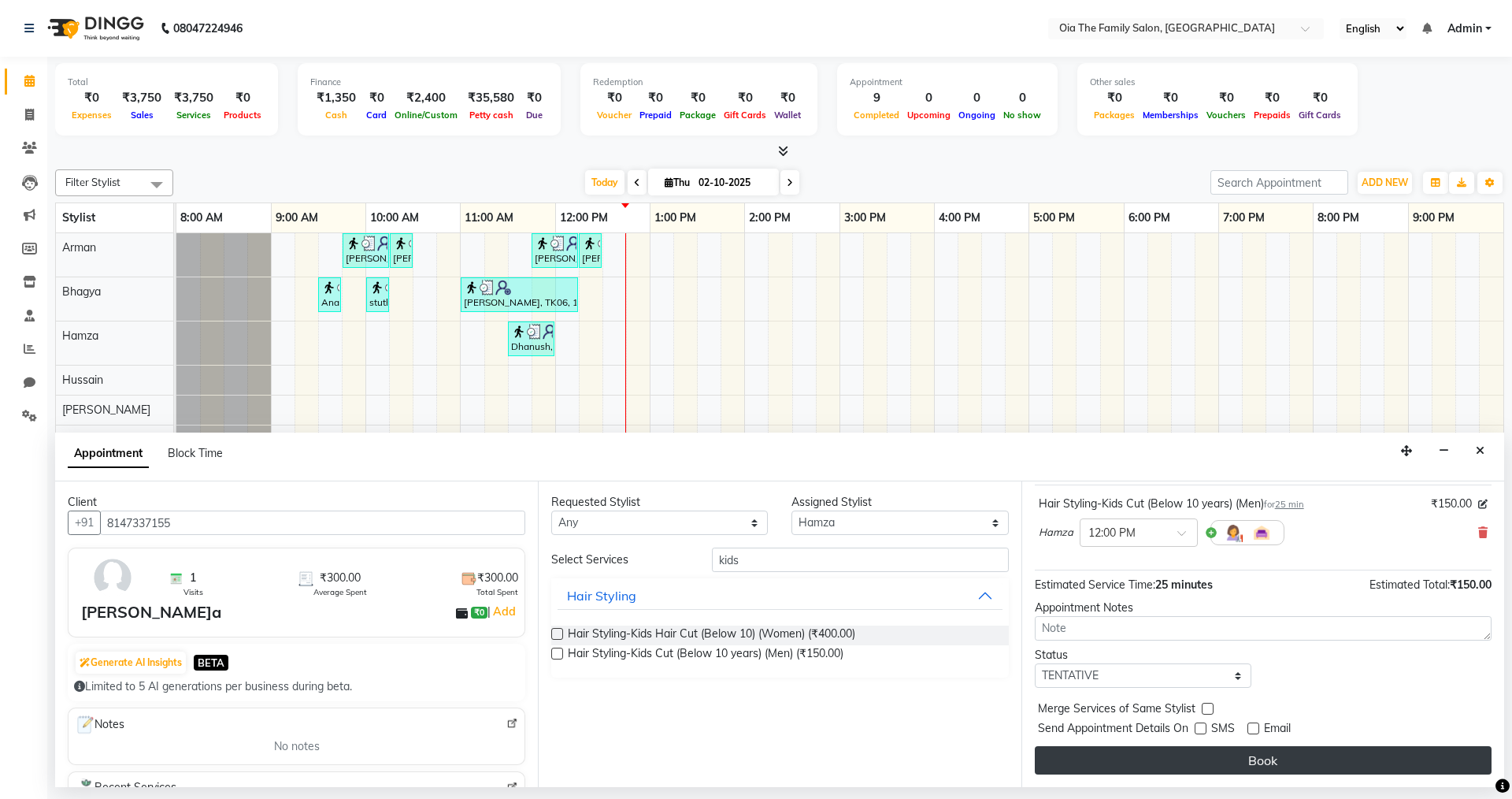
click at [1242, 763] on button "Book" at bounding box center [1263, 760] width 457 height 28
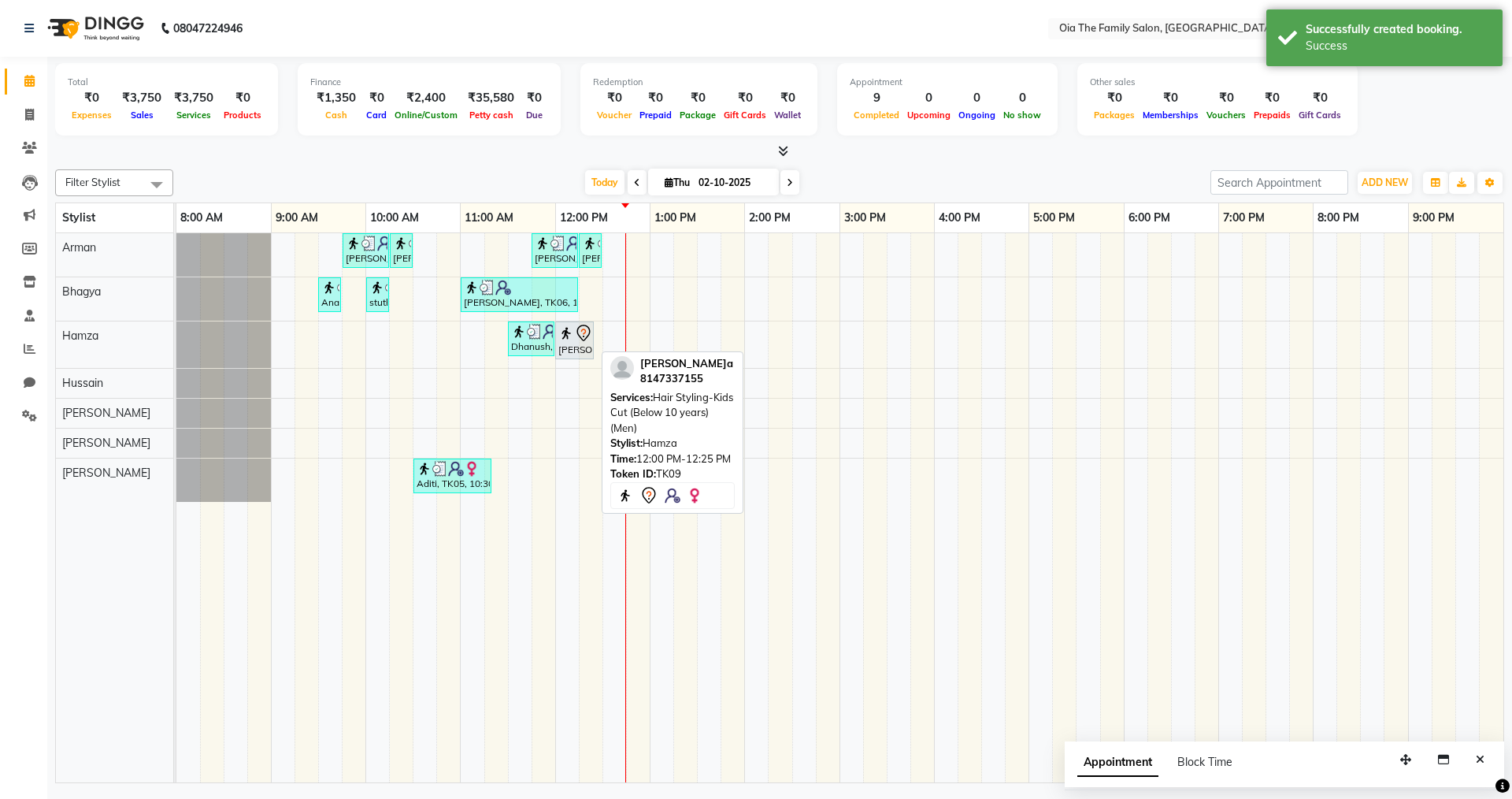
click at [584, 346] on div "[PERSON_NAME], TK09, 12:00 PM-12:25 PM, Hair Styling-Kids Cut (Below 10 years) …" at bounding box center [575, 340] width 36 height 33
select select "7"
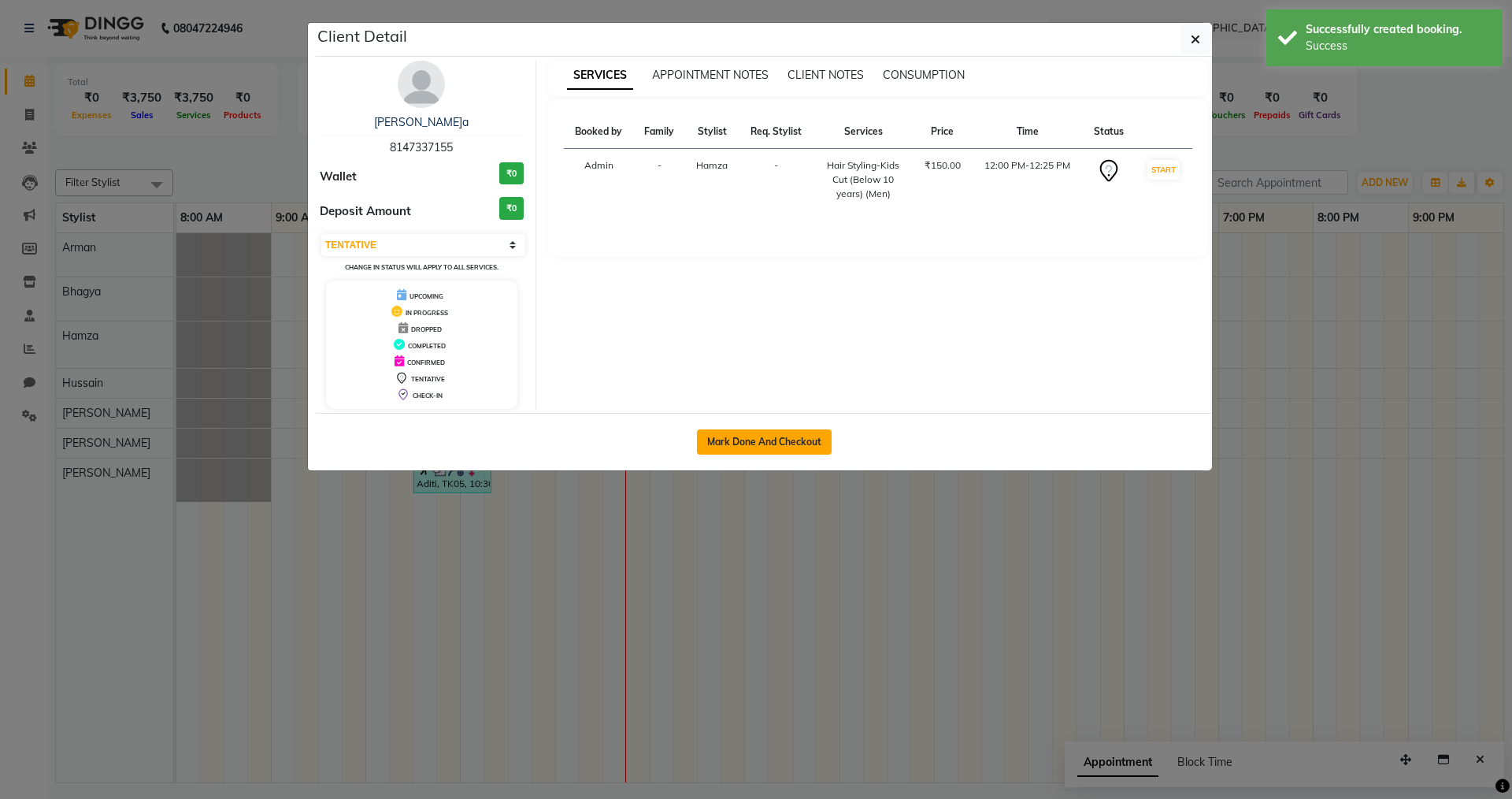
click at [801, 430] on button "Mark Done And Checkout" at bounding box center [764, 442] width 135 height 25
select select "service"
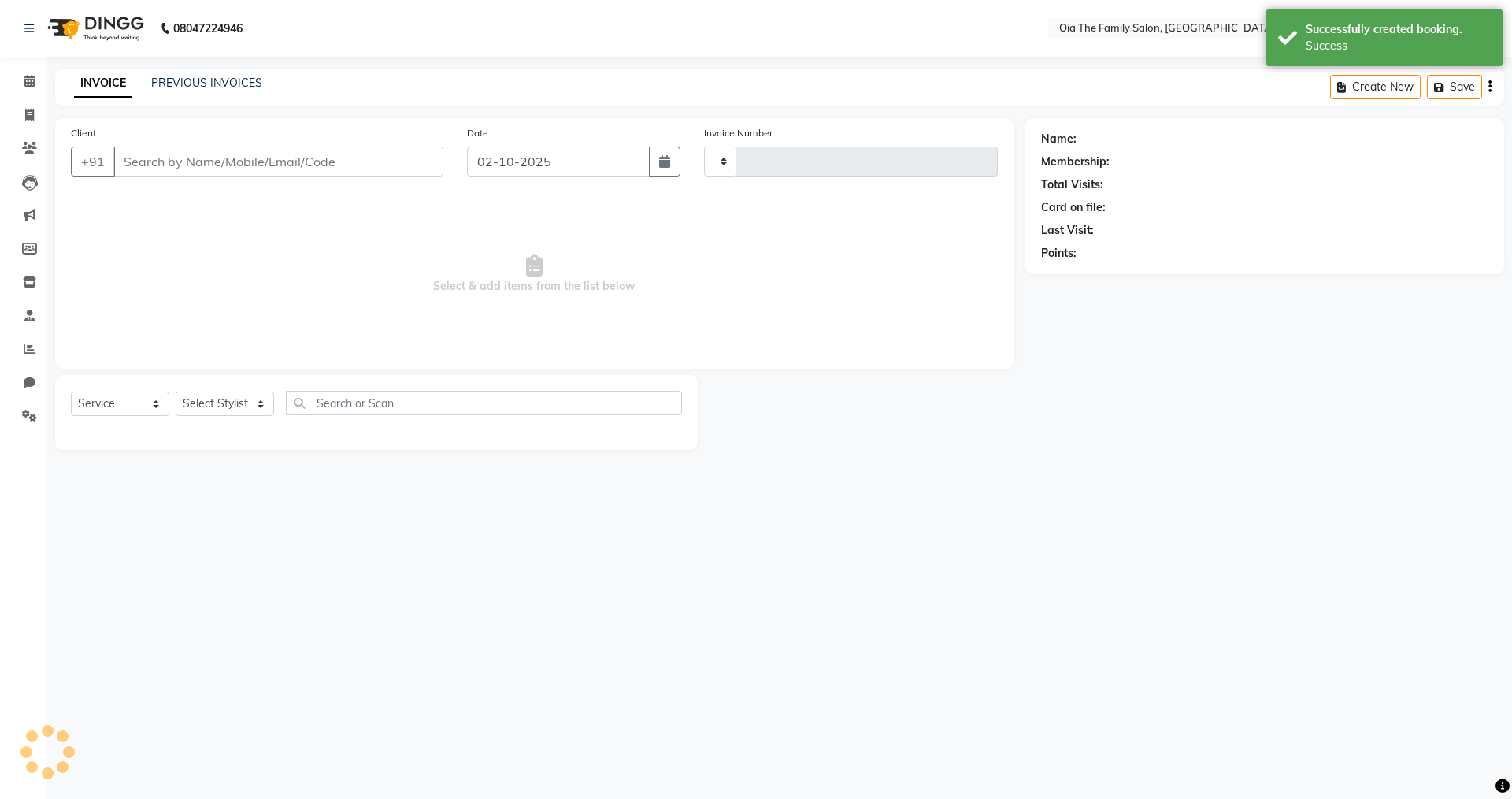
type input "0115"
select select "9113"
type input "8147337155"
select select "93029"
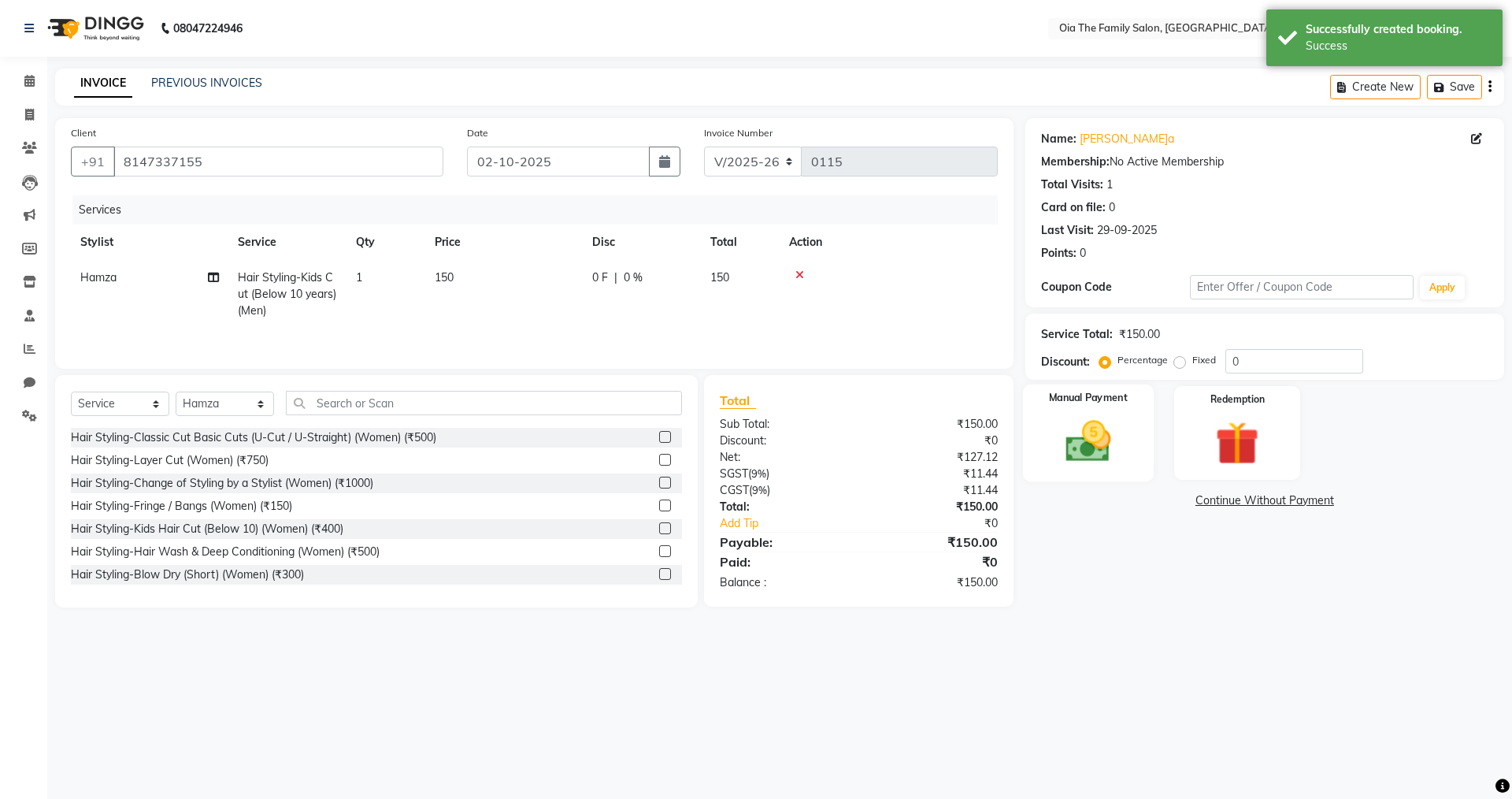
click at [1086, 470] on div "Manual Payment" at bounding box center [1088, 433] width 131 height 97
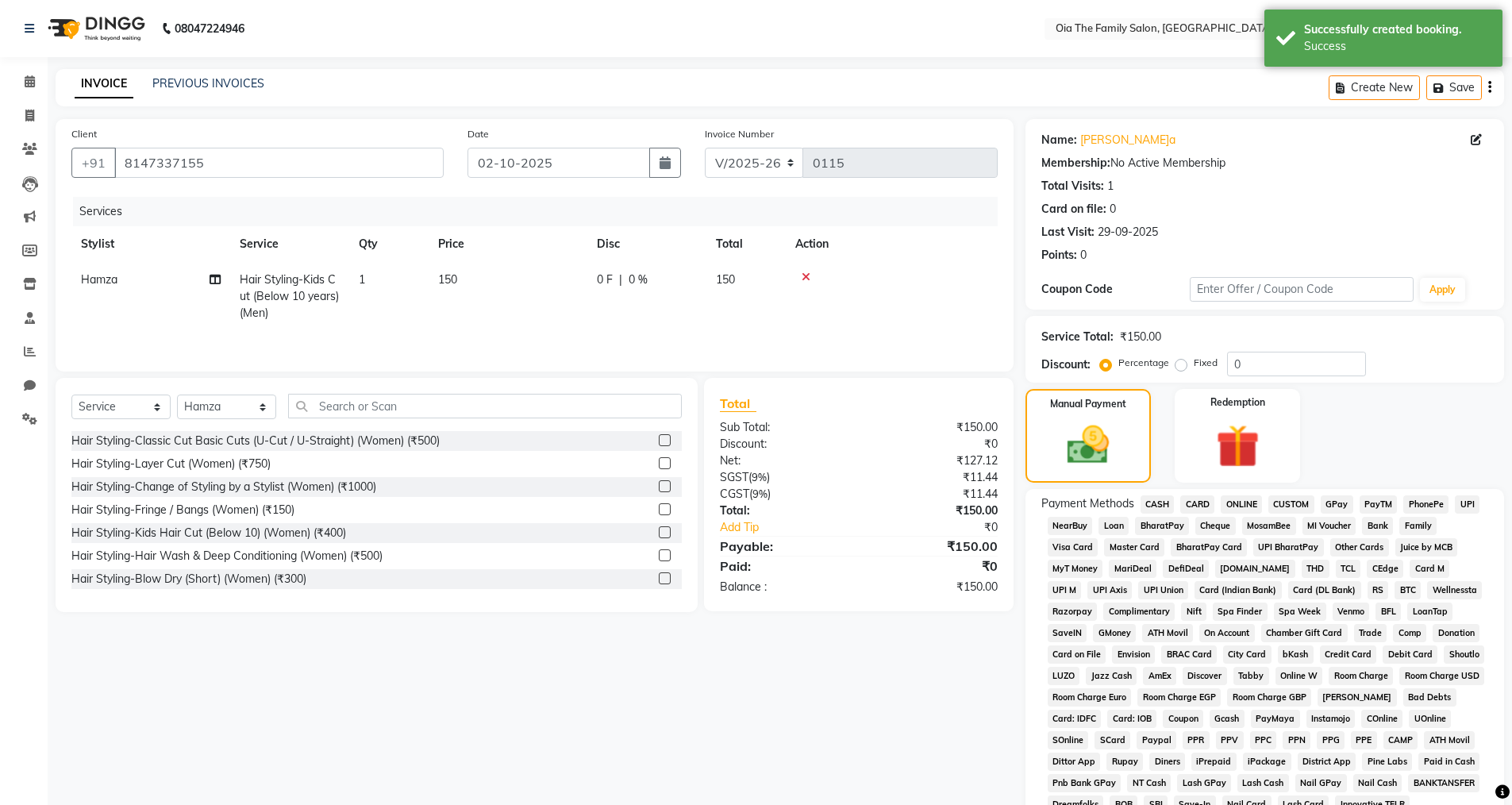
click at [1197, 504] on span "CARD" at bounding box center [1197, 504] width 34 height 18
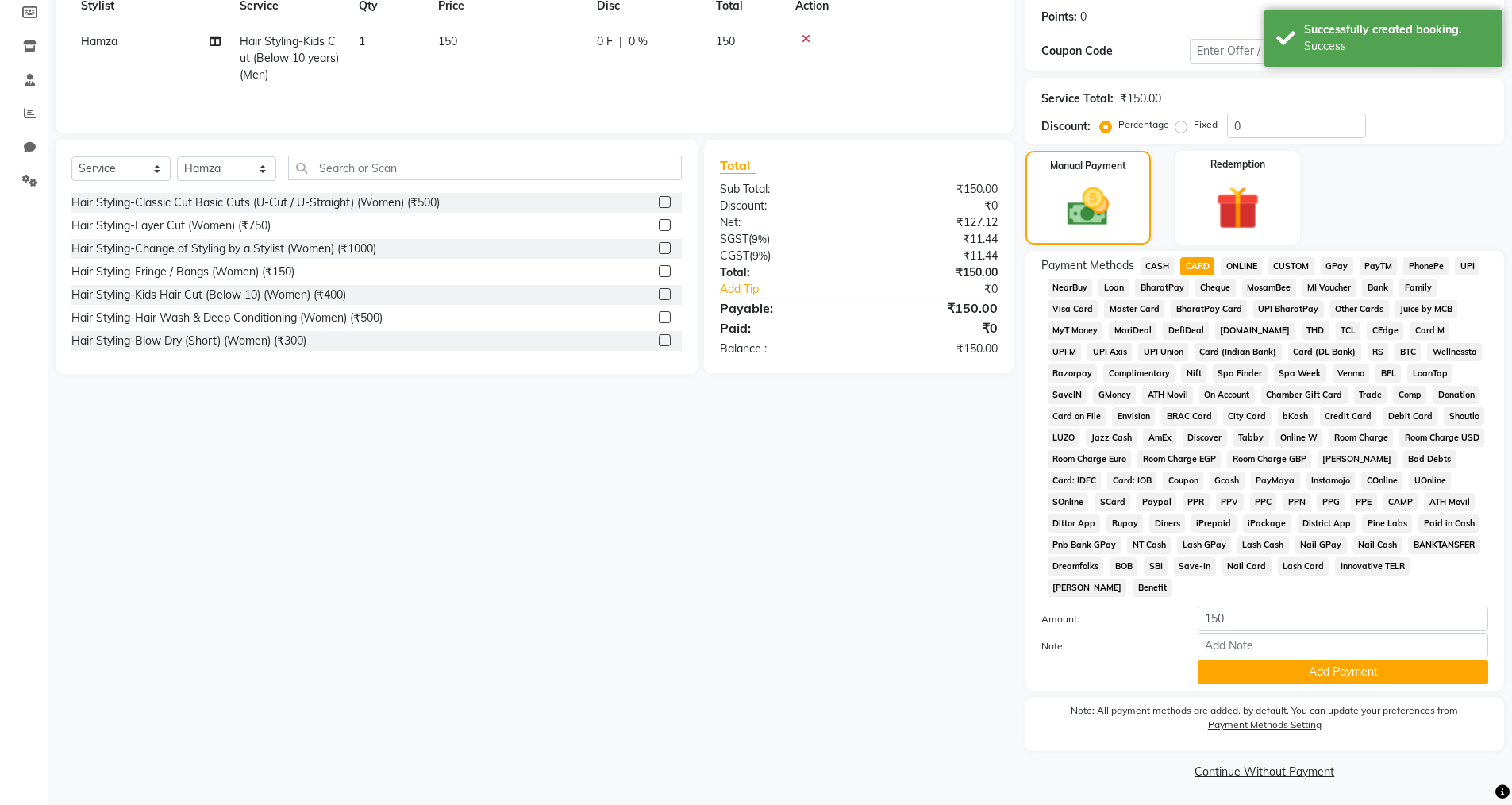
scroll to position [240, 0]
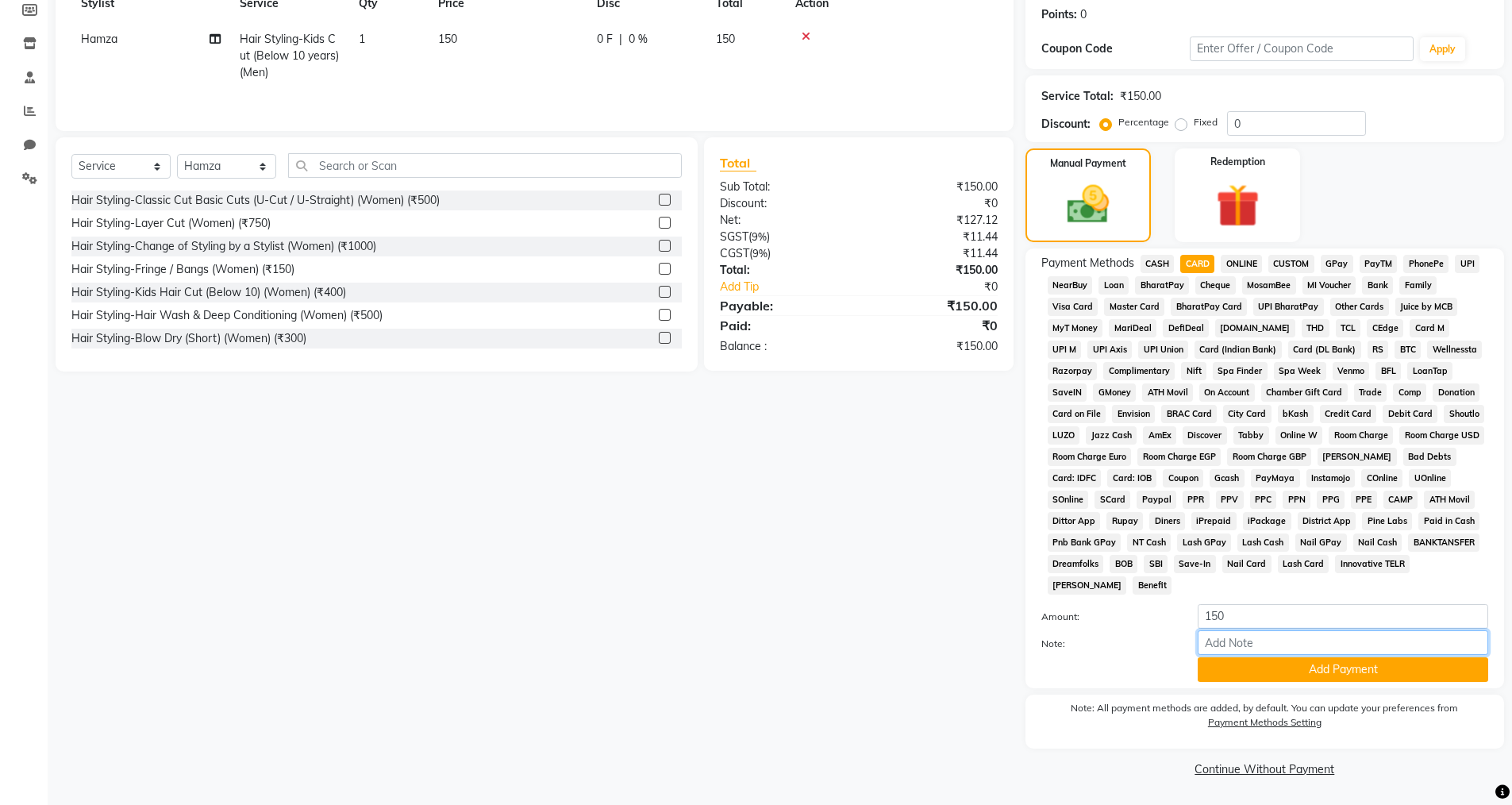
click at [1237, 644] on input "Note:" at bounding box center [1343, 642] width 291 height 25
type input "0433"
click at [1301, 669] on button "Add Payment" at bounding box center [1343, 669] width 291 height 25
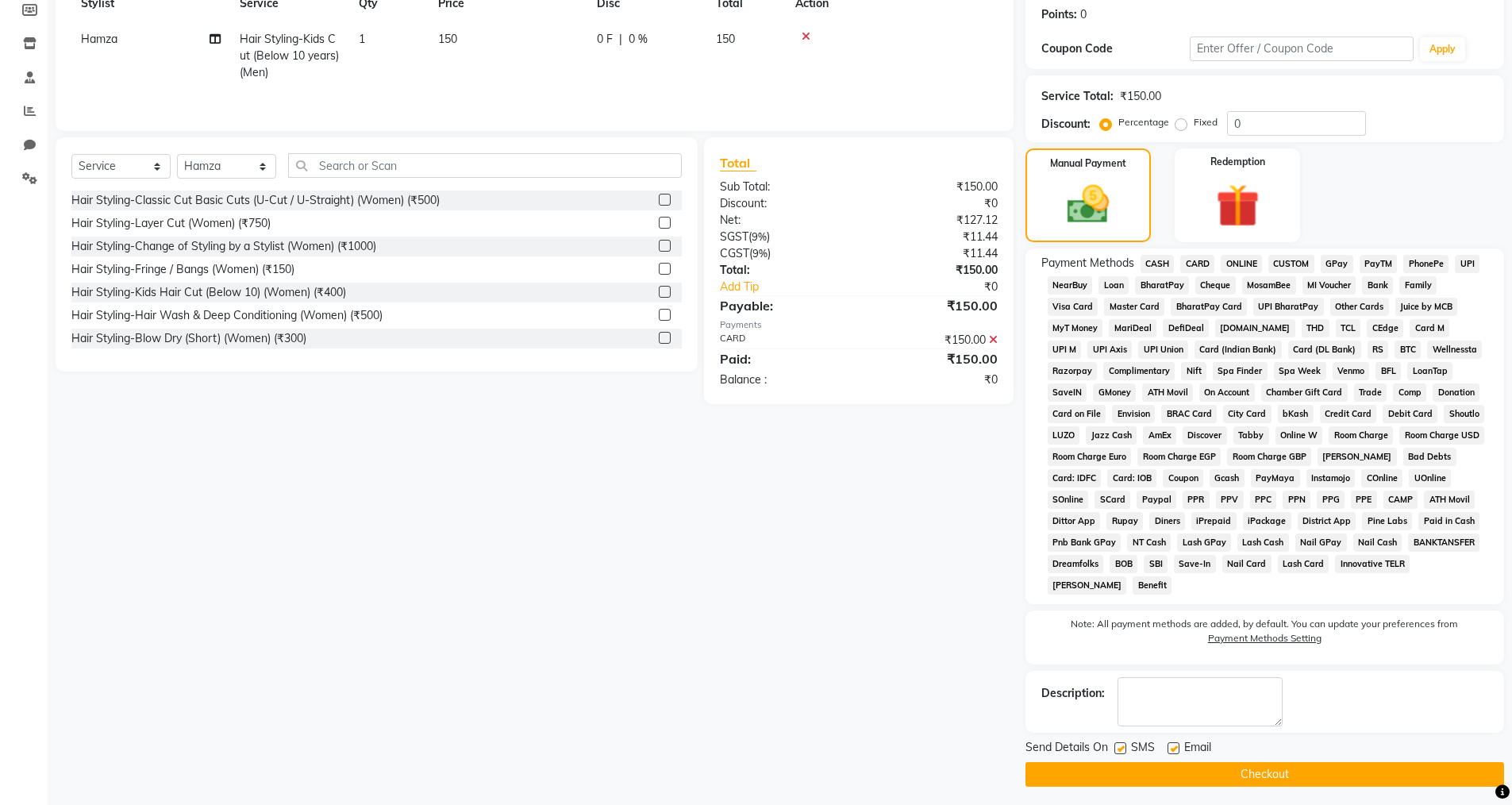
click at [1169, 750] on label at bounding box center [1173, 749] width 12 height 12
click at [1169, 750] on input "checkbox" at bounding box center [1172, 749] width 10 height 10
checkbox input "false"
click at [1120, 747] on label at bounding box center [1120, 749] width 12 height 12
click at [1120, 747] on input "checkbox" at bounding box center [1119, 749] width 10 height 10
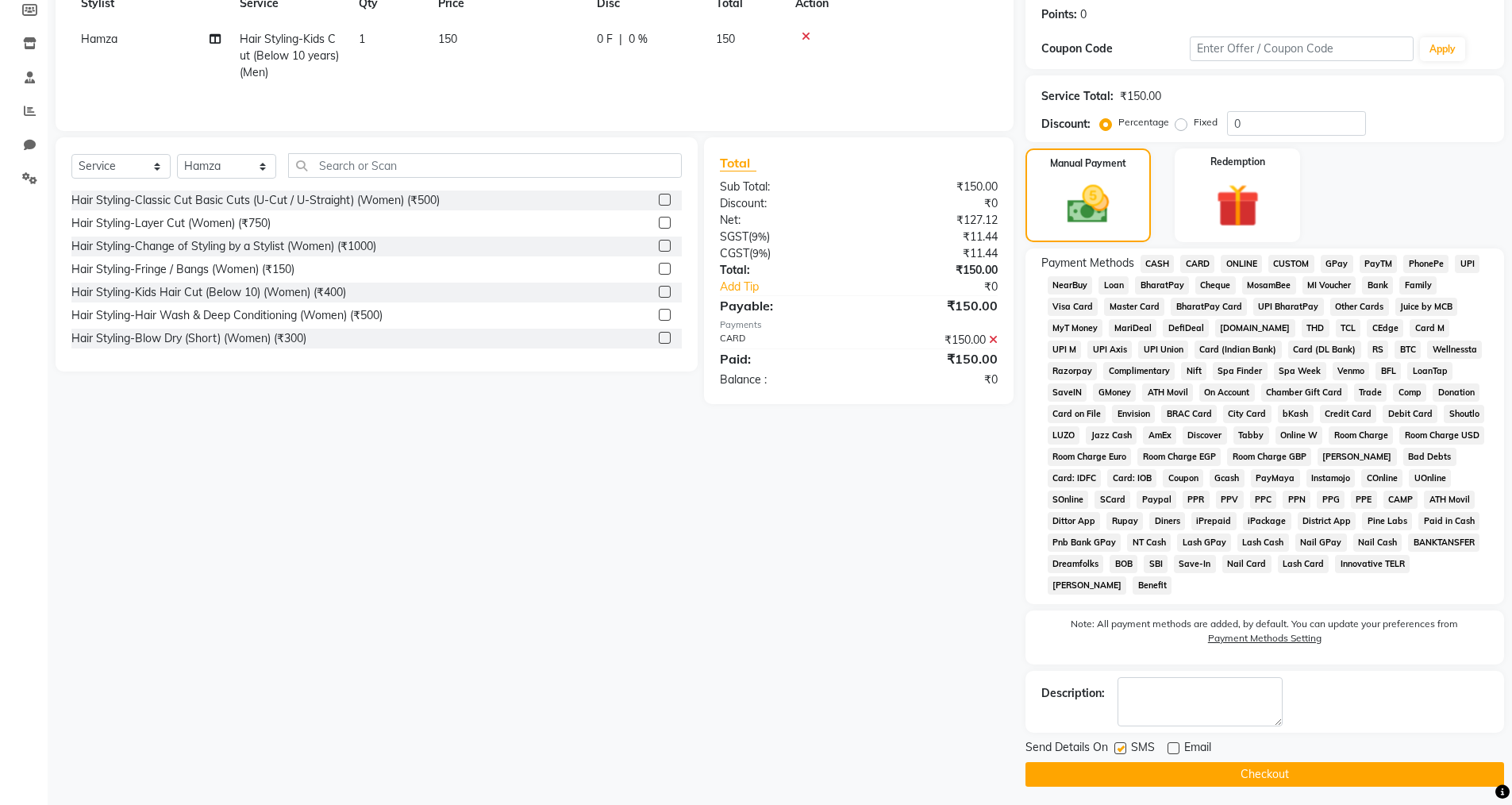
checkbox input "false"
click at [1126, 786] on button "Checkout" at bounding box center [1264, 774] width 478 height 25
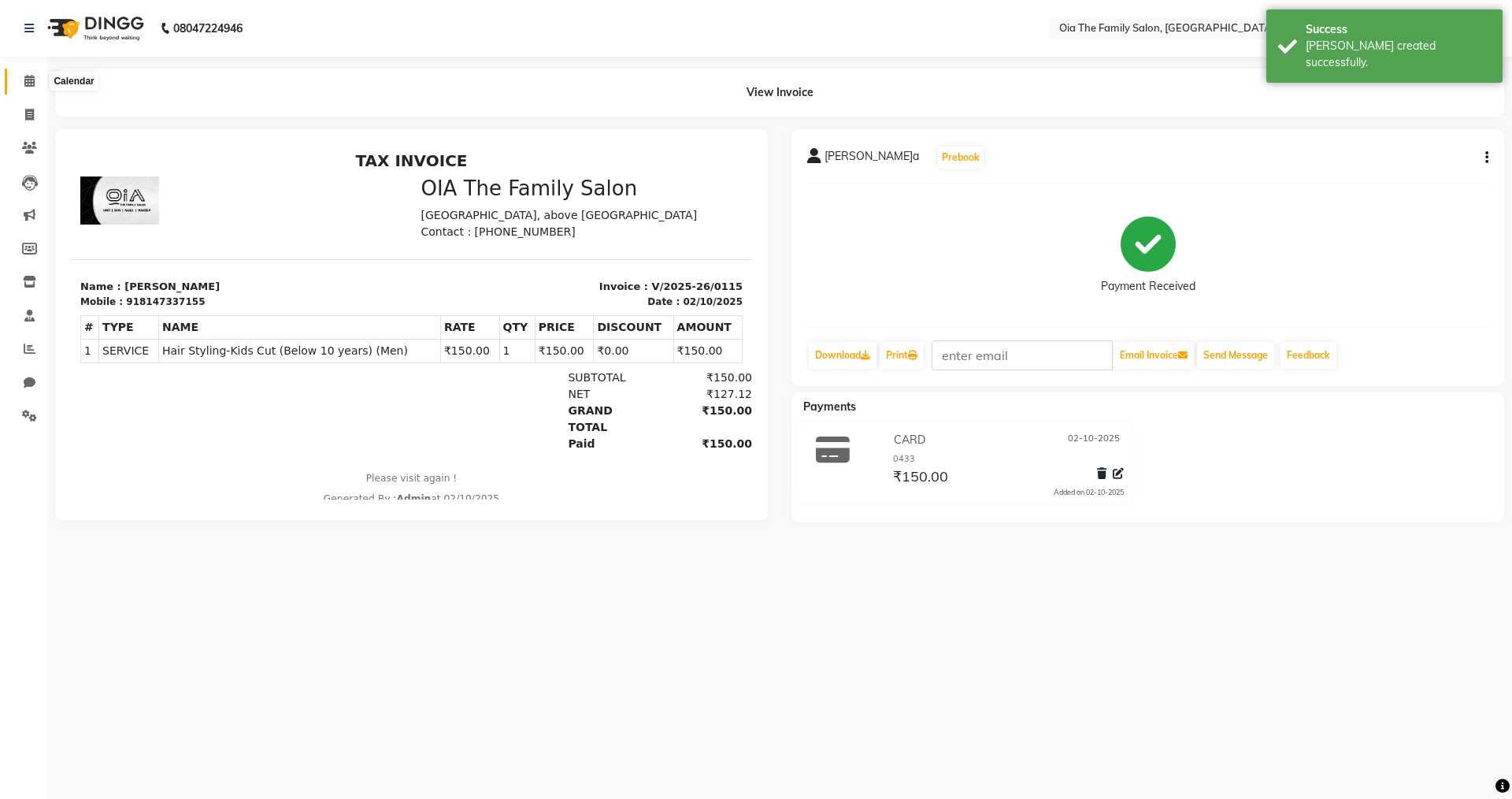
click at [25, 81] on icon at bounding box center [30, 81] width 10 height 12
